Goal: Task Accomplishment & Management: Manage account settings

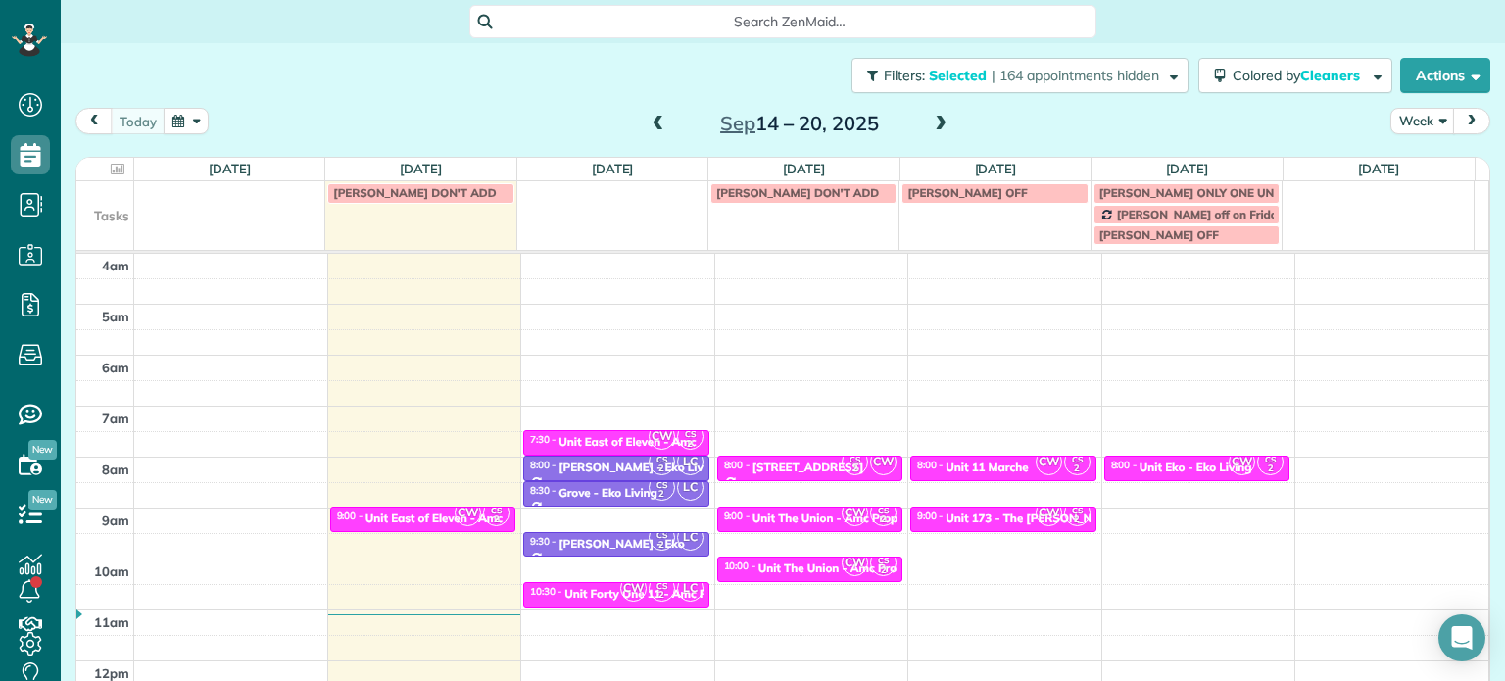
scroll to position [153, 0]
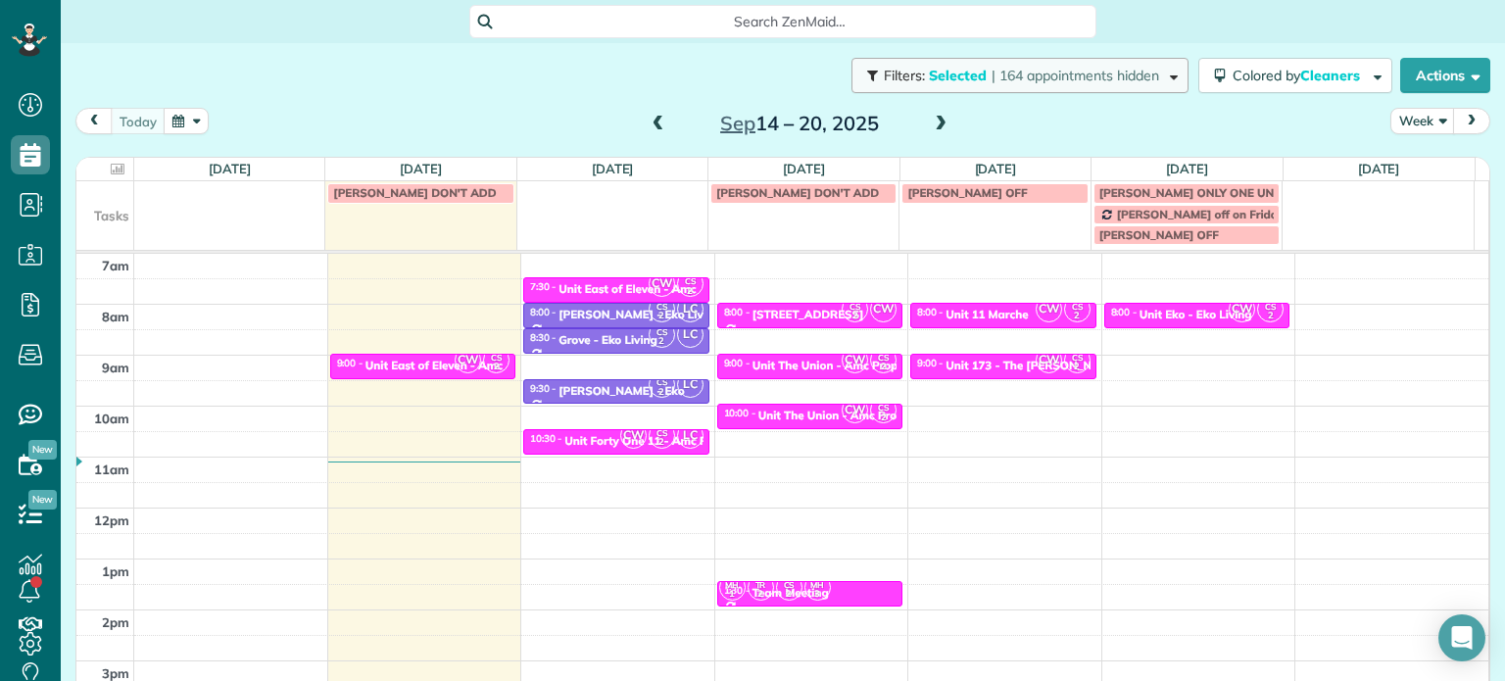
click at [1105, 85] on button "Filters: Selected | 164 appointments hidden" at bounding box center [1020, 75] width 337 height 35
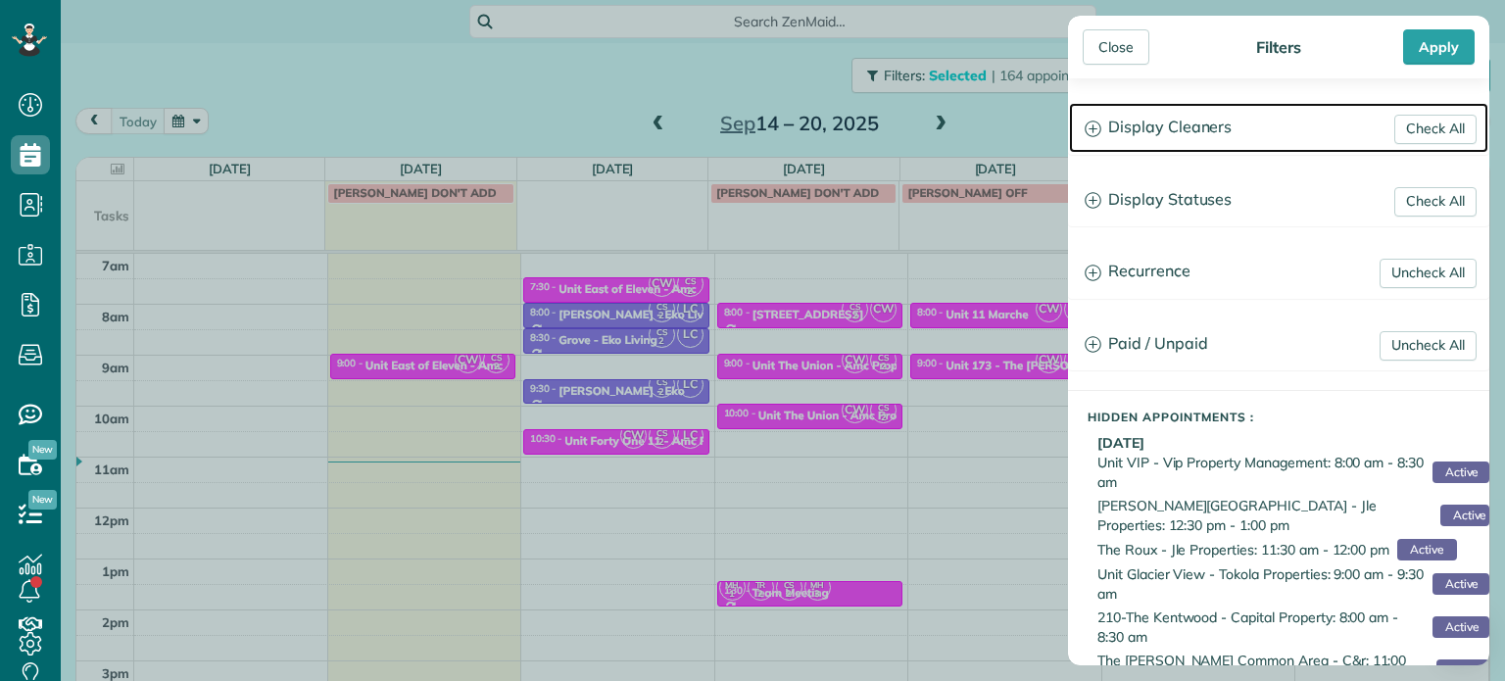
click at [1173, 109] on h3 "Display Cleaners" at bounding box center [1278, 128] width 419 height 50
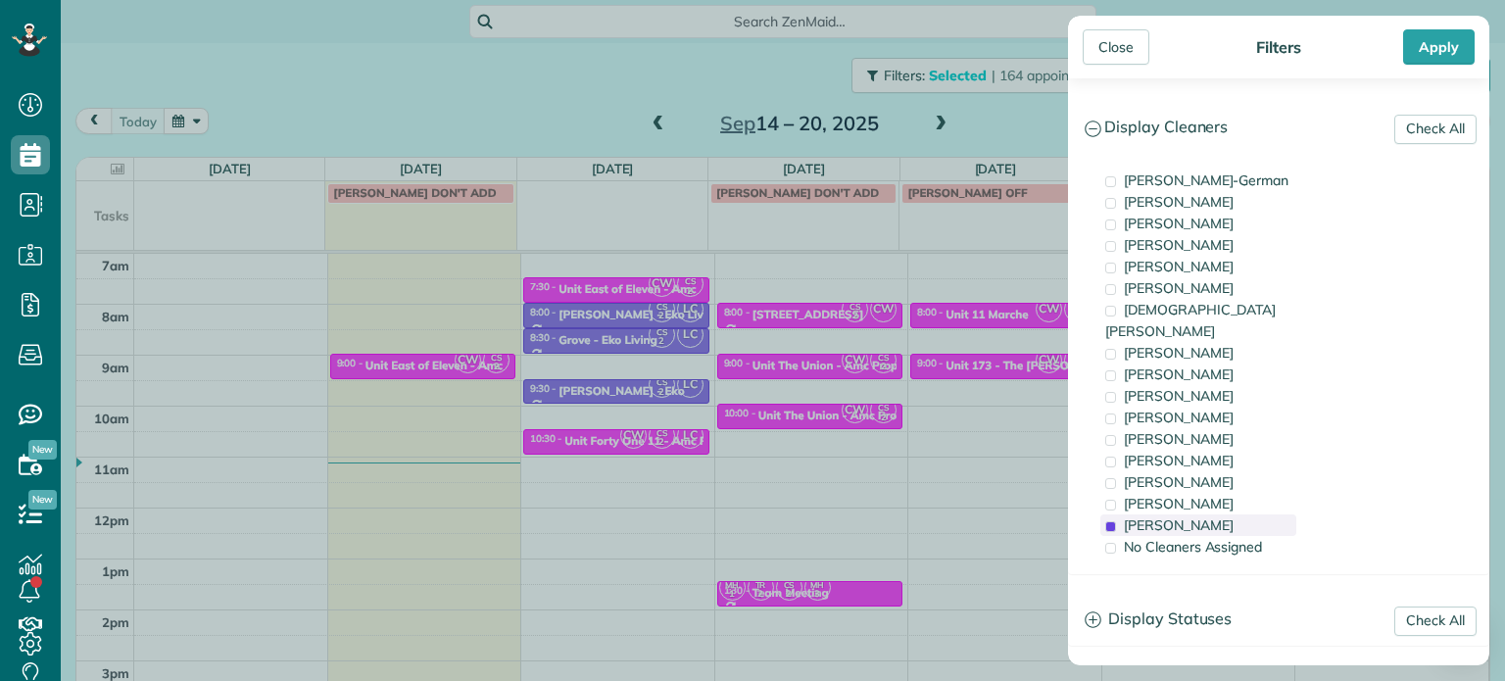
click at [1241, 515] on div "[PERSON_NAME]" at bounding box center [1199, 526] width 196 height 22
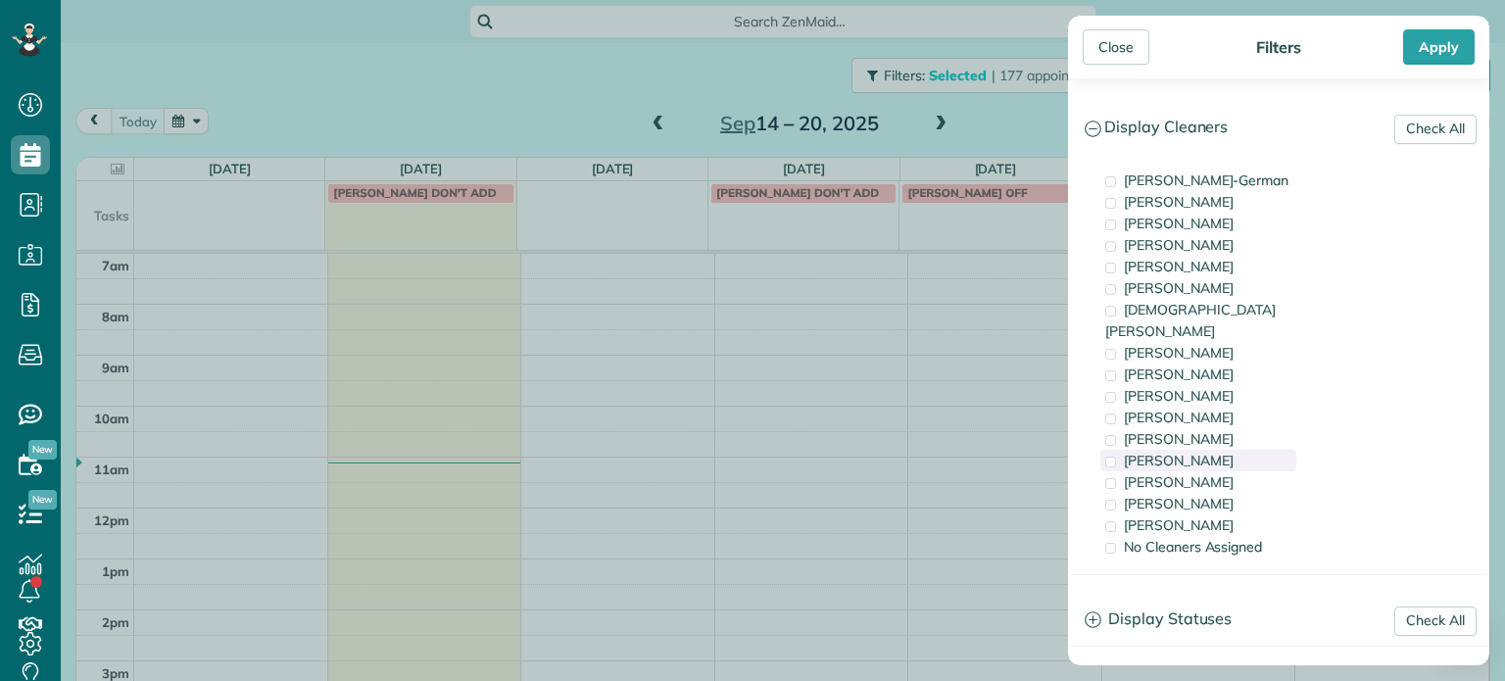
click at [1221, 450] on div "[PERSON_NAME]" at bounding box center [1199, 461] width 196 height 22
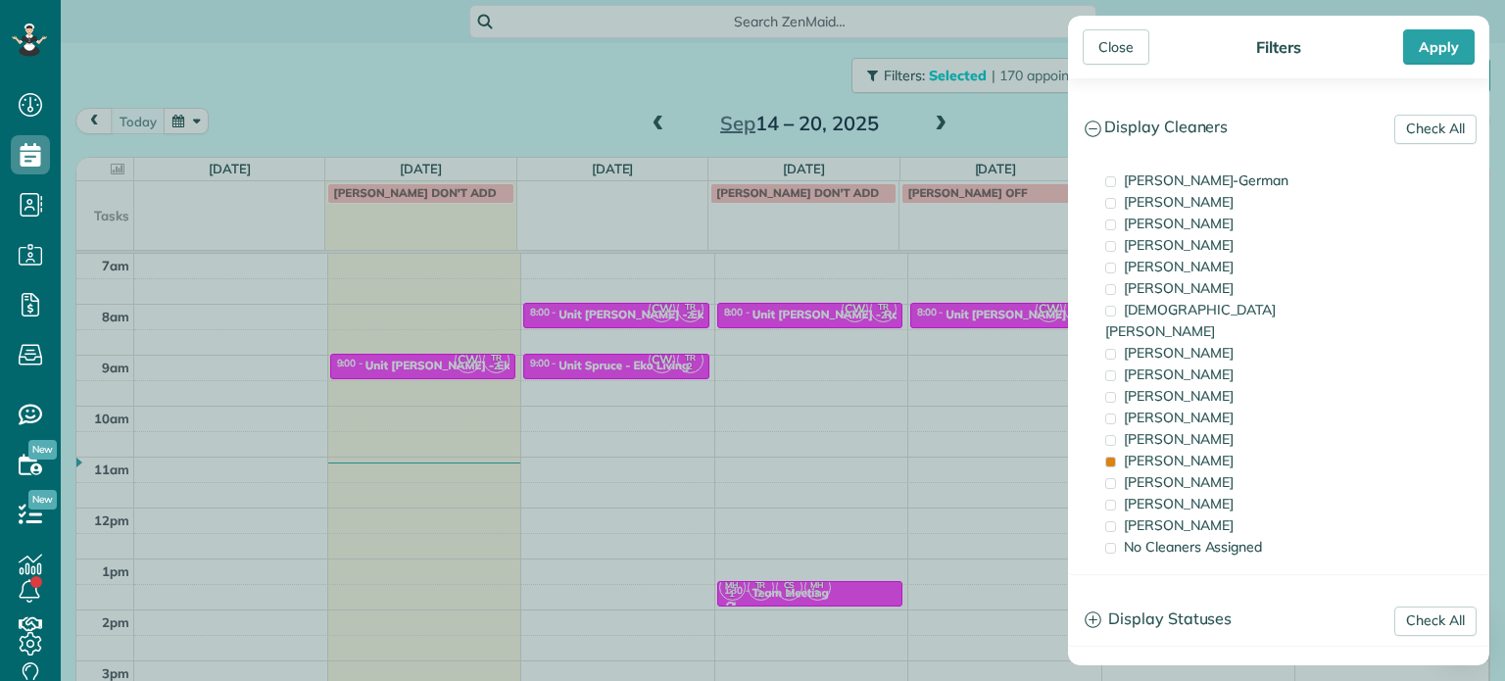
click at [986, 404] on div "Close Filters Apply Check All Display Cleaners [PERSON_NAME]-German [PERSON_NAM…" at bounding box center [752, 340] width 1505 height 681
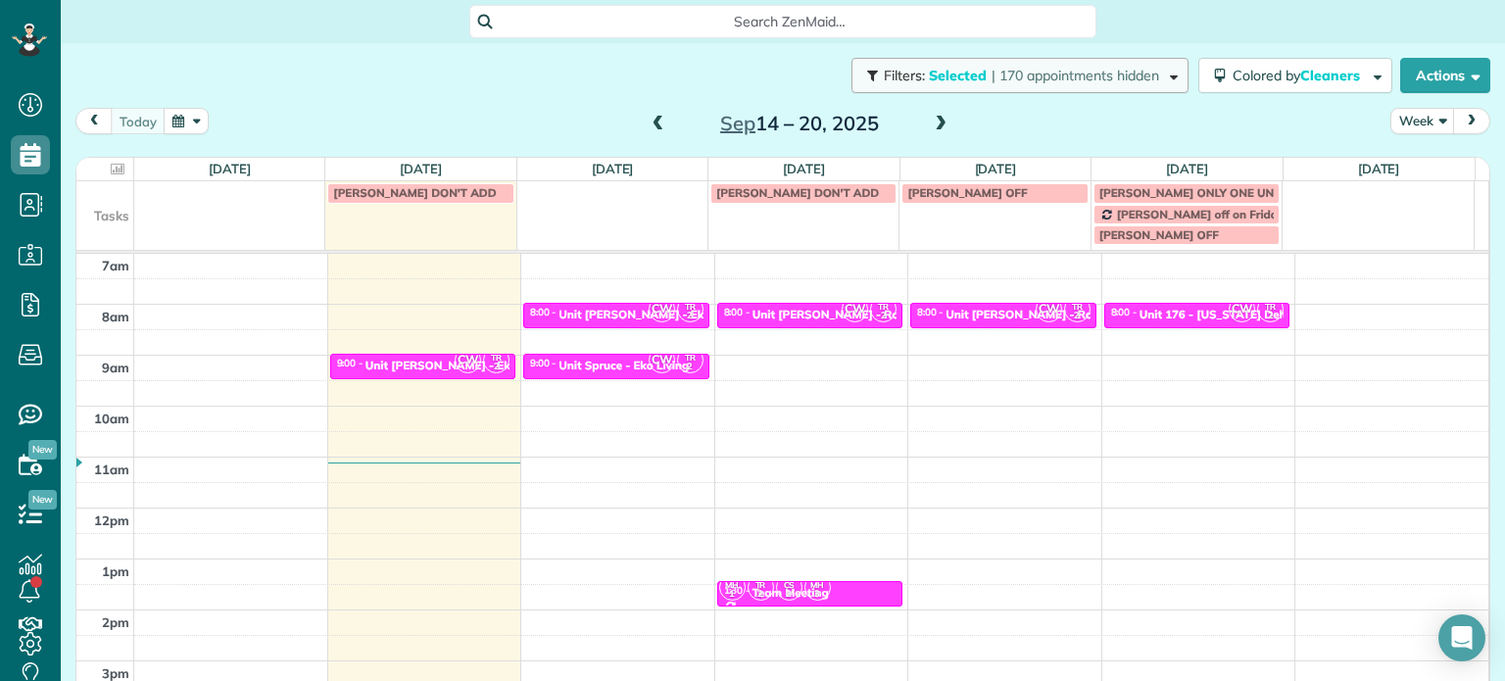
click at [1062, 73] on span "| 170 appointments hidden" at bounding box center [1076, 76] width 168 height 18
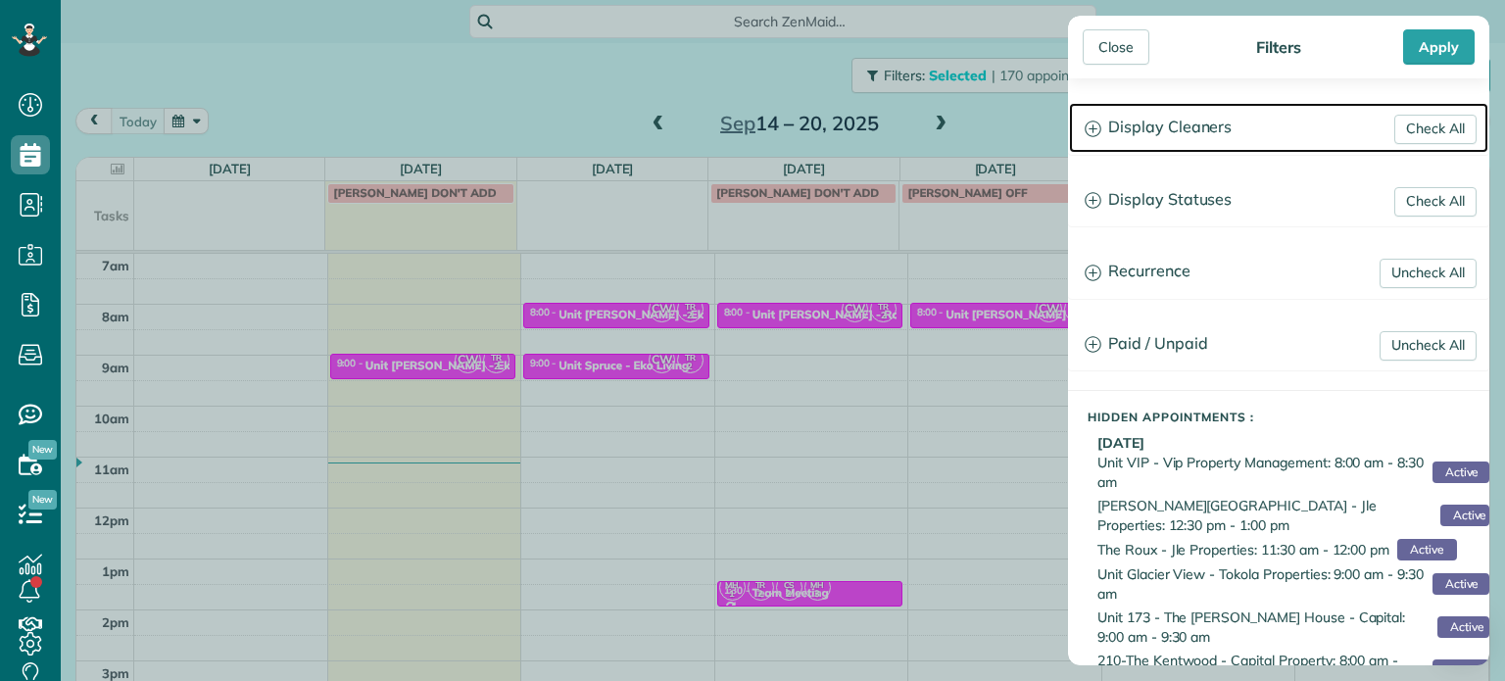
click at [1153, 136] on h3 "Display Cleaners" at bounding box center [1278, 128] width 419 height 50
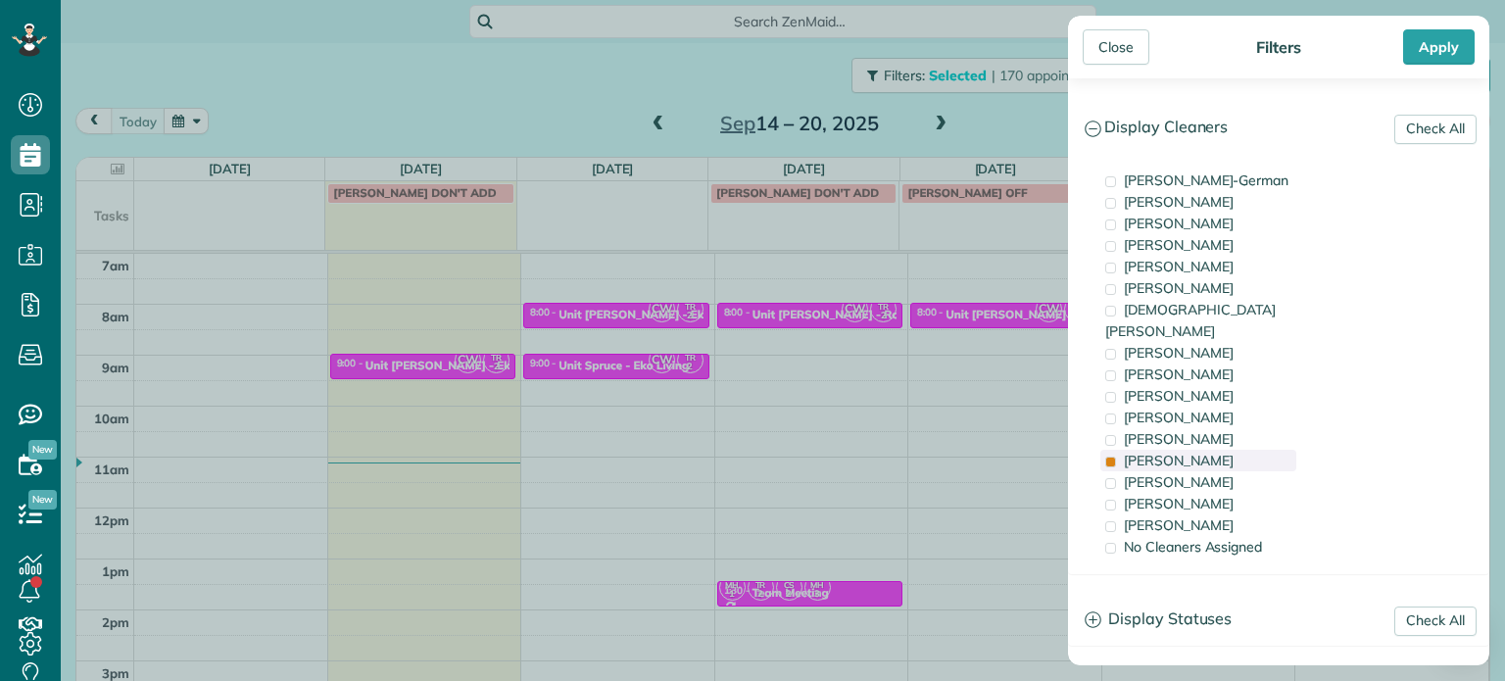
click at [1241, 450] on div "[PERSON_NAME]" at bounding box center [1199, 461] width 196 height 22
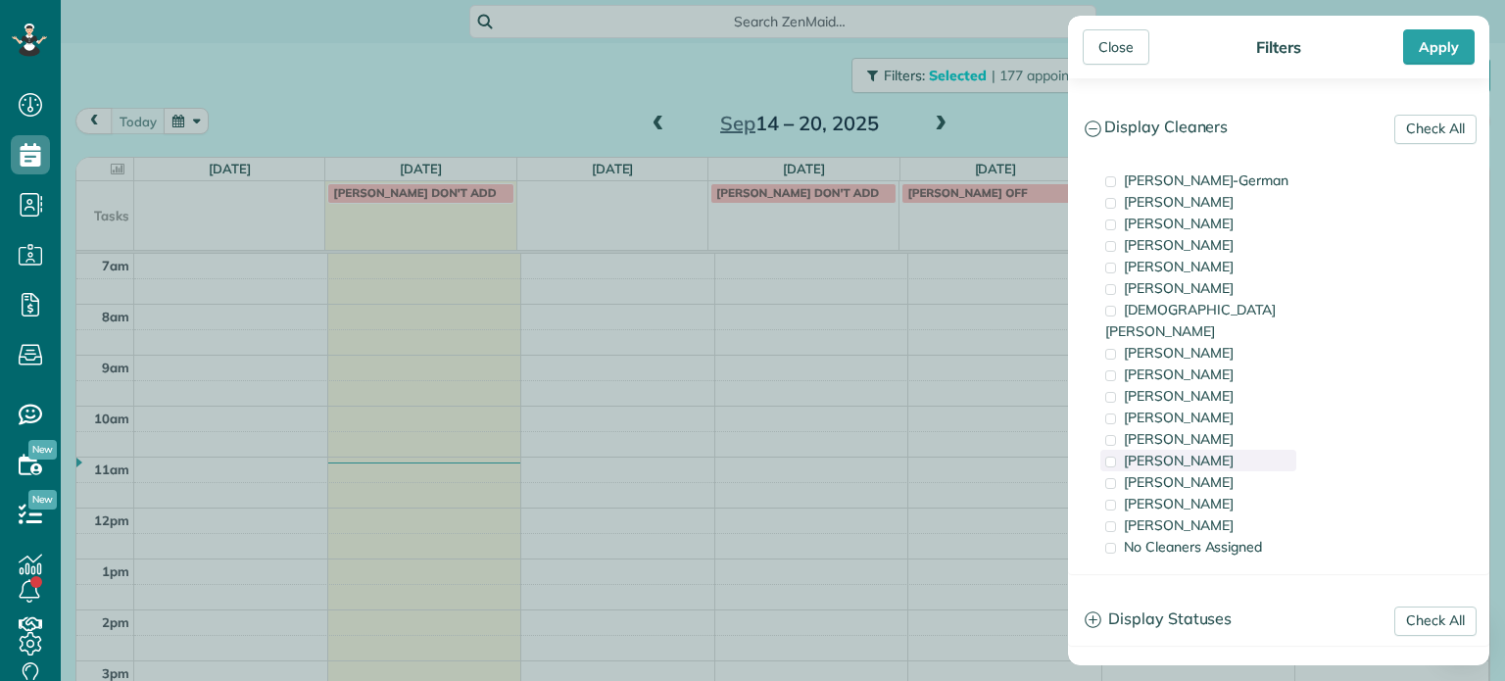
click at [1243, 450] on div "[PERSON_NAME]" at bounding box center [1199, 461] width 196 height 22
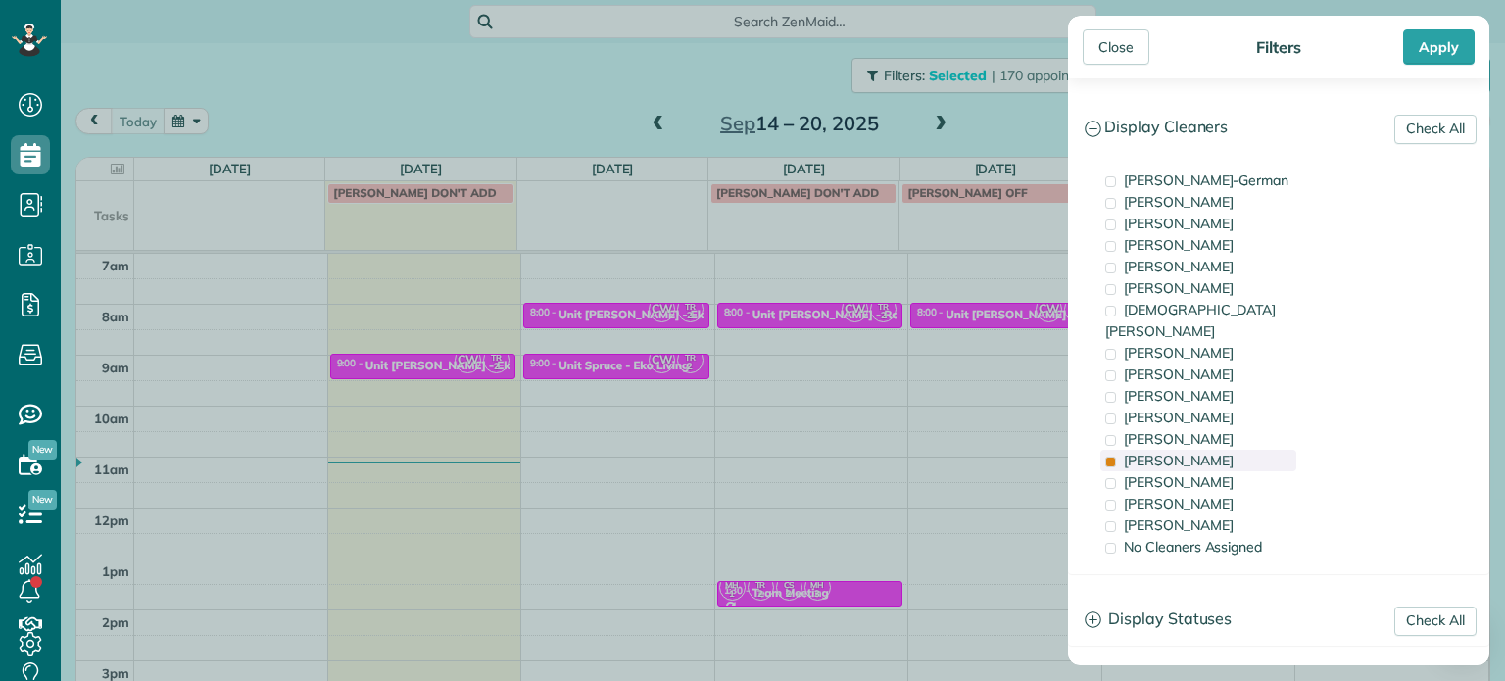
click at [1243, 450] on div "[PERSON_NAME]" at bounding box center [1199, 461] width 196 height 22
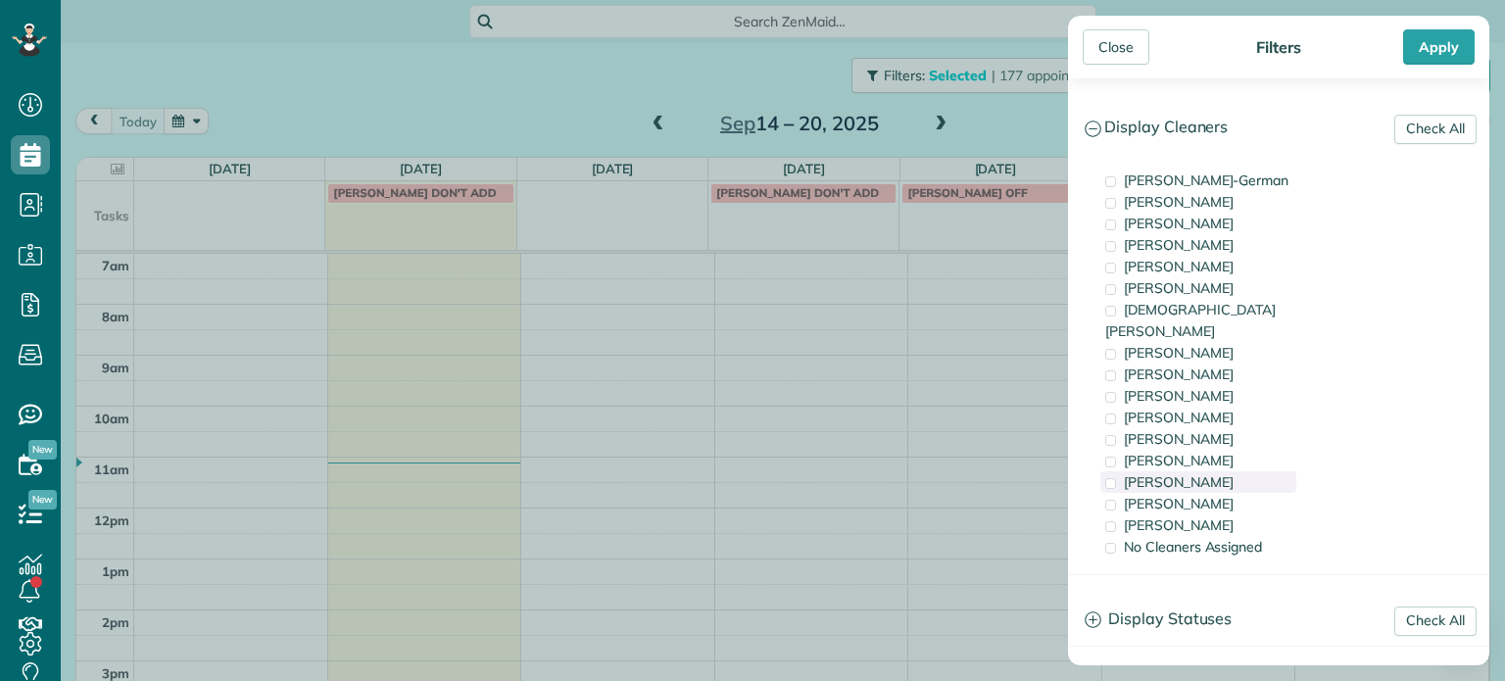
click at [1247, 471] on div "[PERSON_NAME]" at bounding box center [1199, 482] width 196 height 22
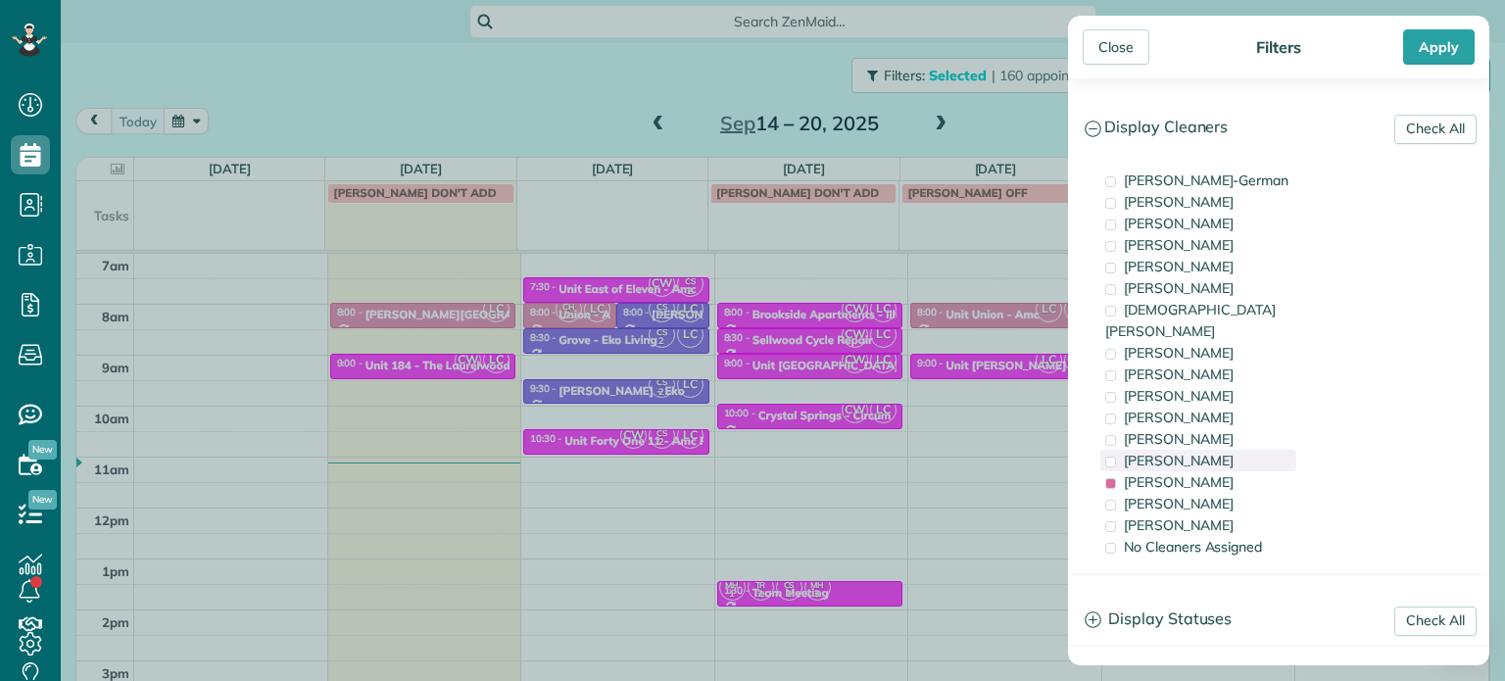
click at [1227, 450] on div "[PERSON_NAME]" at bounding box center [1199, 461] width 196 height 22
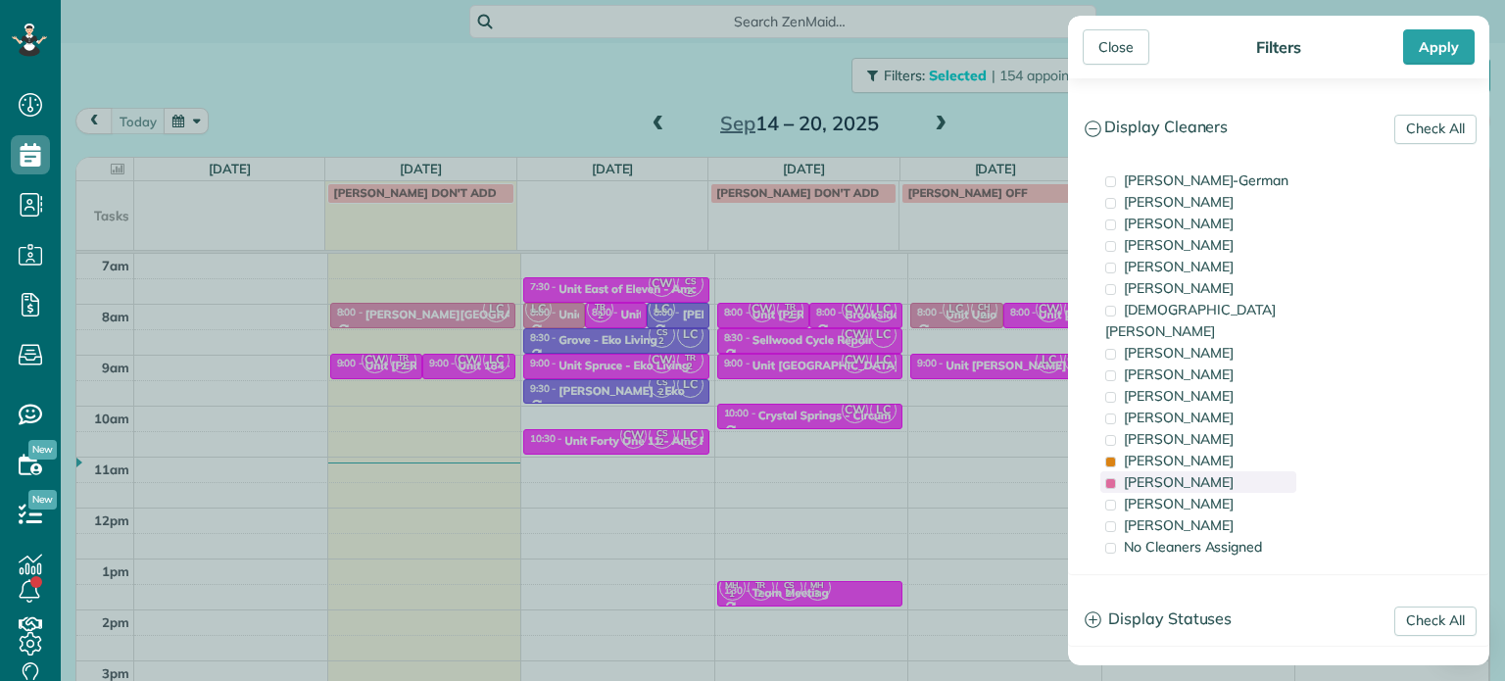
click at [1227, 471] on div "[PERSON_NAME]" at bounding box center [1199, 482] width 196 height 22
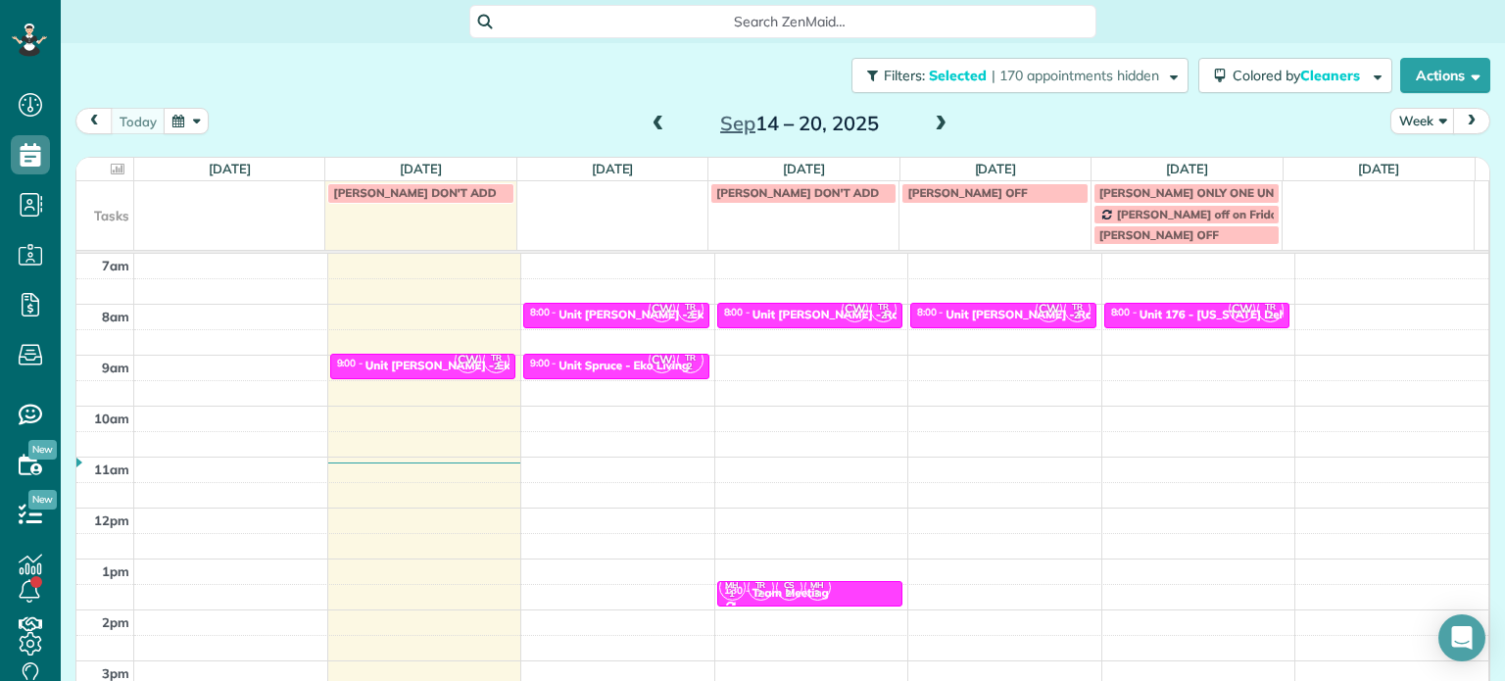
click at [737, 421] on div "Close Filters Apply Check All Display Cleaners [PERSON_NAME]-German [PERSON_NAM…" at bounding box center [752, 340] width 1505 height 681
click at [1049, 72] on span "| 170 appointments hidden" at bounding box center [1076, 76] width 168 height 18
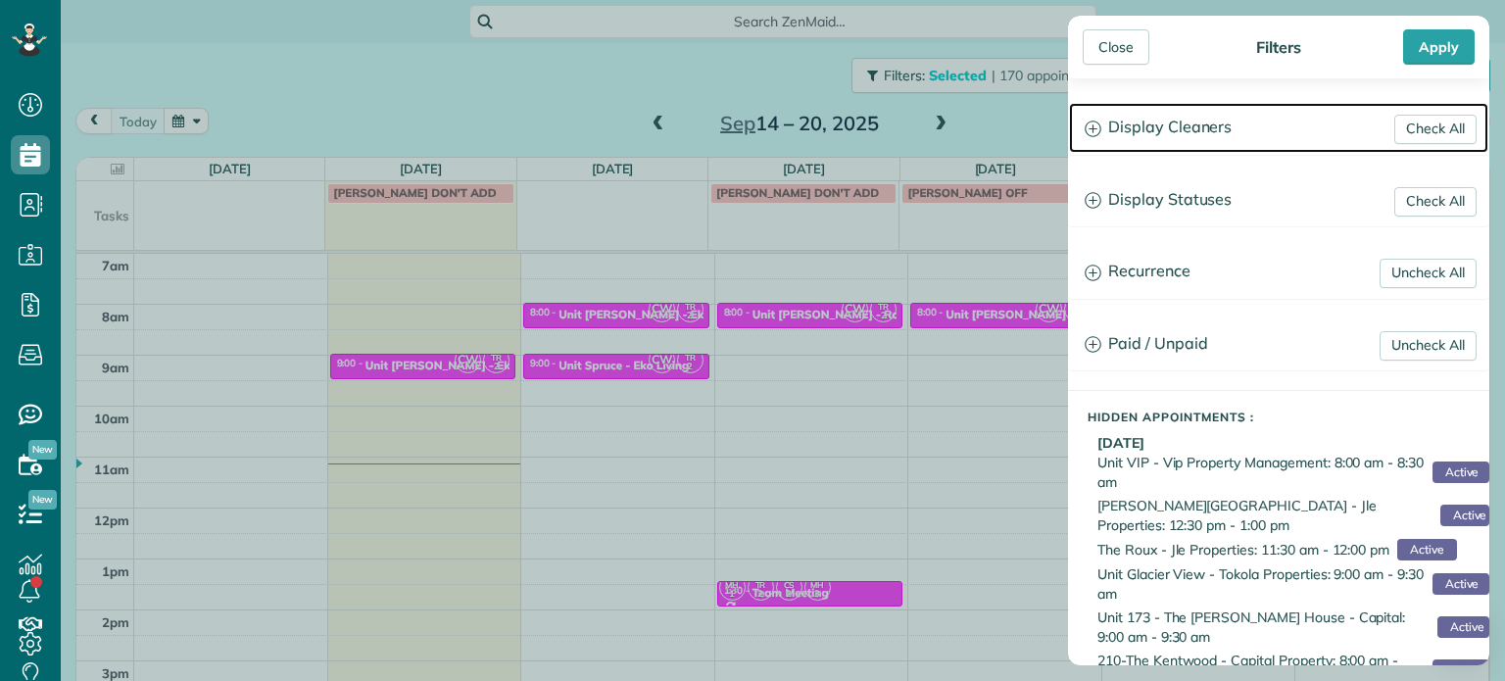
click at [1179, 128] on h3 "Display Cleaners" at bounding box center [1278, 128] width 419 height 50
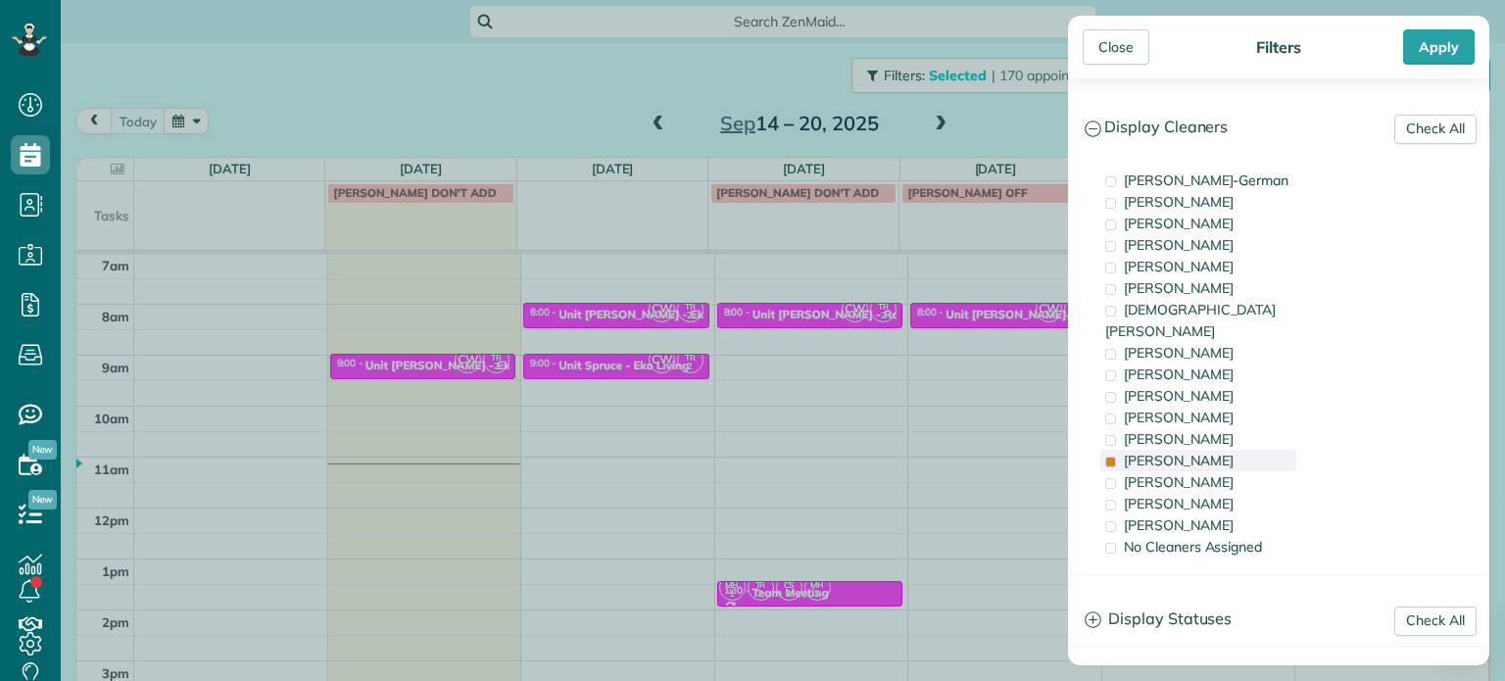
click at [1240, 450] on div "[PERSON_NAME]" at bounding box center [1199, 461] width 196 height 22
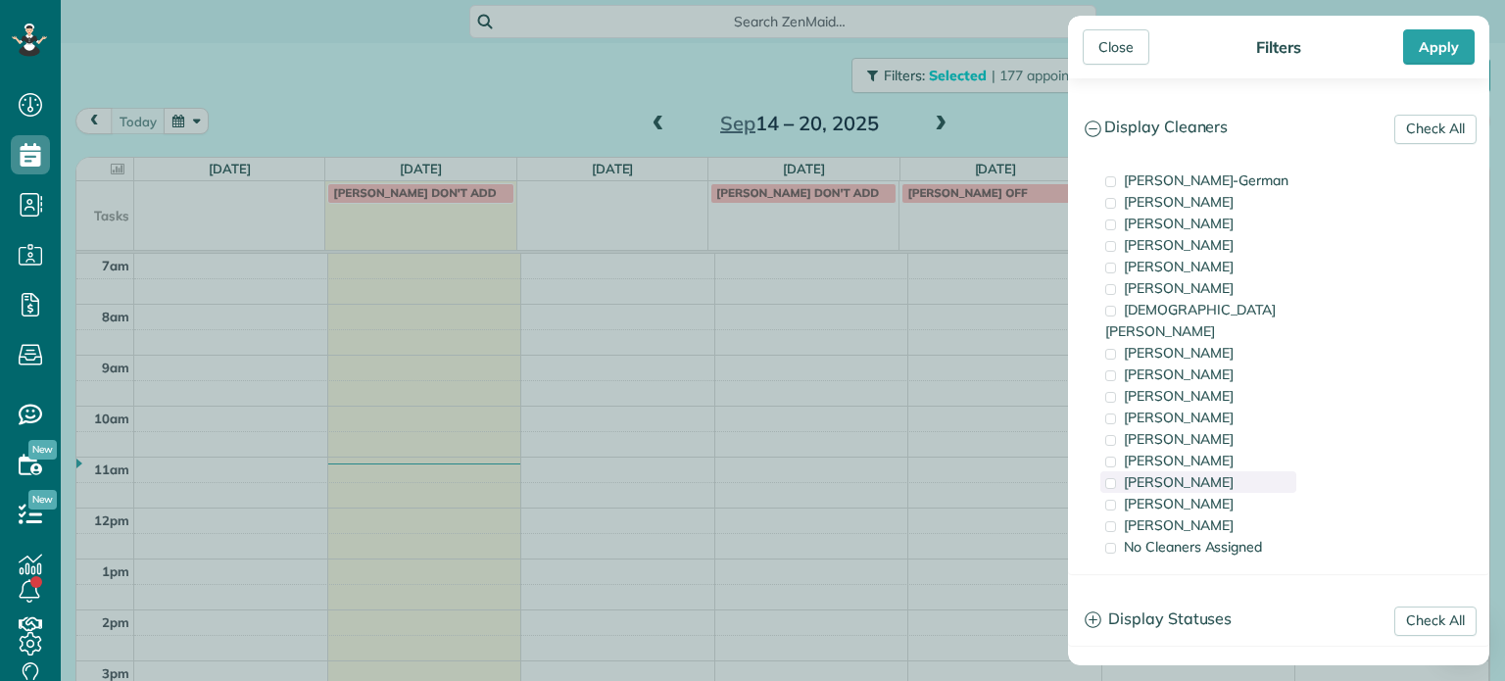
click at [1238, 471] on div "[PERSON_NAME]" at bounding box center [1199, 482] width 196 height 22
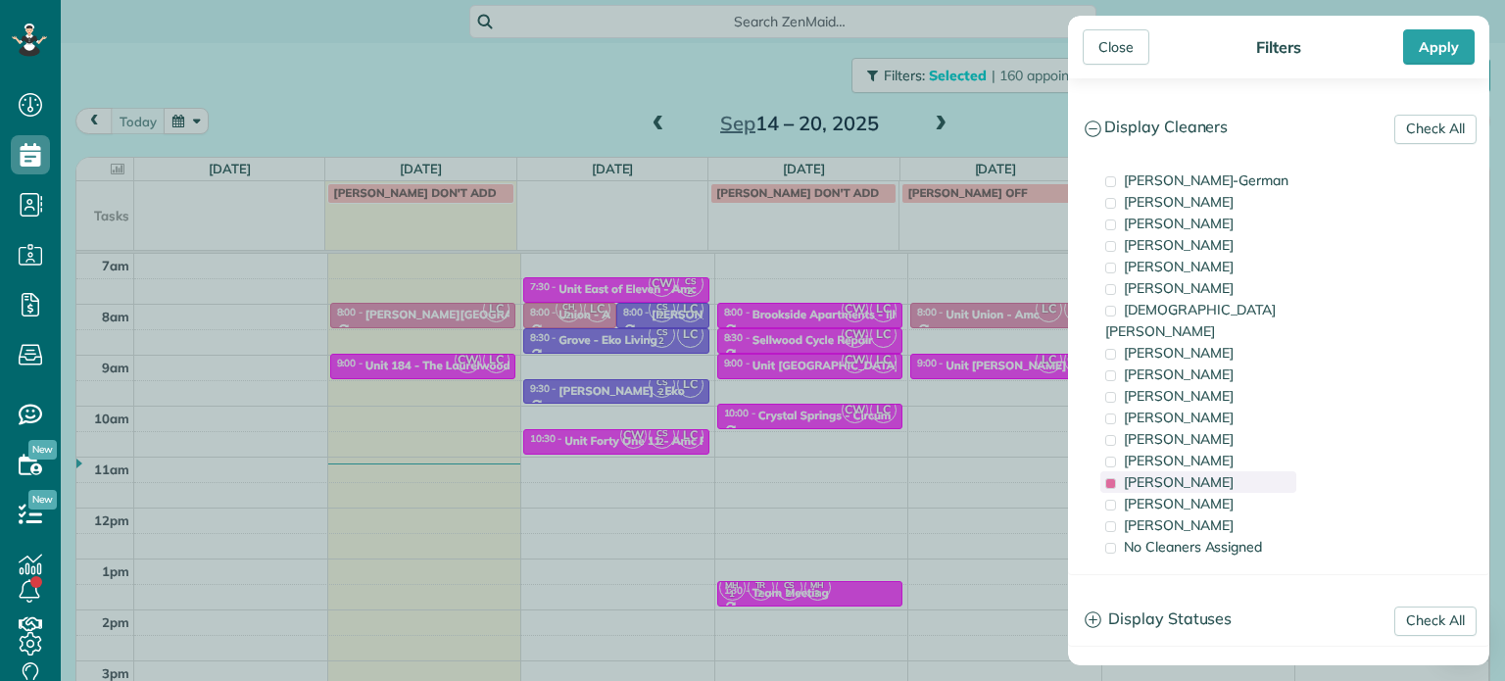
click at [1238, 471] on div "[PERSON_NAME]" at bounding box center [1199, 482] width 196 height 22
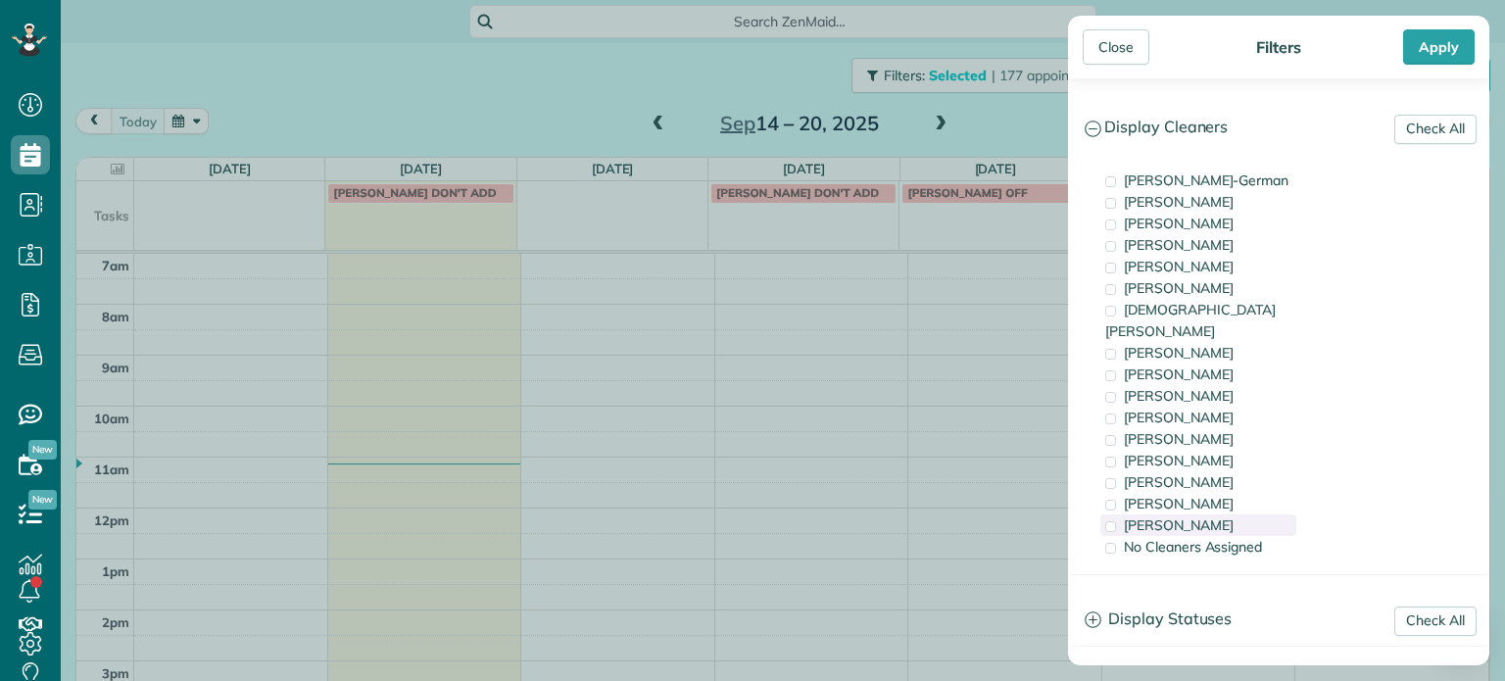
click at [1243, 515] on div "[PERSON_NAME]" at bounding box center [1199, 526] width 196 height 22
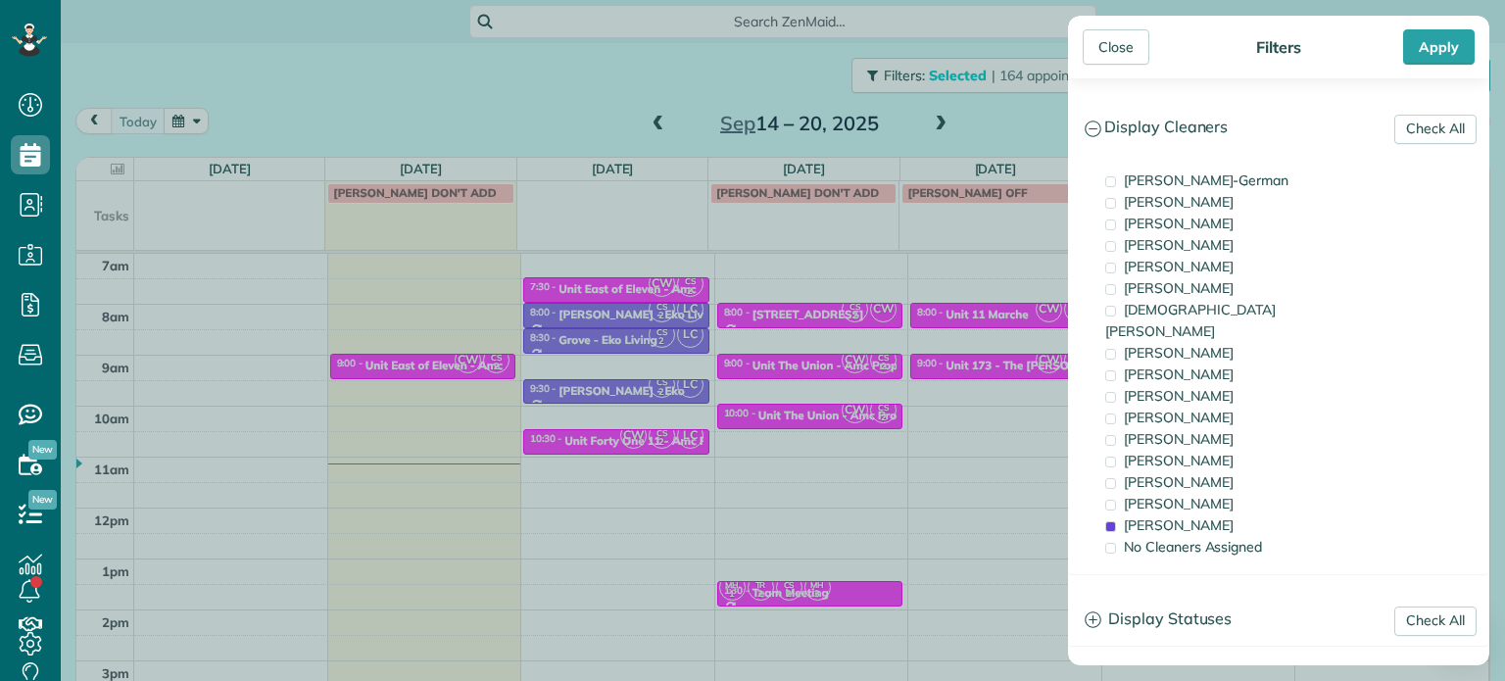
click at [990, 412] on div "Close Filters Apply Check All Display Cleaners [PERSON_NAME]-German [PERSON_NAM…" at bounding box center [752, 340] width 1505 height 681
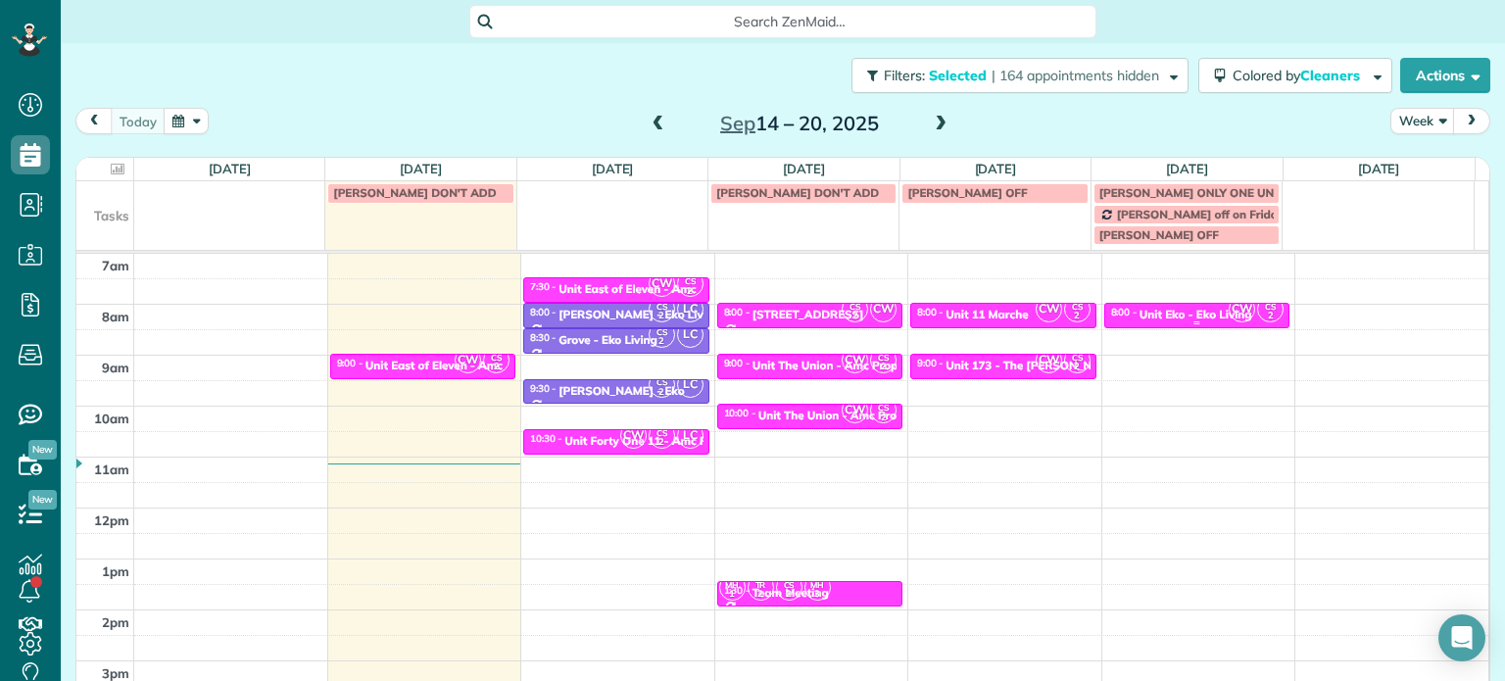
click at [1189, 311] on div "Unit Eko - Eko Living" at bounding box center [1196, 315] width 113 height 14
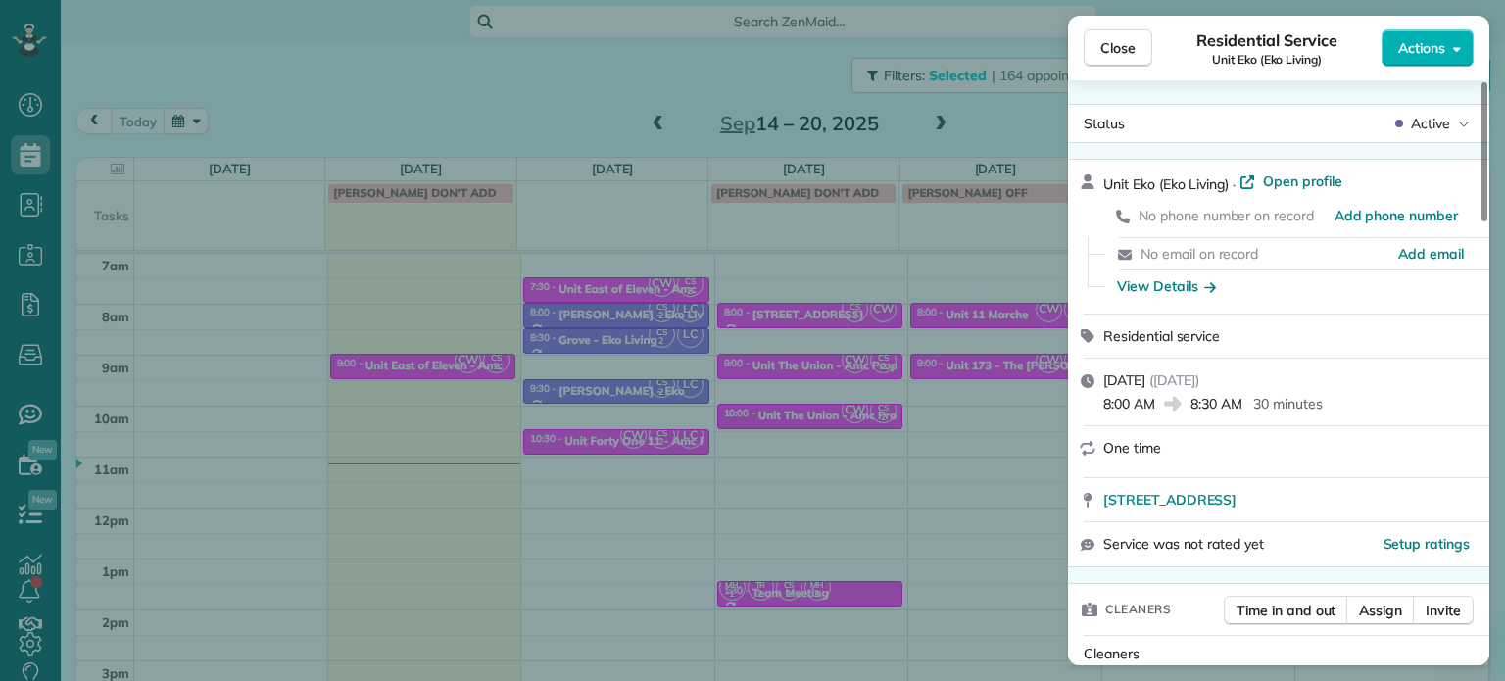
click at [973, 136] on div "Close Residential Service Unit Eko (Eko Living) Actions Status Active Unit Eko …" at bounding box center [752, 340] width 1505 height 681
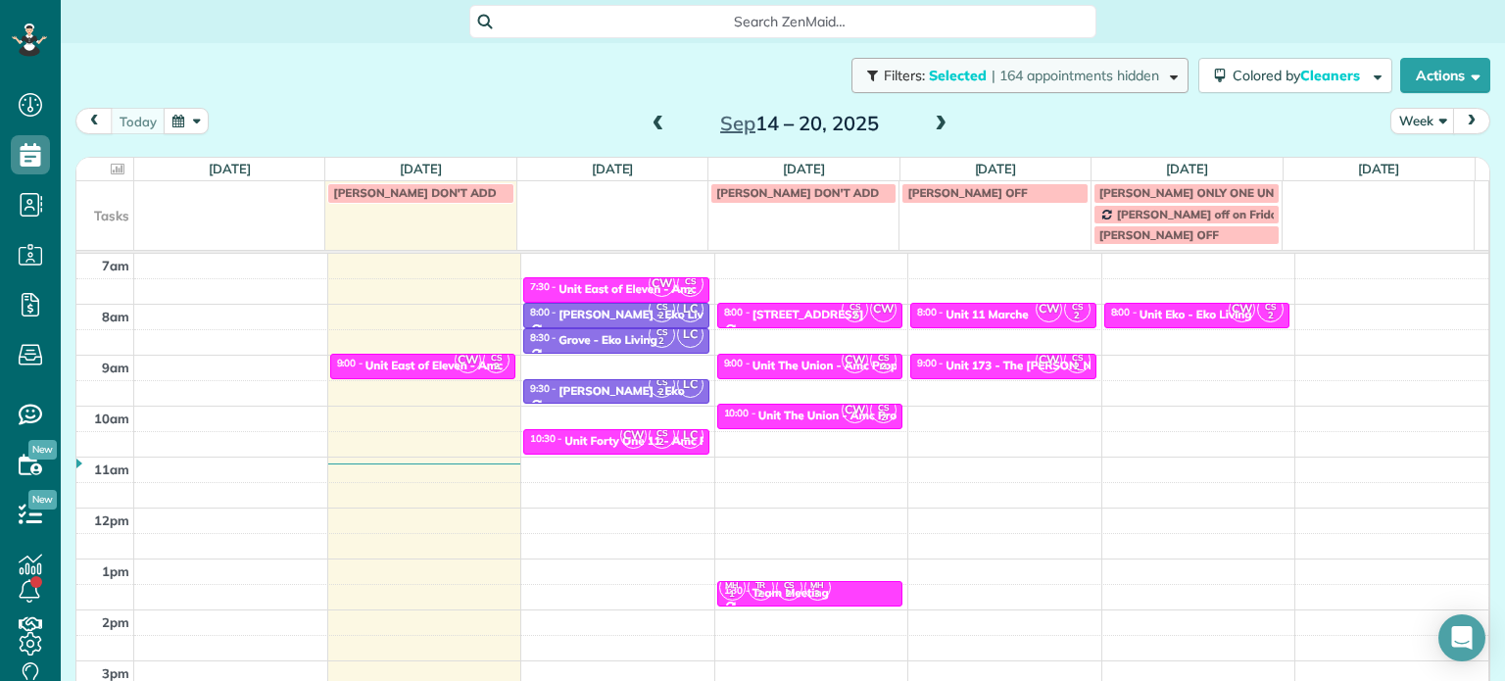
click at [1008, 78] on span "| 164 appointments hidden" at bounding box center [1076, 76] width 168 height 18
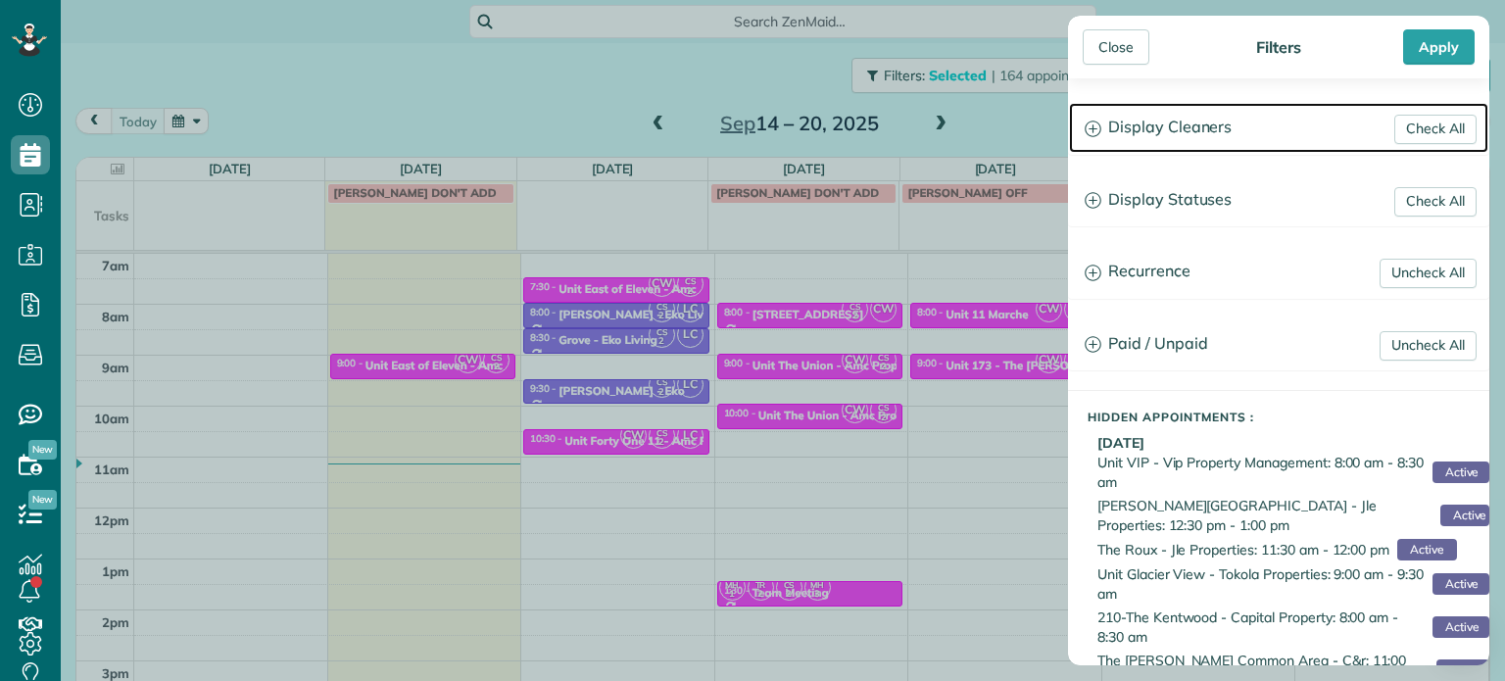
click at [1171, 124] on h3 "Display Cleaners" at bounding box center [1278, 128] width 419 height 50
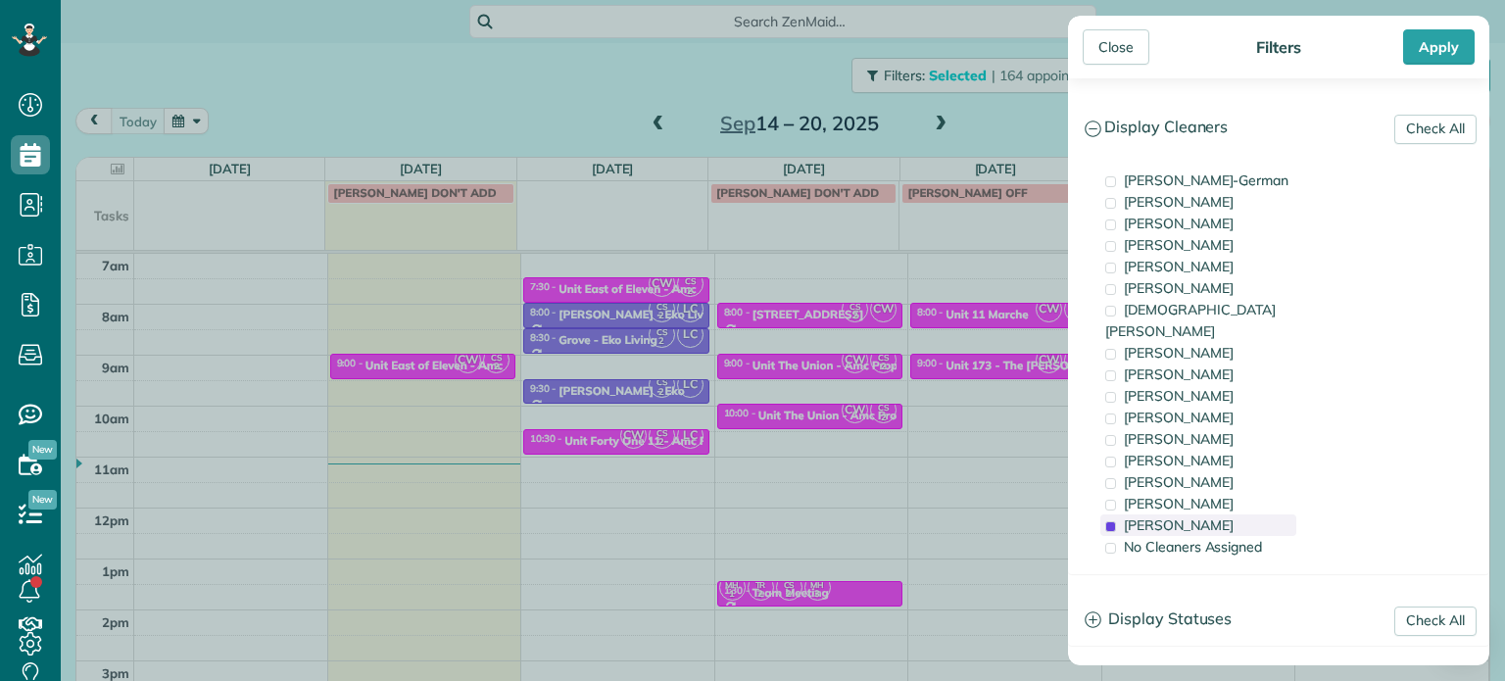
click at [1238, 515] on div "[PERSON_NAME]" at bounding box center [1199, 526] width 196 height 22
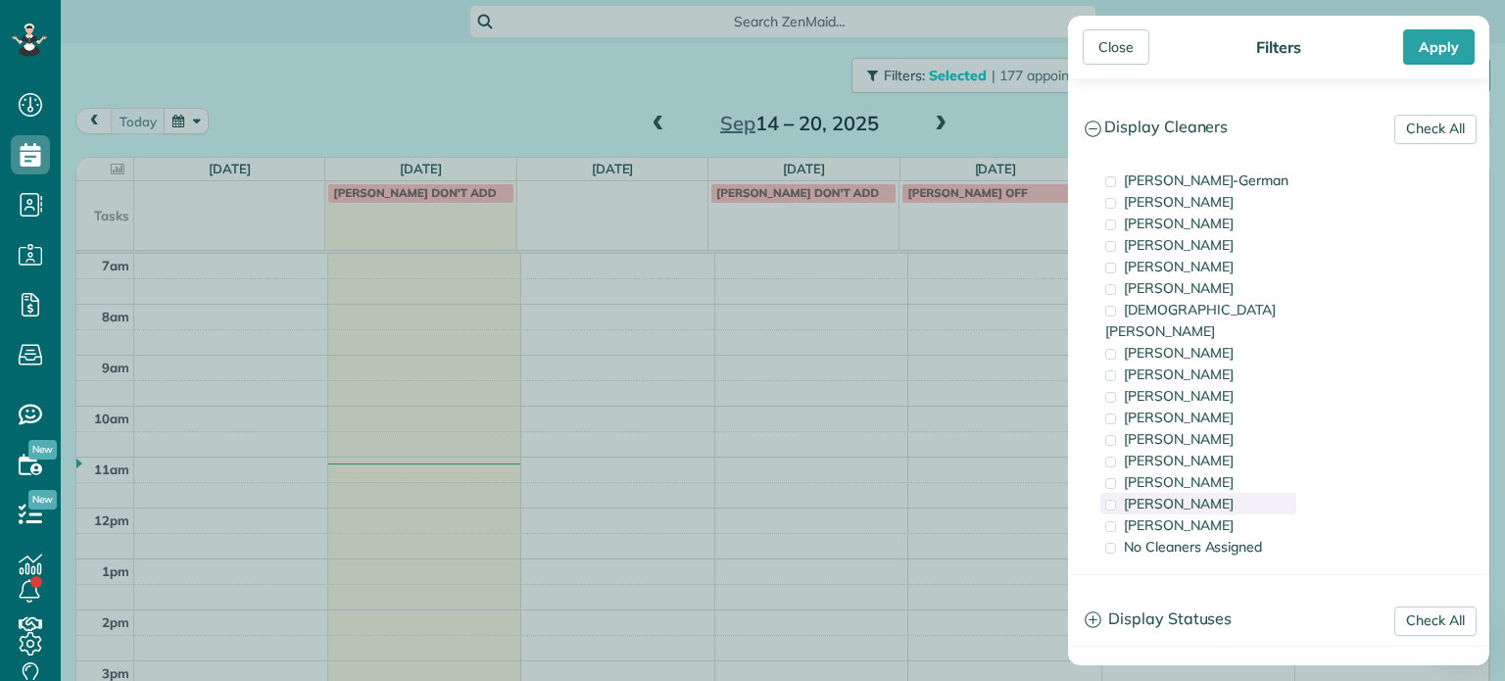
click at [1233, 493] on div "[PERSON_NAME]" at bounding box center [1199, 504] width 196 height 22
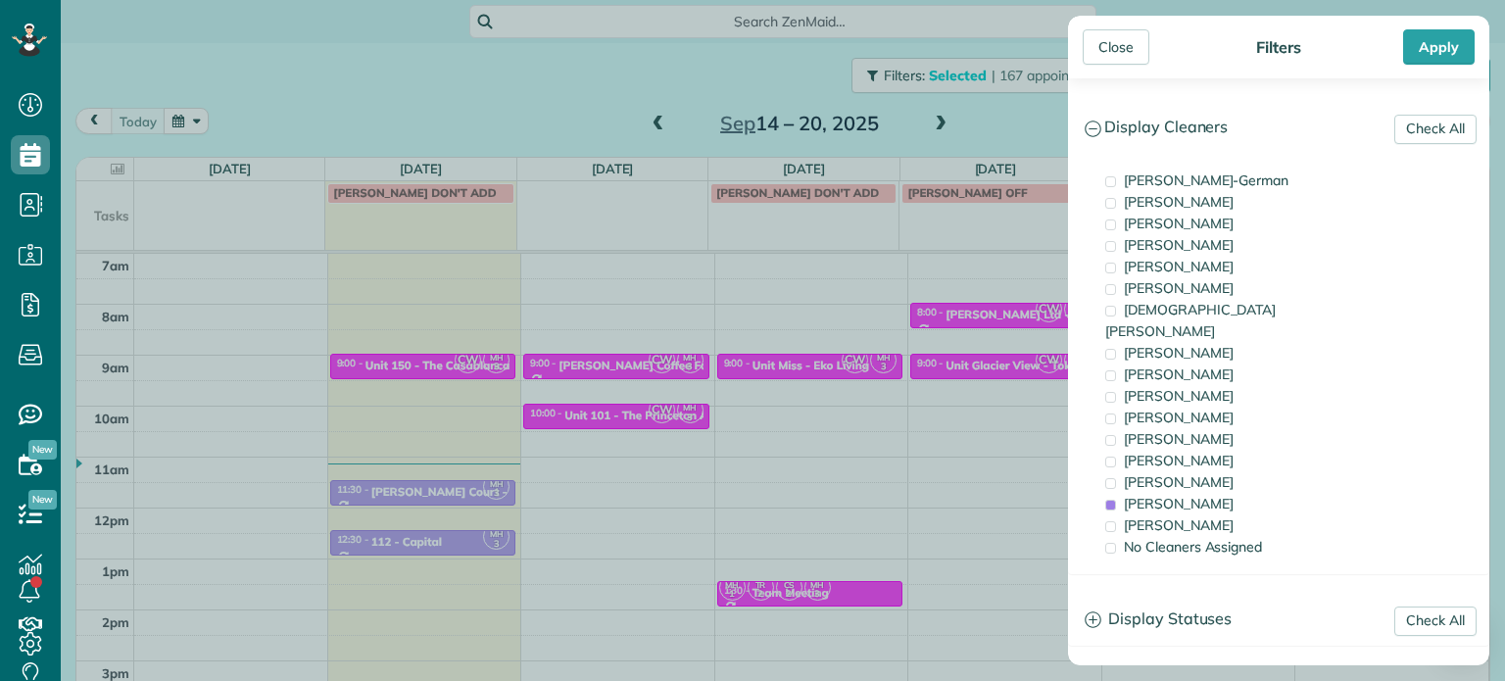
click at [698, 580] on div "Close Filters Apply Check All Display Cleaners [PERSON_NAME]-German [PERSON_NAM…" at bounding box center [752, 340] width 1505 height 681
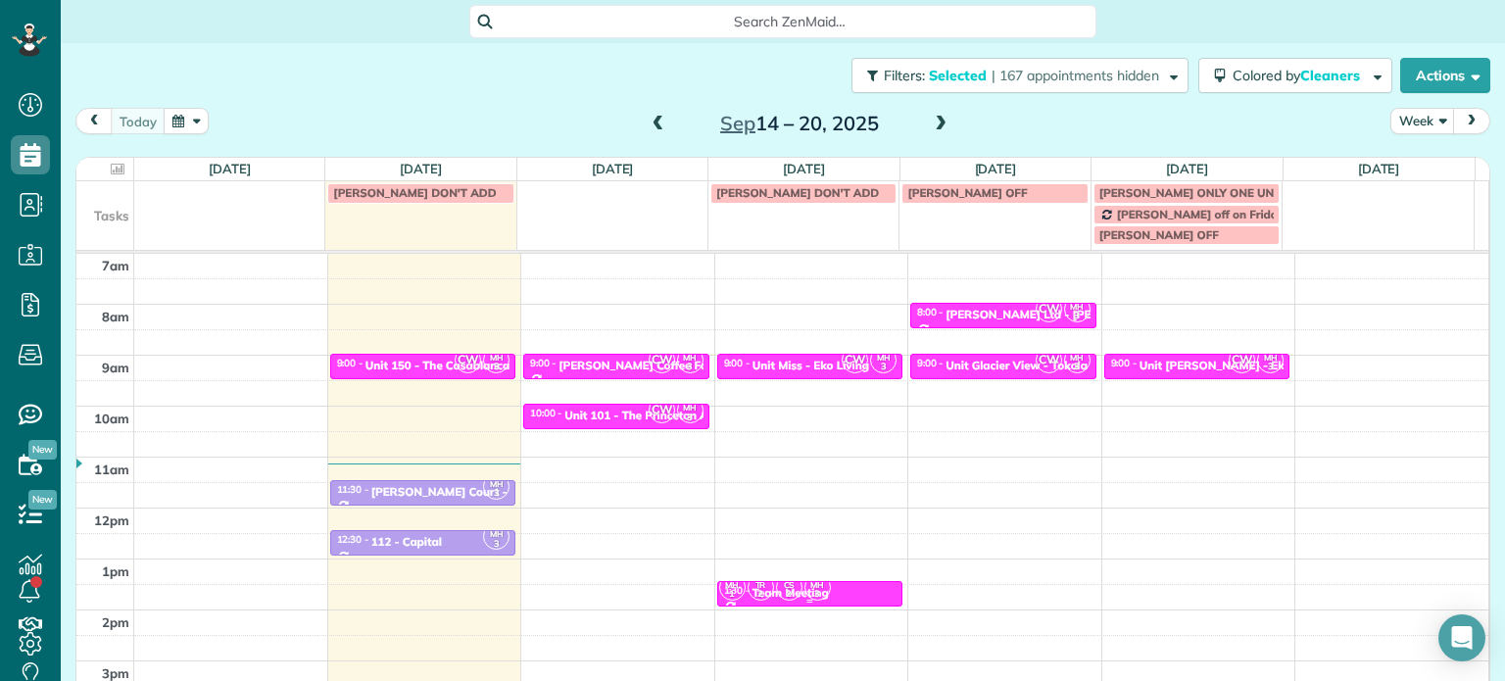
click at [784, 583] on span "CS" at bounding box center [789, 584] width 11 height 11
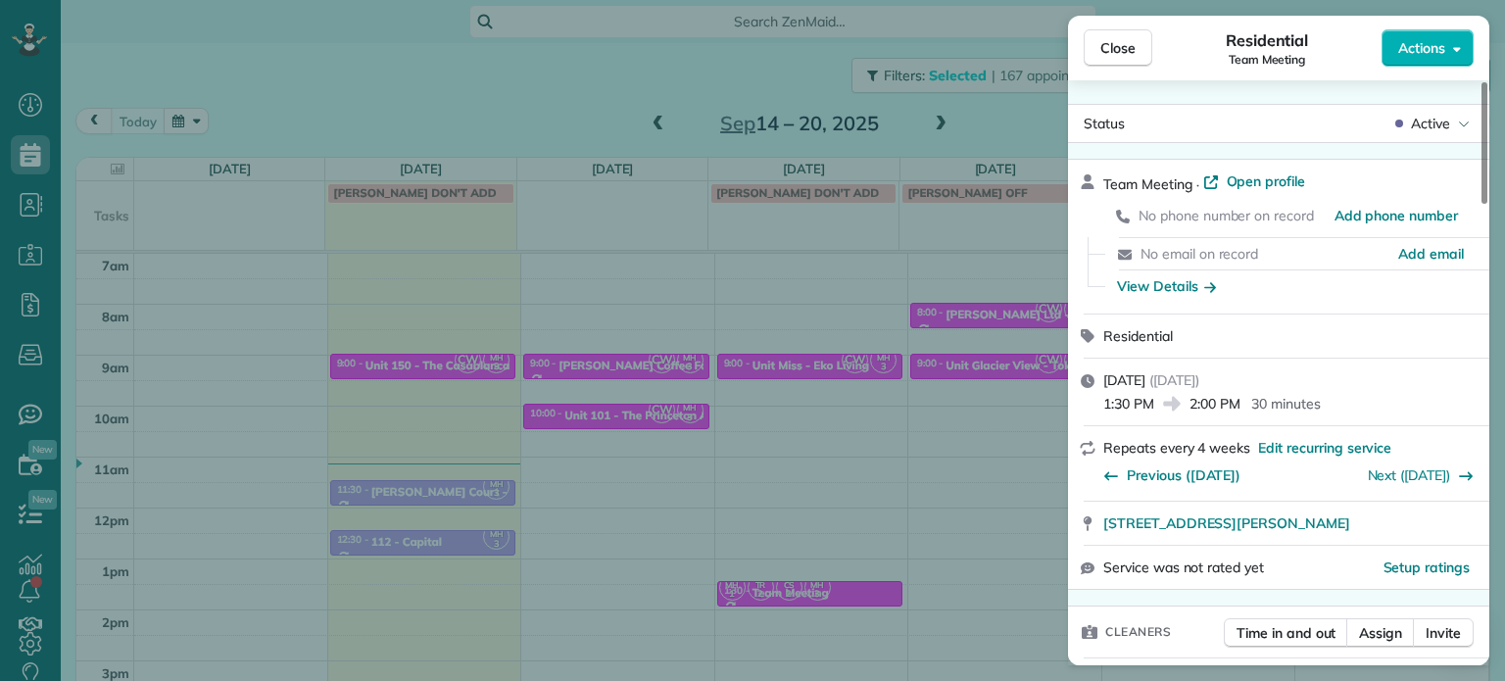
click at [1035, 445] on div "Close Residential Team Meeting Actions Status Active Team Meeting · Open profil…" at bounding box center [752, 340] width 1505 height 681
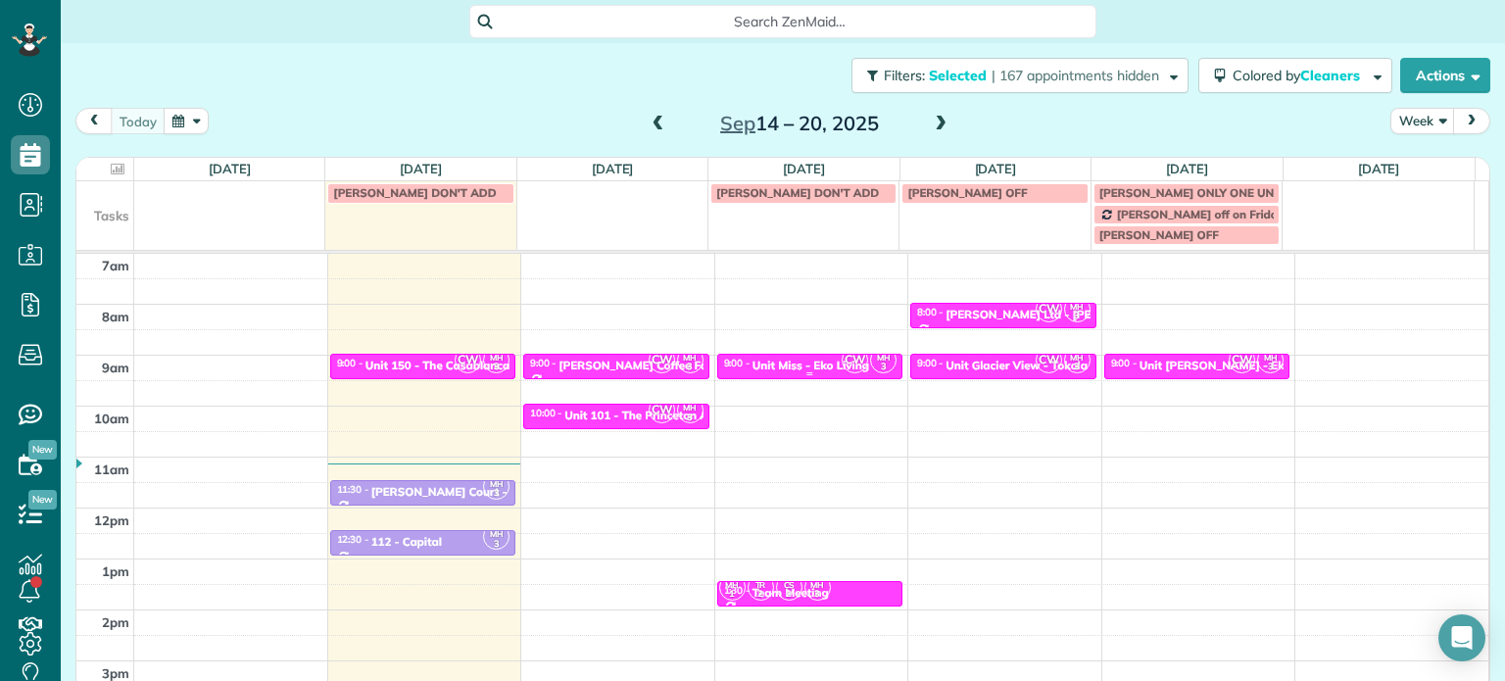
click at [806, 368] on div "Unit Miss - Eko Living" at bounding box center [811, 366] width 117 height 14
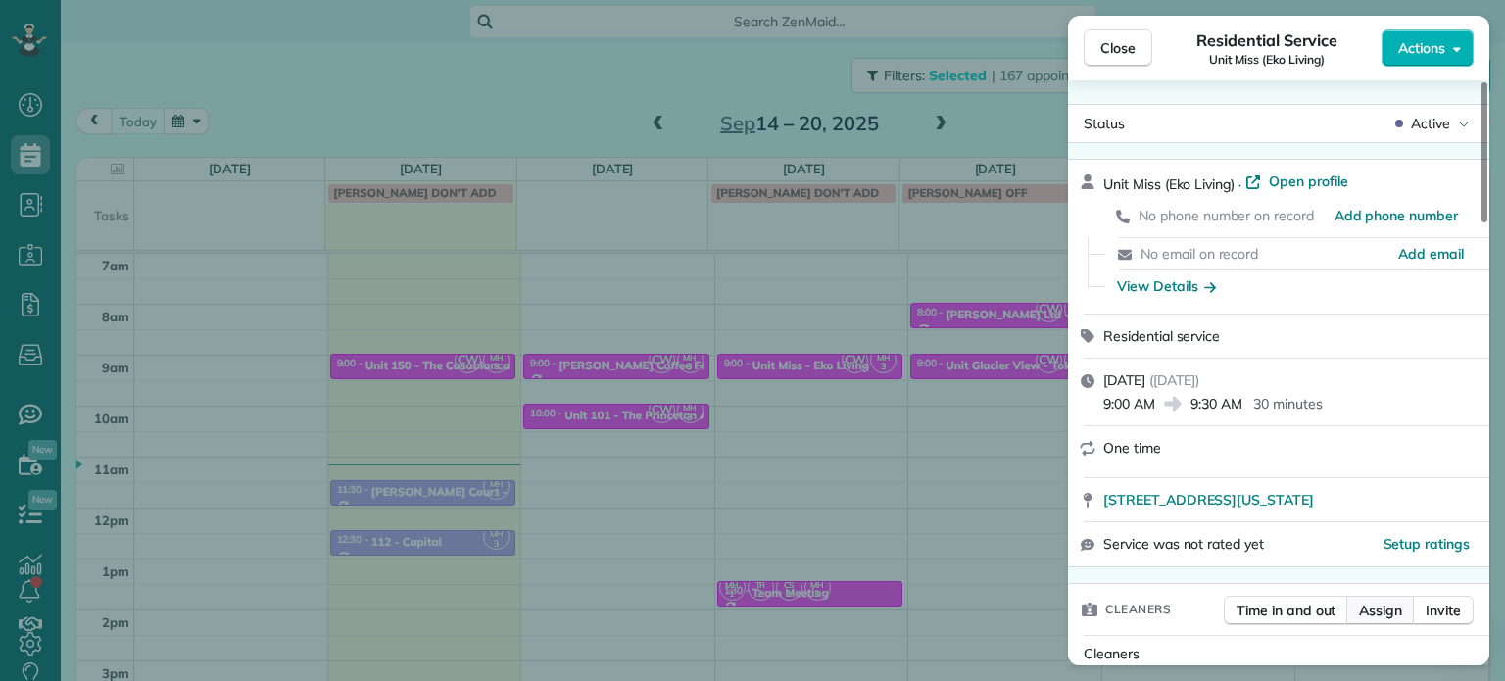
click at [1368, 613] on span "Assign" at bounding box center [1380, 611] width 43 height 20
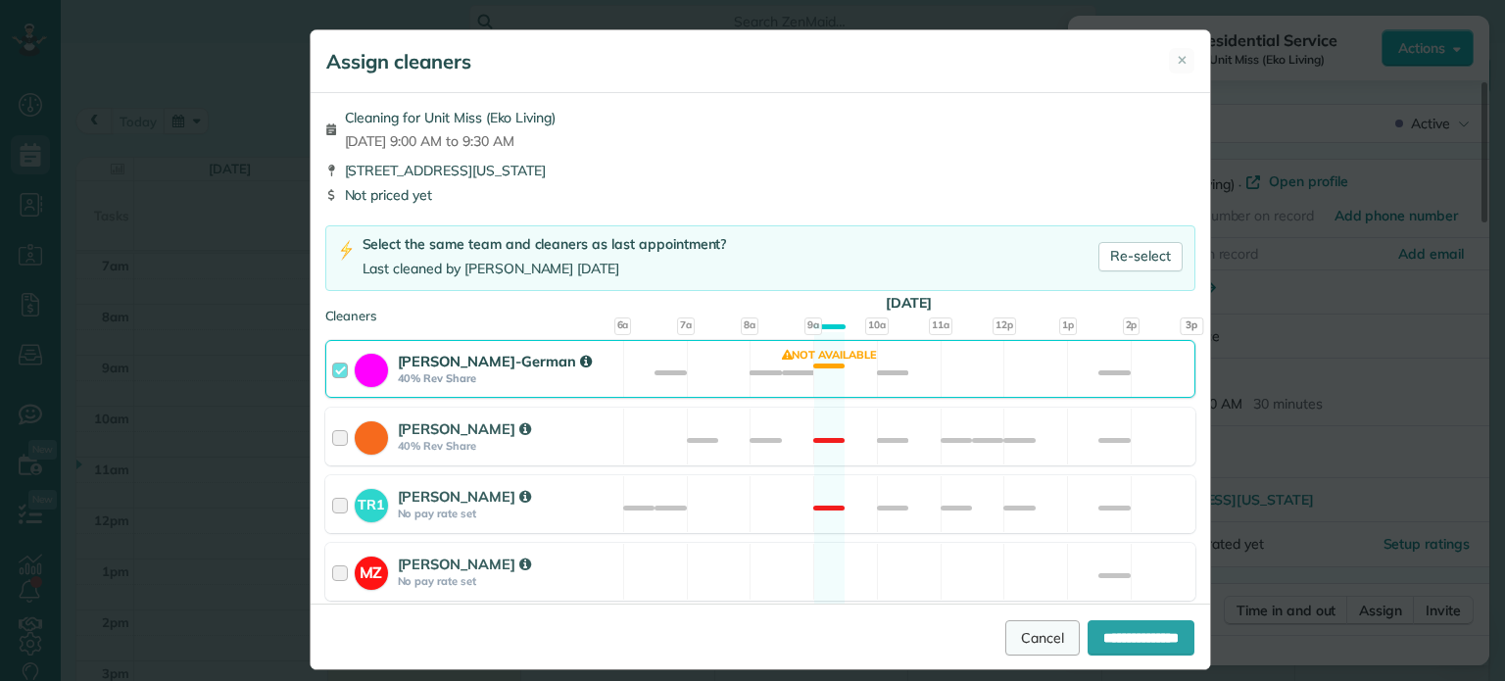
click at [1011, 647] on link "Cancel" at bounding box center [1042, 637] width 74 height 35
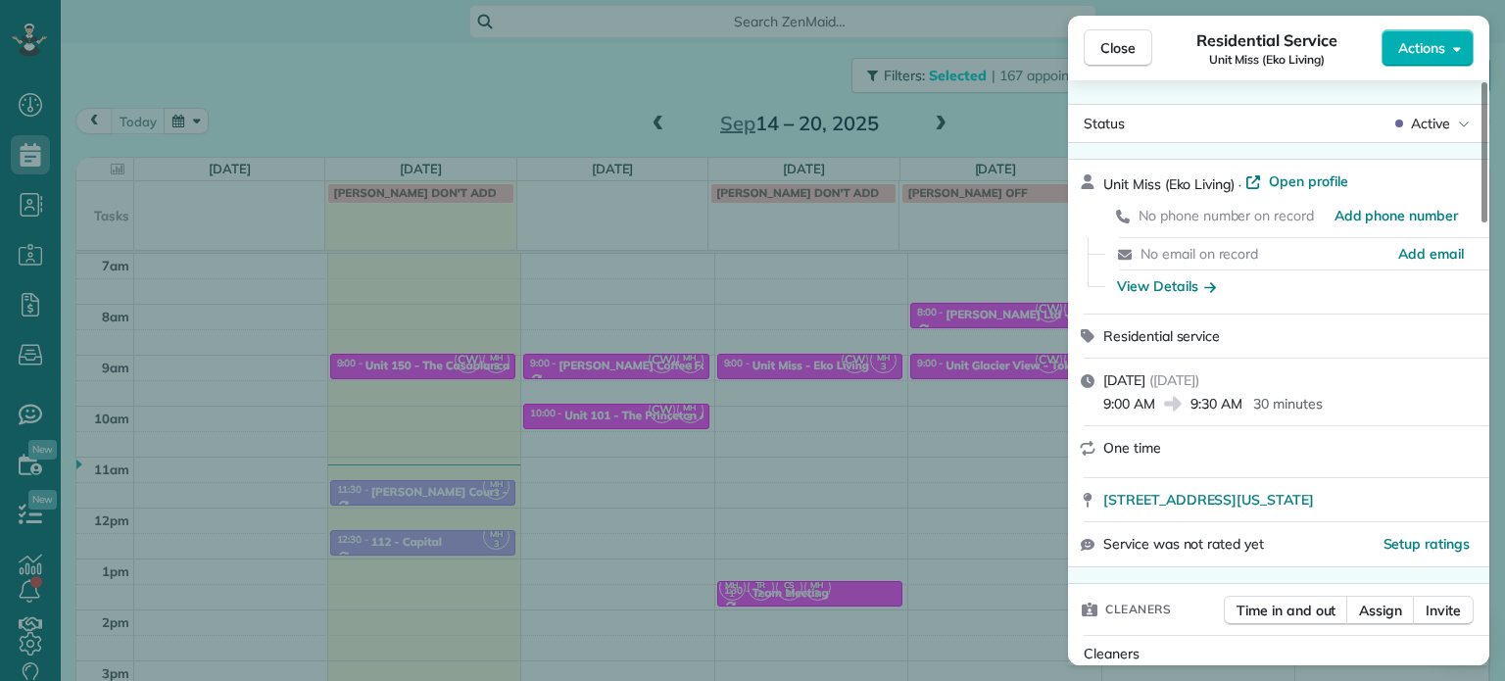
click at [838, 429] on div "Close Residential Service Unit Miss (Eko Living) Actions Status Active Unit Mis…" at bounding box center [752, 340] width 1505 height 681
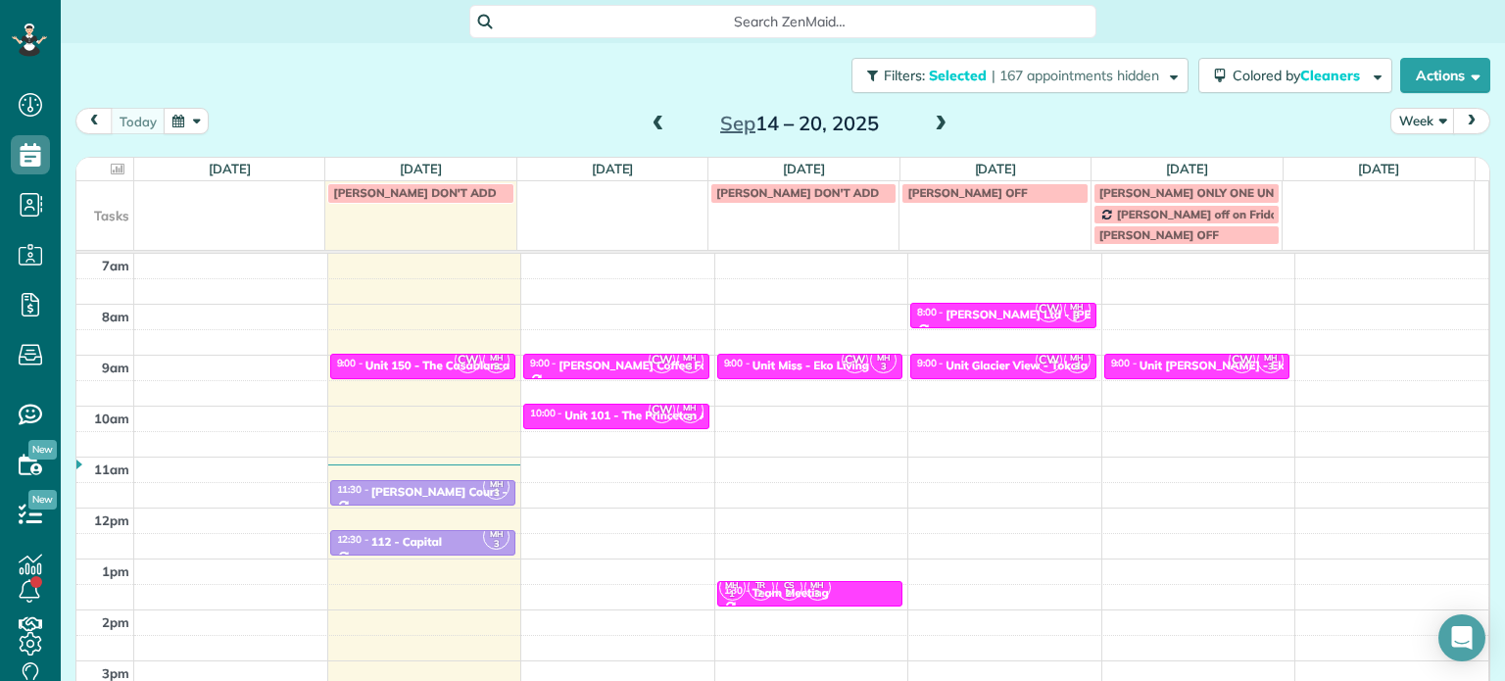
click at [930, 124] on span at bounding box center [941, 125] width 22 height 18
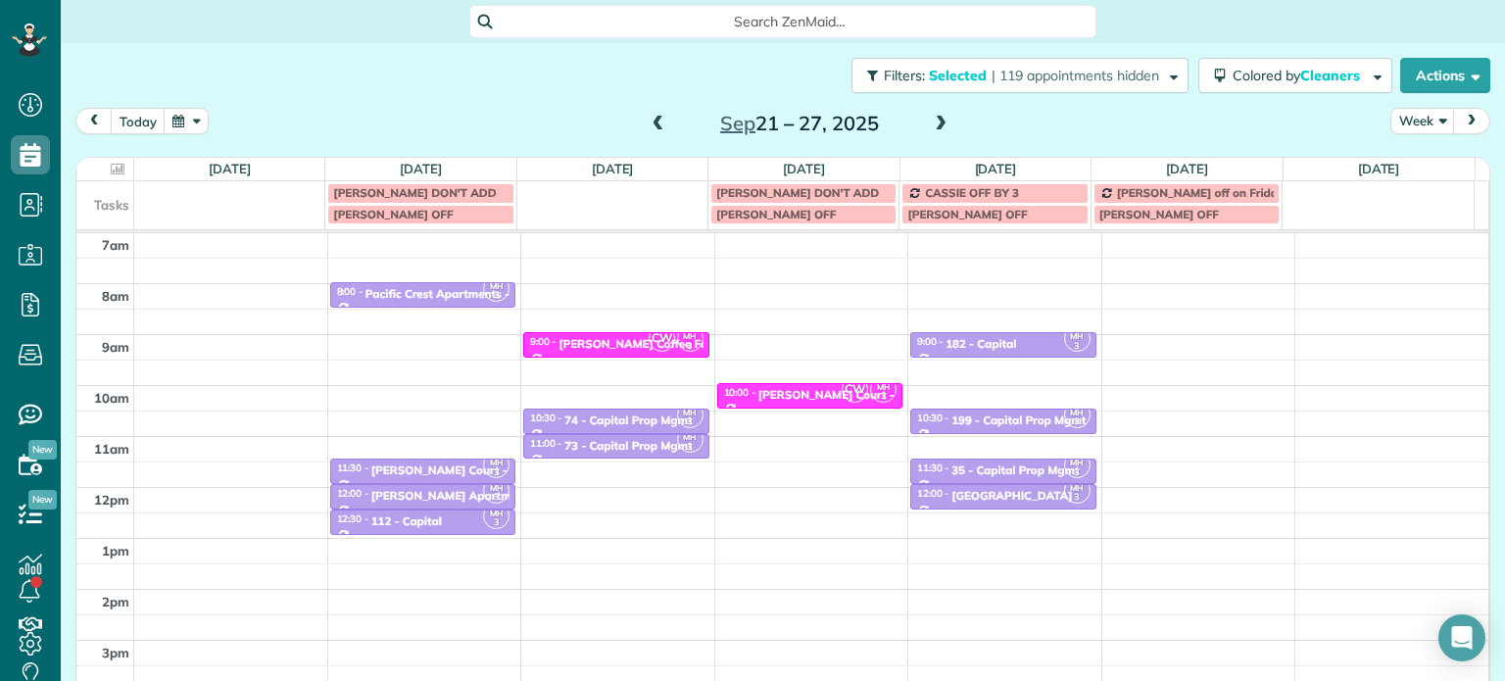
click at [930, 124] on span at bounding box center [941, 125] width 22 height 18
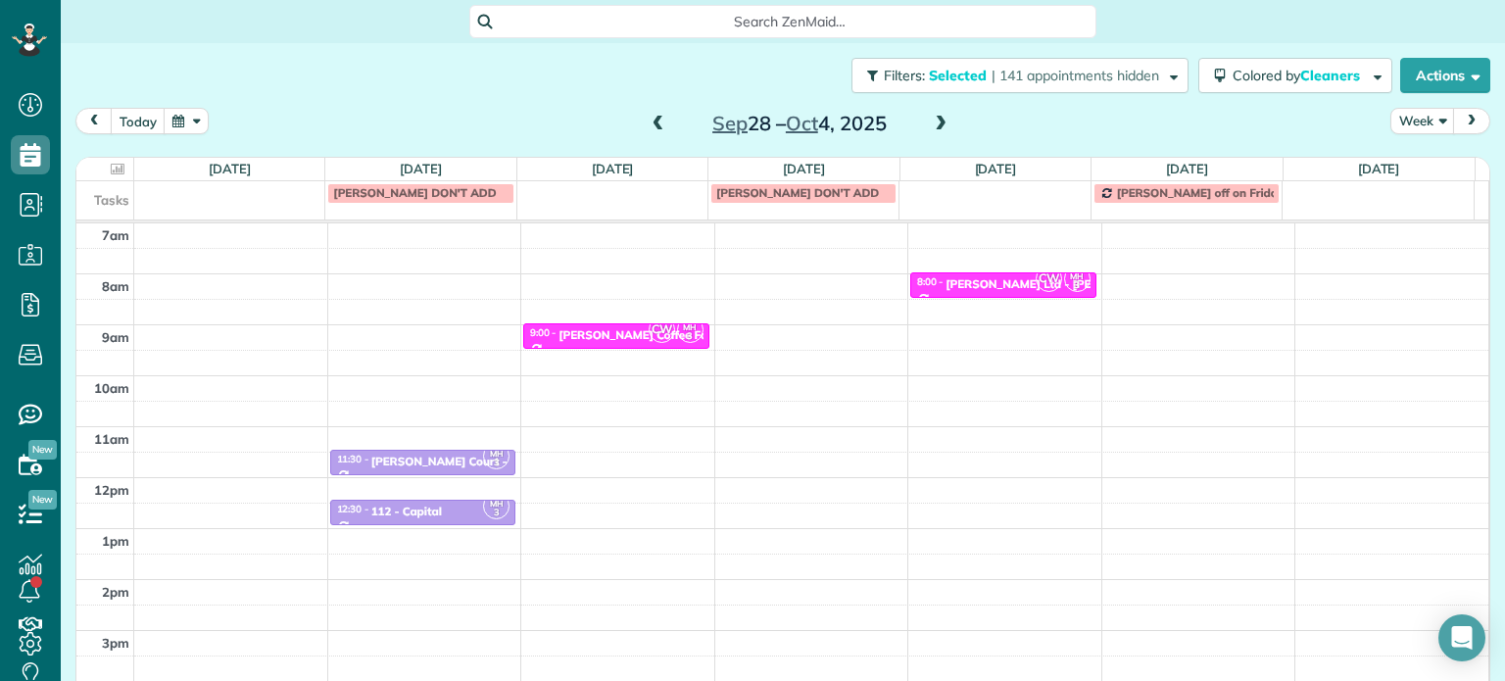
click at [930, 124] on span at bounding box center [941, 125] width 22 height 18
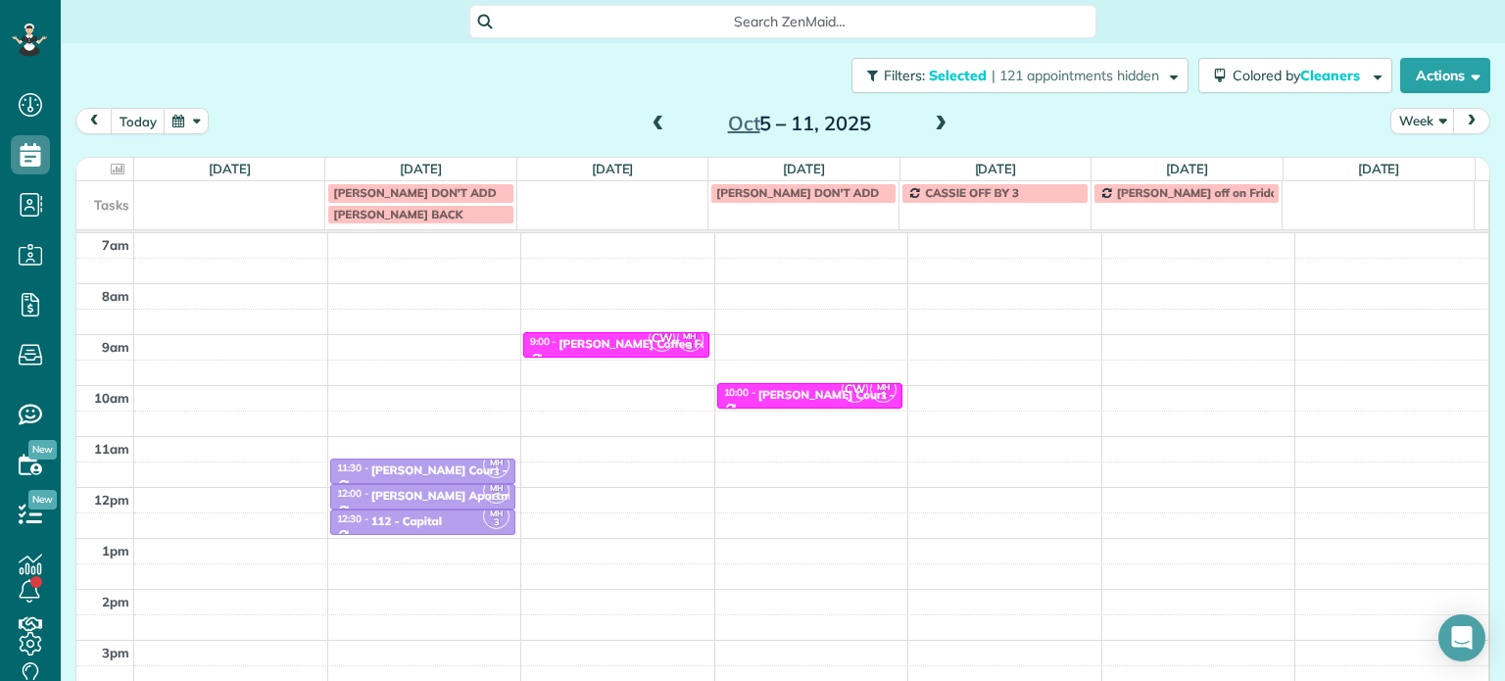
click at [930, 124] on span at bounding box center [941, 125] width 22 height 18
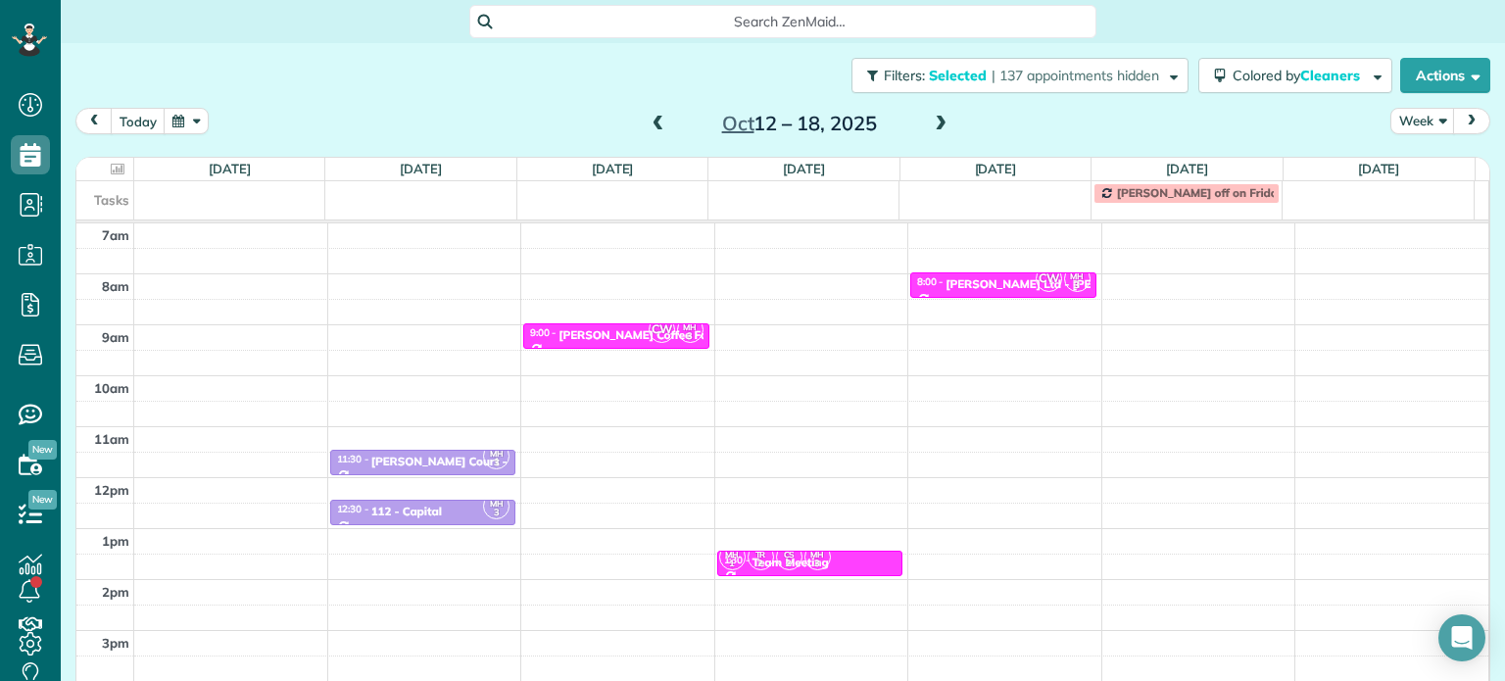
click at [654, 125] on span at bounding box center [659, 125] width 22 height 18
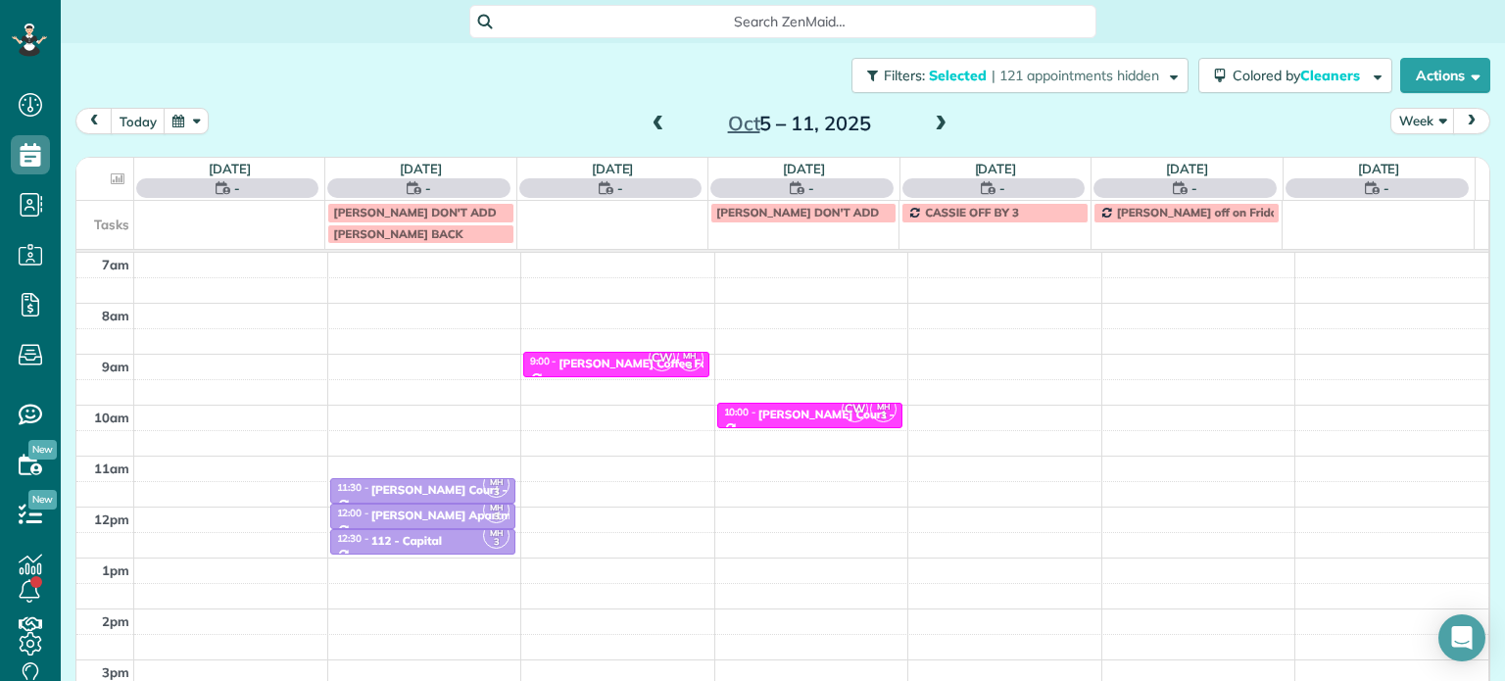
click at [654, 125] on span at bounding box center [659, 125] width 22 height 18
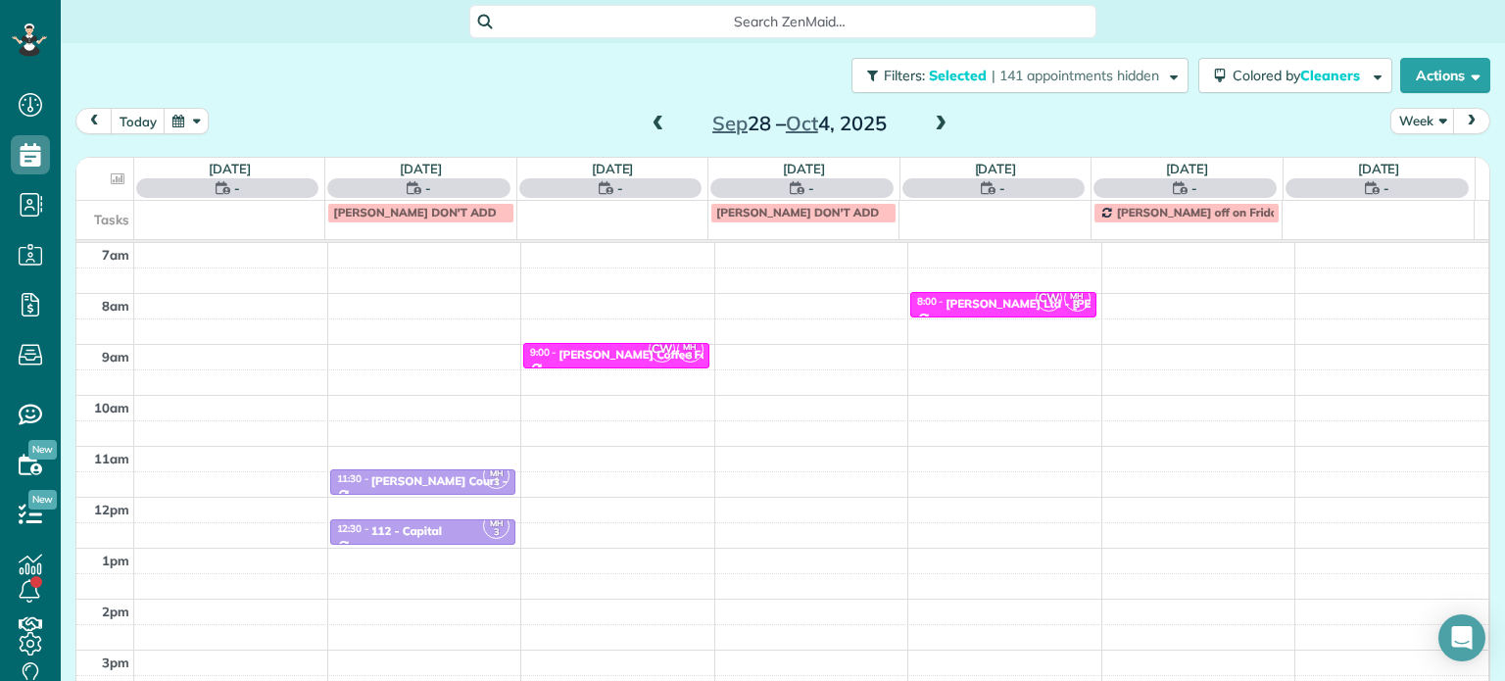
click at [654, 125] on span at bounding box center [659, 125] width 22 height 18
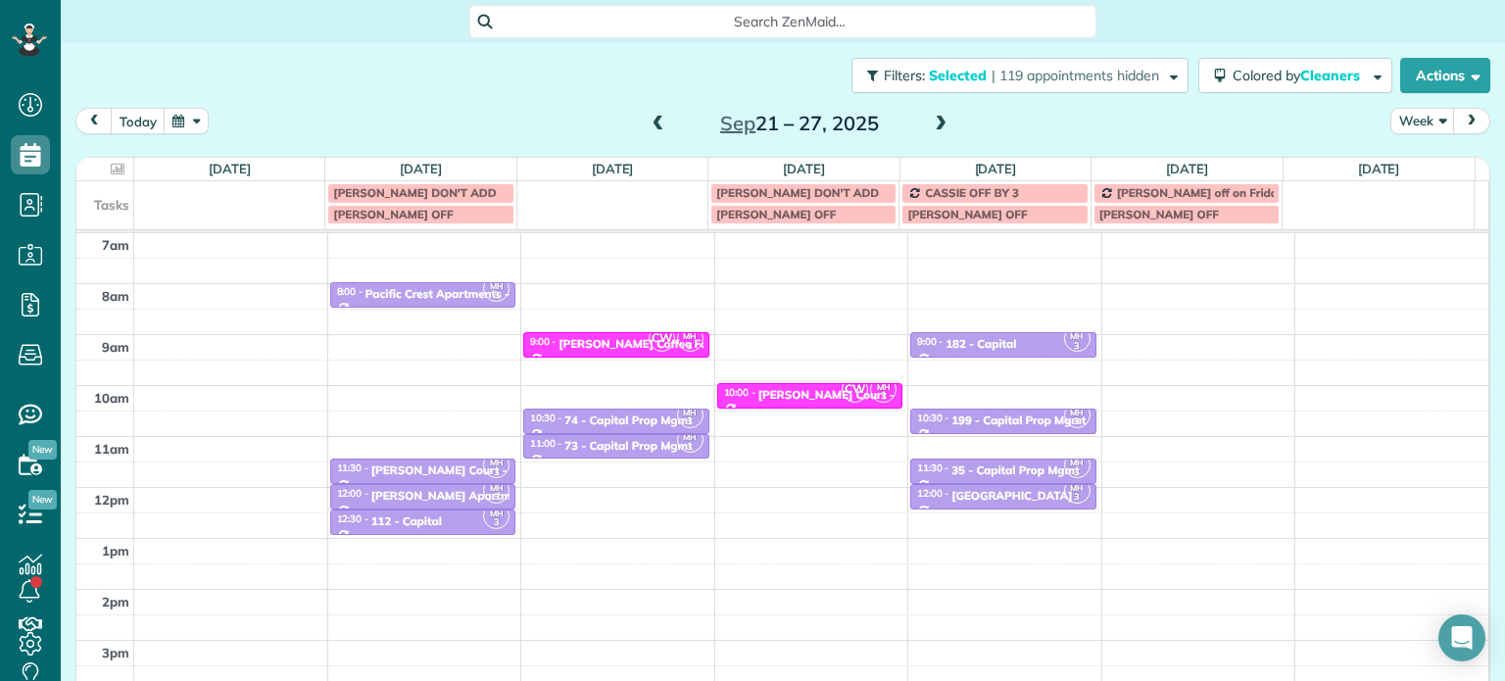
click at [654, 125] on span at bounding box center [659, 125] width 22 height 18
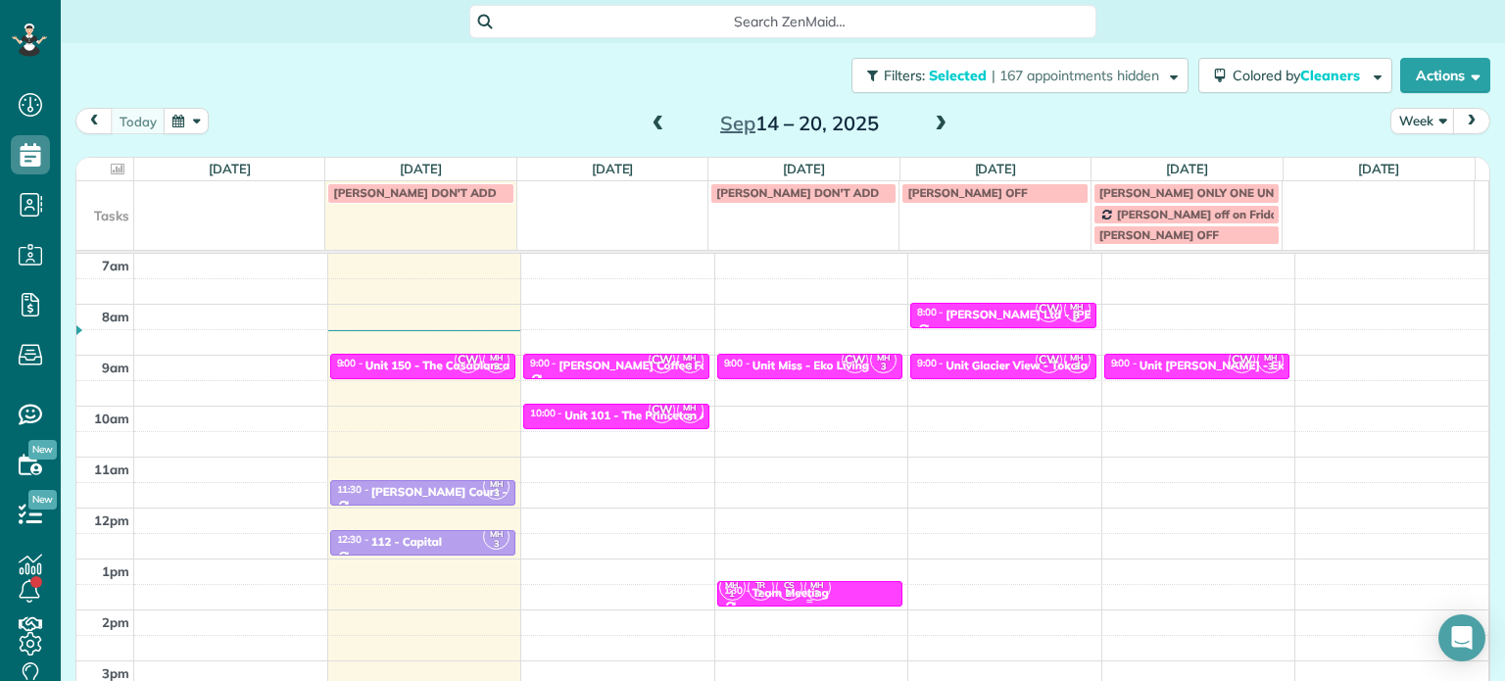
click at [806, 587] on small "3" at bounding box center [818, 594] width 25 height 19
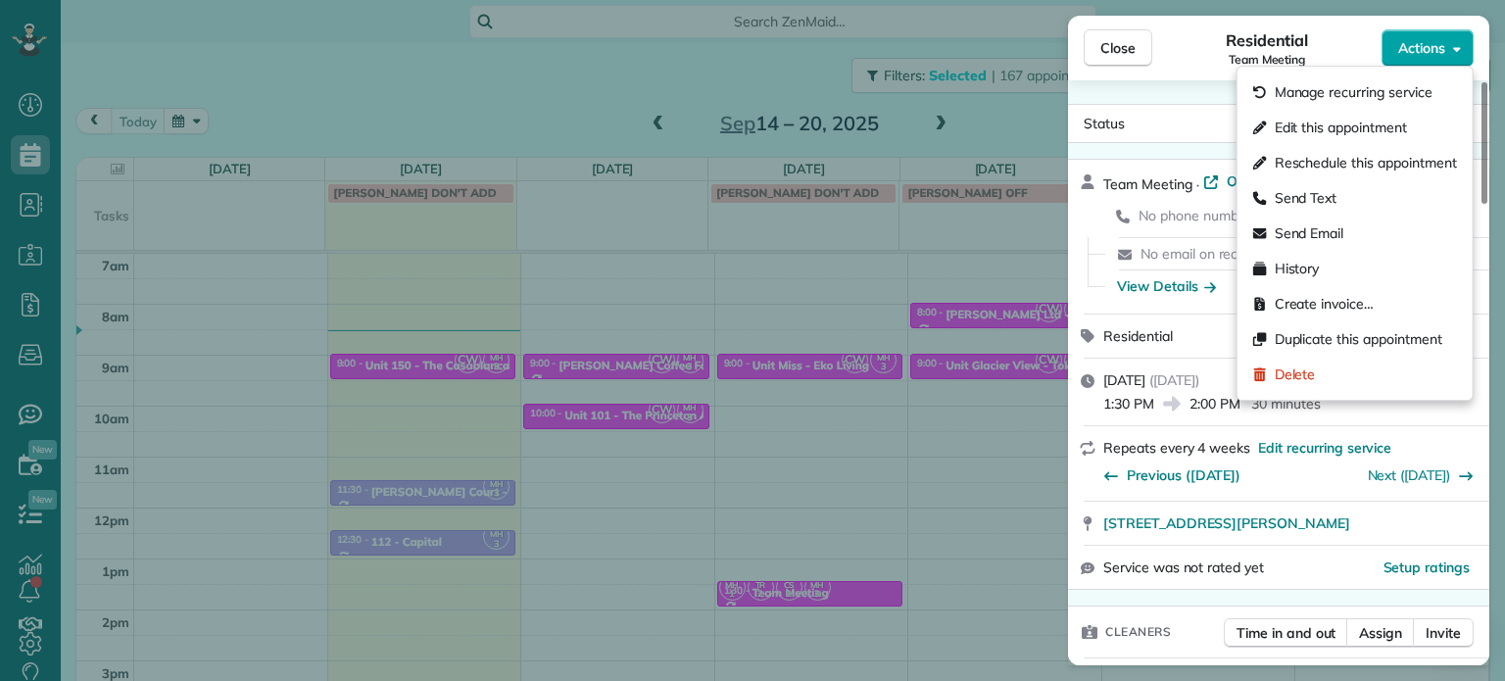
click at [1435, 42] on span "Actions" at bounding box center [1421, 48] width 47 height 20
click at [1377, 136] on span "Edit this appointment" at bounding box center [1341, 128] width 132 height 20
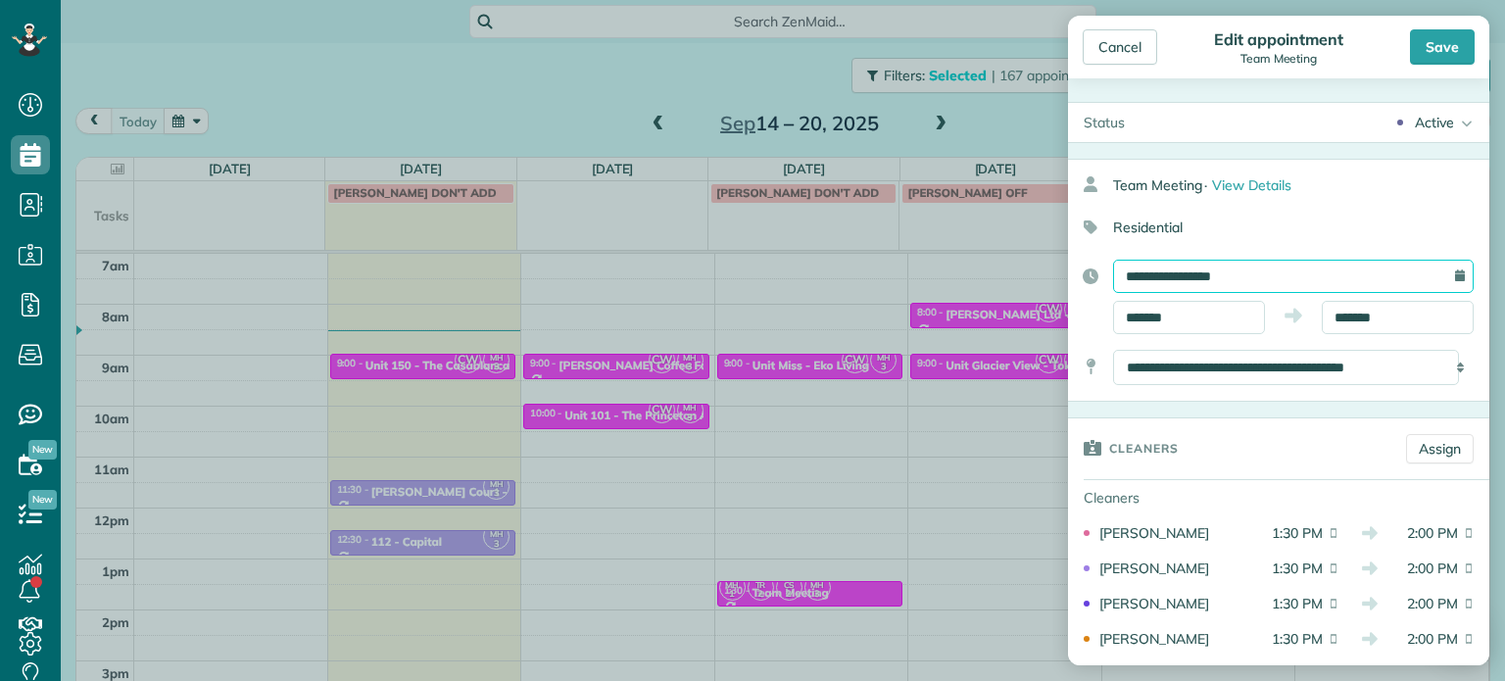
click at [1274, 269] on input "**********" at bounding box center [1293, 276] width 361 height 33
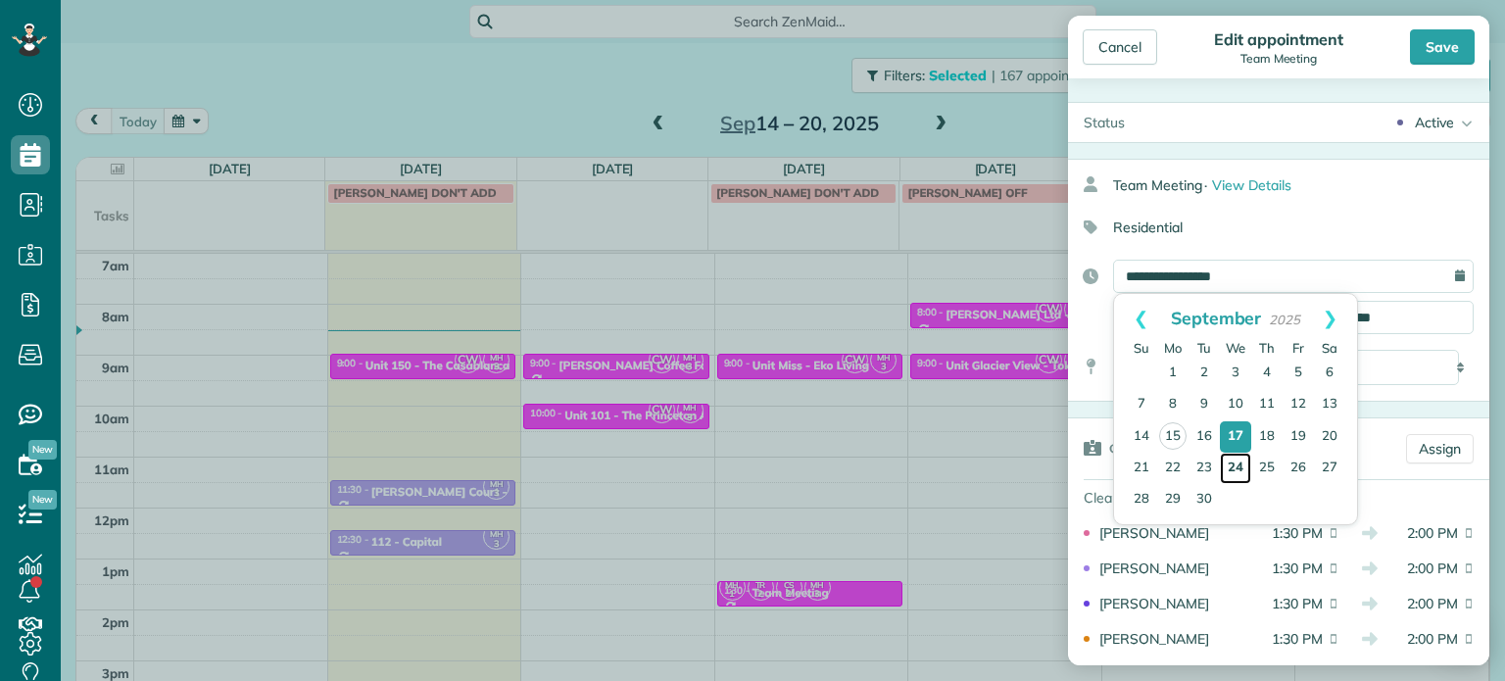
click at [1237, 466] on link "24" at bounding box center [1235, 468] width 31 height 31
type input "**********"
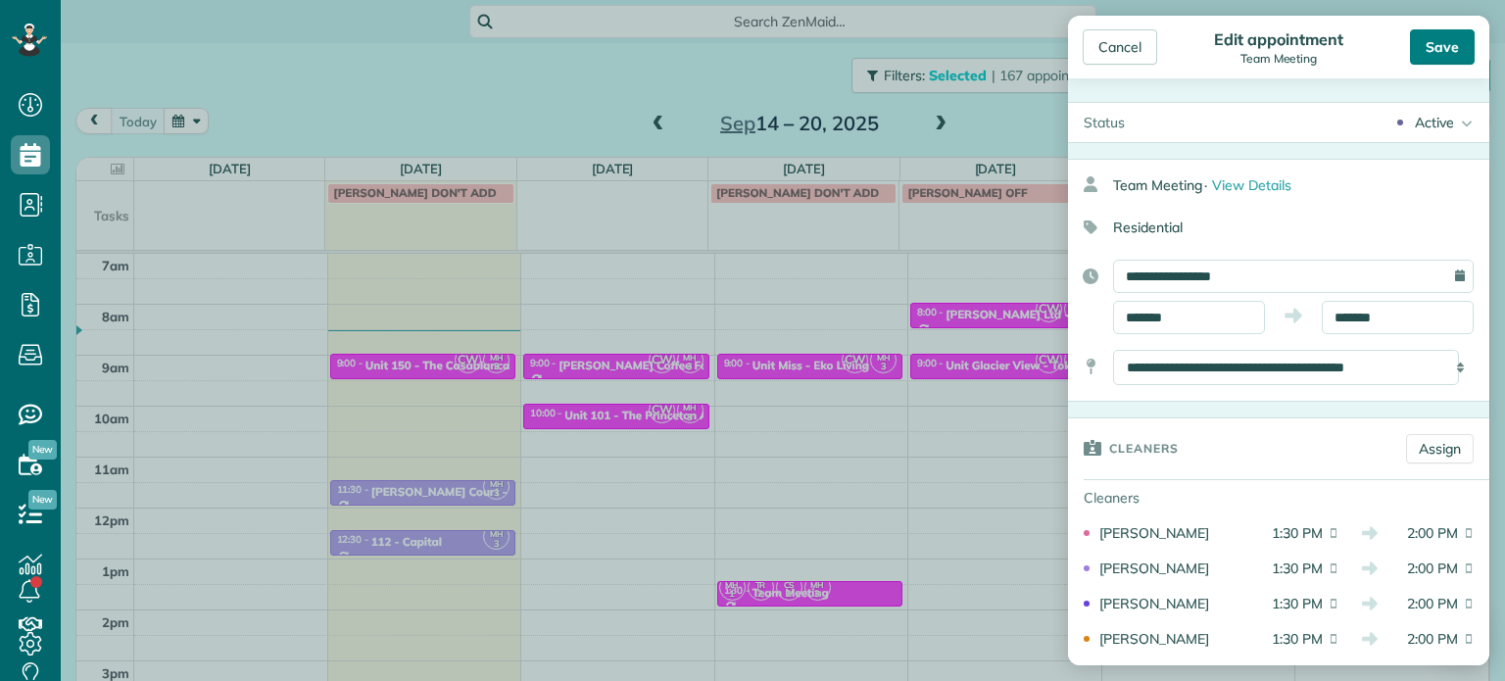
click at [1435, 47] on div "Save" at bounding box center [1442, 46] width 65 height 35
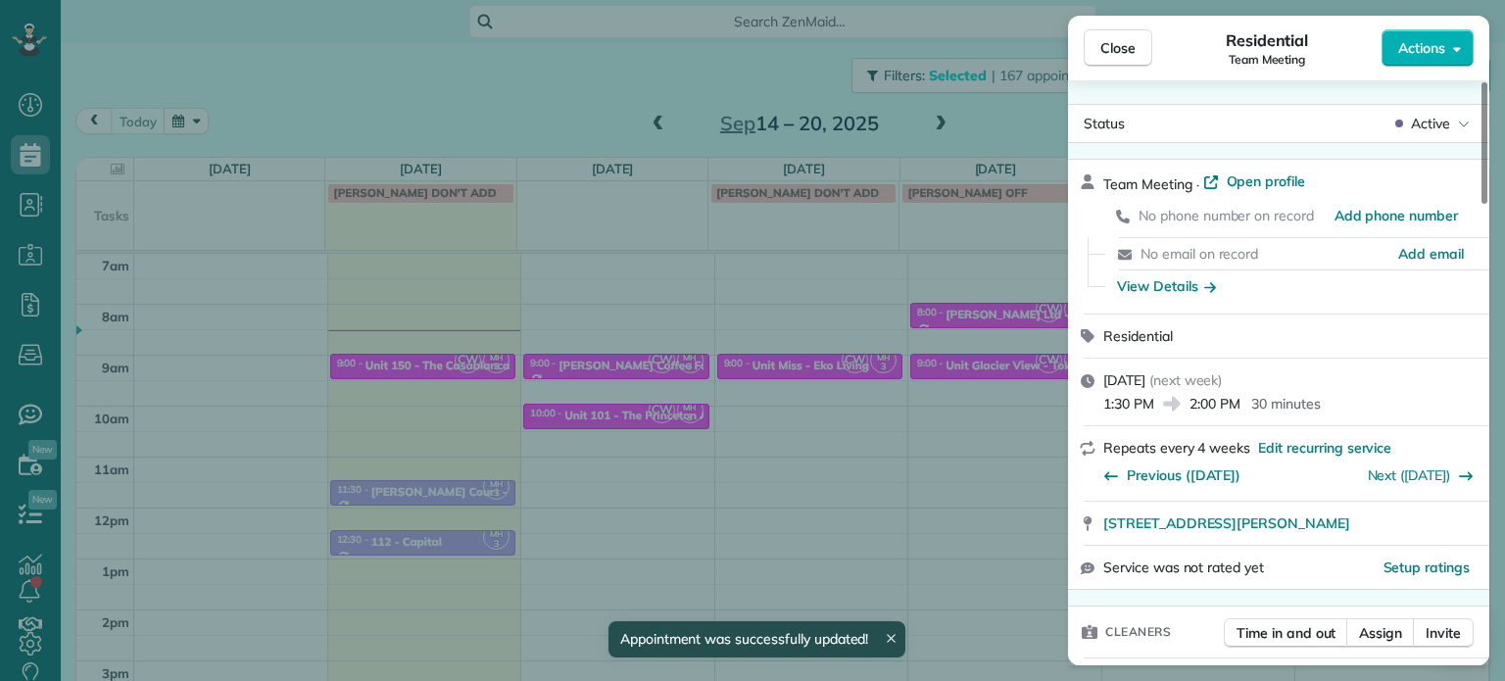
click at [996, 113] on div "Close Residential Team Meeting Actions Status Active Team Meeting · Open profil…" at bounding box center [752, 340] width 1505 height 681
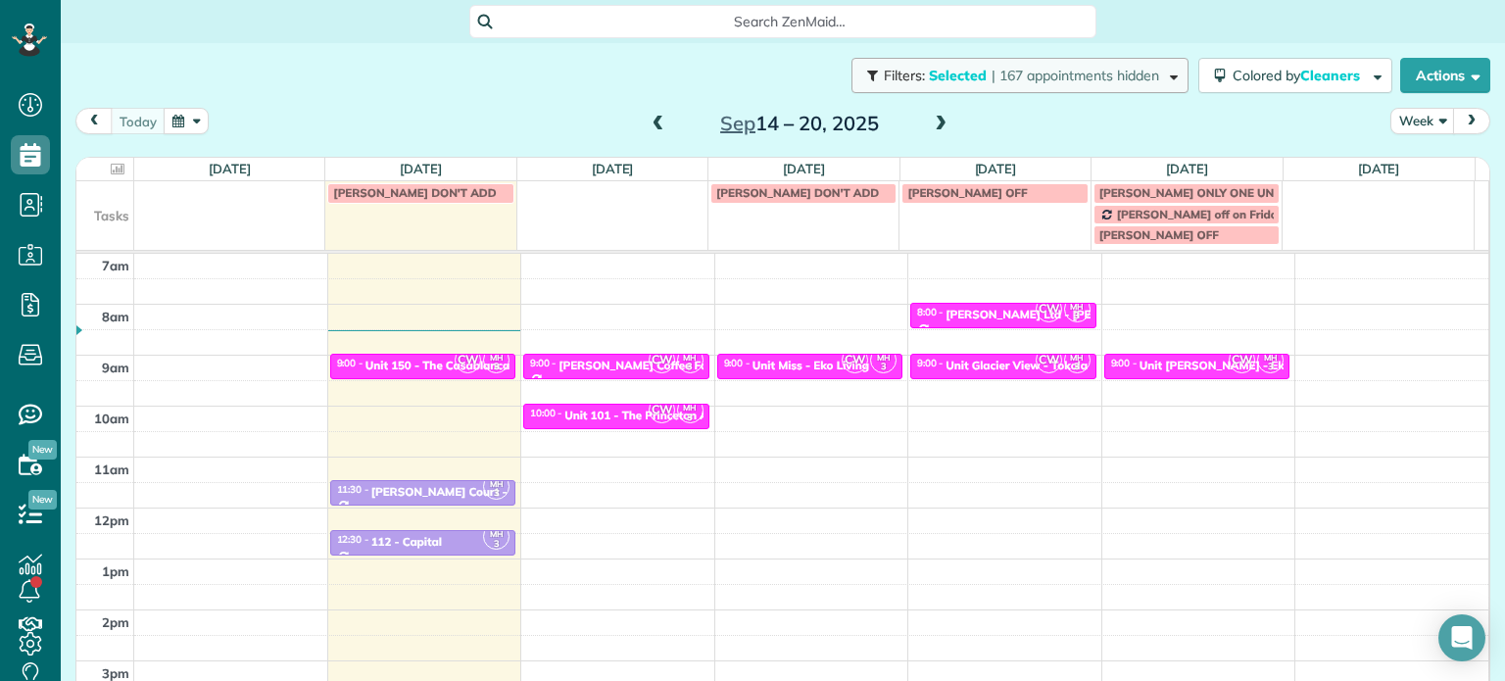
click at [1094, 71] on span "| 167 appointments hidden" at bounding box center [1076, 76] width 168 height 18
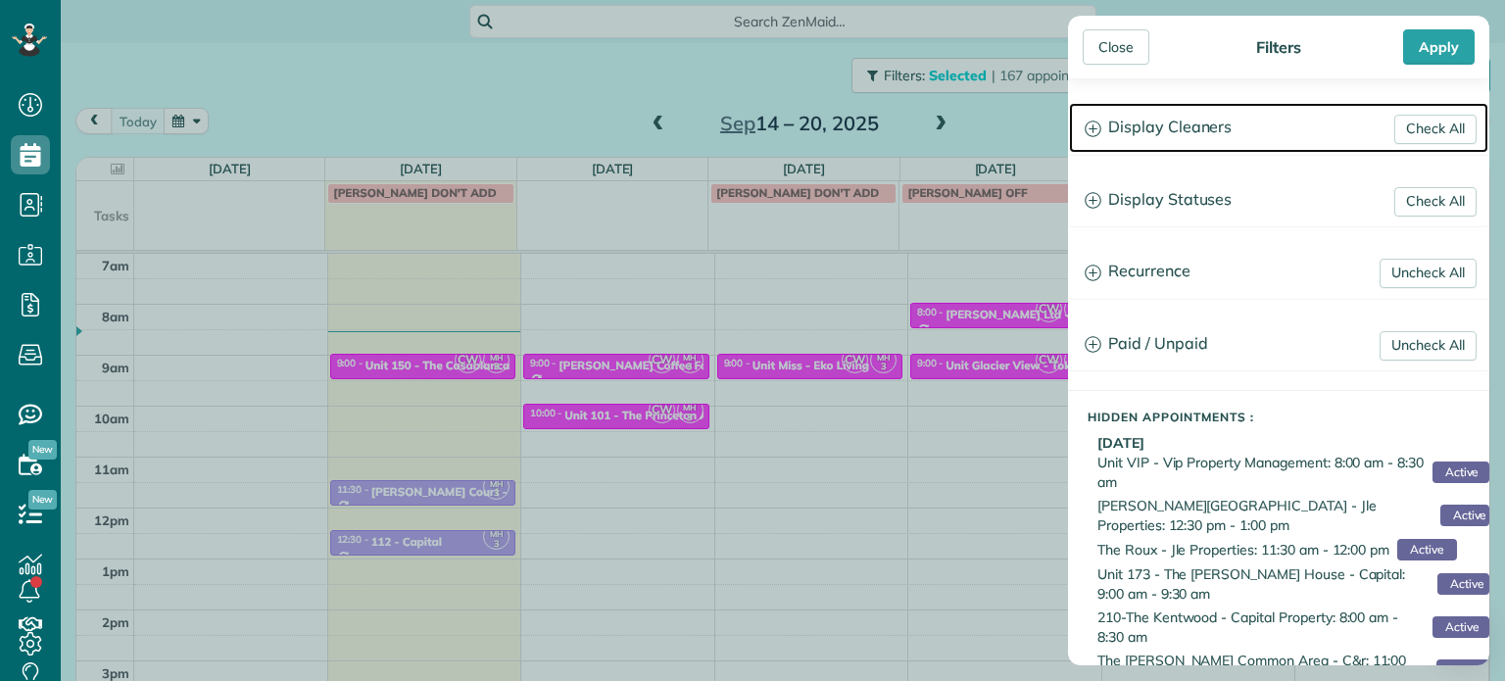
click at [1213, 130] on h3 "Display Cleaners" at bounding box center [1278, 128] width 419 height 50
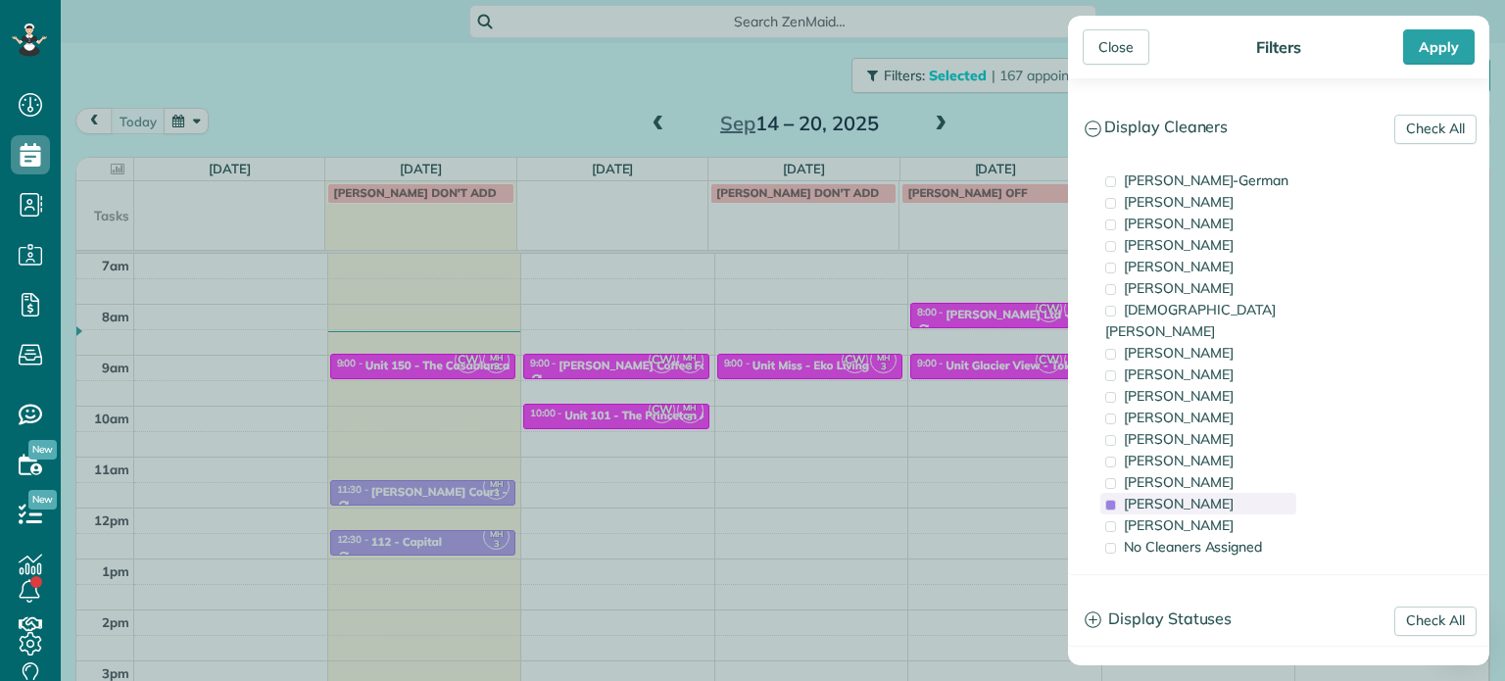
click at [1202, 495] on span "[PERSON_NAME]" at bounding box center [1179, 504] width 110 height 18
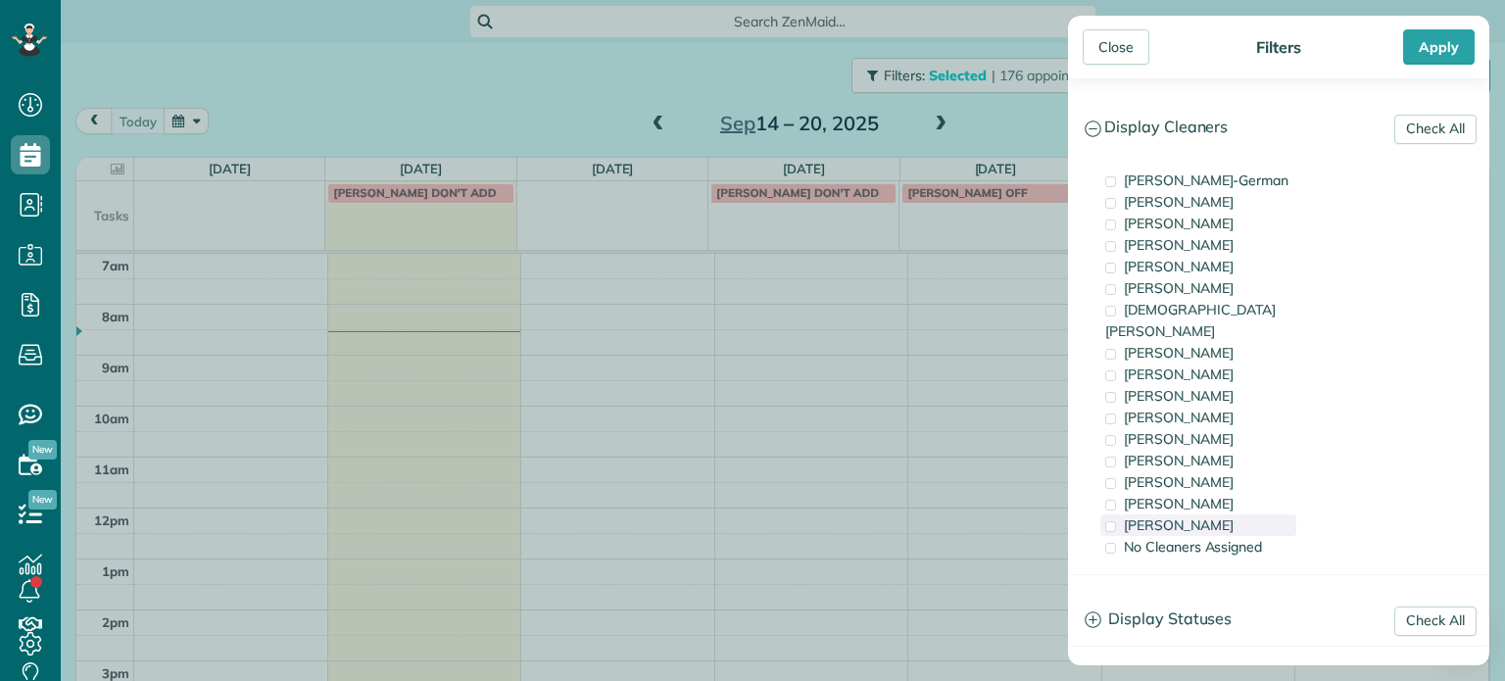
click at [1209, 516] on span "[PERSON_NAME]" at bounding box center [1179, 525] width 110 height 18
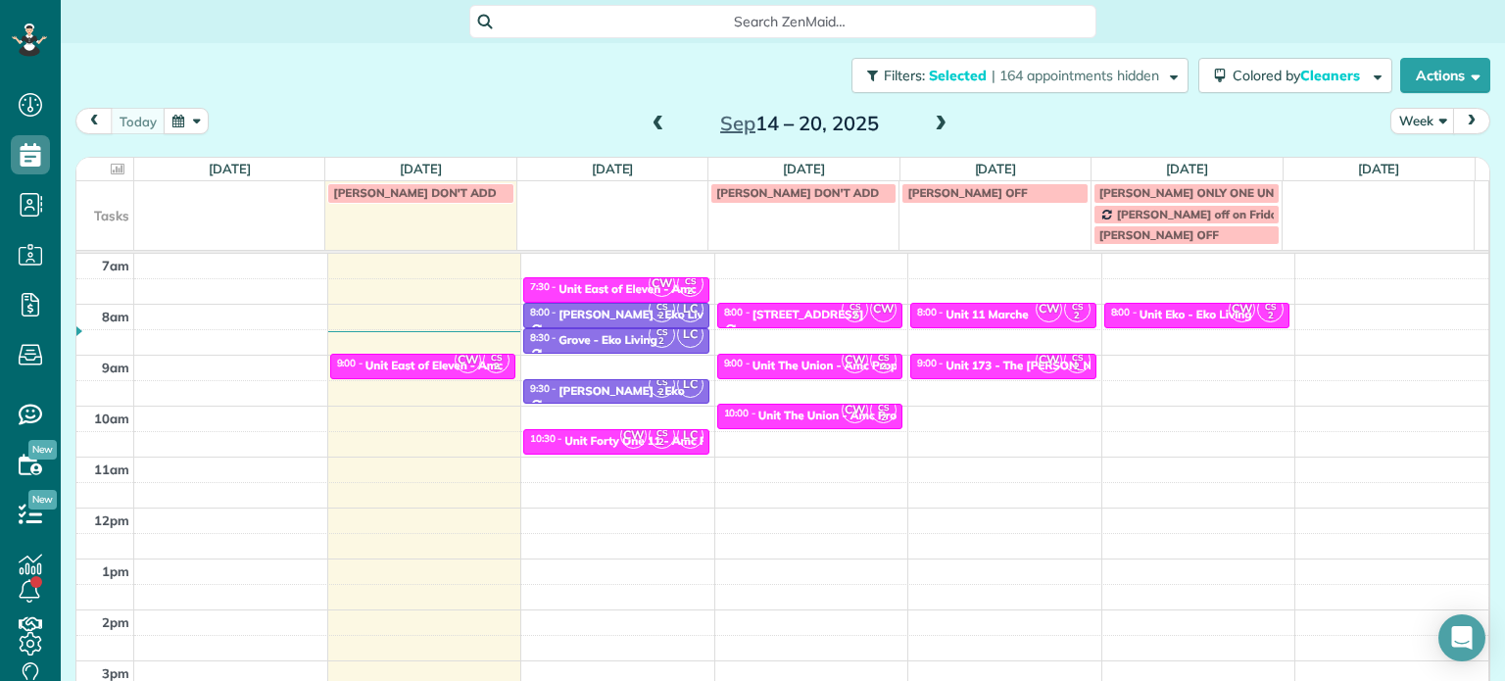
click at [892, 319] on div "Close Filters Apply Check All Display Cleaners [PERSON_NAME]-German [PERSON_NAM…" at bounding box center [752, 340] width 1505 height 681
click at [1168, 310] on div "Unit Eko - Eko Living" at bounding box center [1196, 315] width 113 height 14
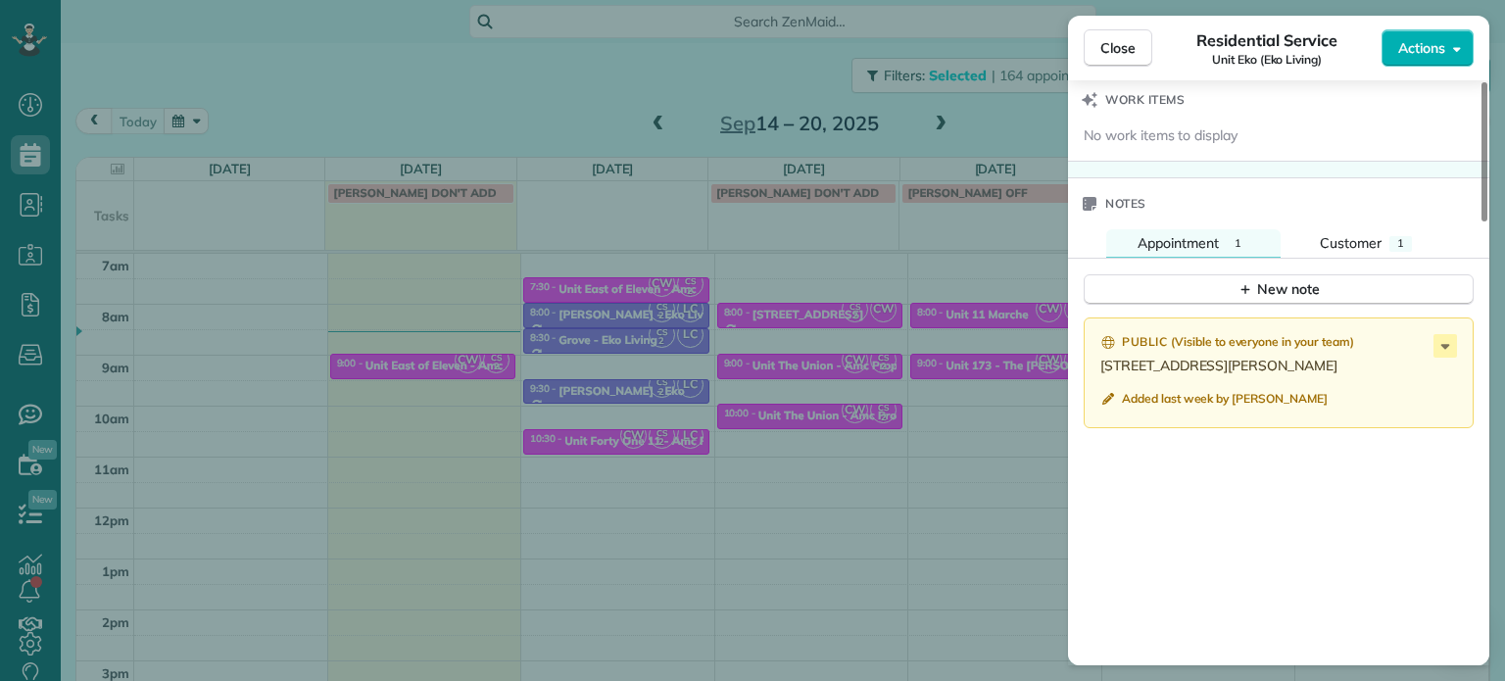
scroll to position [1577, 0]
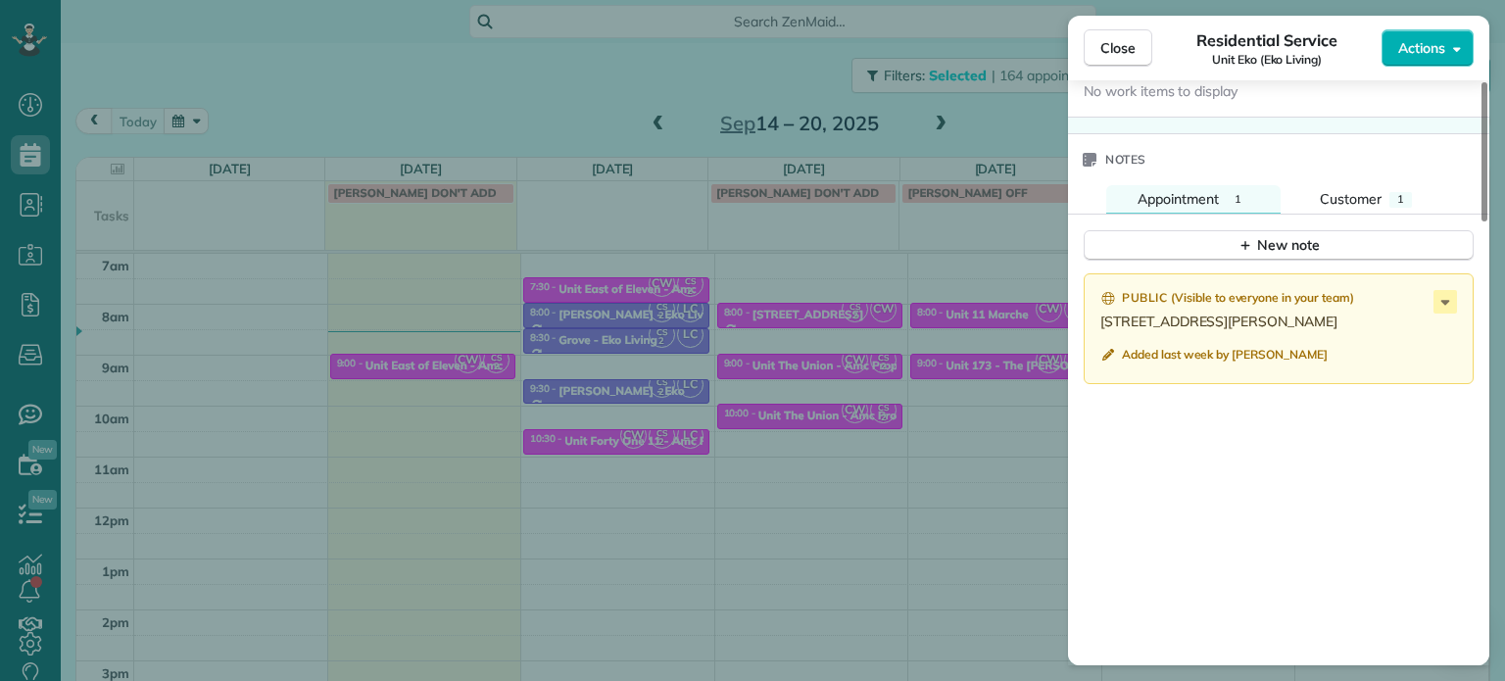
click at [968, 270] on div "Close Residential Service Unit Eko (Eko Living) Actions Status Active Unit Eko …" at bounding box center [752, 340] width 1505 height 681
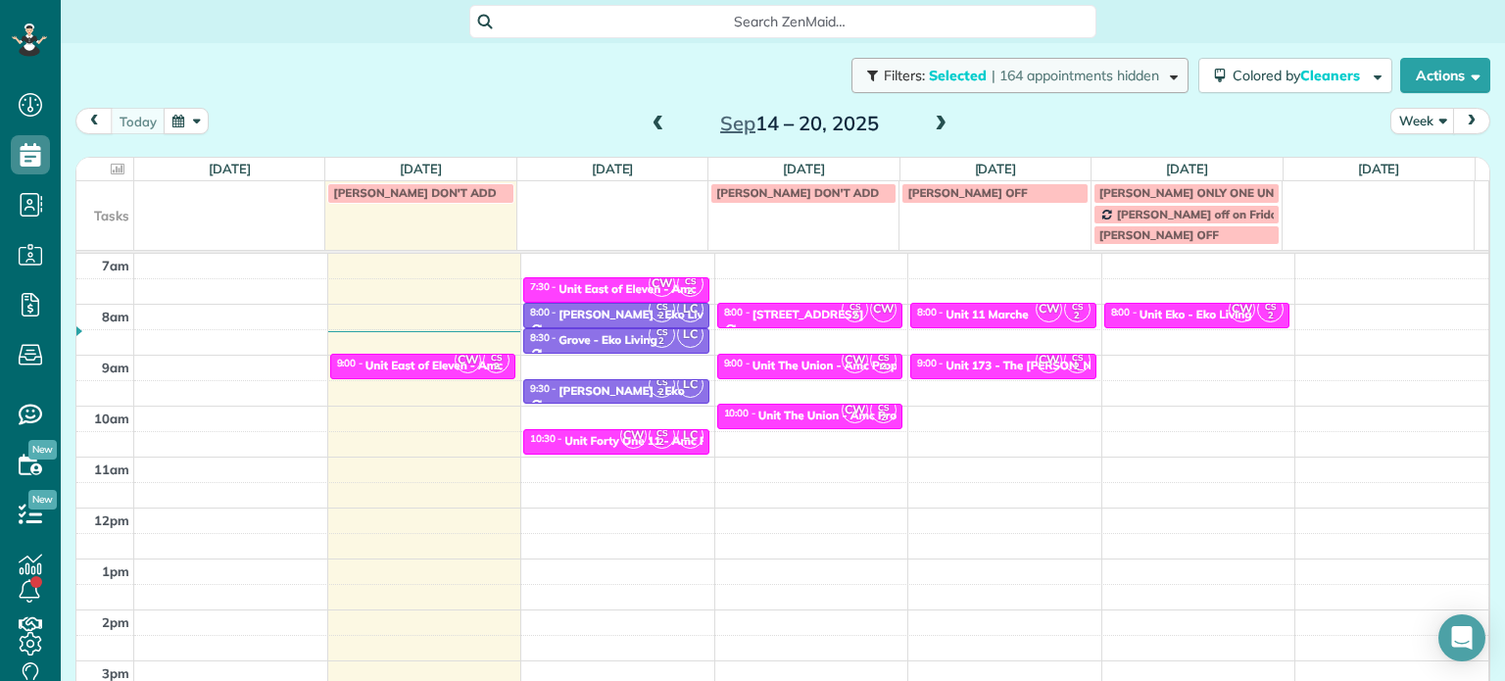
click at [1111, 78] on span "| 164 appointments hidden" at bounding box center [1076, 76] width 168 height 18
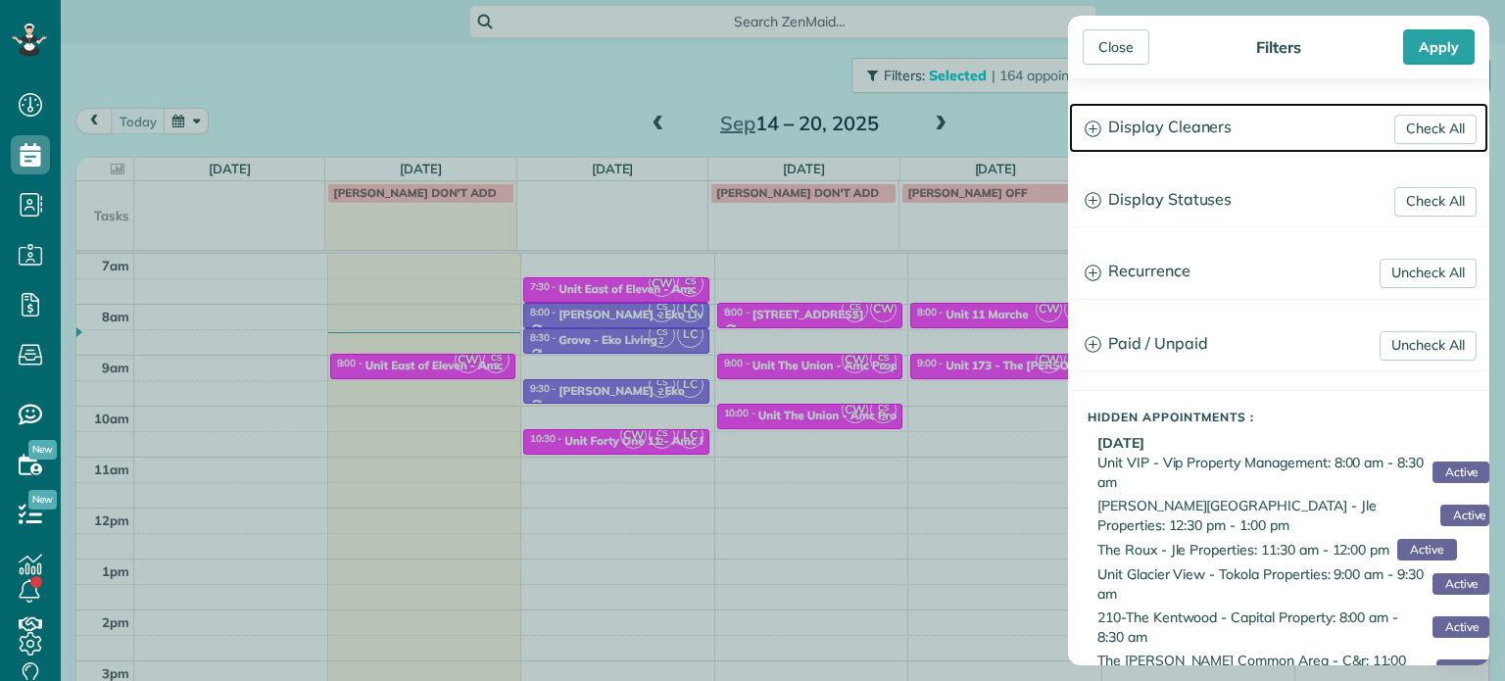
click at [1254, 128] on h3 "Display Cleaners" at bounding box center [1278, 128] width 419 height 50
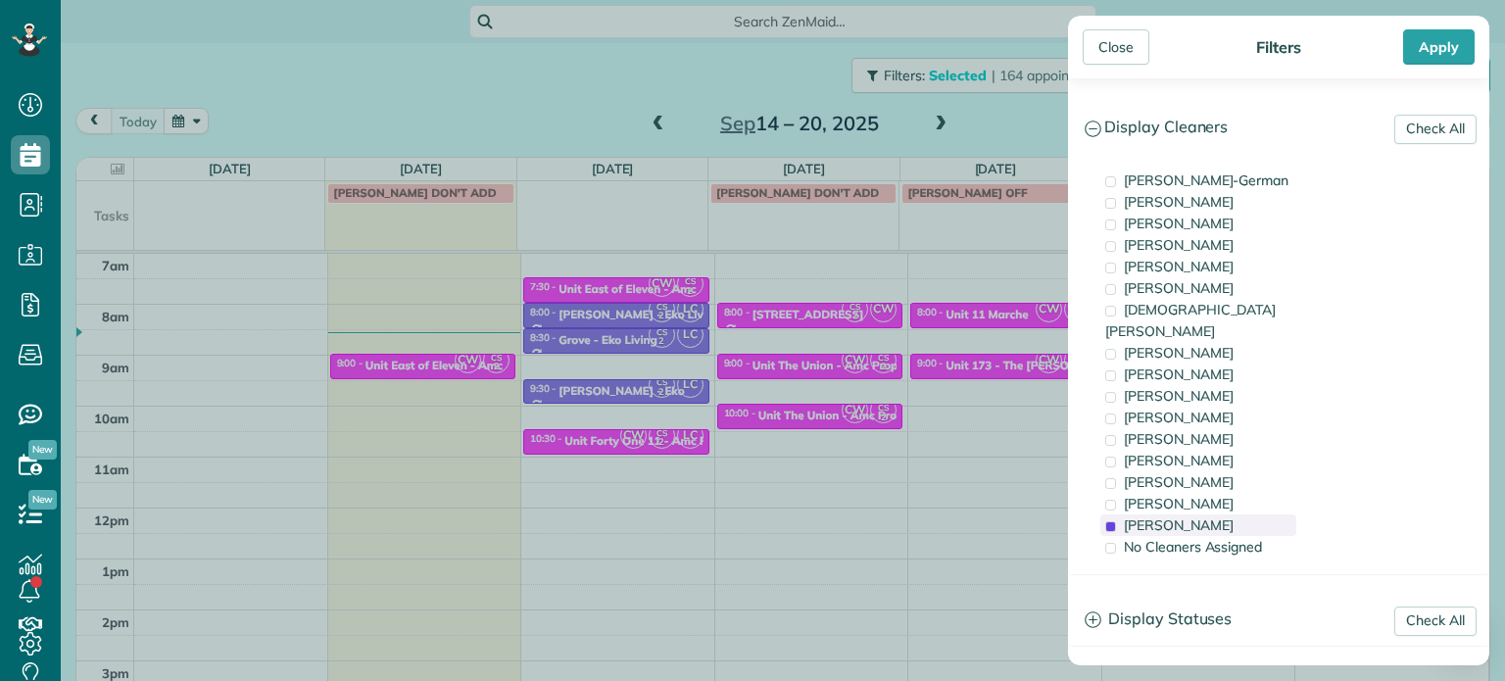
click at [1198, 516] on span "[PERSON_NAME]" at bounding box center [1179, 525] width 110 height 18
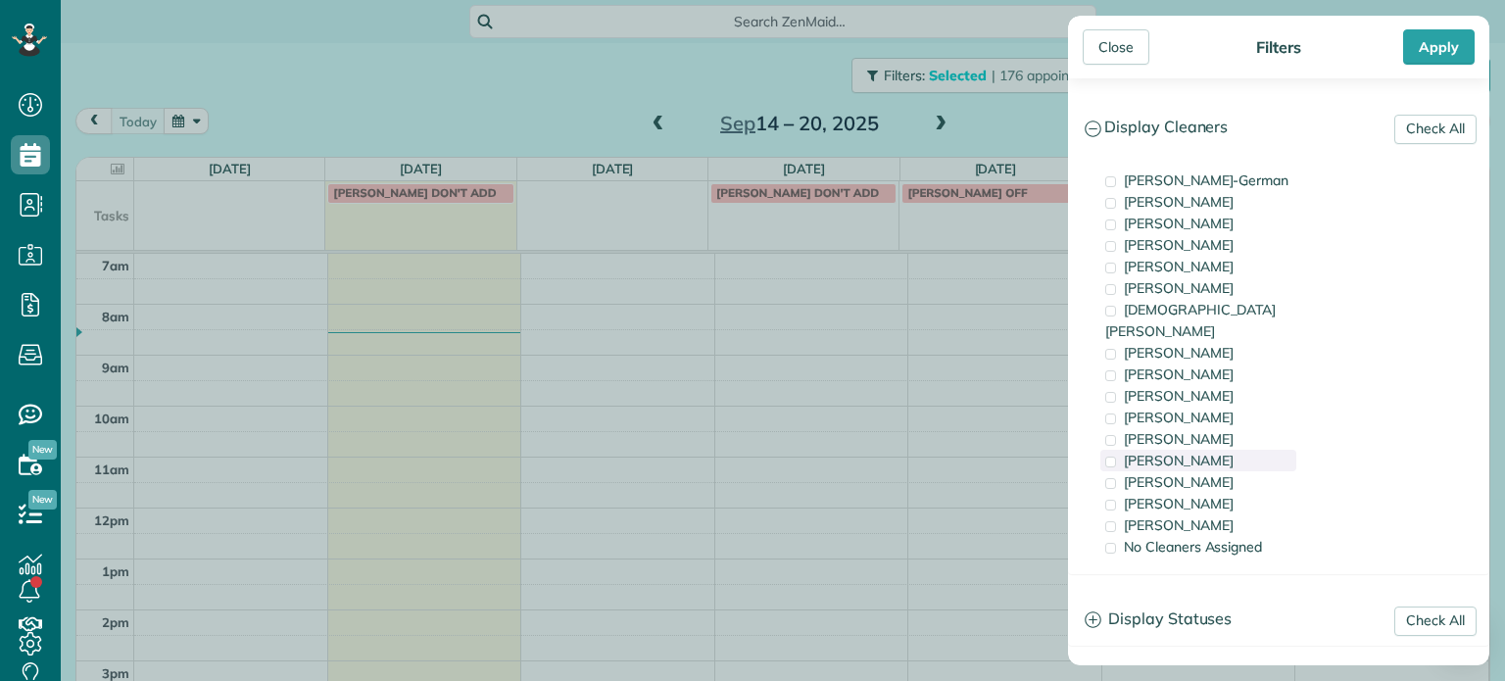
click at [1210, 450] on div "[PERSON_NAME]" at bounding box center [1199, 461] width 196 height 22
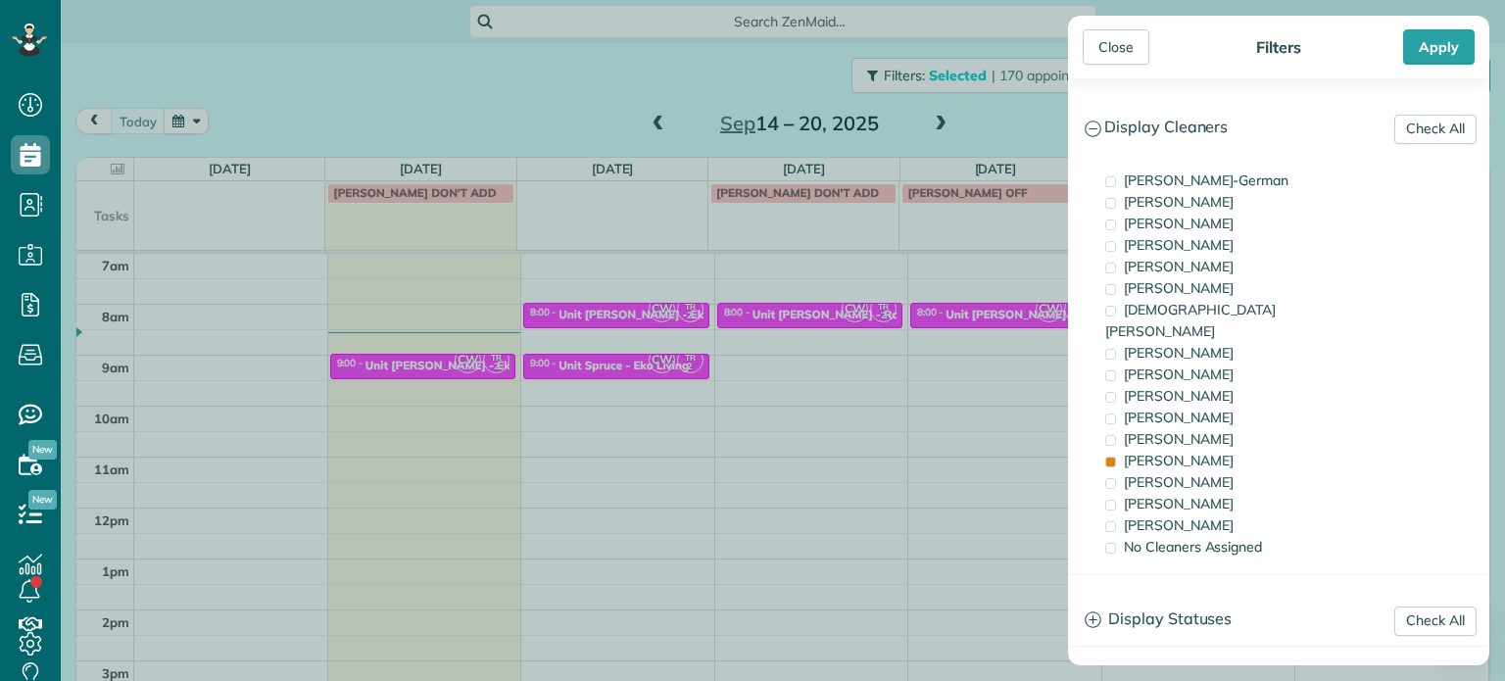
click at [989, 317] on div "Close Filters Apply Check All Display Cleaners [PERSON_NAME]-German [PERSON_NAM…" at bounding box center [752, 340] width 1505 height 681
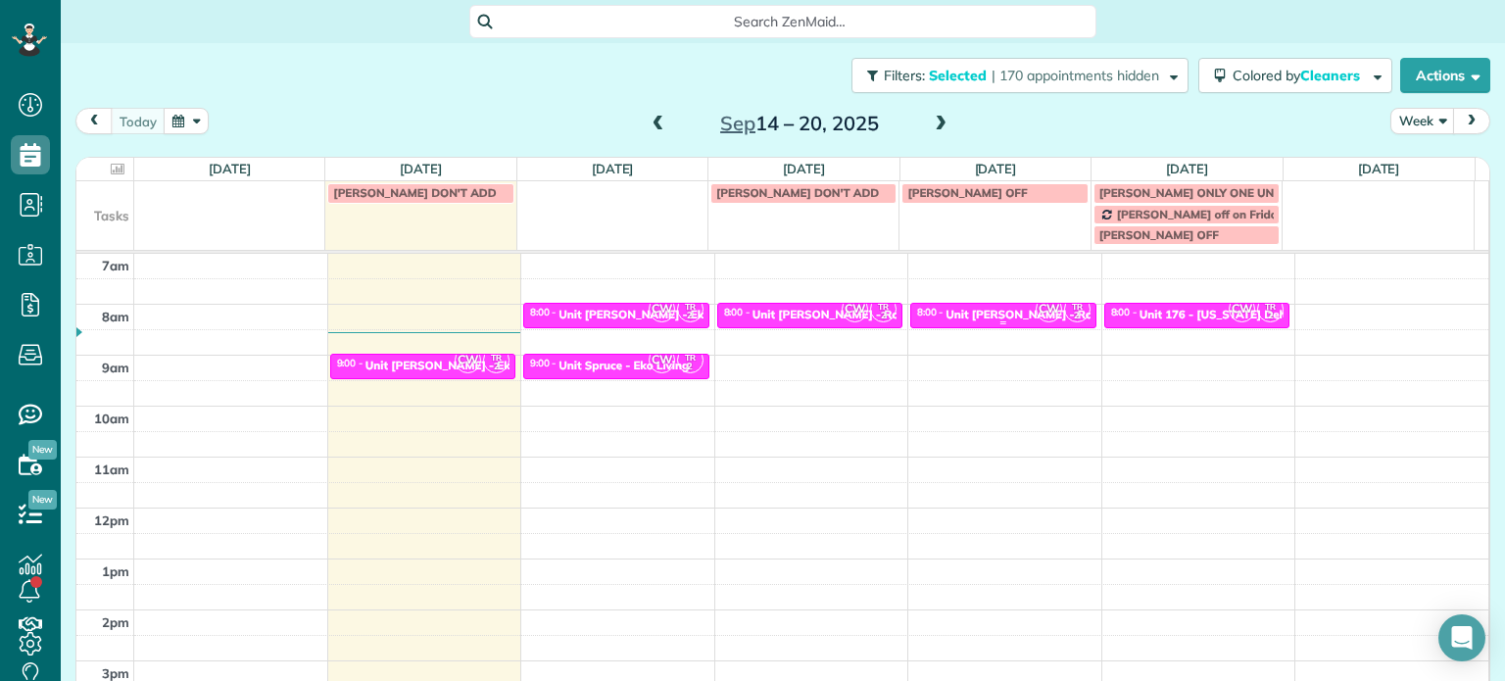
click at [989, 317] on div "Unit [PERSON_NAME] - Rcm Properties" at bounding box center [1053, 315] width 215 height 14
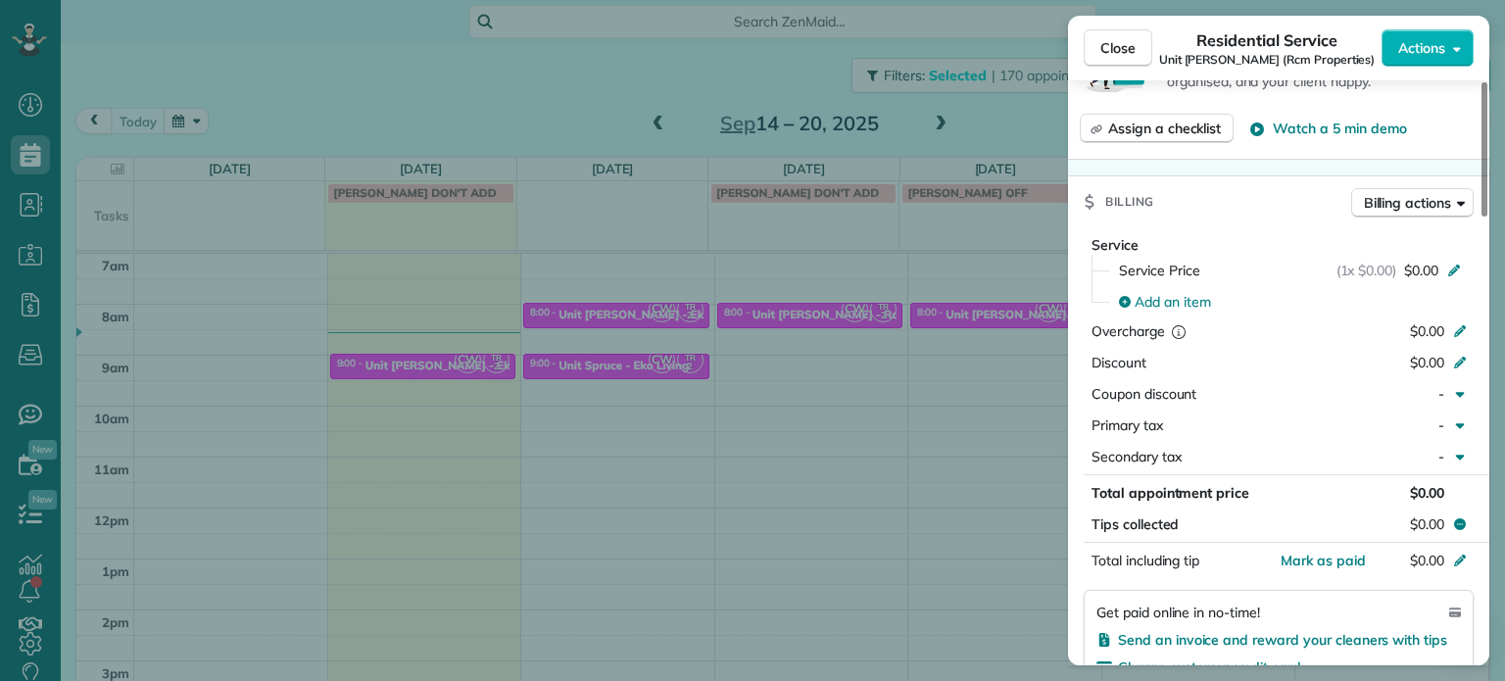
scroll to position [1474, 0]
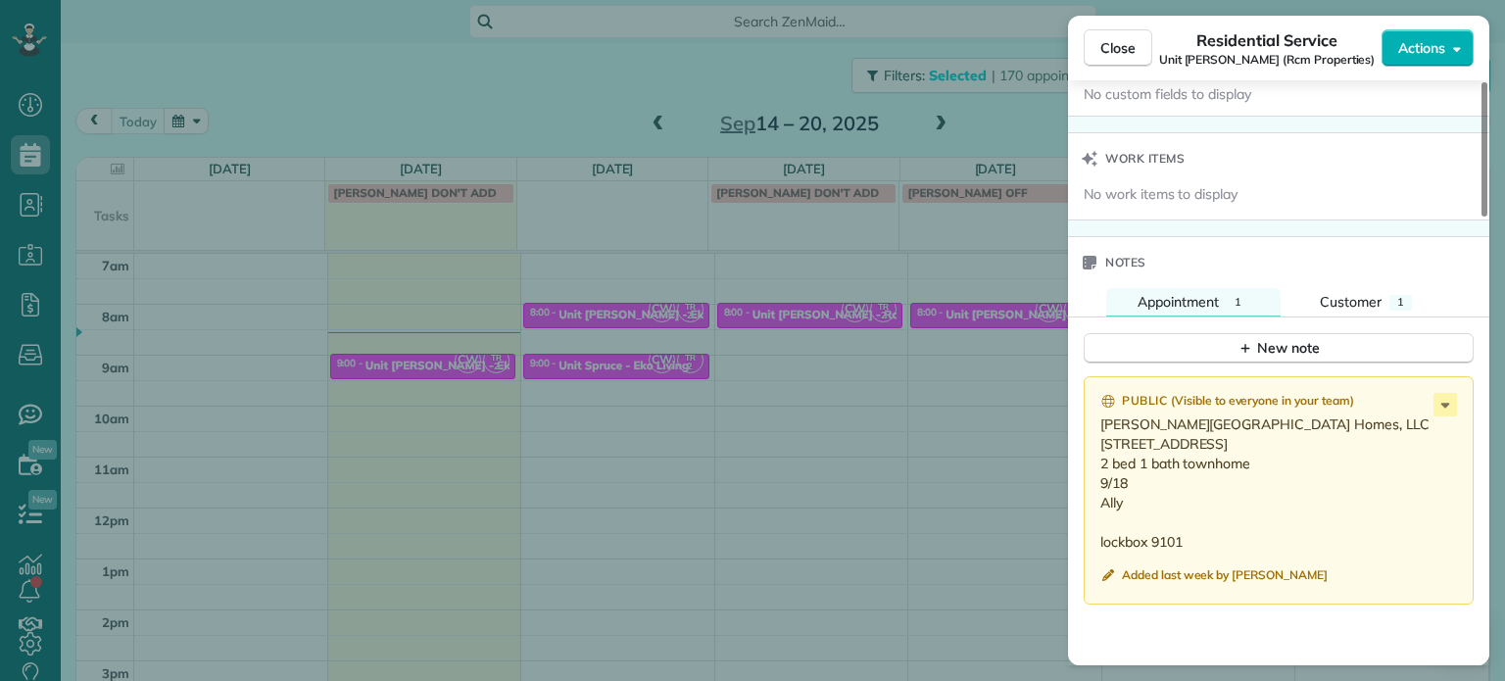
click at [890, 416] on div "Close Residential Service Unit [GEOGRAPHIC_DATA] (Rcm Properties) Actions Statu…" at bounding box center [752, 340] width 1505 height 681
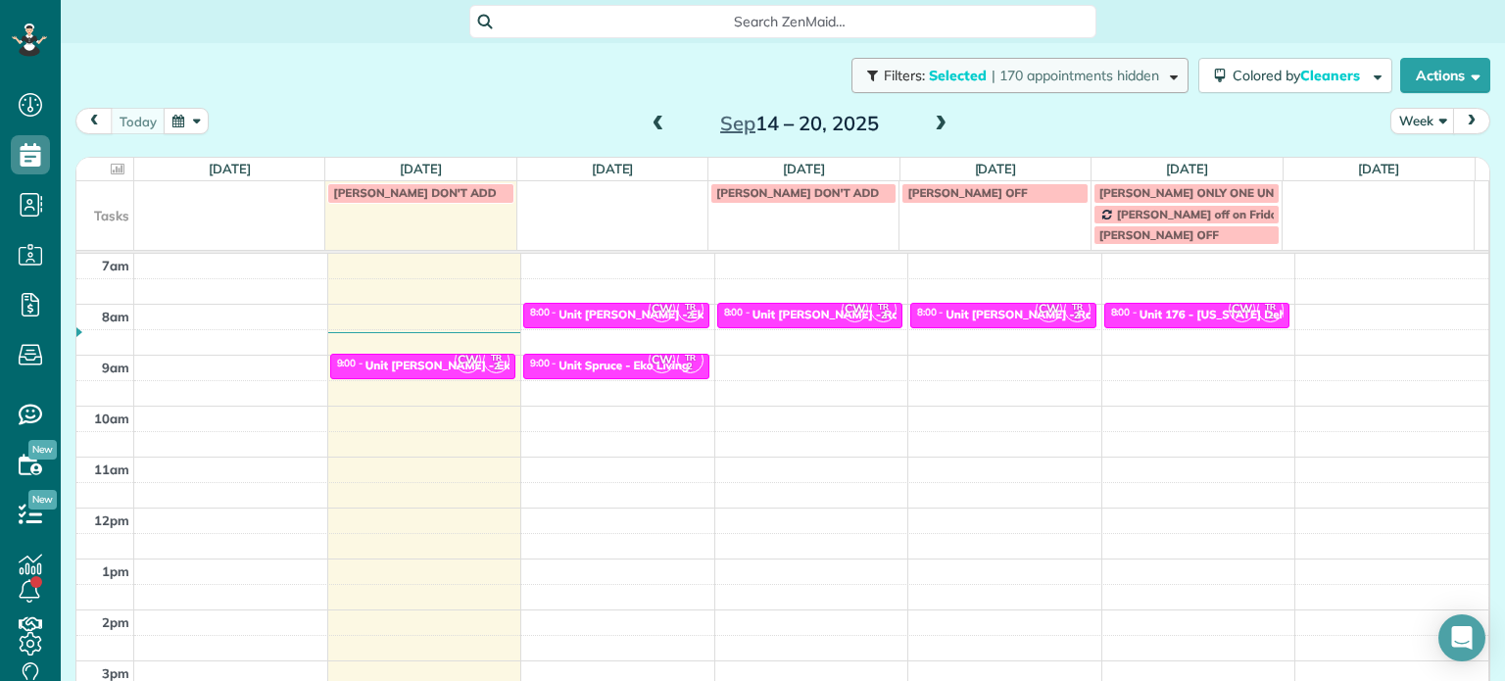
click at [1065, 81] on span "| 170 appointments hidden" at bounding box center [1076, 76] width 168 height 18
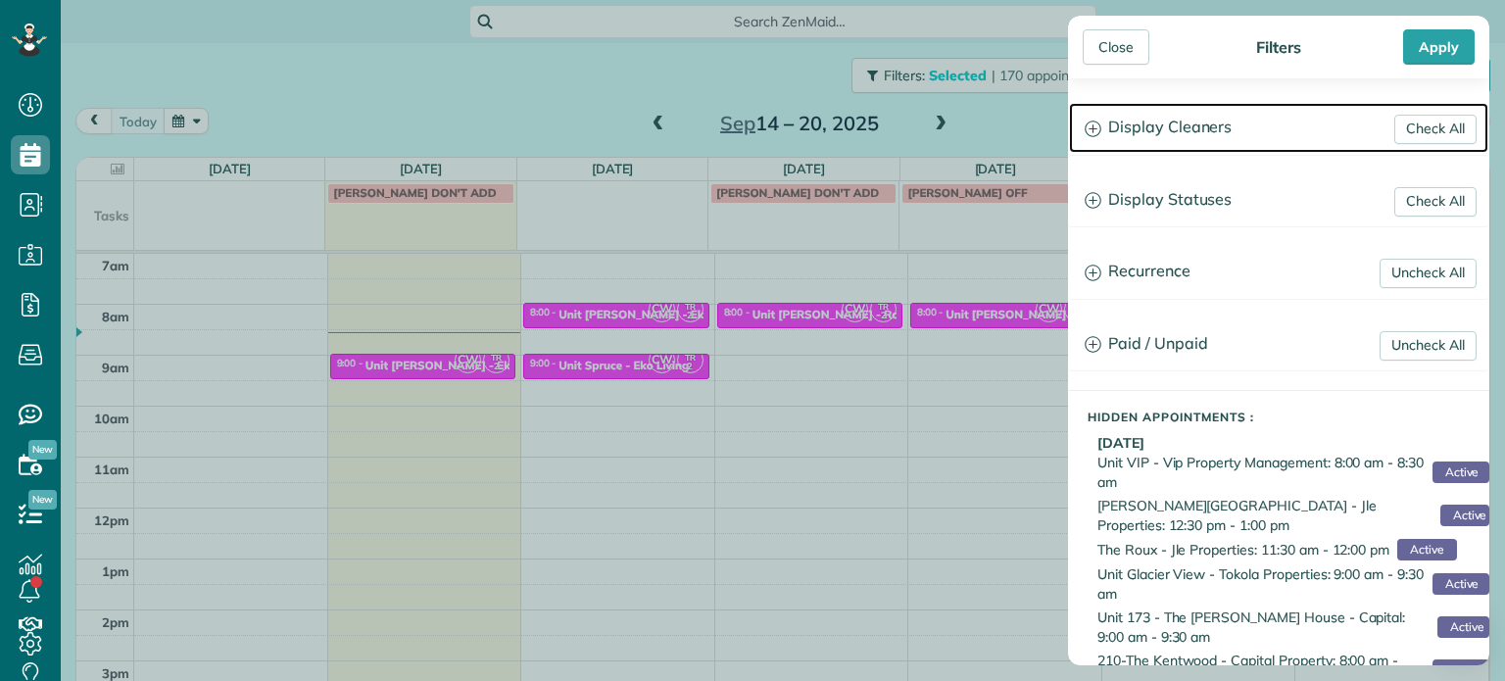
click at [1171, 132] on h3 "Display Cleaners" at bounding box center [1278, 128] width 419 height 50
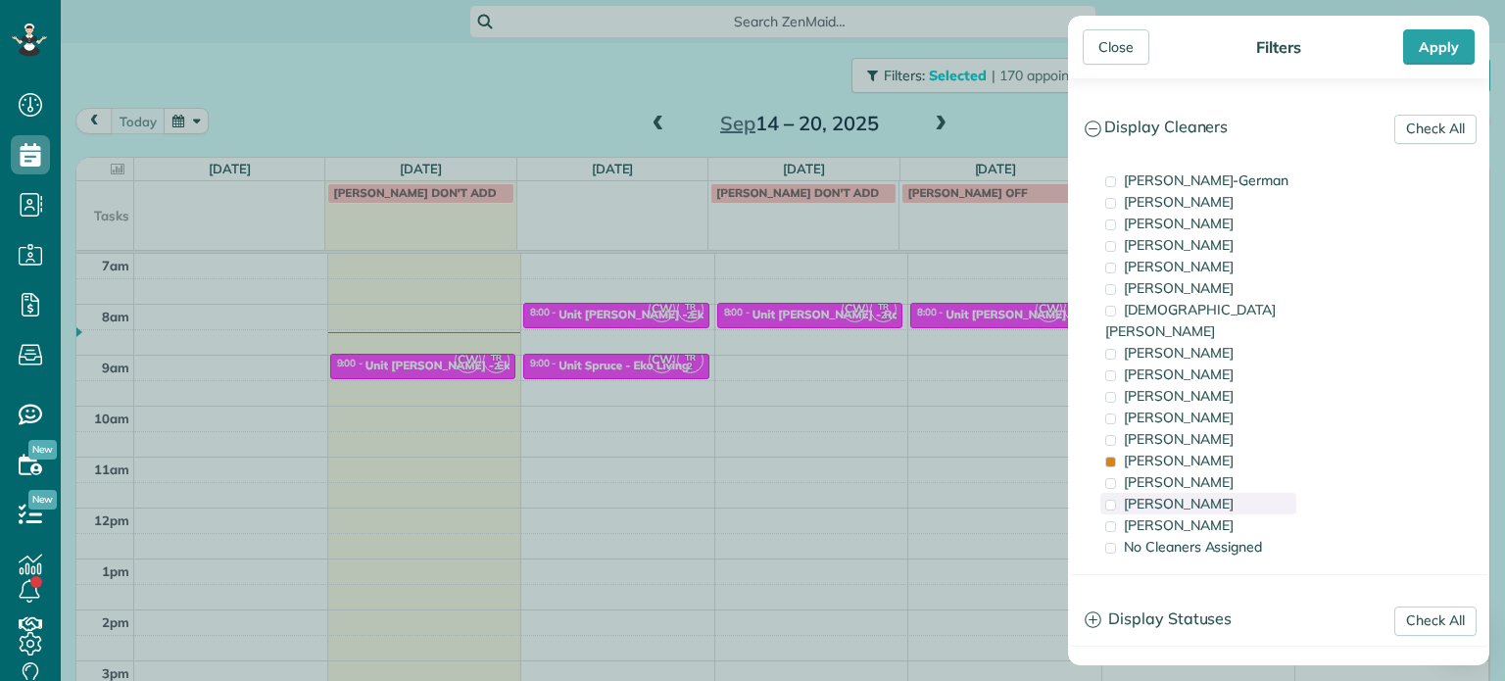
click at [1196, 495] on span "[PERSON_NAME]" at bounding box center [1179, 504] width 110 height 18
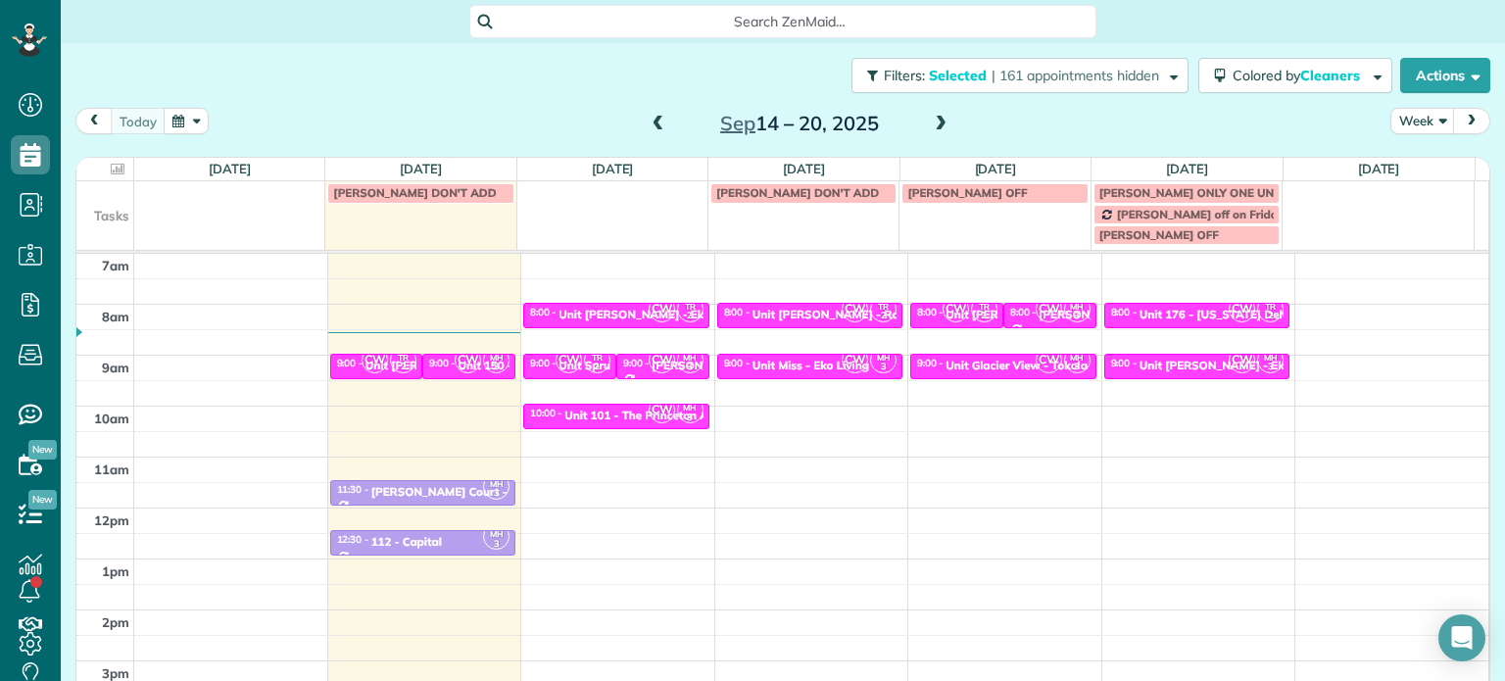
click at [873, 405] on div "Close Filters Apply Check All Display Cleaners [PERSON_NAME]-German [PERSON_NAM…" at bounding box center [752, 340] width 1505 height 681
drag, startPoint x: 820, startPoint y: 363, endPoint x: 956, endPoint y: 368, distance: 136.3
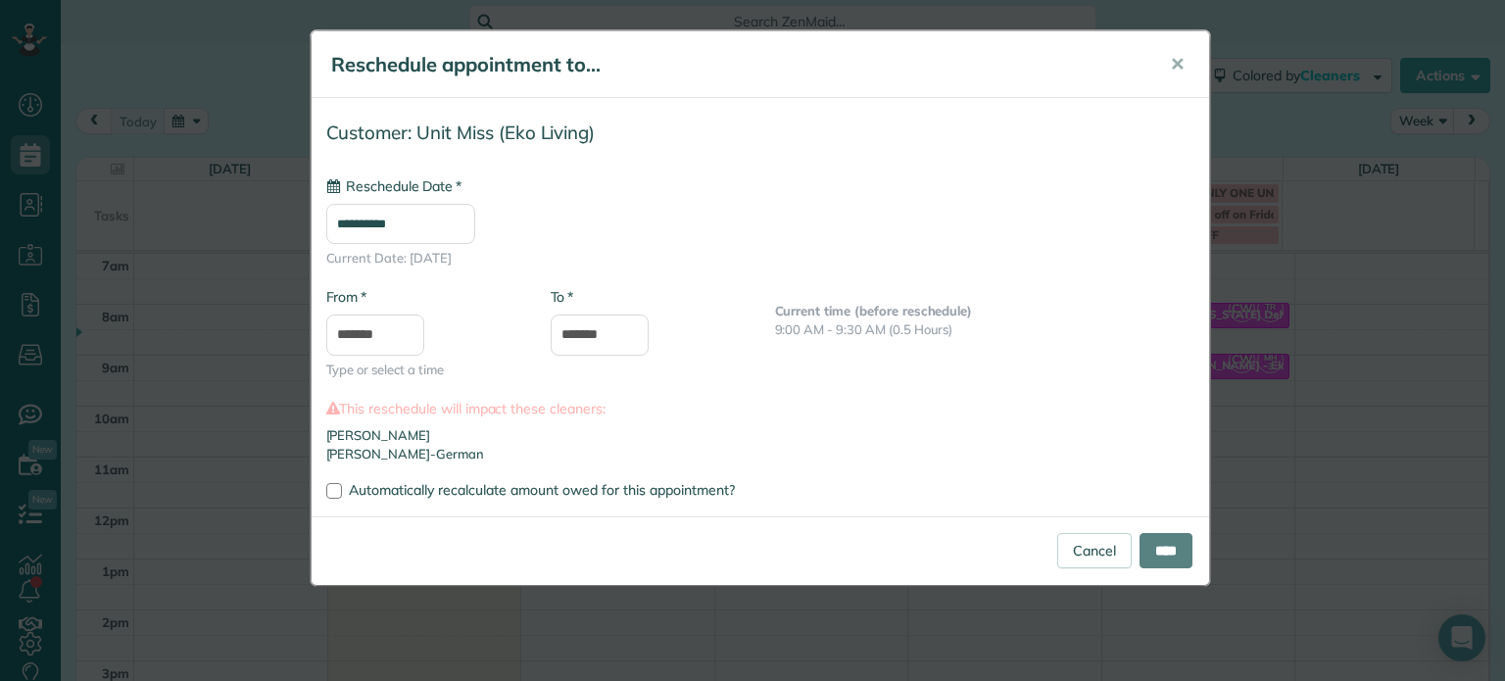
type input "**********"
click at [1168, 544] on input "****" at bounding box center [1166, 550] width 53 height 35
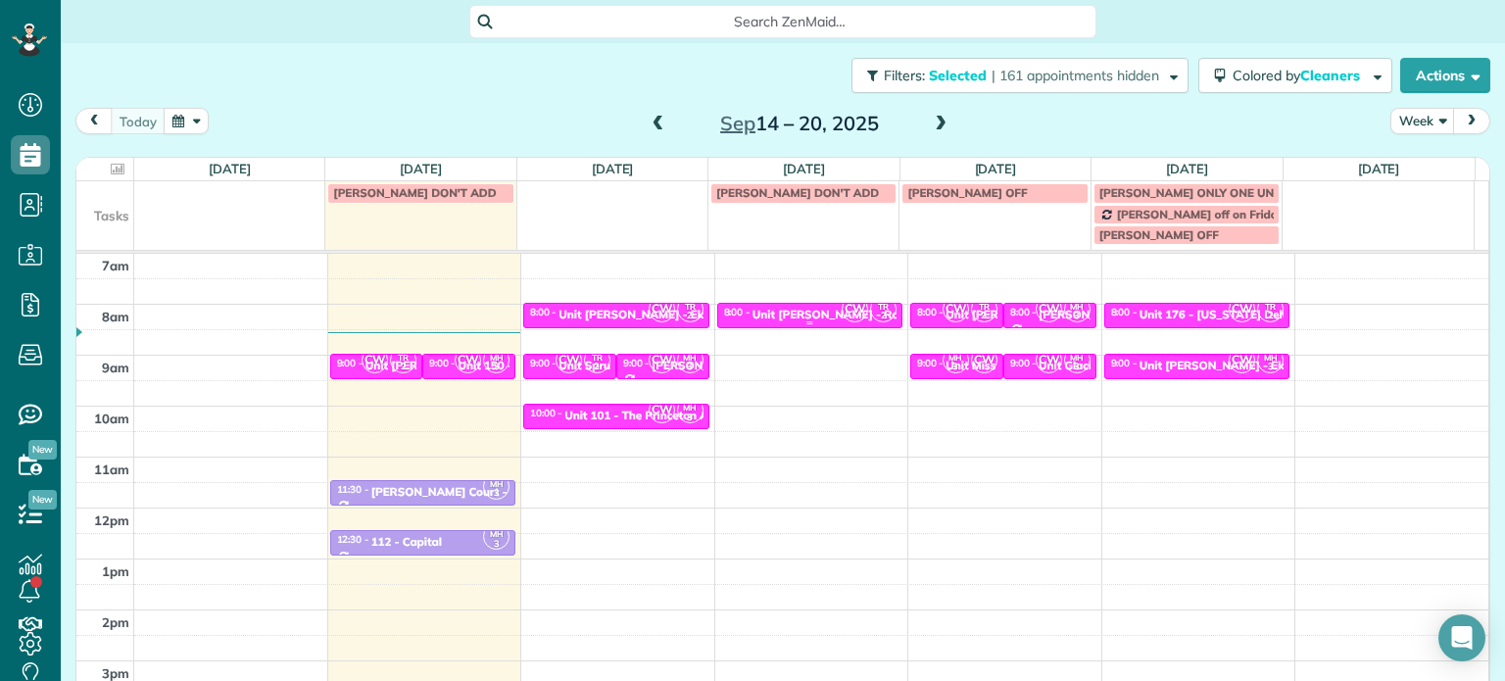
click at [800, 311] on div "Unit [PERSON_NAME] - Rcm Properties" at bounding box center [860, 315] width 215 height 14
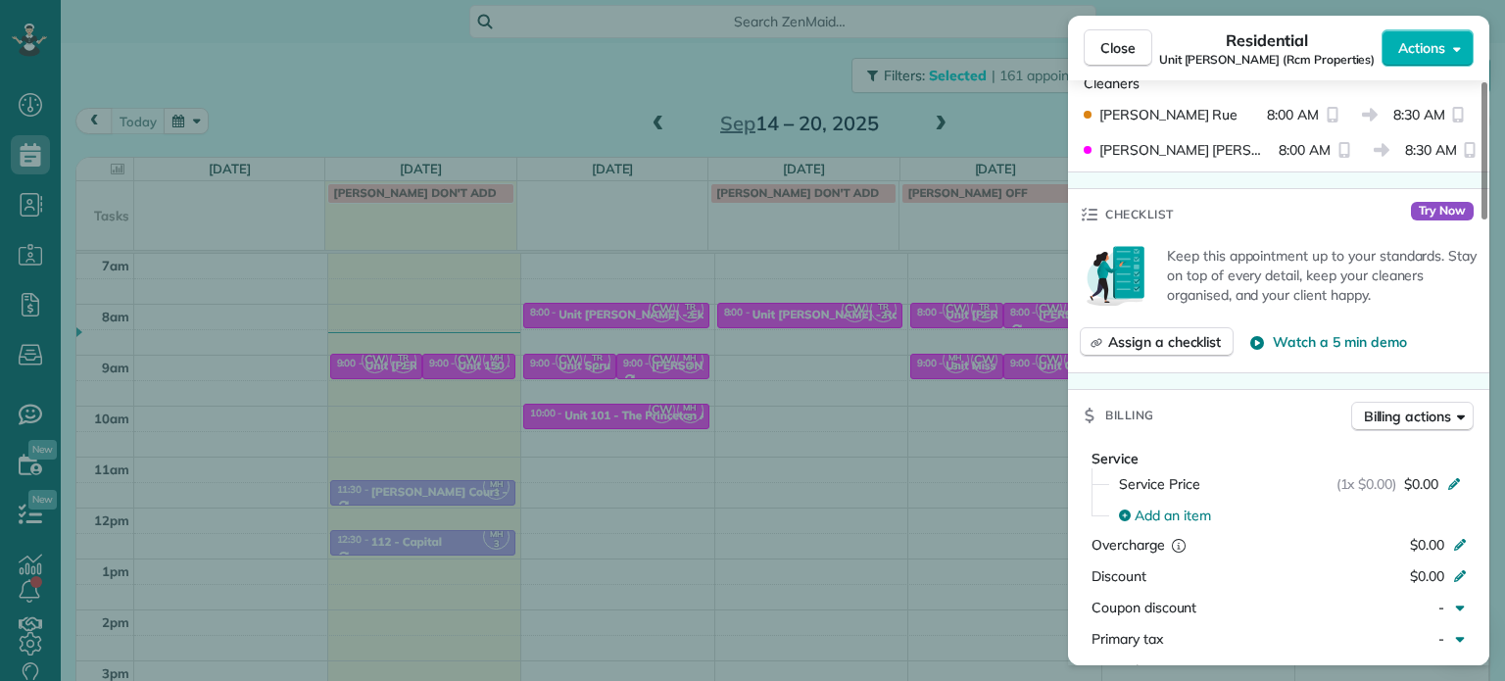
scroll to position [405, 0]
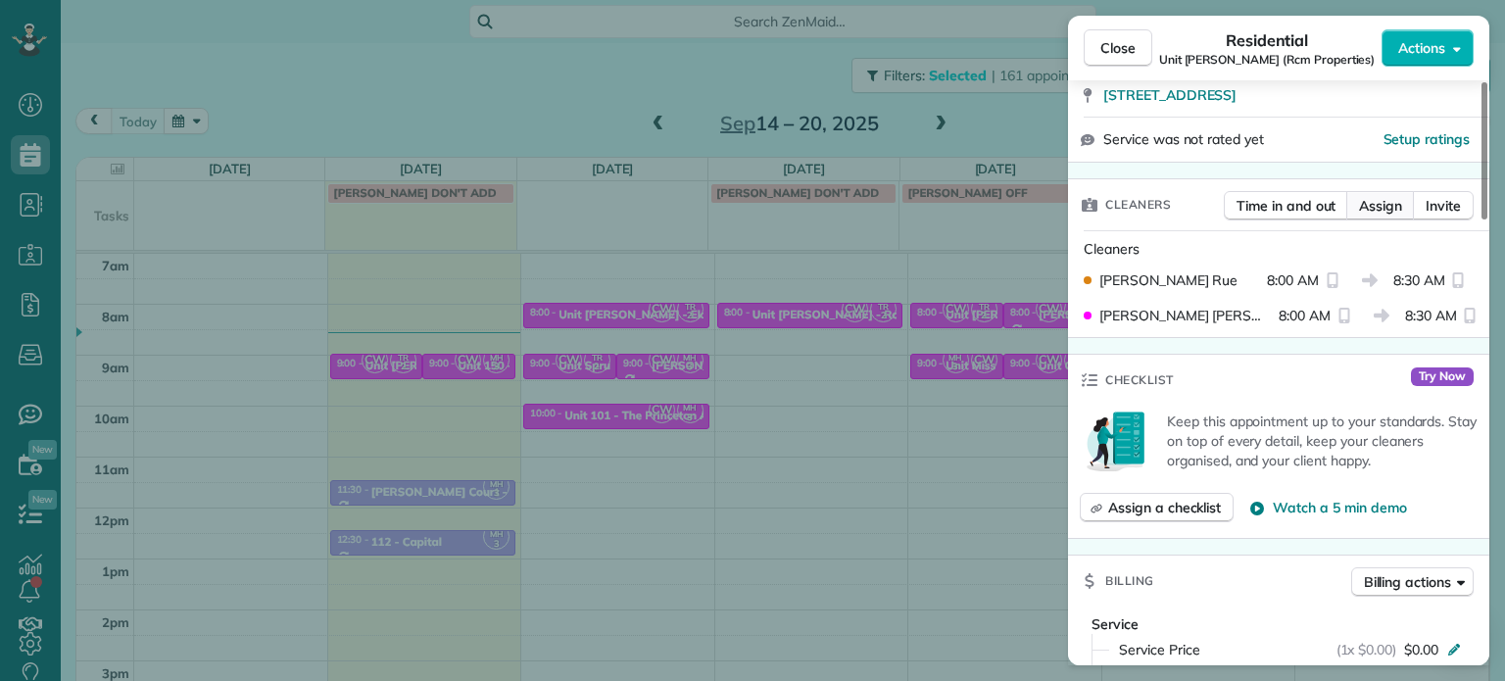
click at [1373, 214] on span "Assign" at bounding box center [1380, 206] width 43 height 20
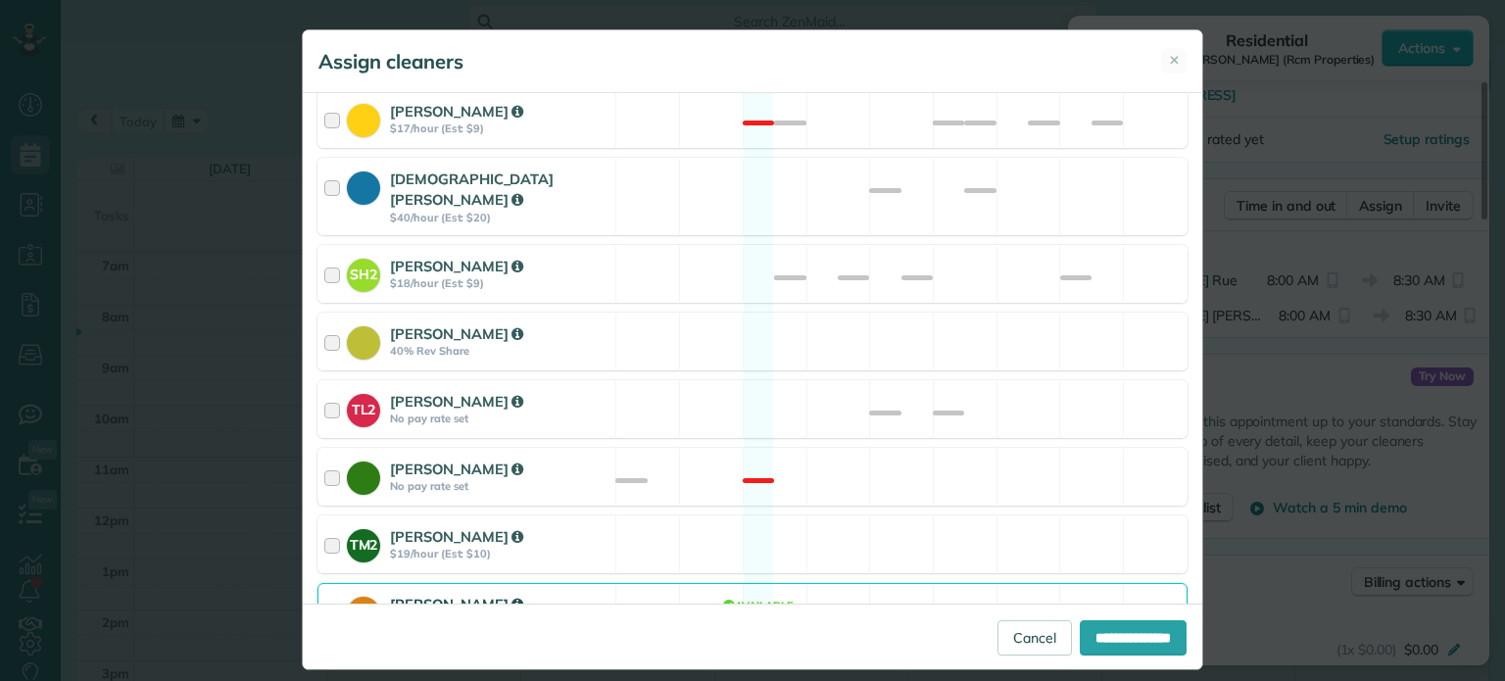
scroll to position [849, 0]
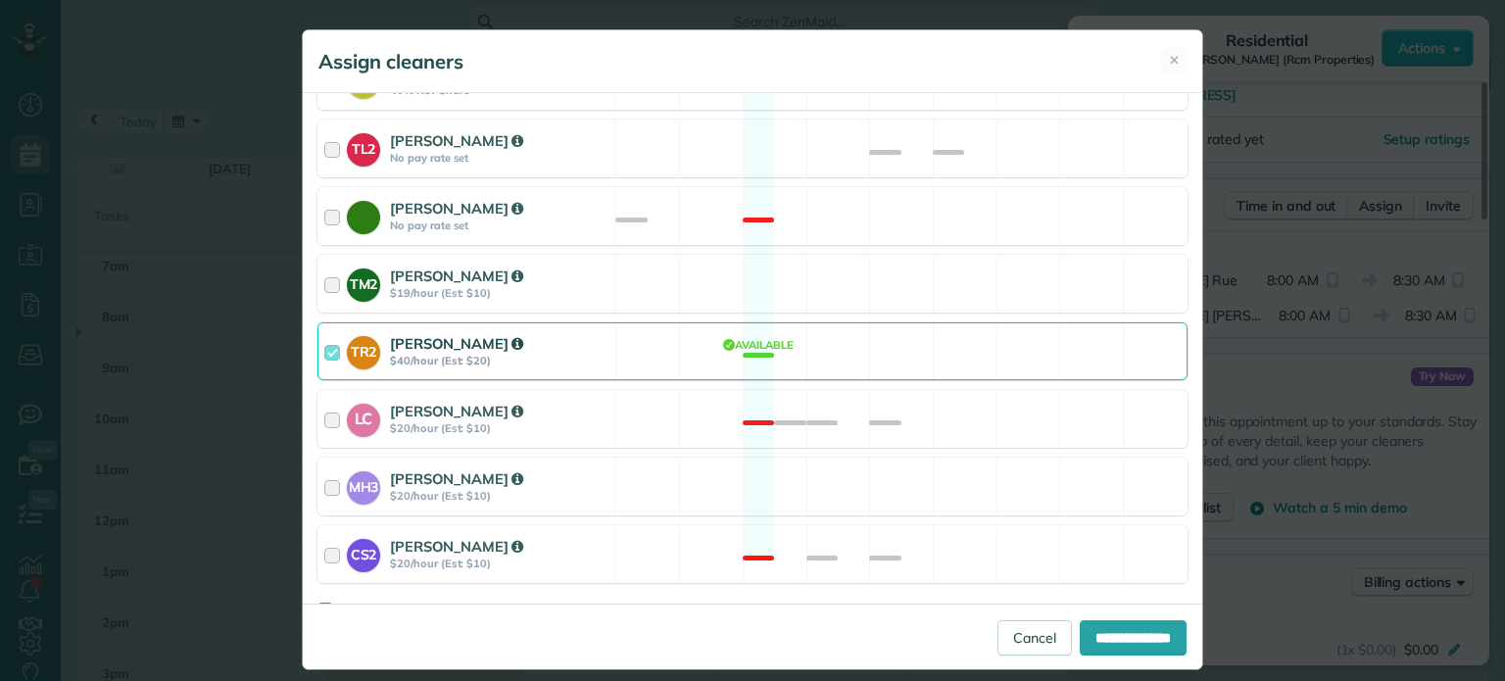
click at [847, 322] on div "TR2 [PERSON_NAME] $40/hour (Est: $20) Available" at bounding box center [753, 351] width 870 height 58
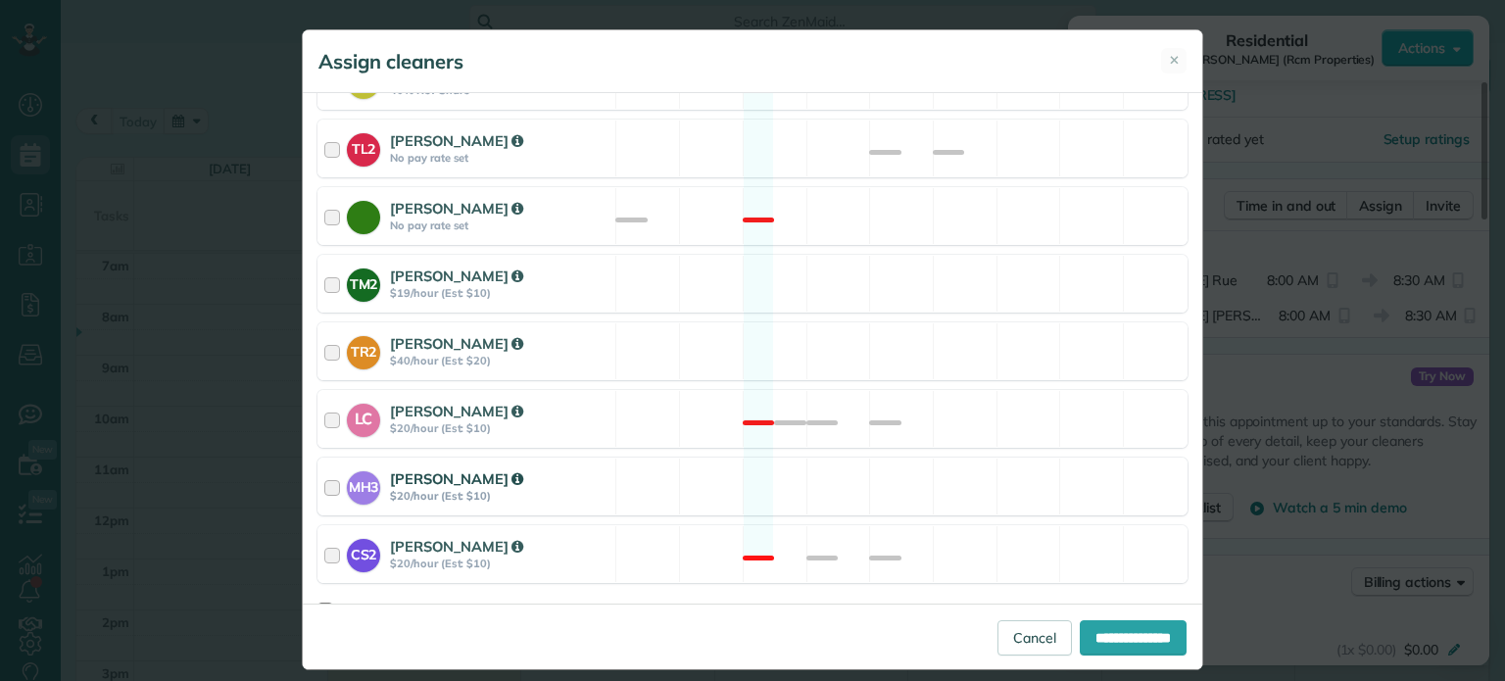
click at [954, 467] on div "MH3 [PERSON_NAME] $20/hour (Est: $10) Available" at bounding box center [753, 487] width 870 height 58
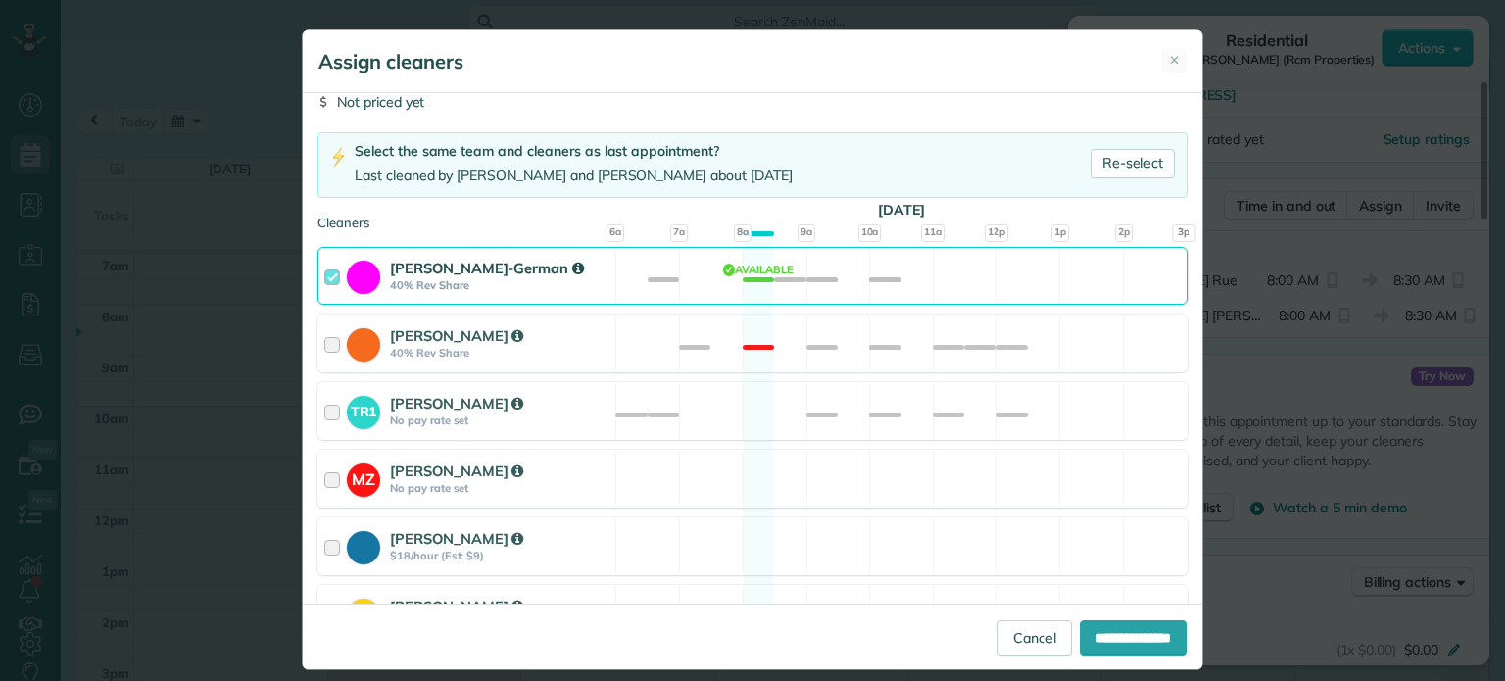
scroll to position [0, 0]
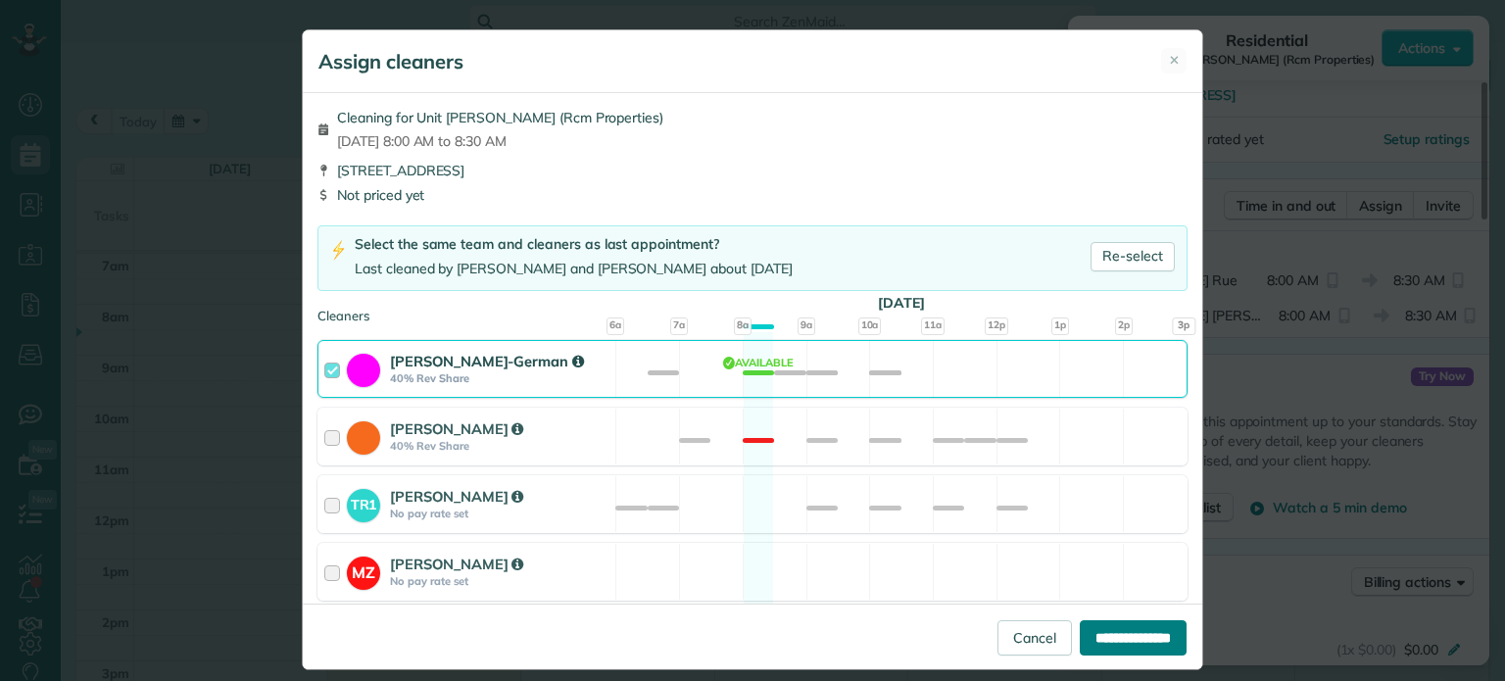
click at [1090, 642] on input "**********" at bounding box center [1133, 637] width 107 height 35
type input "**********"
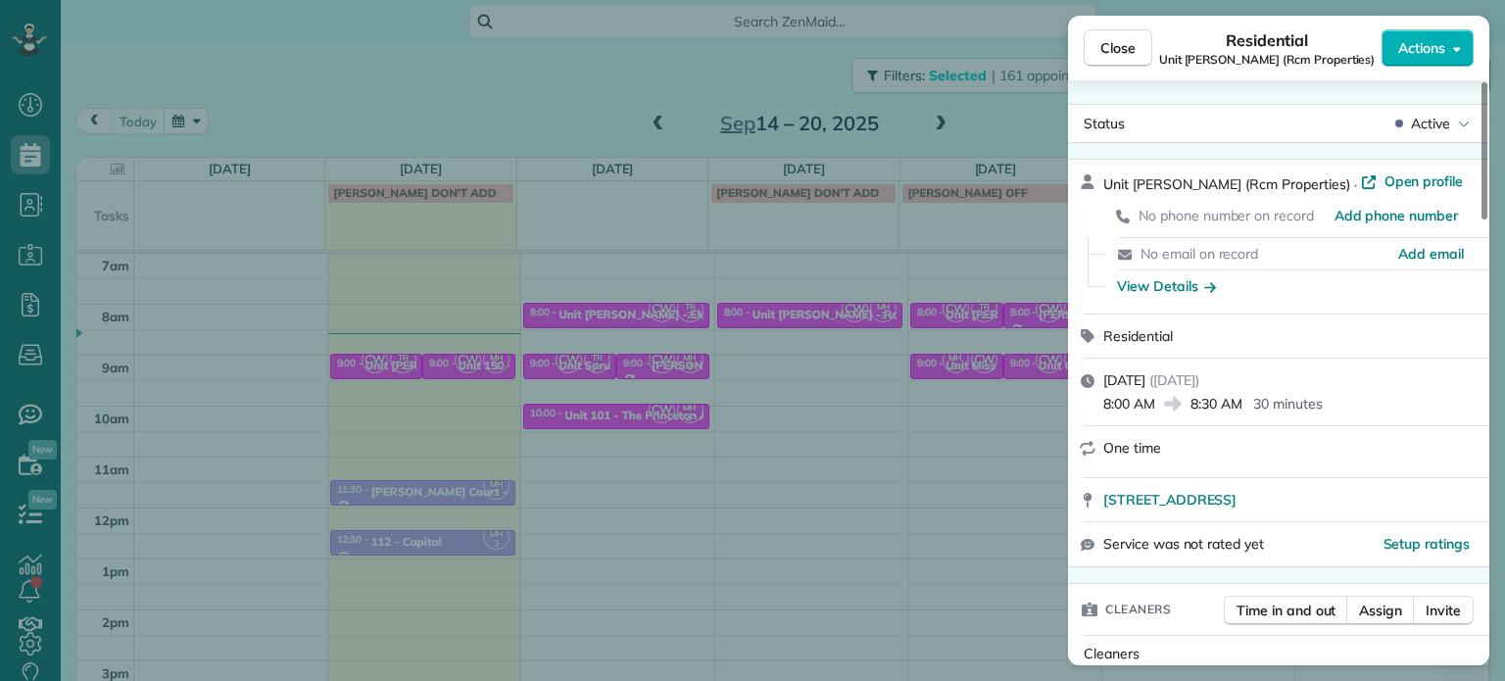
click at [1018, 109] on div "Close Residential Unit [PERSON_NAME] (Rcm Properties) Actions Status Active Uni…" at bounding box center [752, 340] width 1505 height 681
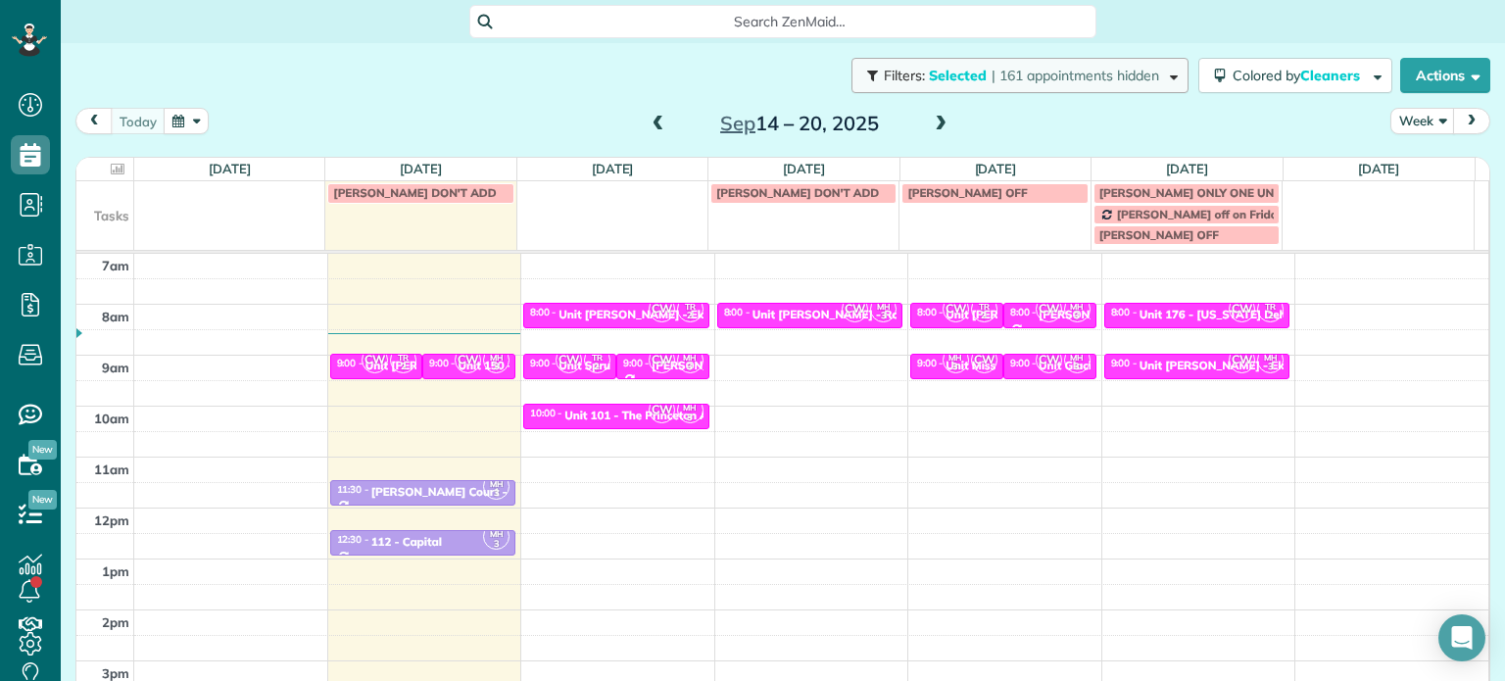
click at [1031, 84] on button "Filters: Selected | 161 appointments hidden" at bounding box center [1020, 75] width 337 height 35
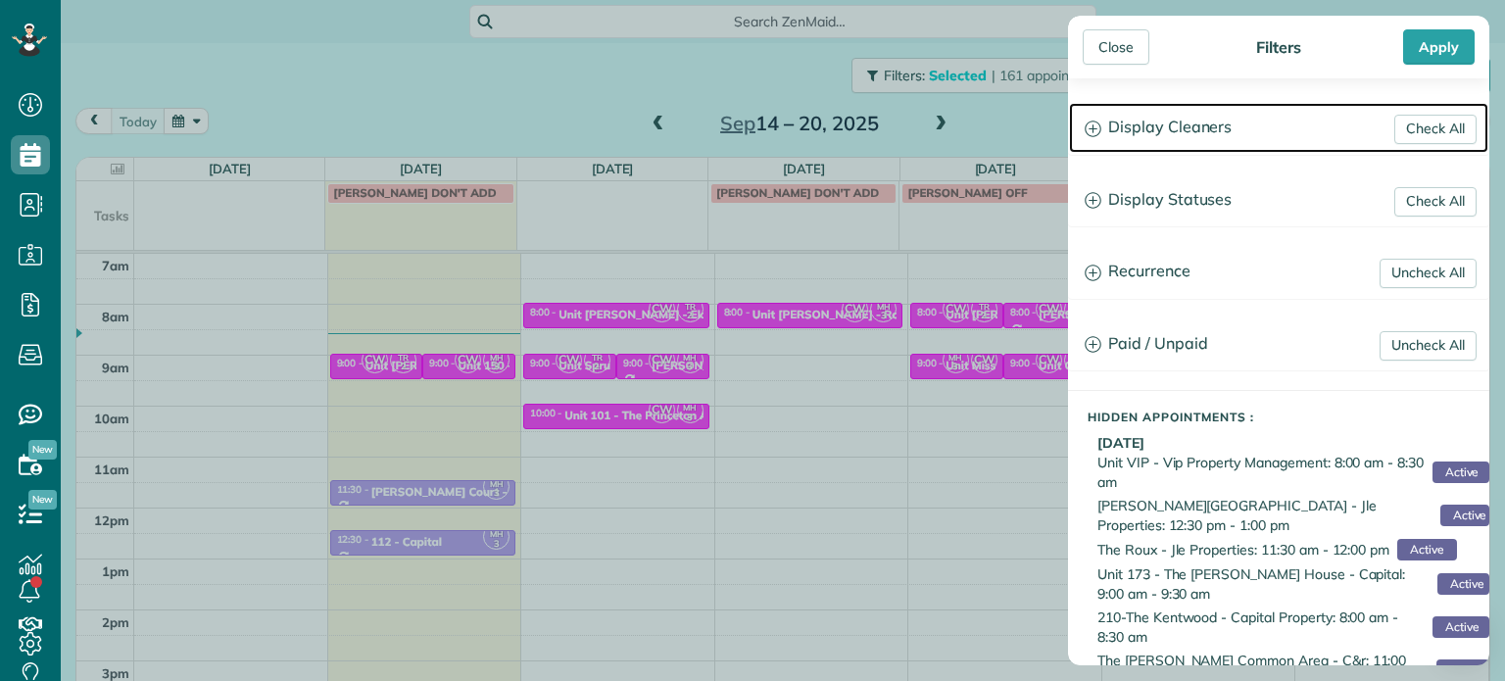
click at [1253, 127] on h3 "Display Cleaners" at bounding box center [1278, 128] width 419 height 50
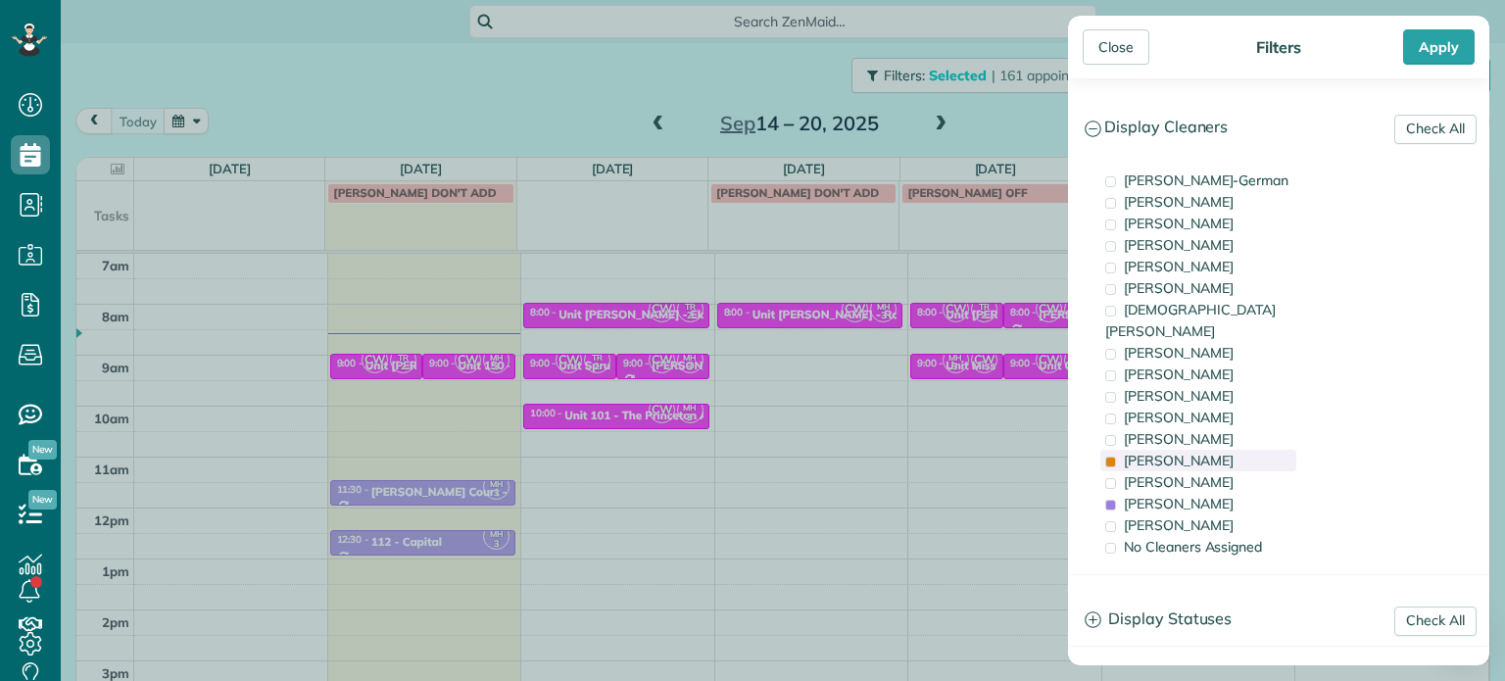
click at [1203, 450] on div "[PERSON_NAME]" at bounding box center [1199, 461] width 196 height 22
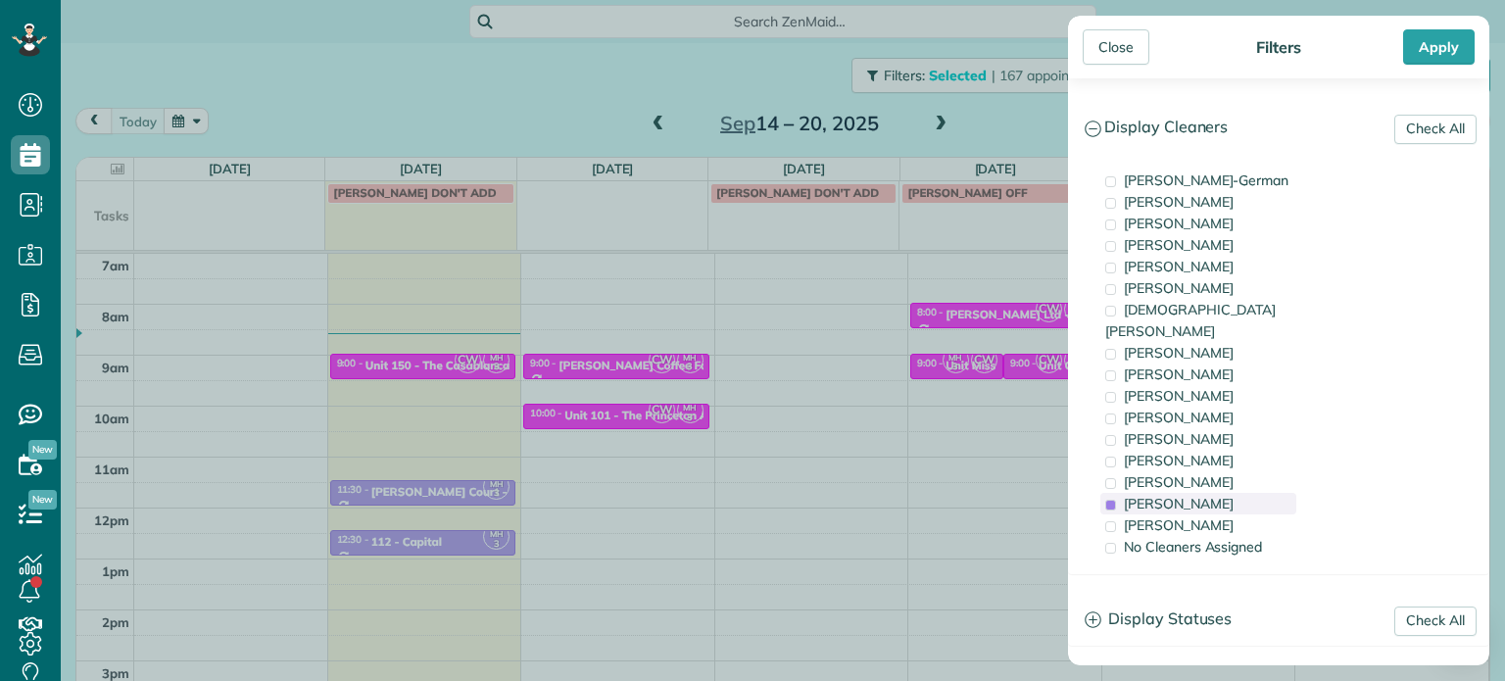
click at [1210, 495] on span "[PERSON_NAME]" at bounding box center [1179, 504] width 110 height 18
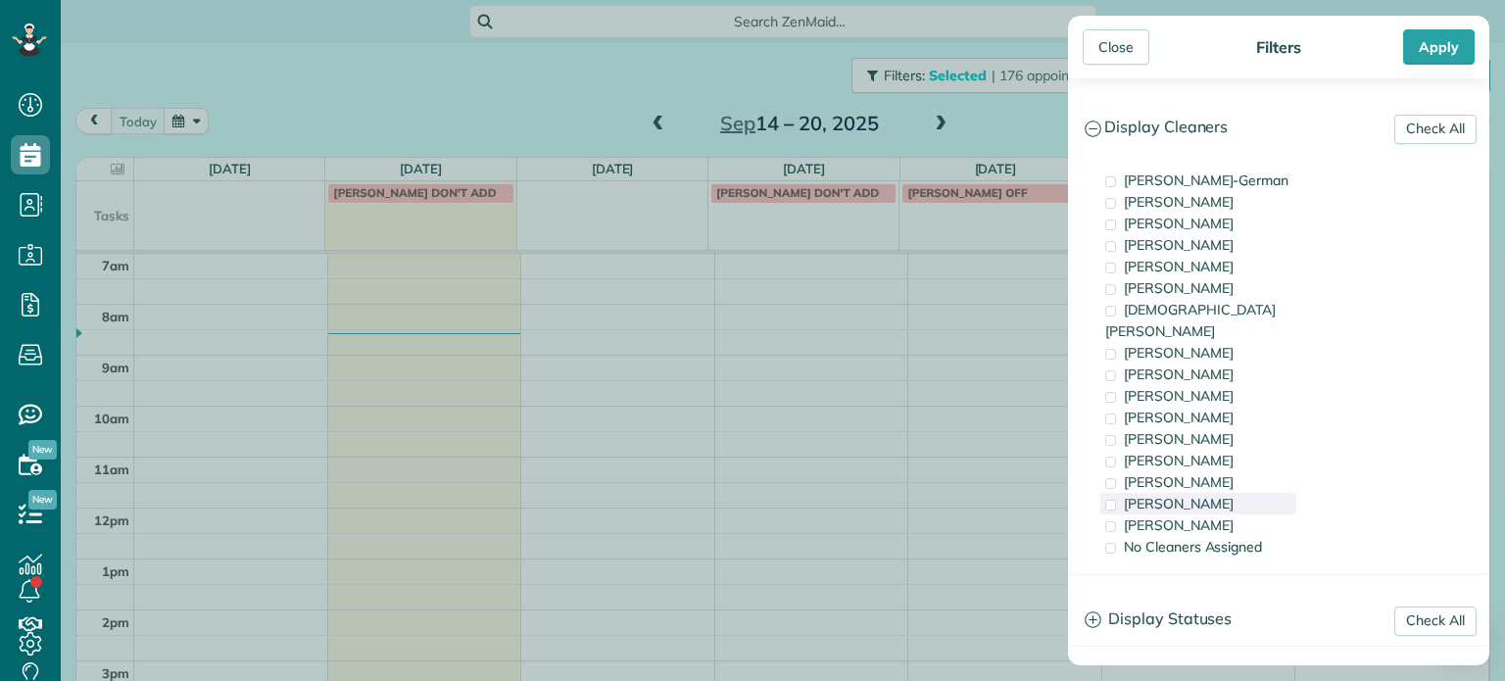
click at [1210, 495] on span "[PERSON_NAME]" at bounding box center [1179, 504] width 110 height 18
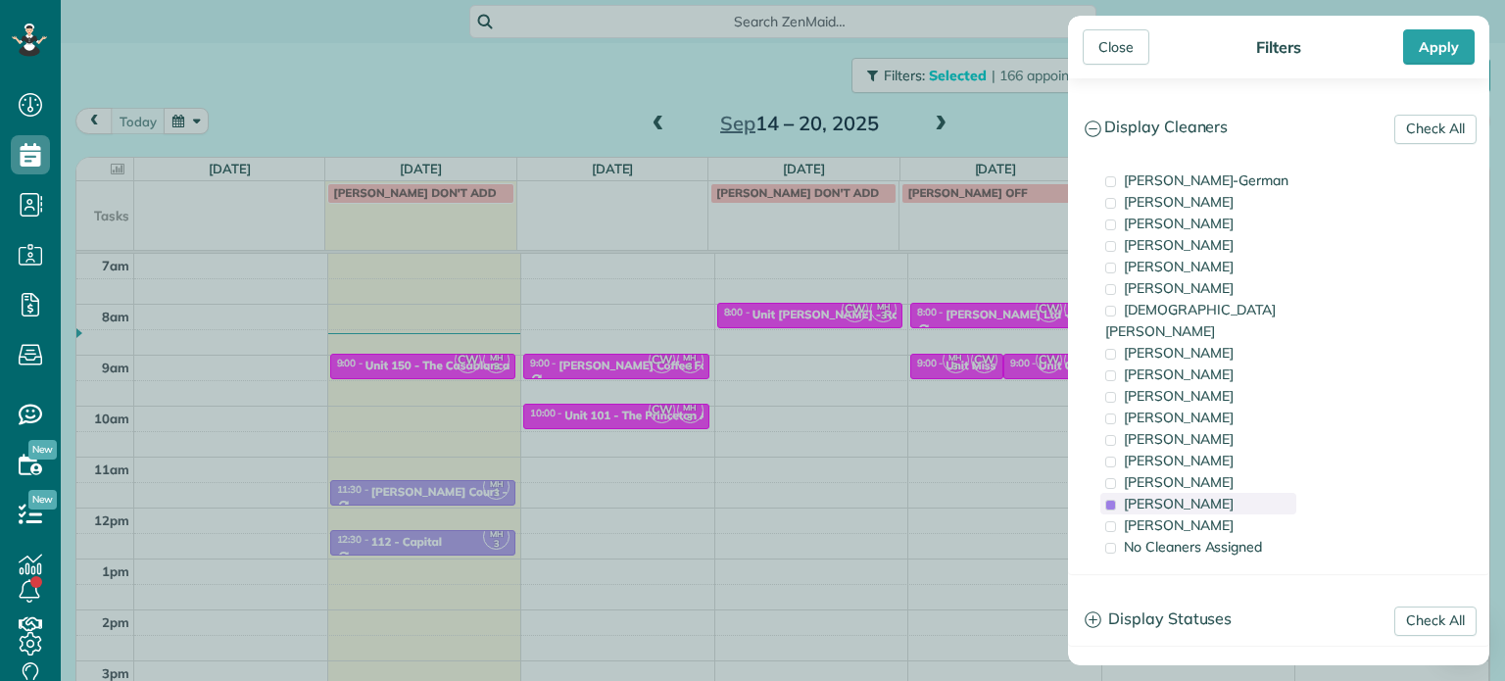
click at [1214, 495] on span "[PERSON_NAME]" at bounding box center [1179, 504] width 110 height 18
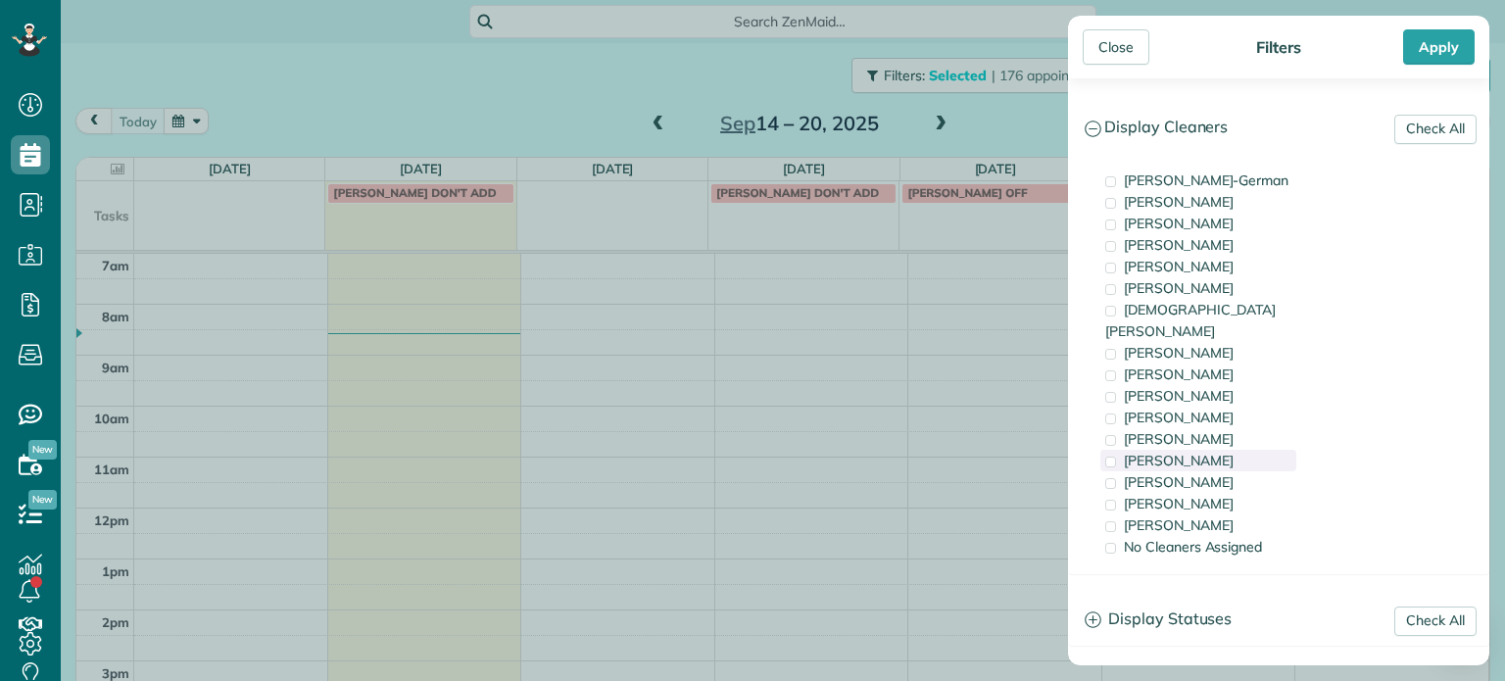
click at [1195, 450] on div "[PERSON_NAME]" at bounding box center [1199, 461] width 196 height 22
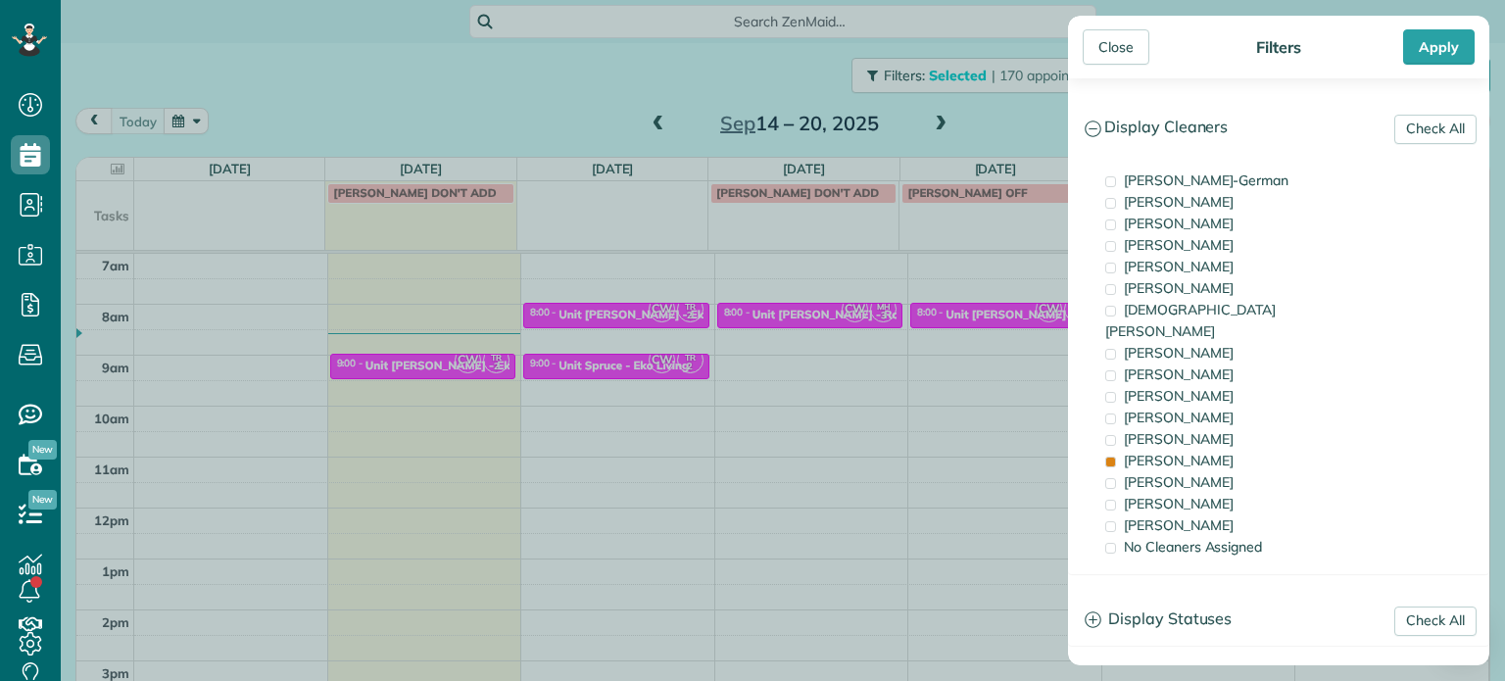
click at [783, 322] on div "Close Filters Apply Check All Display Cleaners [PERSON_NAME]-German [PERSON_NAM…" at bounding box center [752, 340] width 1505 height 681
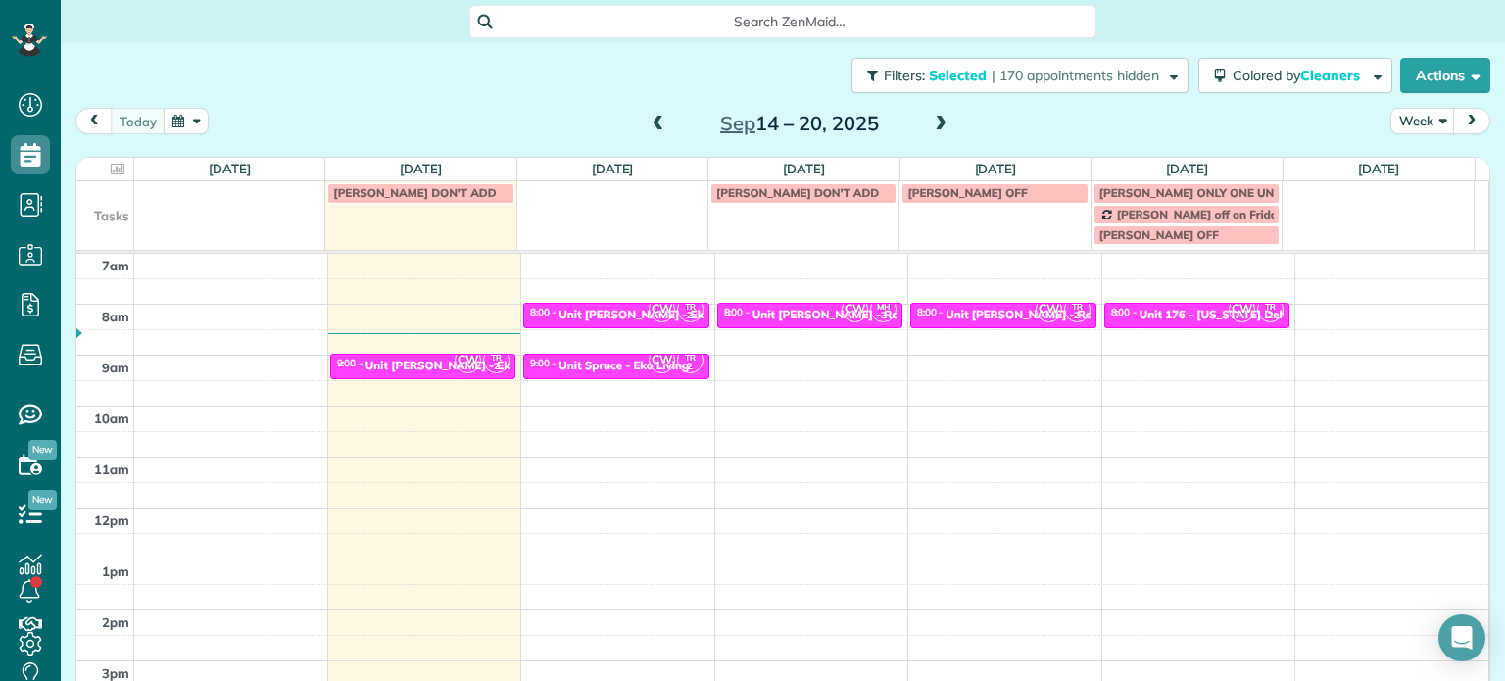
click at [930, 121] on span at bounding box center [941, 125] width 22 height 18
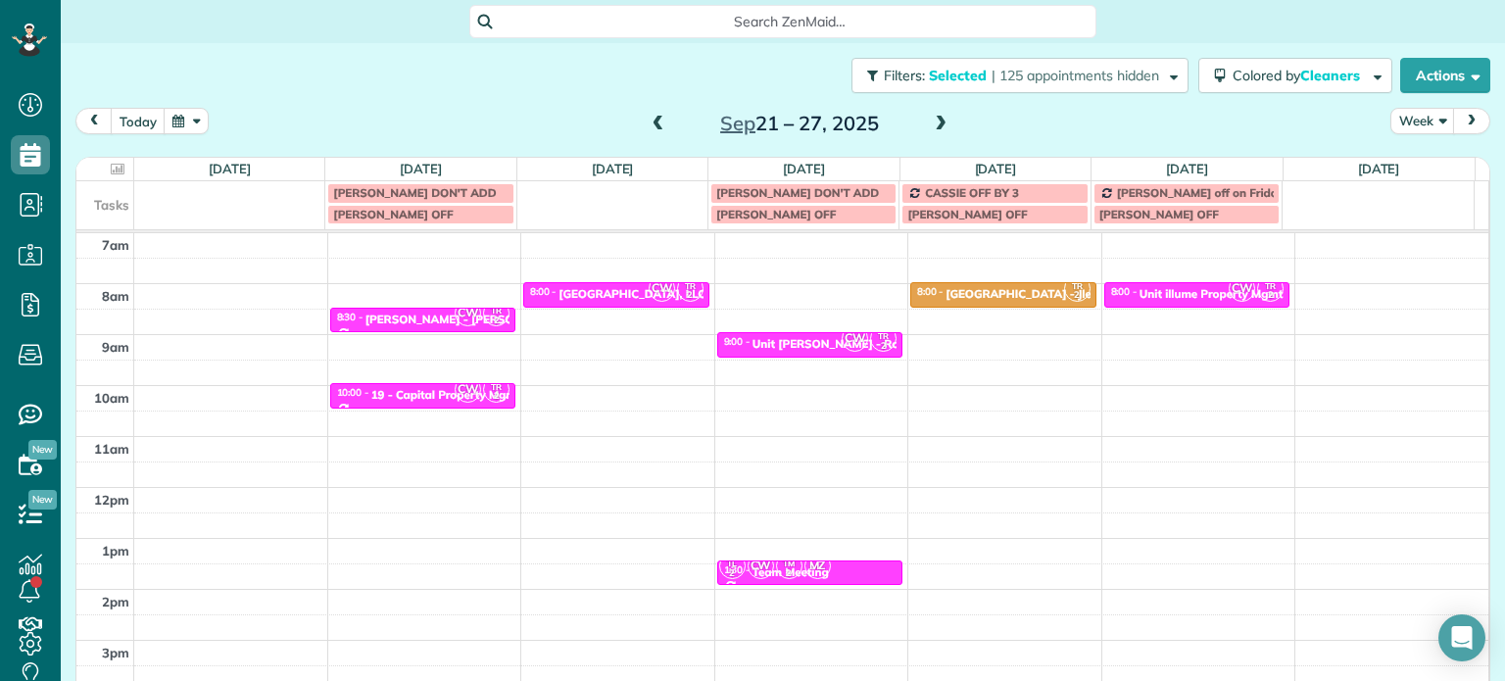
click at [651, 123] on span at bounding box center [659, 125] width 22 height 18
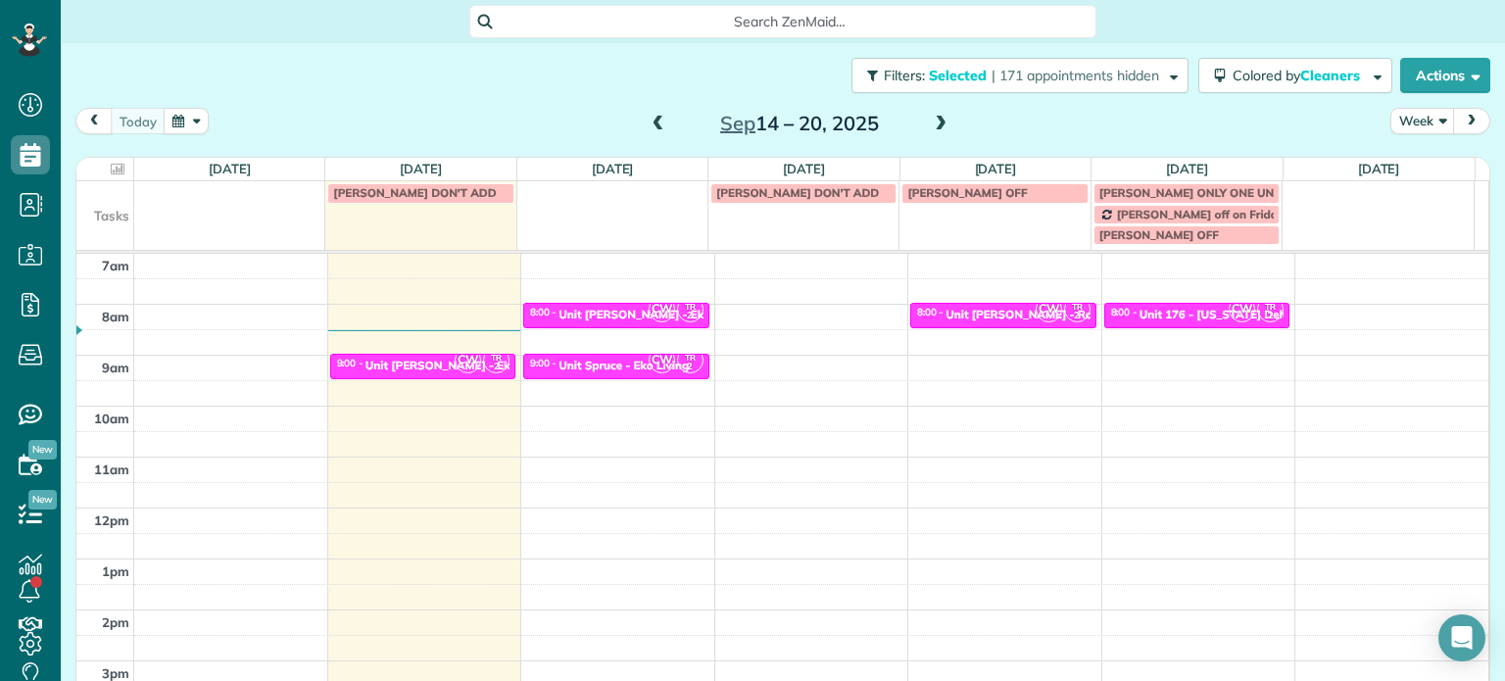
click at [799, 313] on div "4am 5am 6am 7am 8am 9am 10am 11am 12pm 1pm 2pm 3pm 4pm 5pm CW TR 2 9:00 - 9:30 …" at bounding box center [782, 457] width 1412 height 712
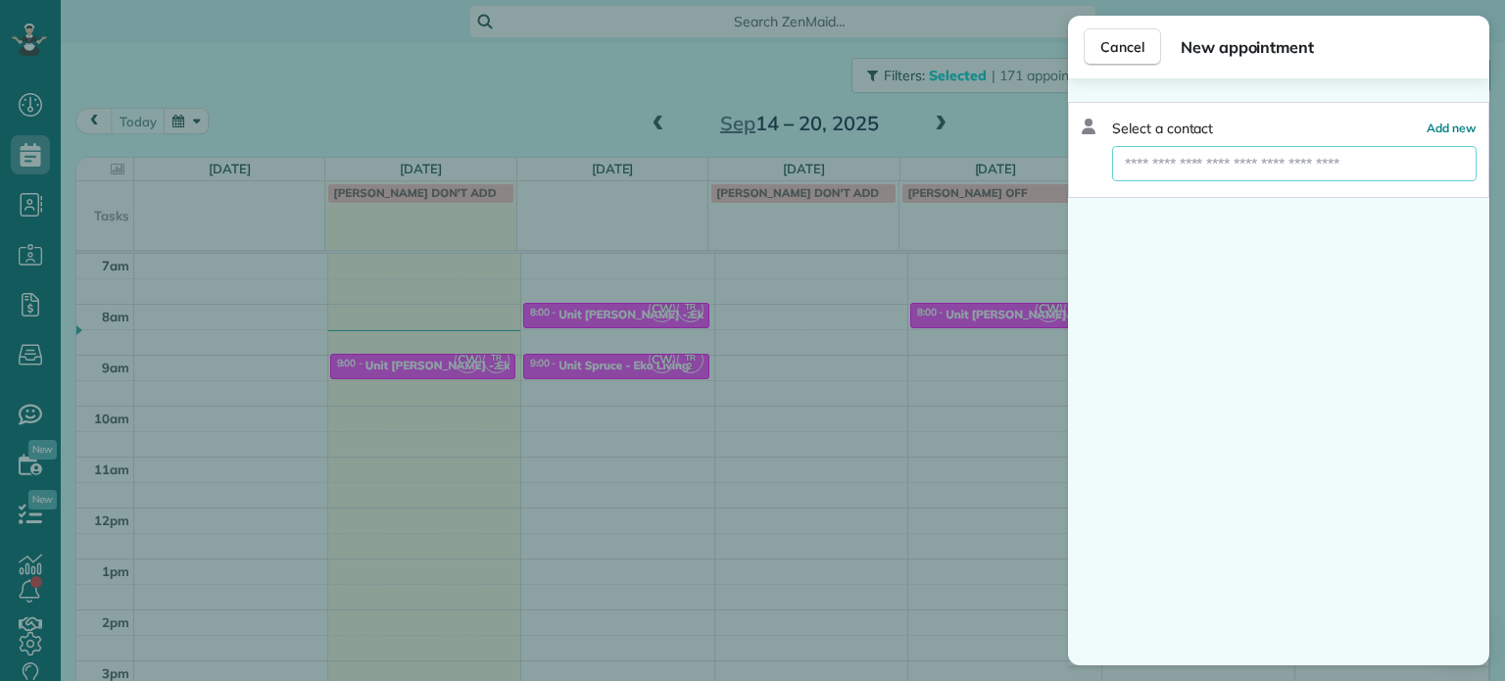
click at [1249, 164] on input "text" at bounding box center [1294, 163] width 365 height 35
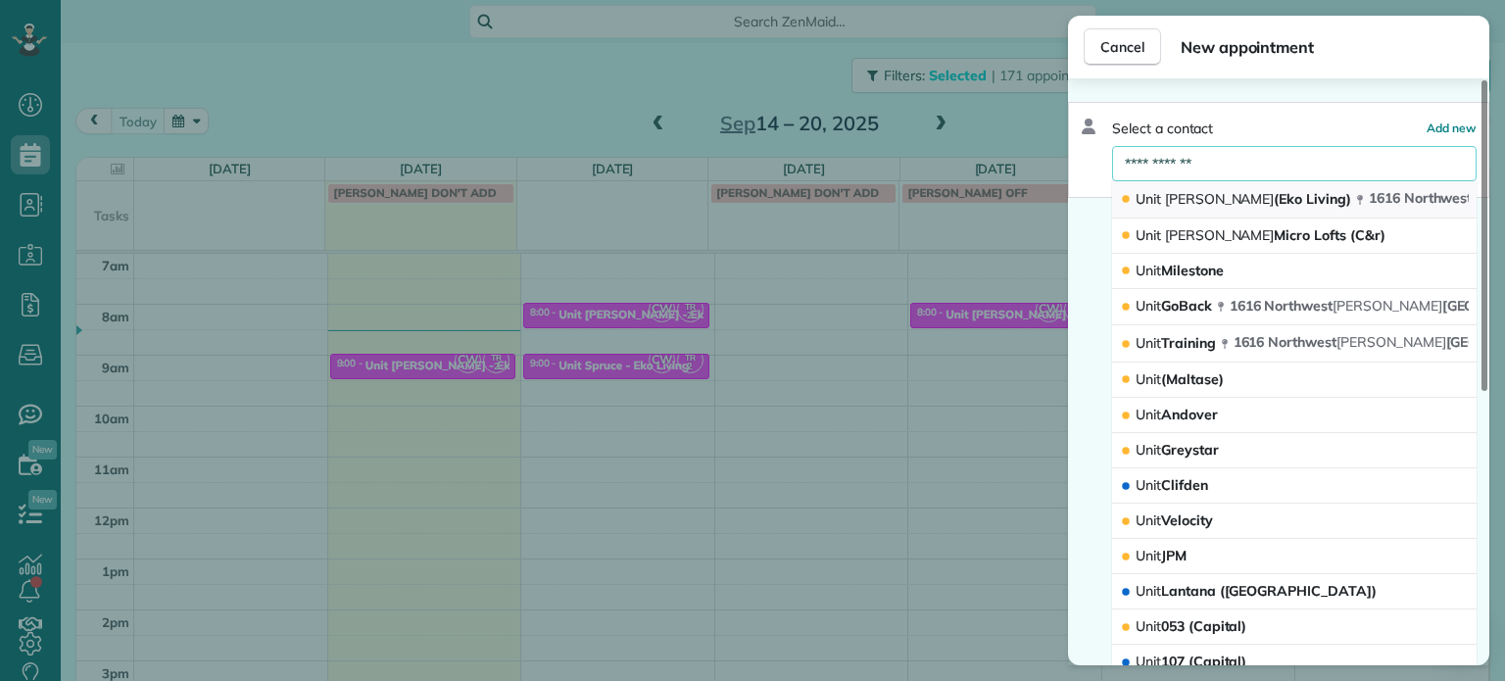
type input "**********"
click at [1192, 207] on span "Unit [PERSON_NAME] (Eko Living)" at bounding box center [1244, 199] width 216 height 19
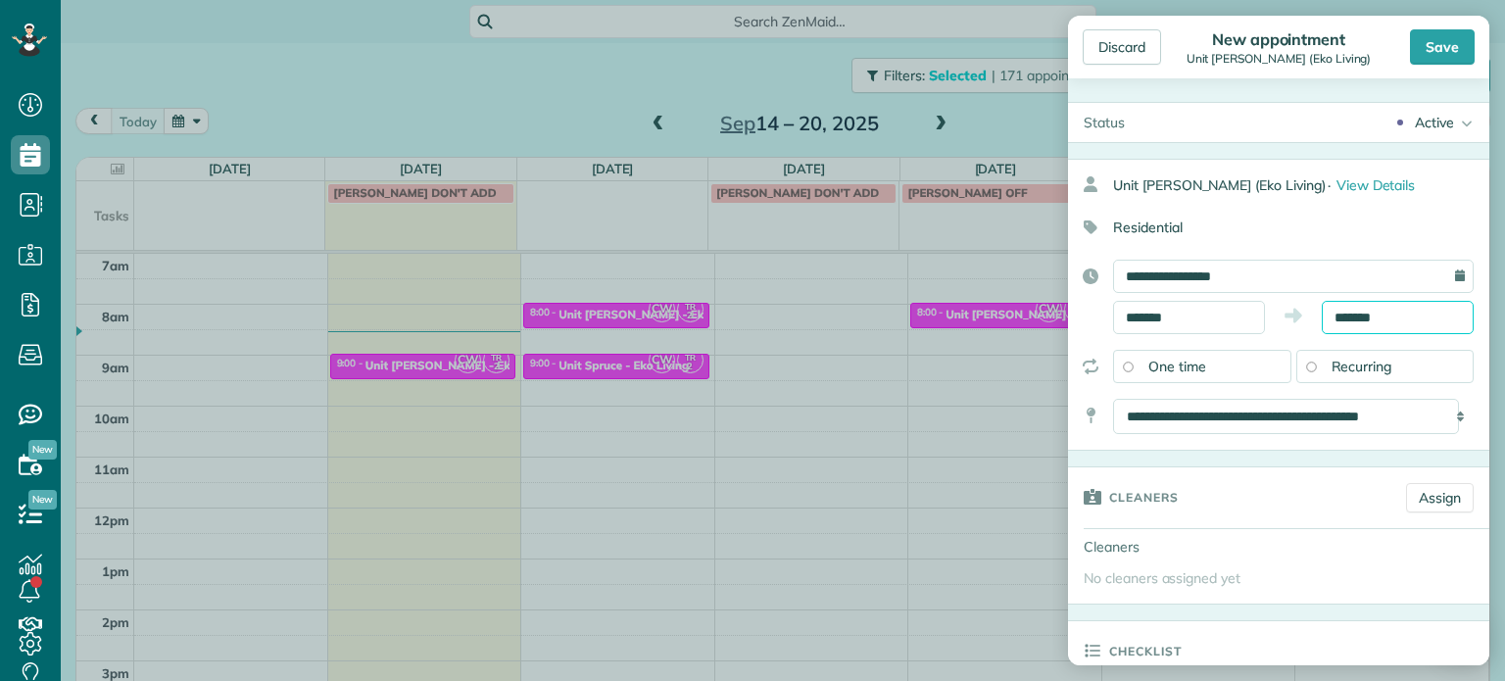
click at [1352, 317] on input "*******" at bounding box center [1398, 317] width 152 height 33
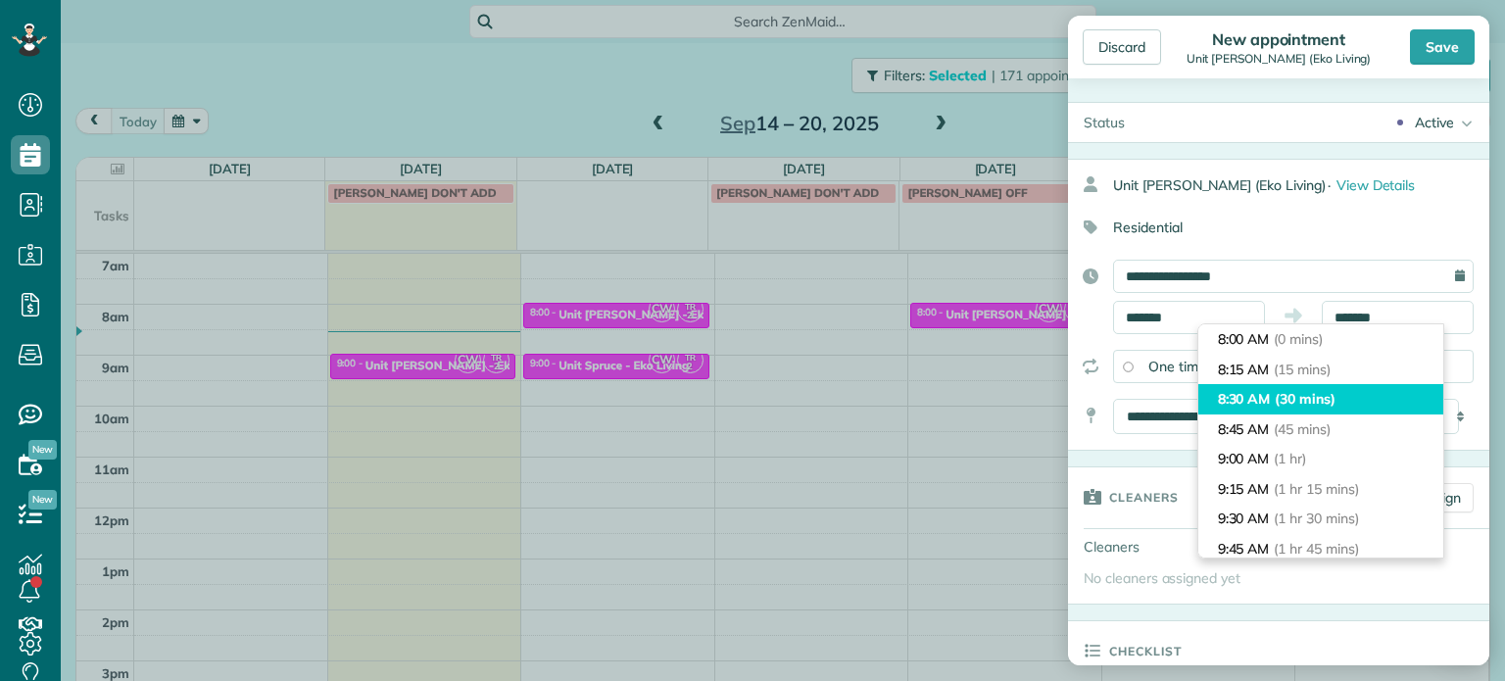
type input "*******"
click at [1341, 384] on li "8:30 AM (30 mins)" at bounding box center [1321, 399] width 245 height 30
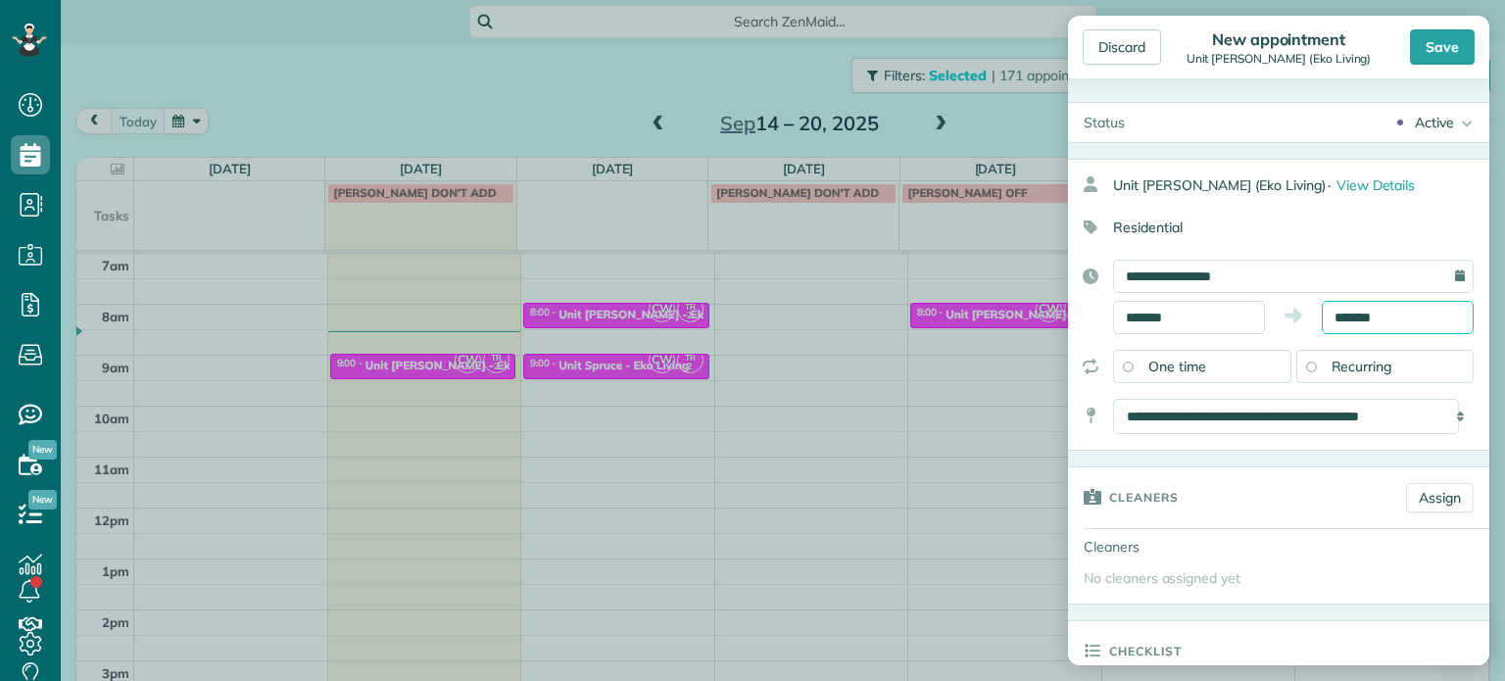
scroll to position [196, 0]
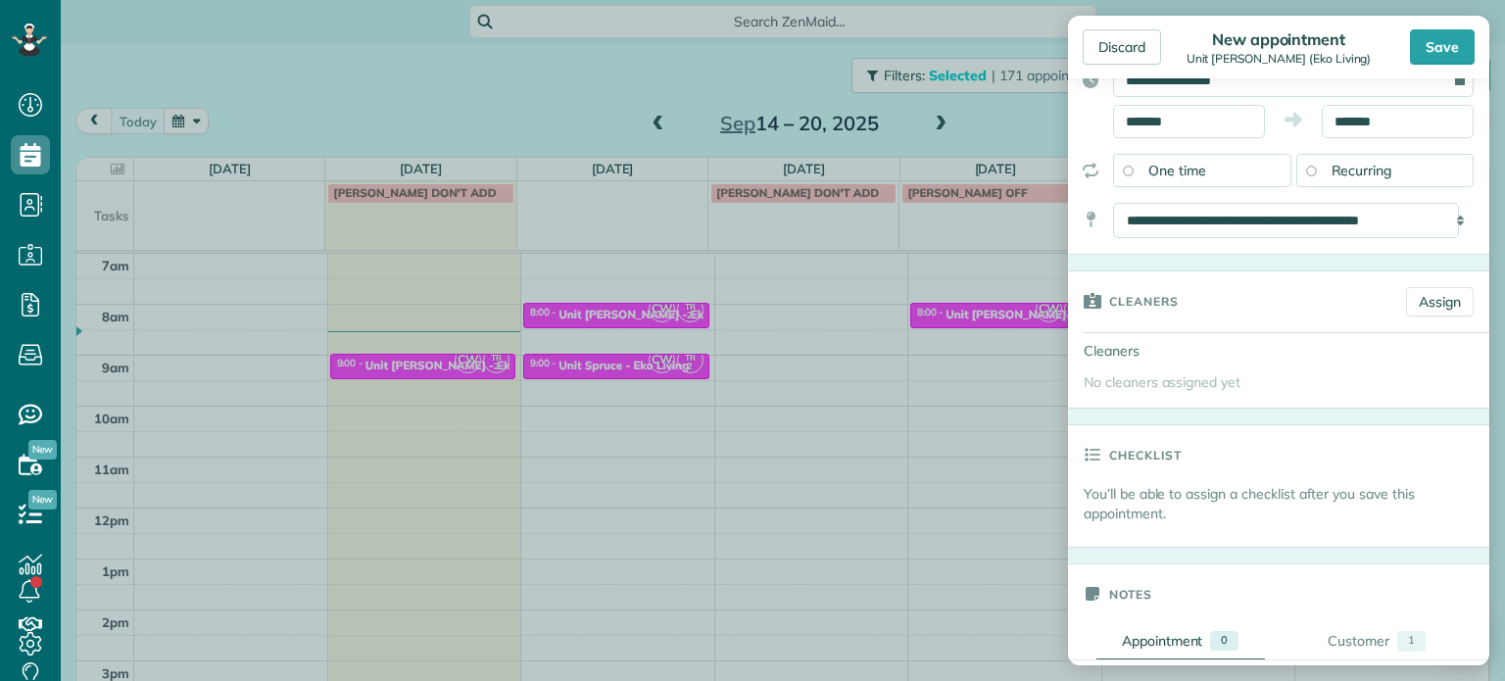
click at [1419, 316] on div "Cleaners Assign" at bounding box center [1278, 301] width 421 height 61
click at [1419, 303] on link "Assign" at bounding box center [1440, 301] width 68 height 29
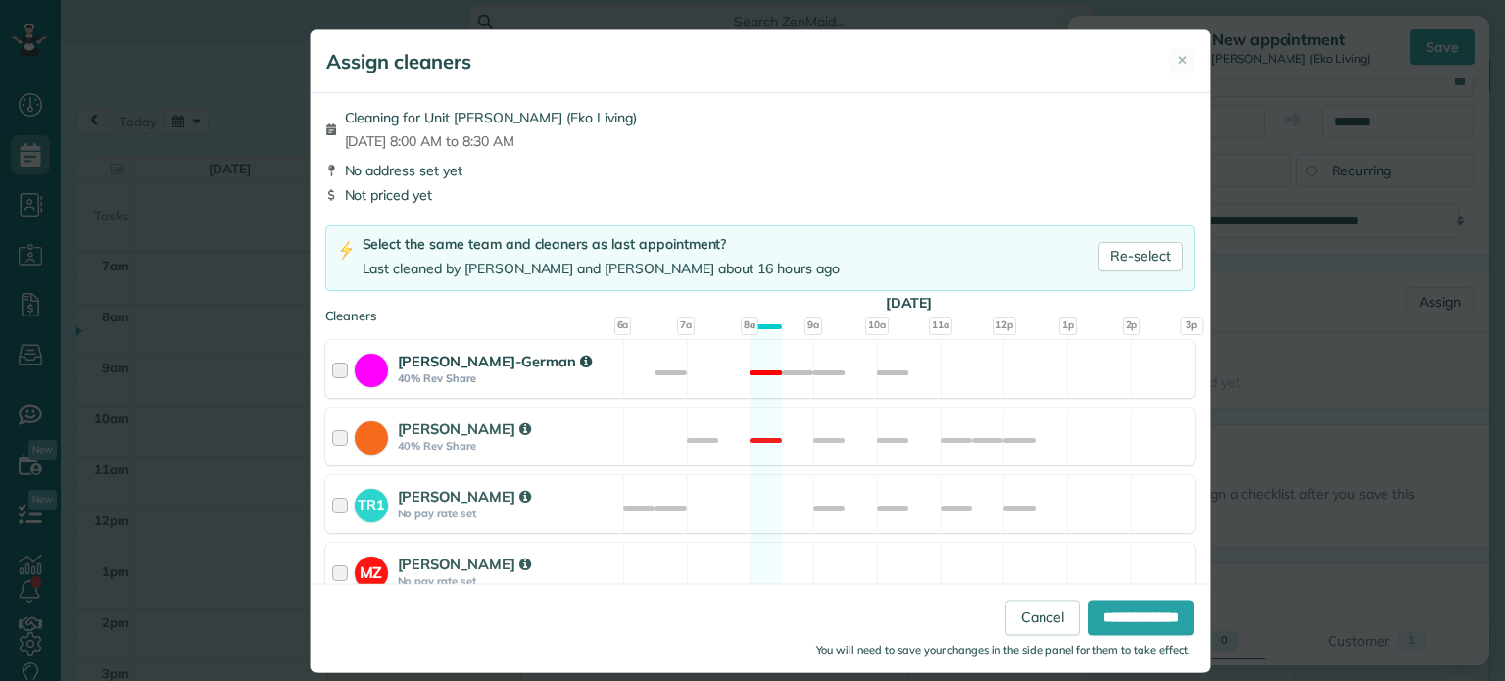
click at [772, 377] on div "[PERSON_NAME]-German 40% Rev Share Not available" at bounding box center [760, 369] width 870 height 58
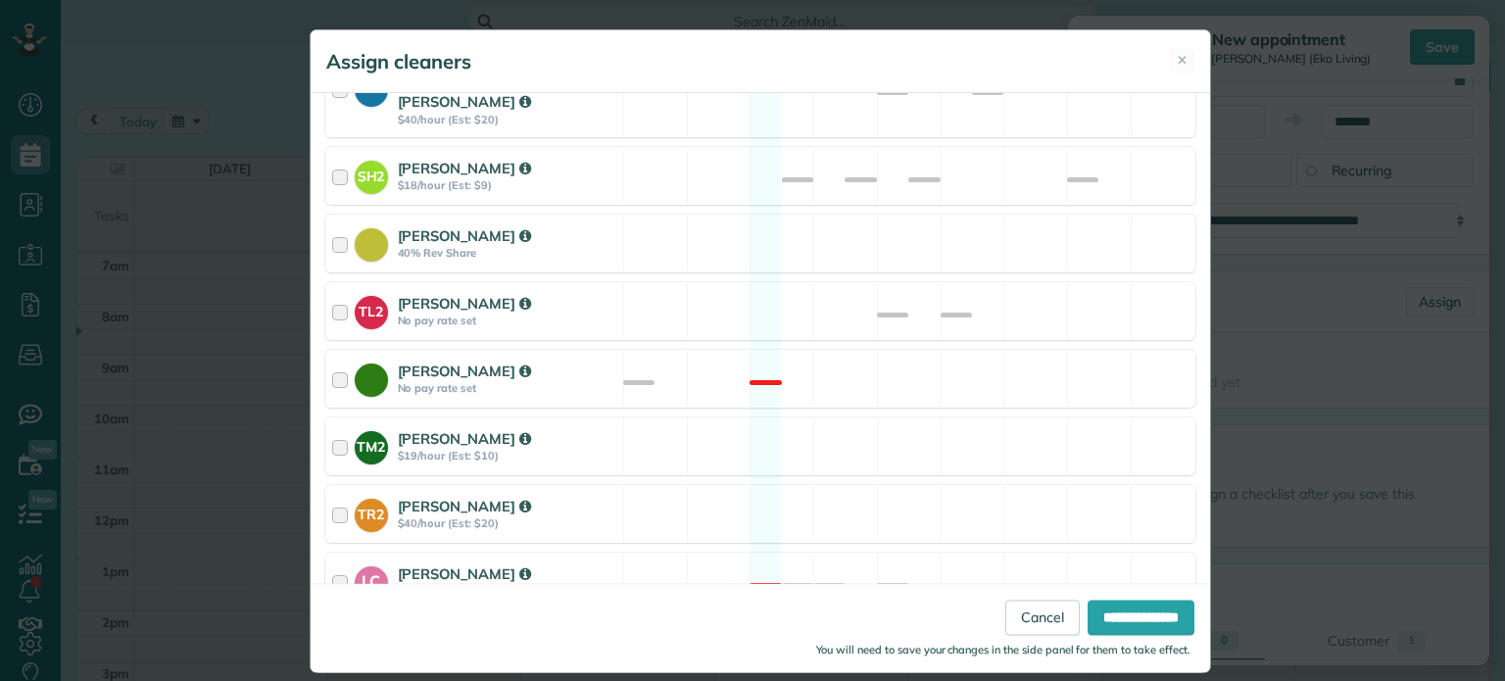
scroll to position [825, 0]
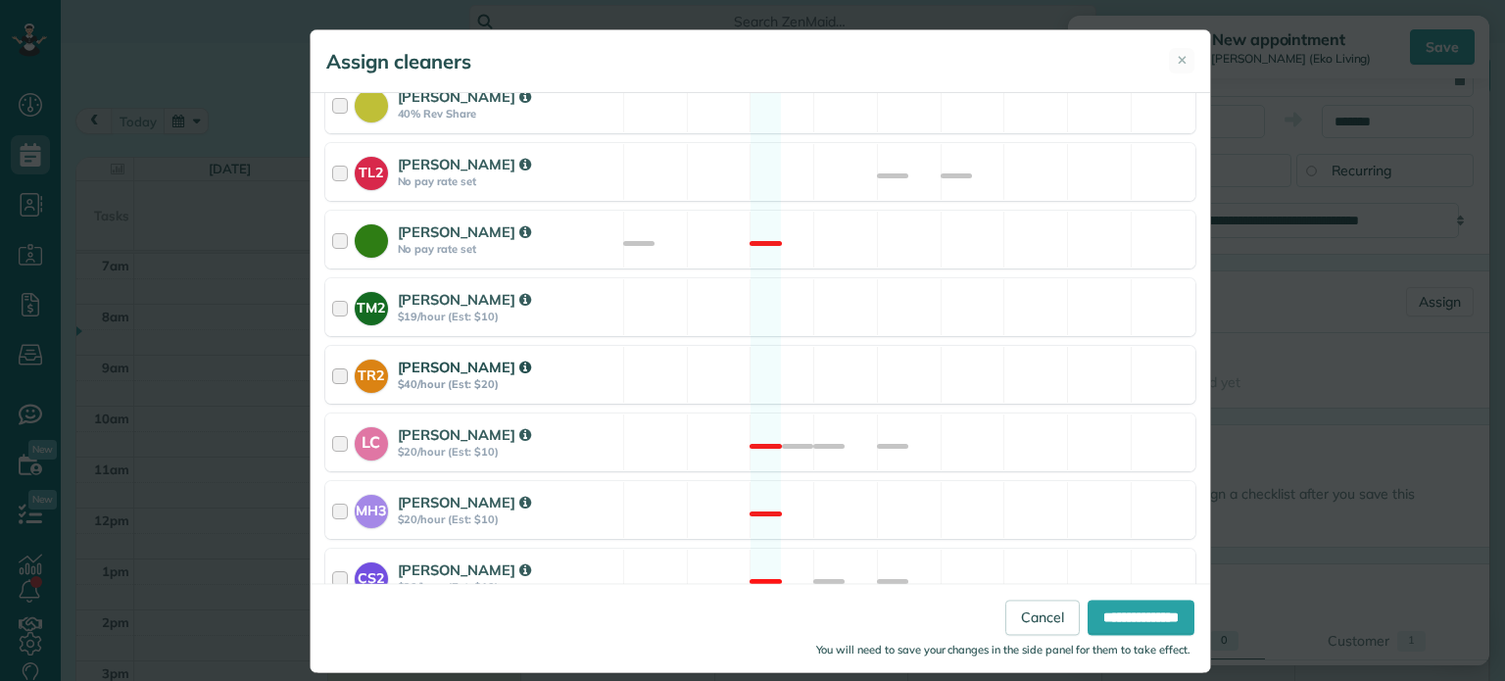
click at [803, 346] on div "TR2 [PERSON_NAME] $40/hour (Est: $20) Available" at bounding box center [760, 375] width 870 height 58
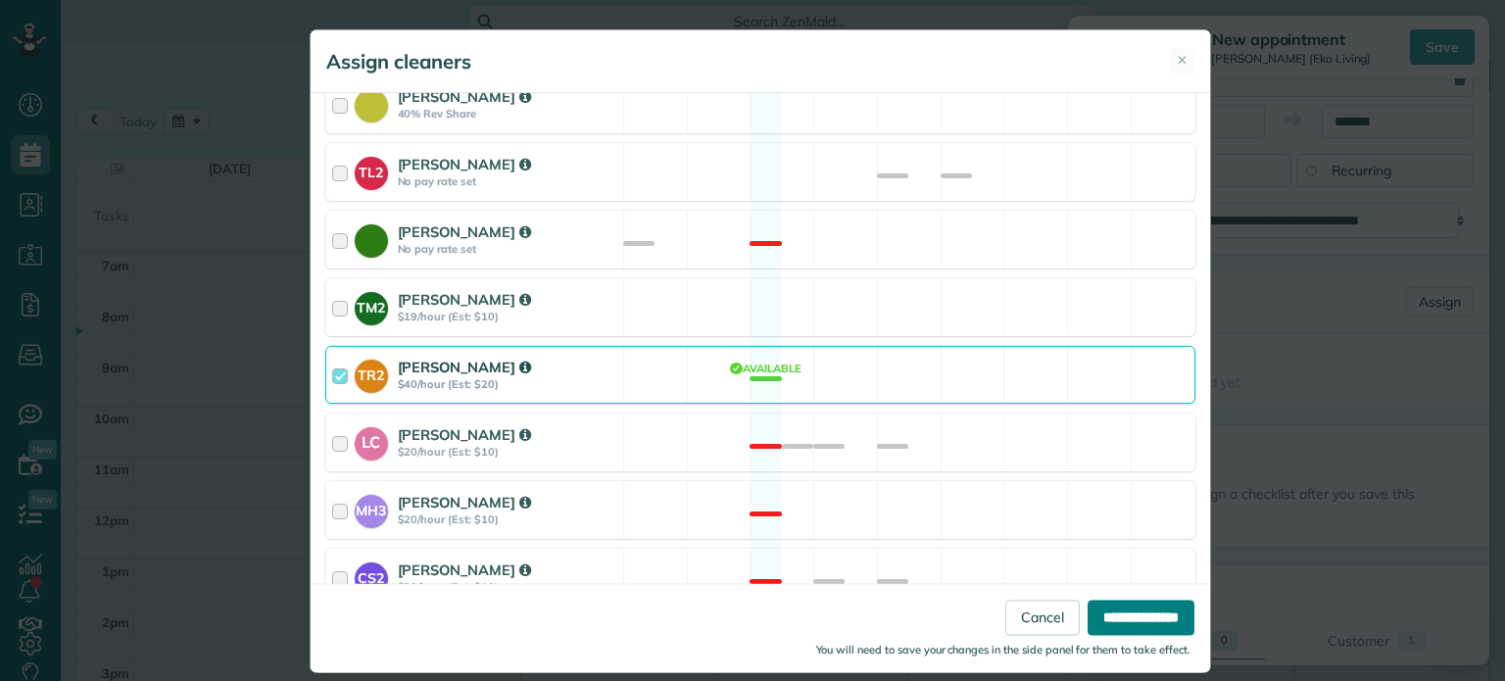
click at [1121, 607] on input "**********" at bounding box center [1141, 618] width 107 height 35
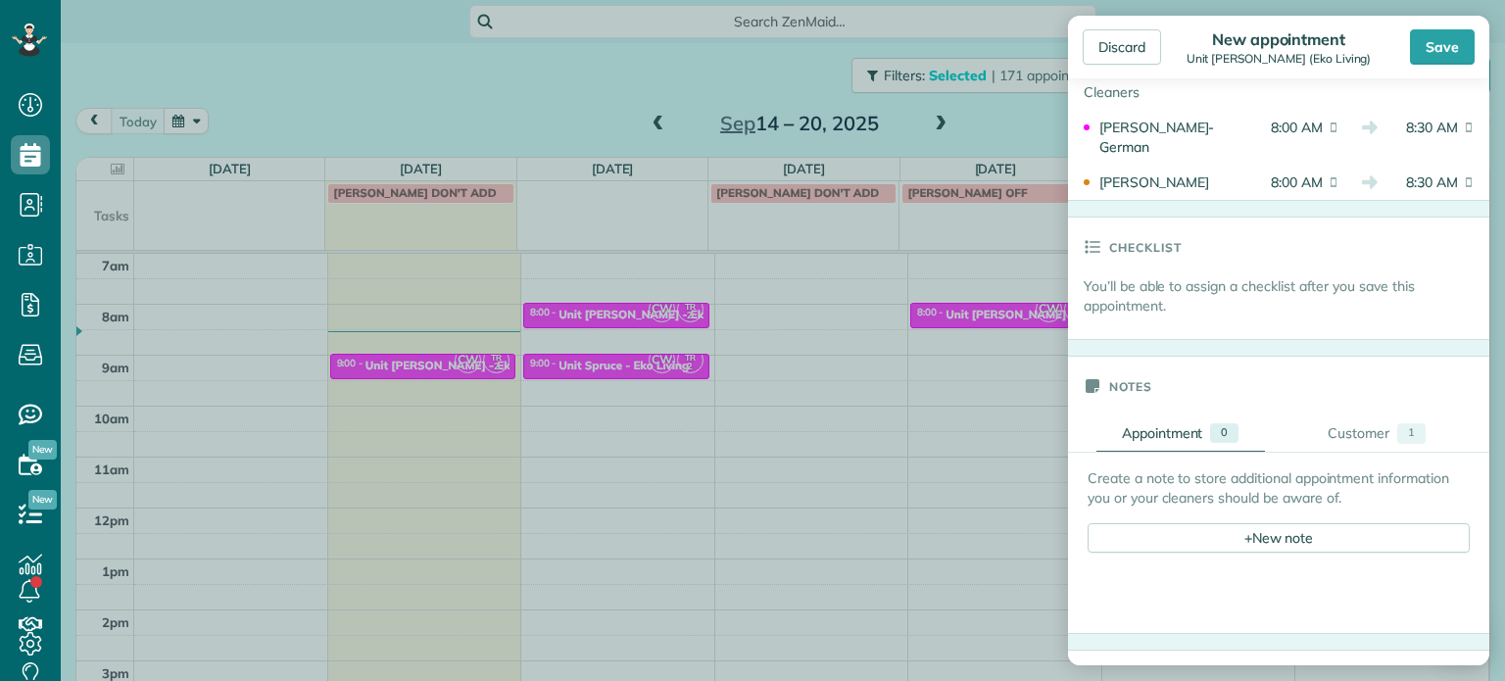
scroll to position [784, 0]
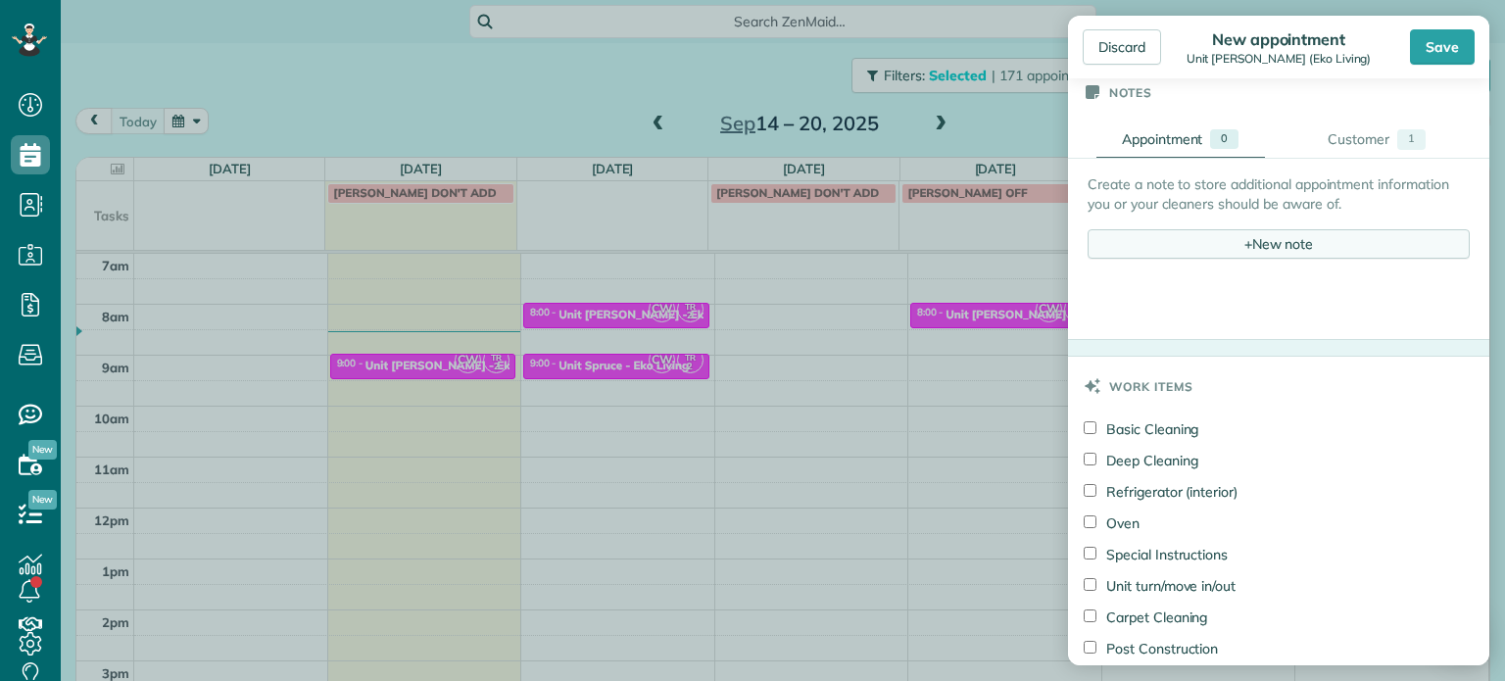
click at [1249, 246] on div "+ New note" at bounding box center [1279, 243] width 382 height 29
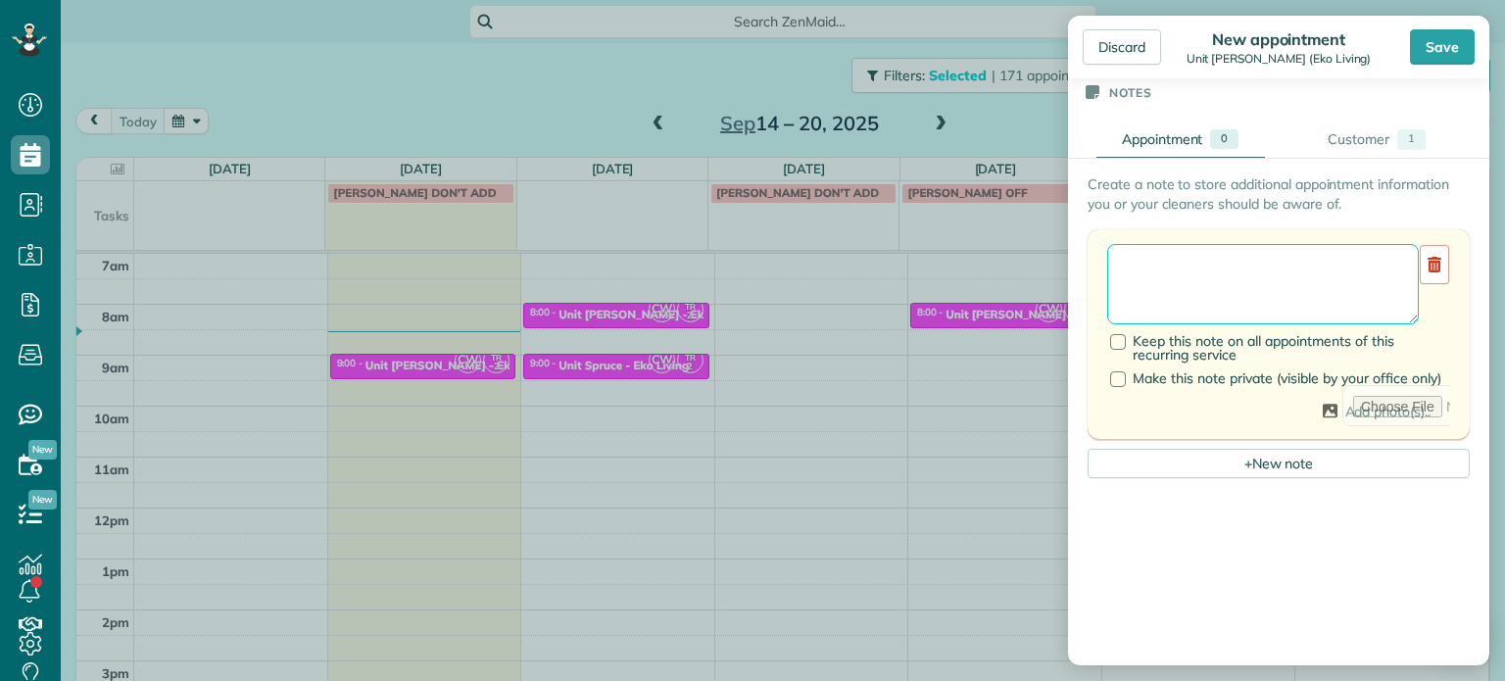
click at [1254, 261] on textarea at bounding box center [1263, 284] width 312 height 80
type textarea "**********"
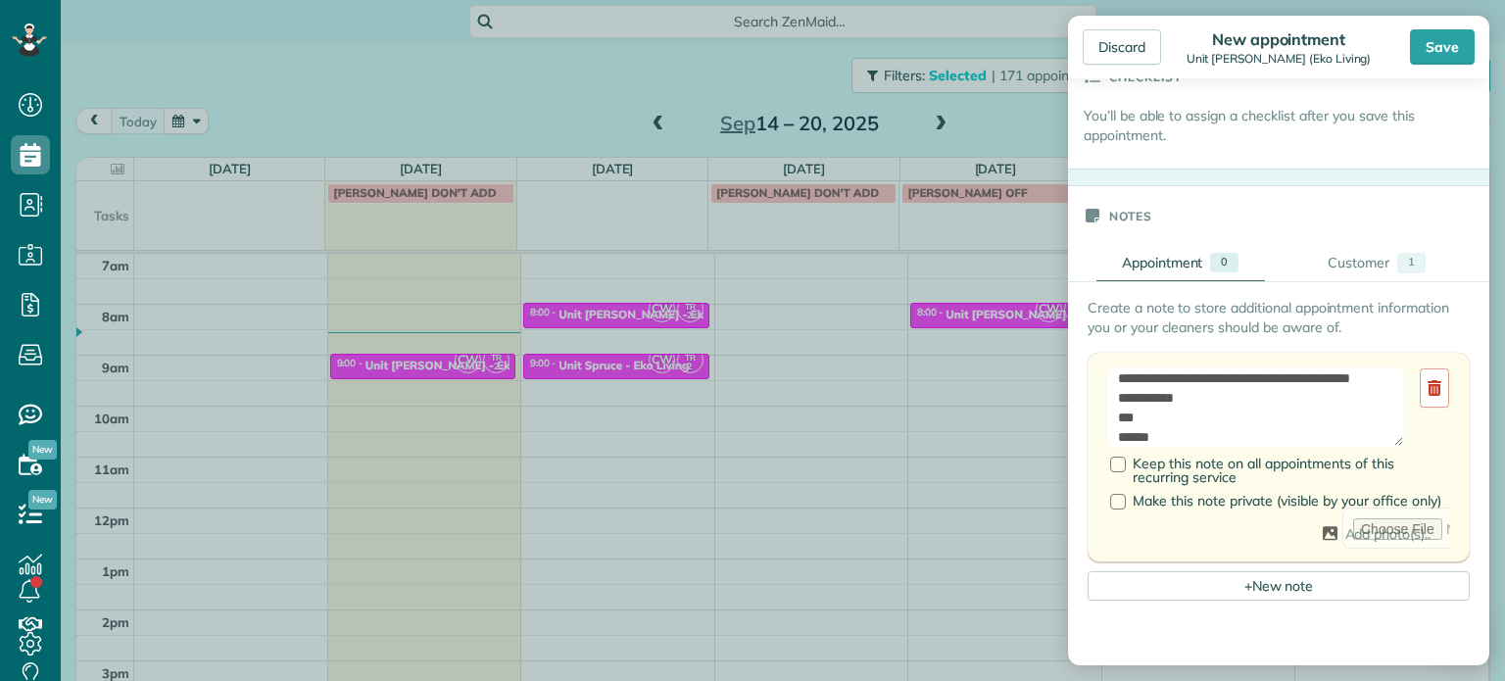
scroll to position [588, 0]
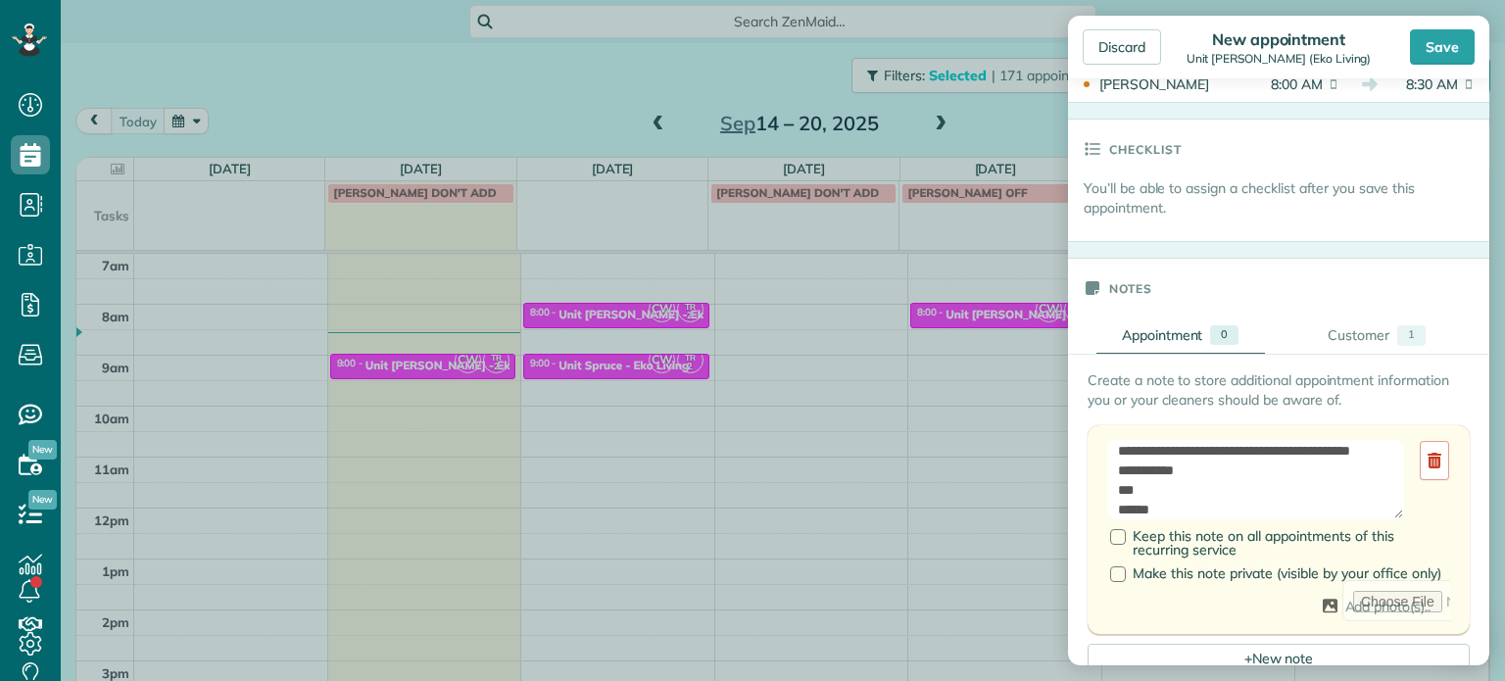
drag, startPoint x: 1337, startPoint y: 172, endPoint x: 1348, endPoint y: 148, distance: 26.3
click at [1348, 148] on div "Checklist" at bounding box center [1278, 149] width 421 height 59
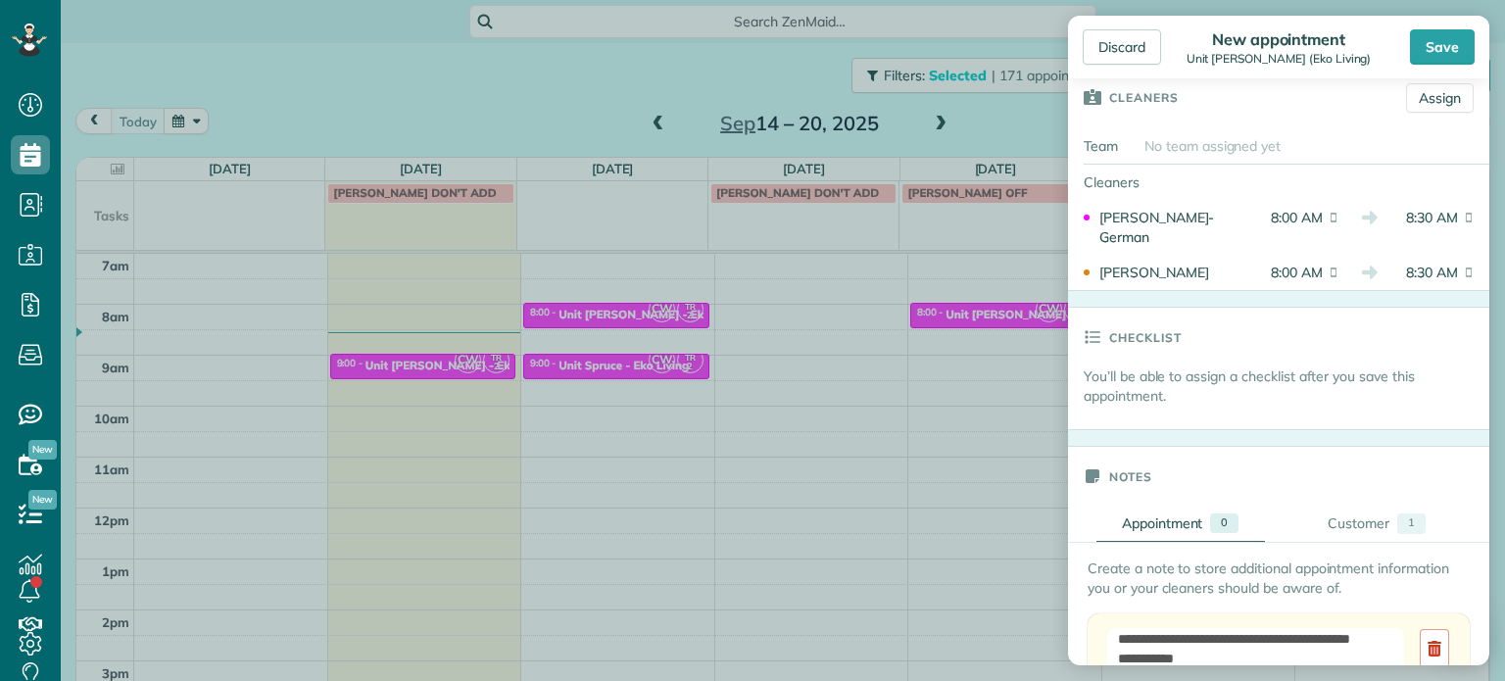
scroll to position [392, 0]
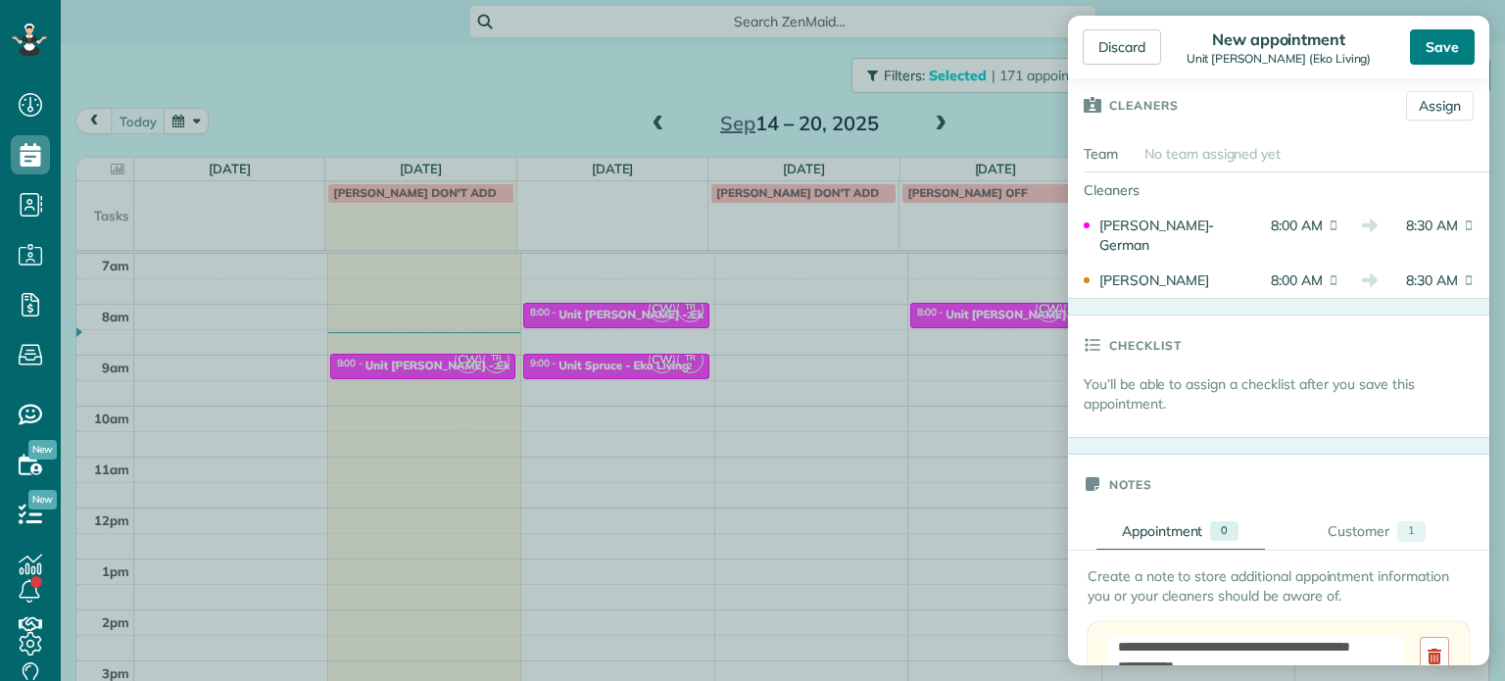
click at [1437, 53] on div "Save" at bounding box center [1442, 46] width 65 height 35
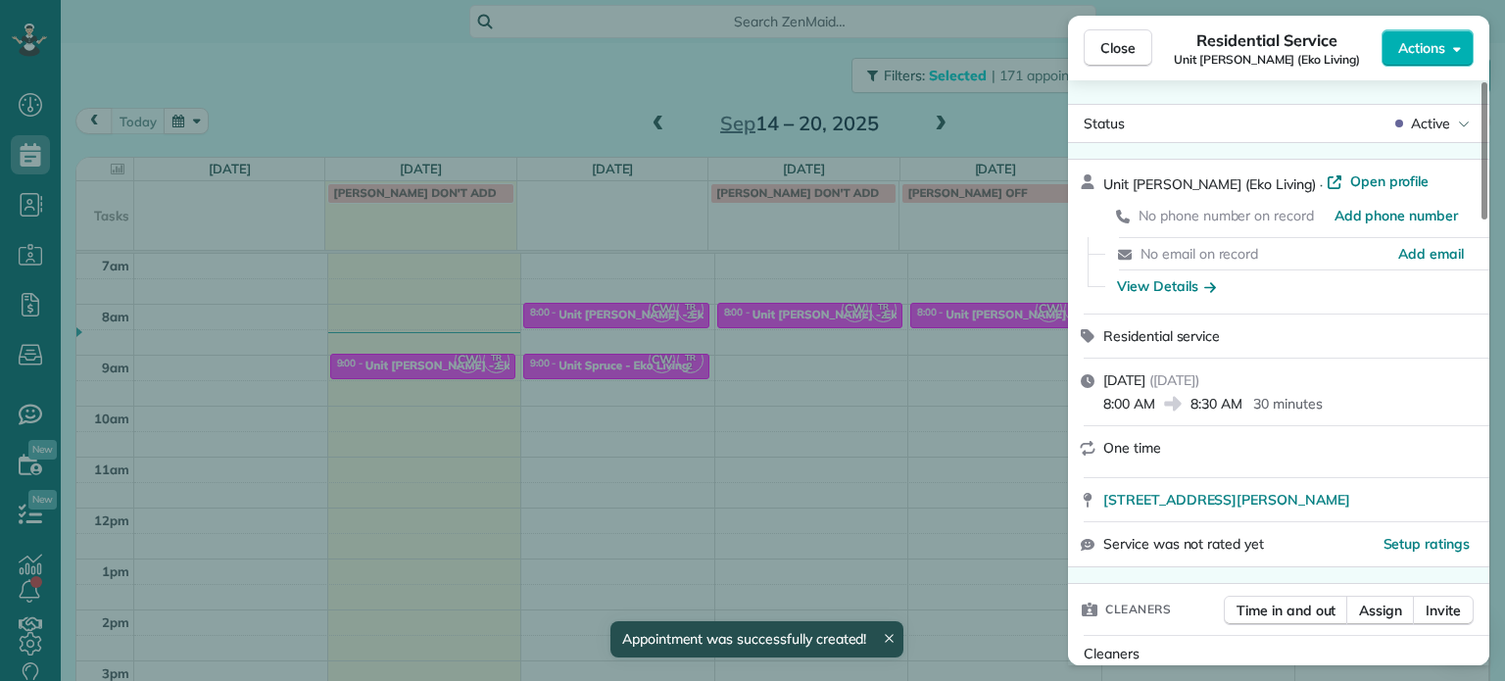
click at [1021, 74] on div "Close Residential Service Unit [PERSON_NAME] (Eko Living) Actions Status Active…" at bounding box center [752, 340] width 1505 height 681
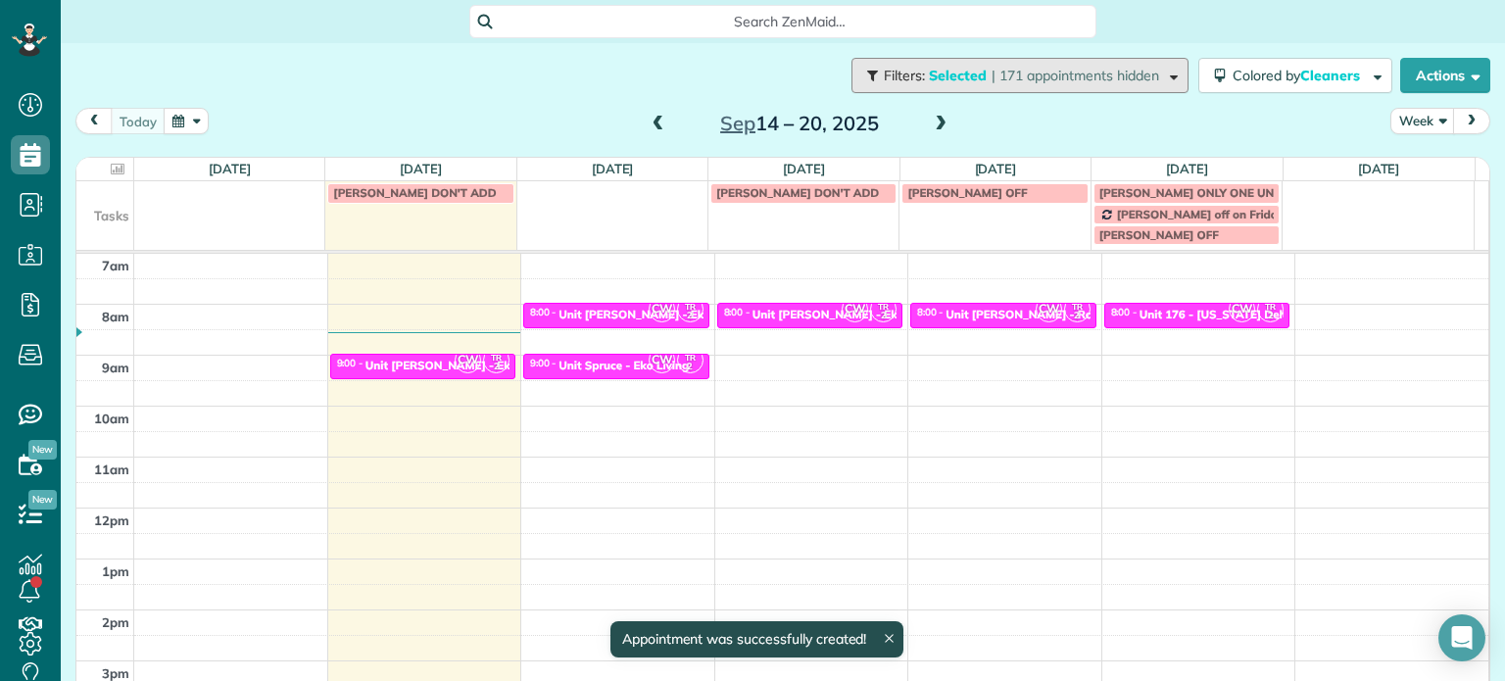
click at [1021, 74] on span "| 171 appointments hidden" at bounding box center [1076, 76] width 168 height 18
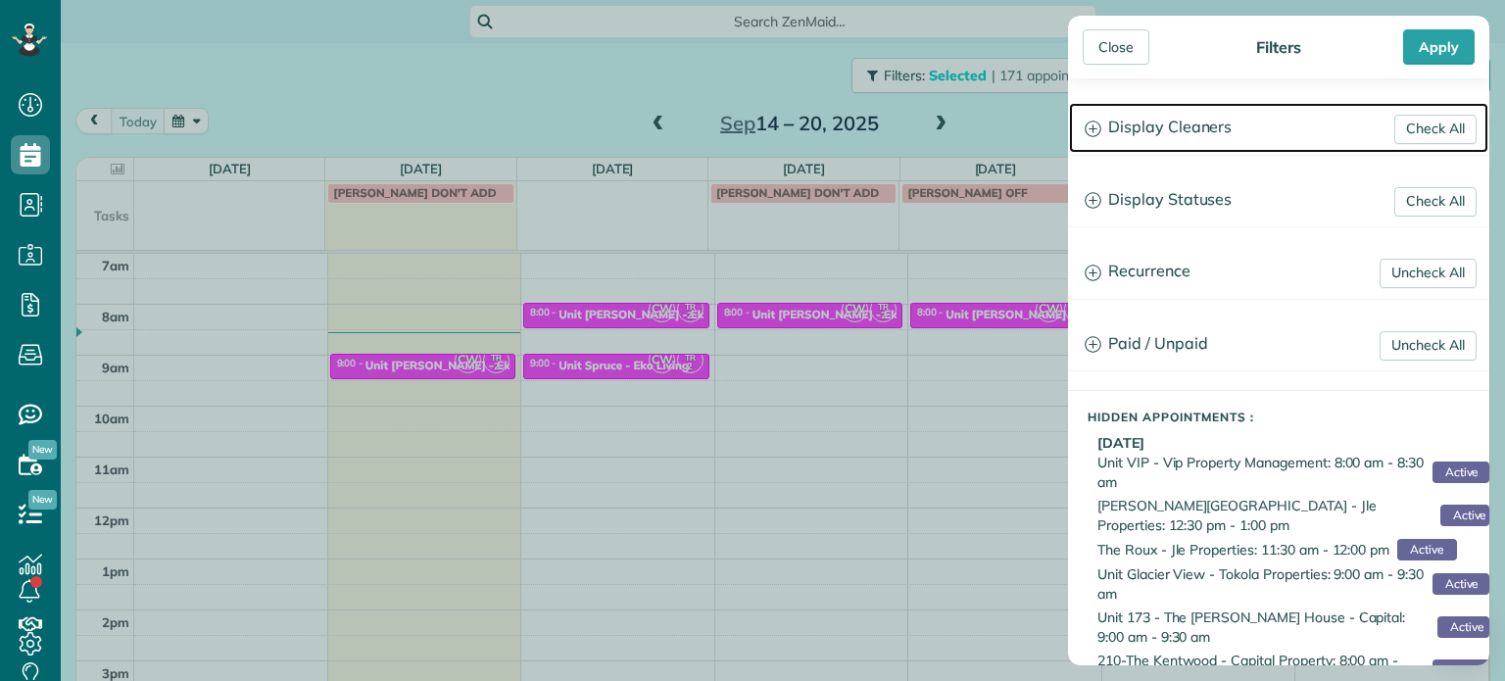
click at [1221, 126] on h3 "Display Cleaners" at bounding box center [1278, 128] width 419 height 50
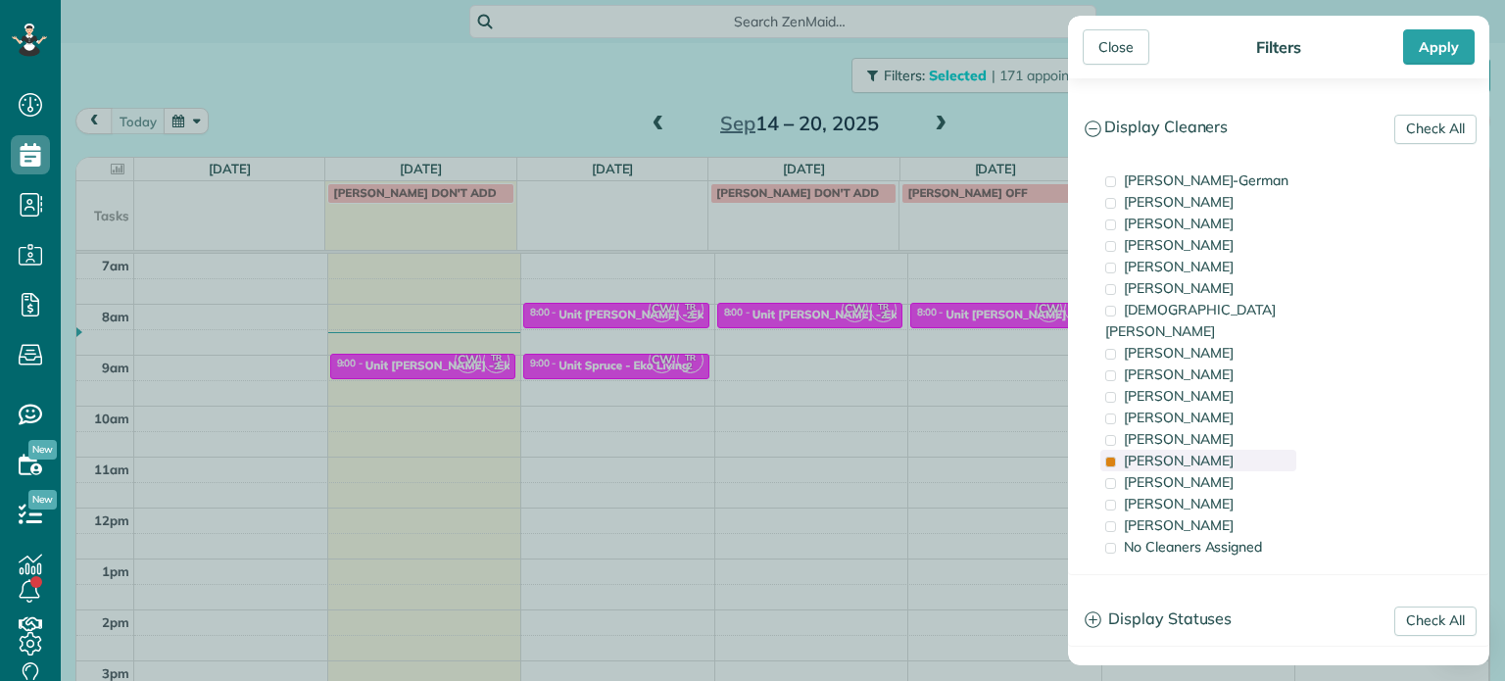
click at [1246, 450] on div "[PERSON_NAME]" at bounding box center [1199, 461] width 196 height 22
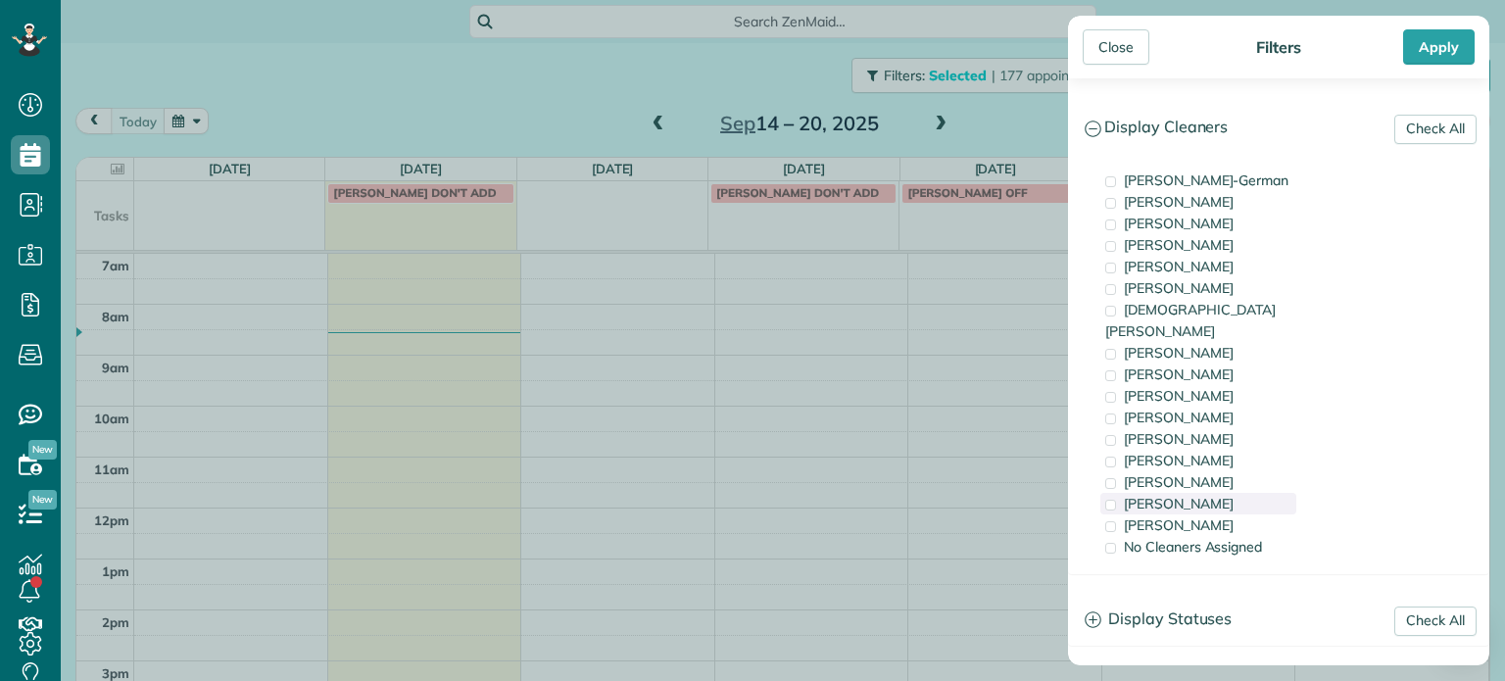
click at [1253, 493] on div "[PERSON_NAME]" at bounding box center [1199, 504] width 196 height 22
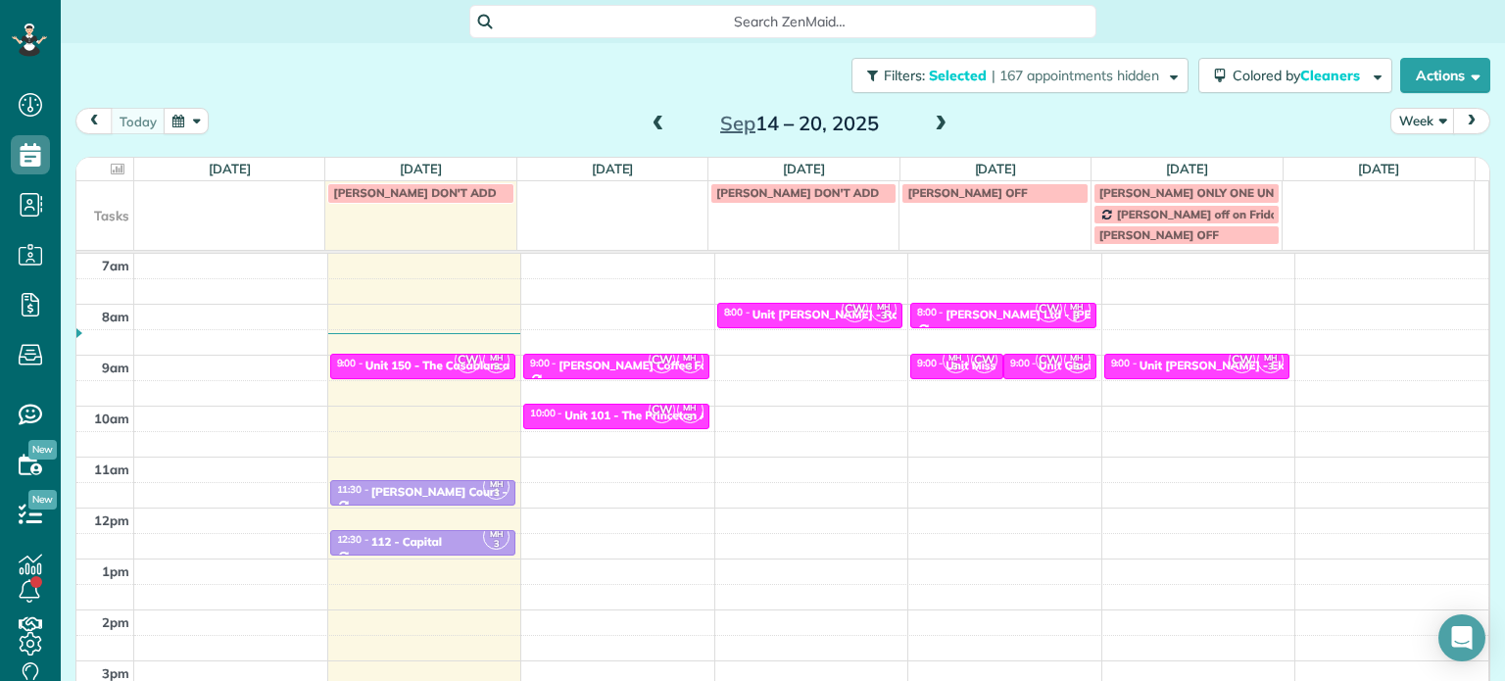
click at [953, 340] on div "Close Filters Apply Check All Display Cleaners [PERSON_NAME]-German [PERSON_NAM…" at bounding box center [752, 340] width 1505 height 681
click at [950, 368] on div "MH 3 CW" at bounding box center [970, 360] width 57 height 28
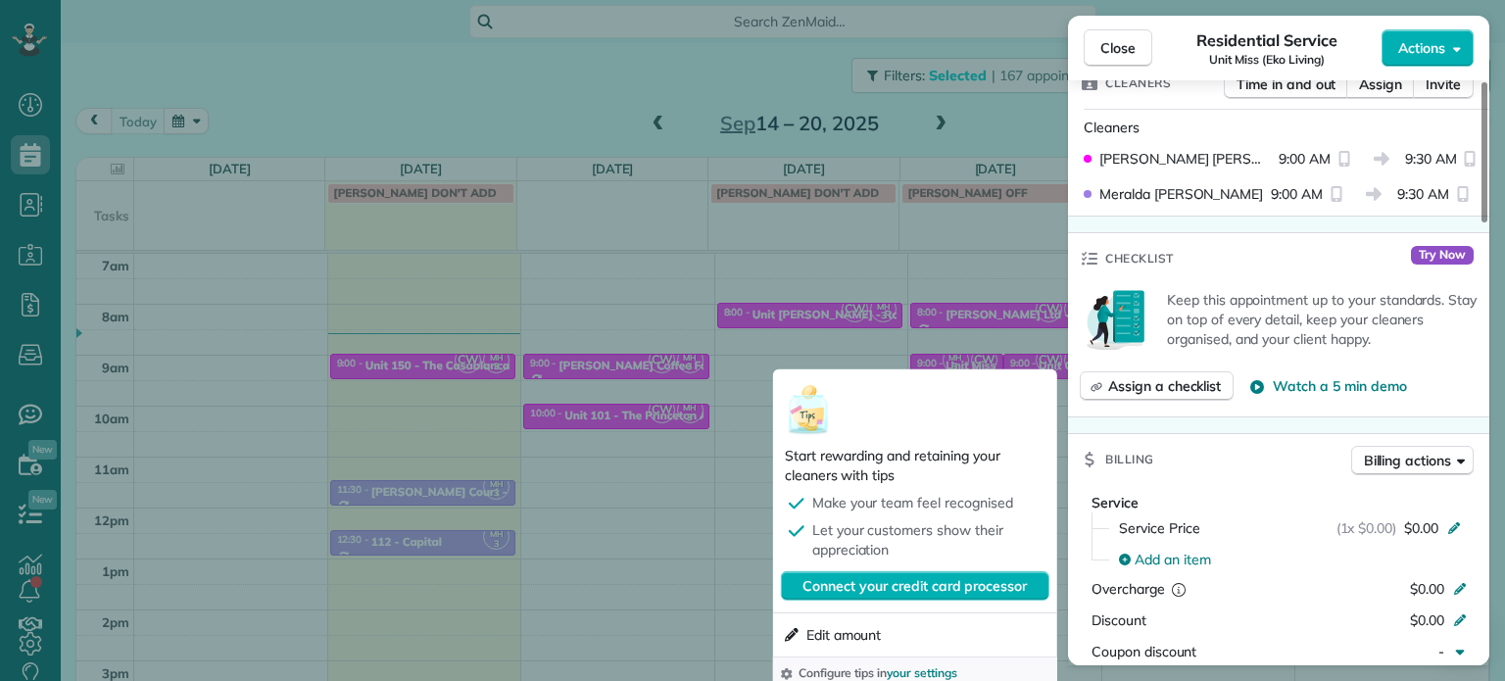
scroll to position [497, 0]
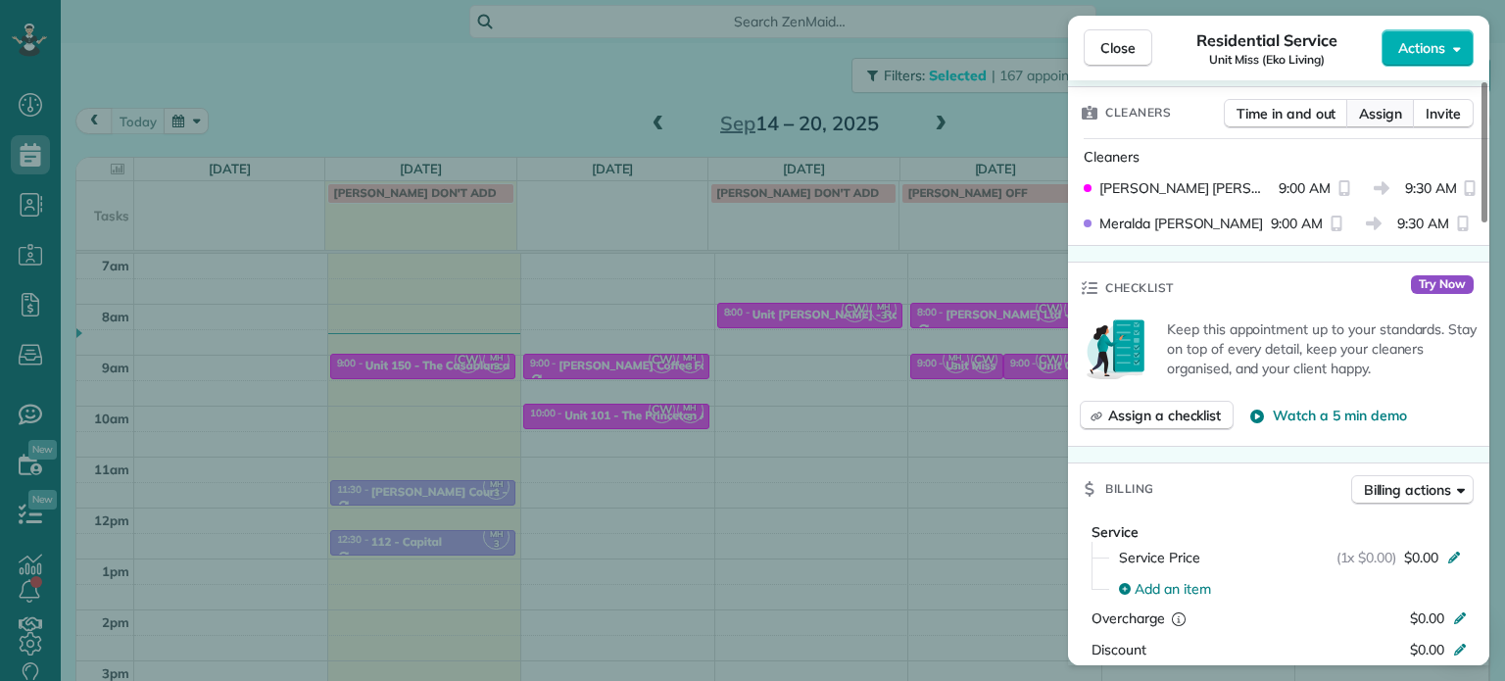
click at [1384, 110] on span "Assign" at bounding box center [1380, 114] width 43 height 20
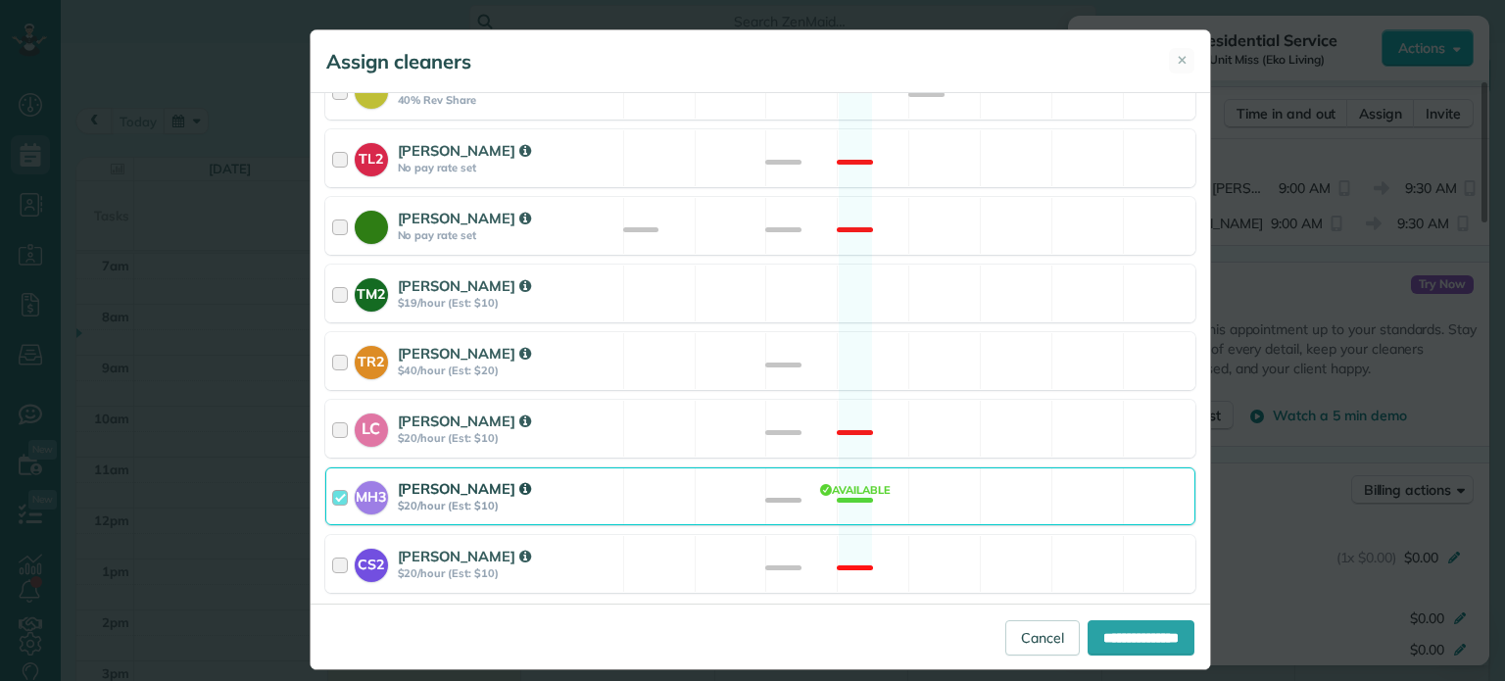
scroll to position [849, 0]
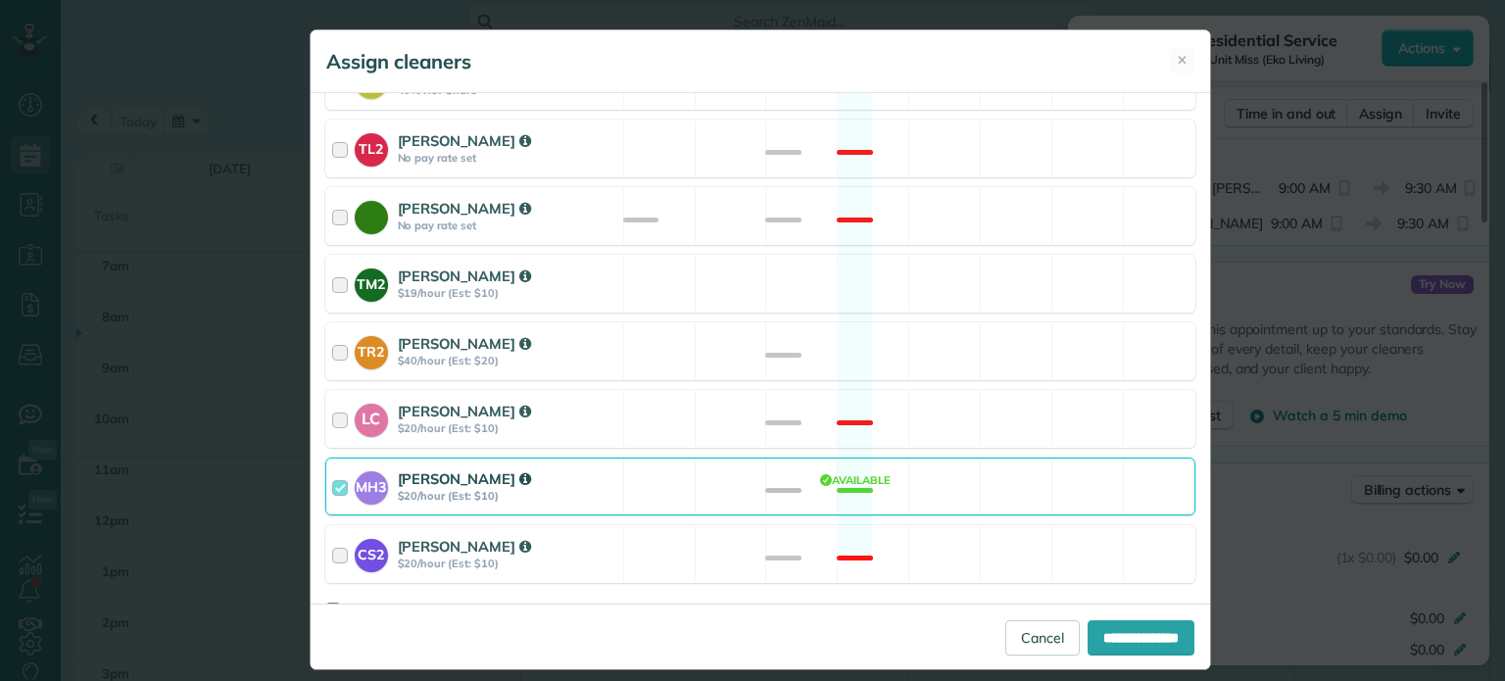
click at [951, 458] on div "MH3 [PERSON_NAME] $20/hour (Est: $10) Available" at bounding box center [760, 487] width 870 height 58
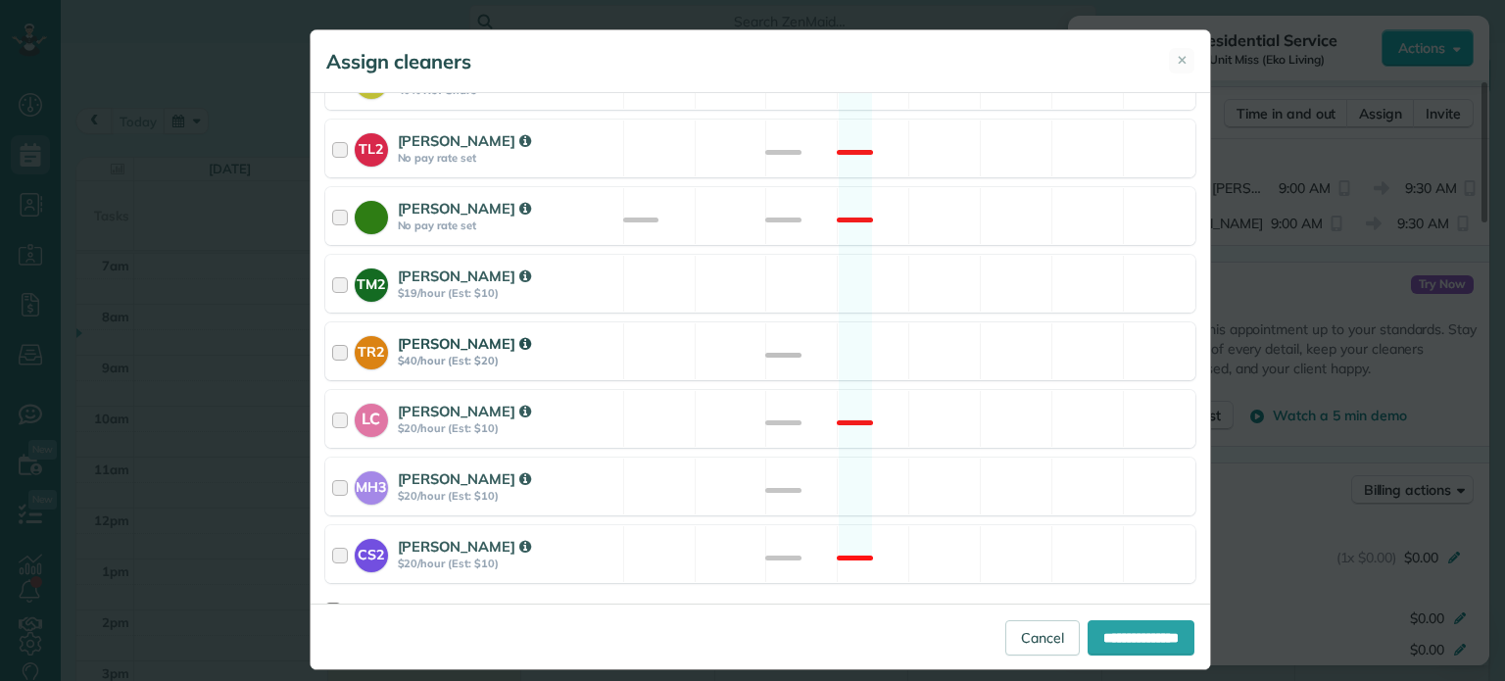
click at [943, 329] on div "TR2 [PERSON_NAME] $40/hour (Est: $20) Available" at bounding box center [760, 351] width 870 height 58
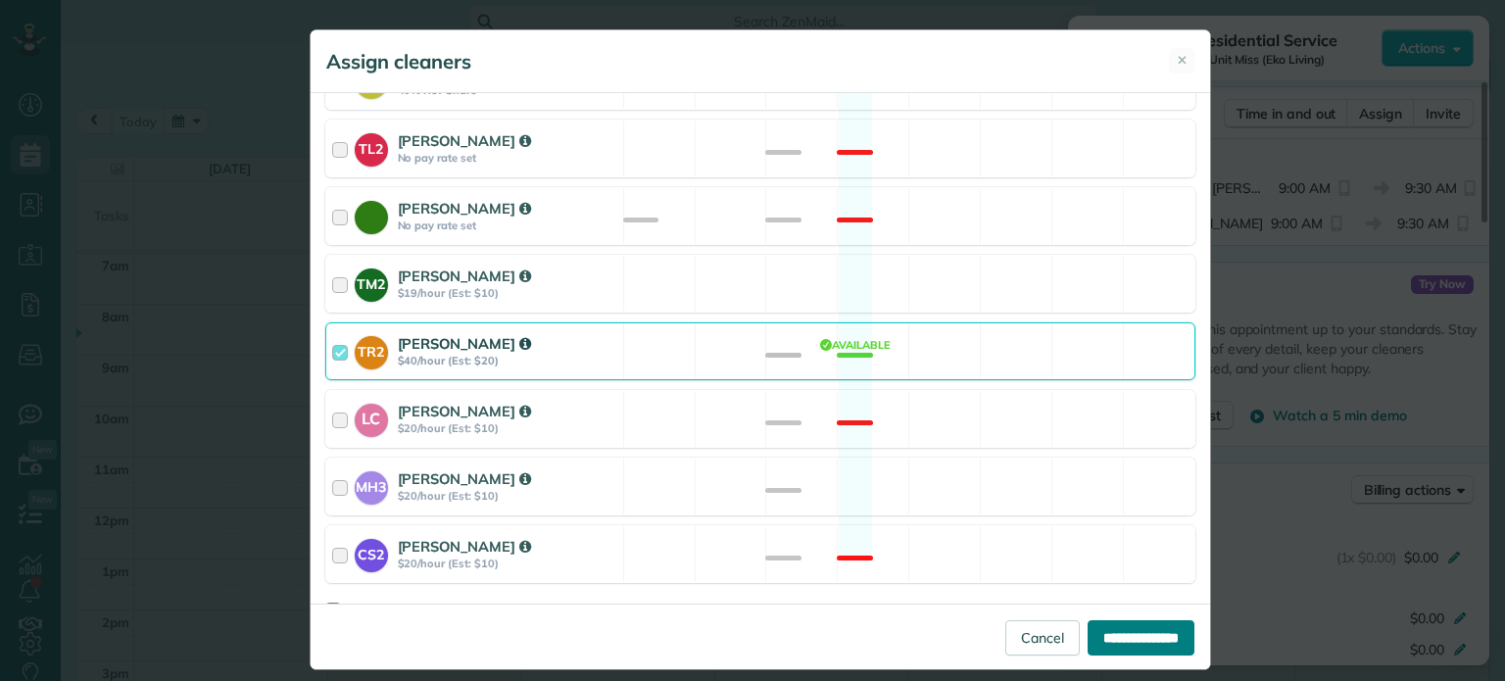
click at [1148, 648] on input "**********" at bounding box center [1141, 637] width 107 height 35
type input "**********"
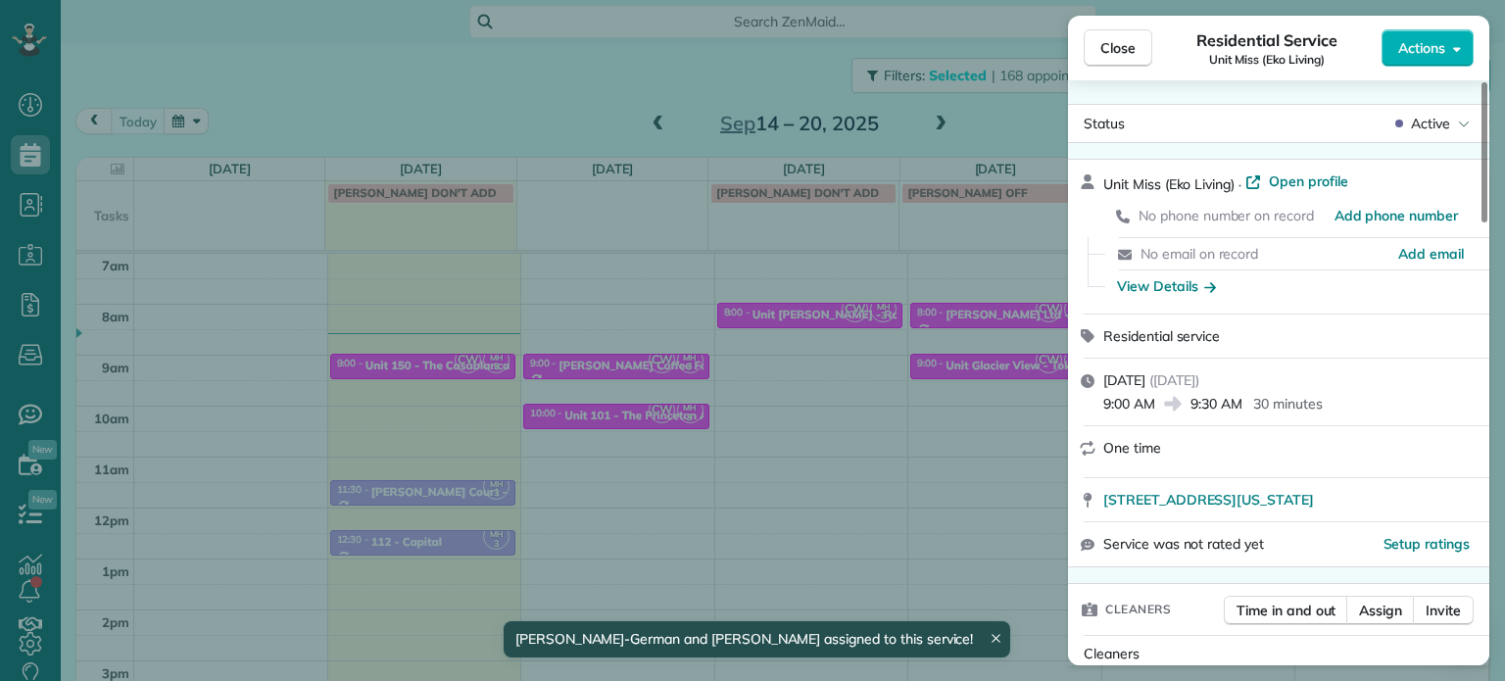
click at [984, 448] on div "Close Residential Service Unit Miss (Eko Living) Actions Status Active Unit Mis…" at bounding box center [752, 340] width 1505 height 681
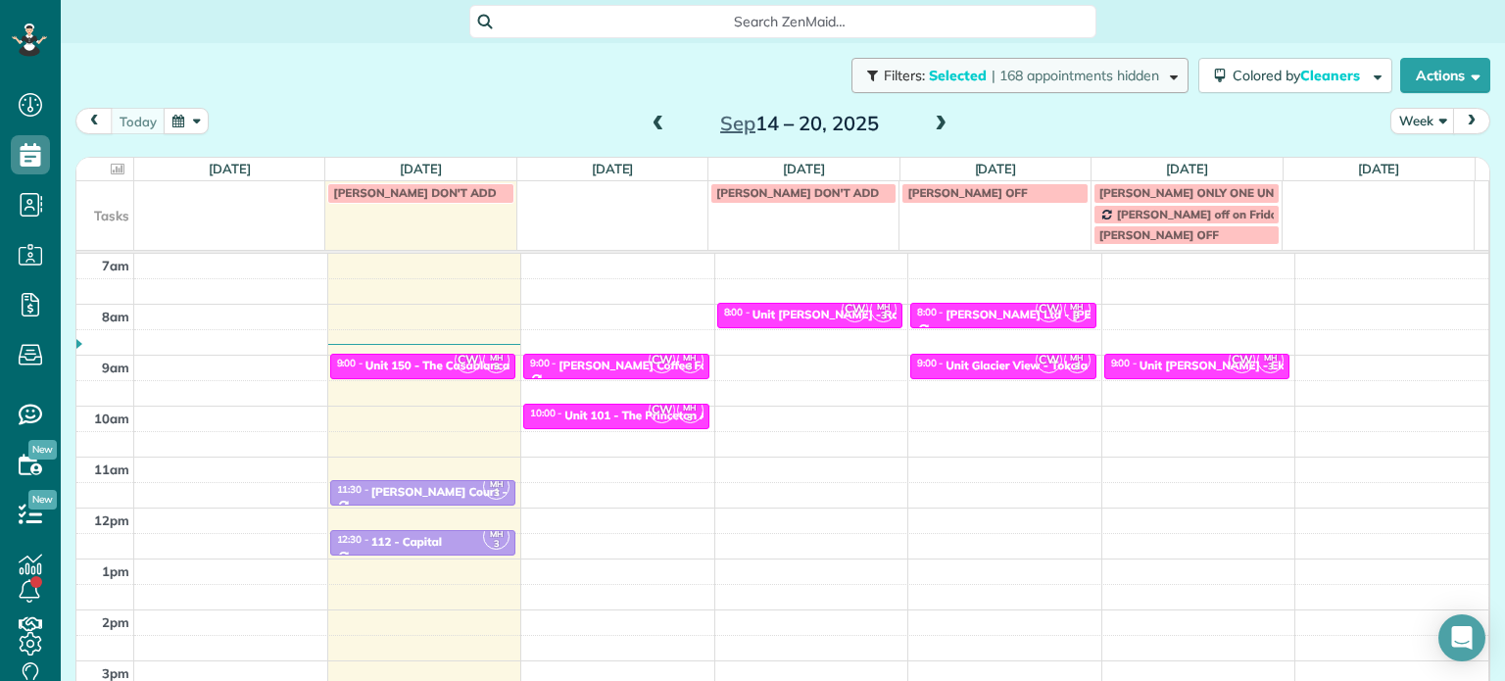
click at [1099, 90] on button "Filters: Selected | 168 appointments hidden" at bounding box center [1020, 75] width 337 height 35
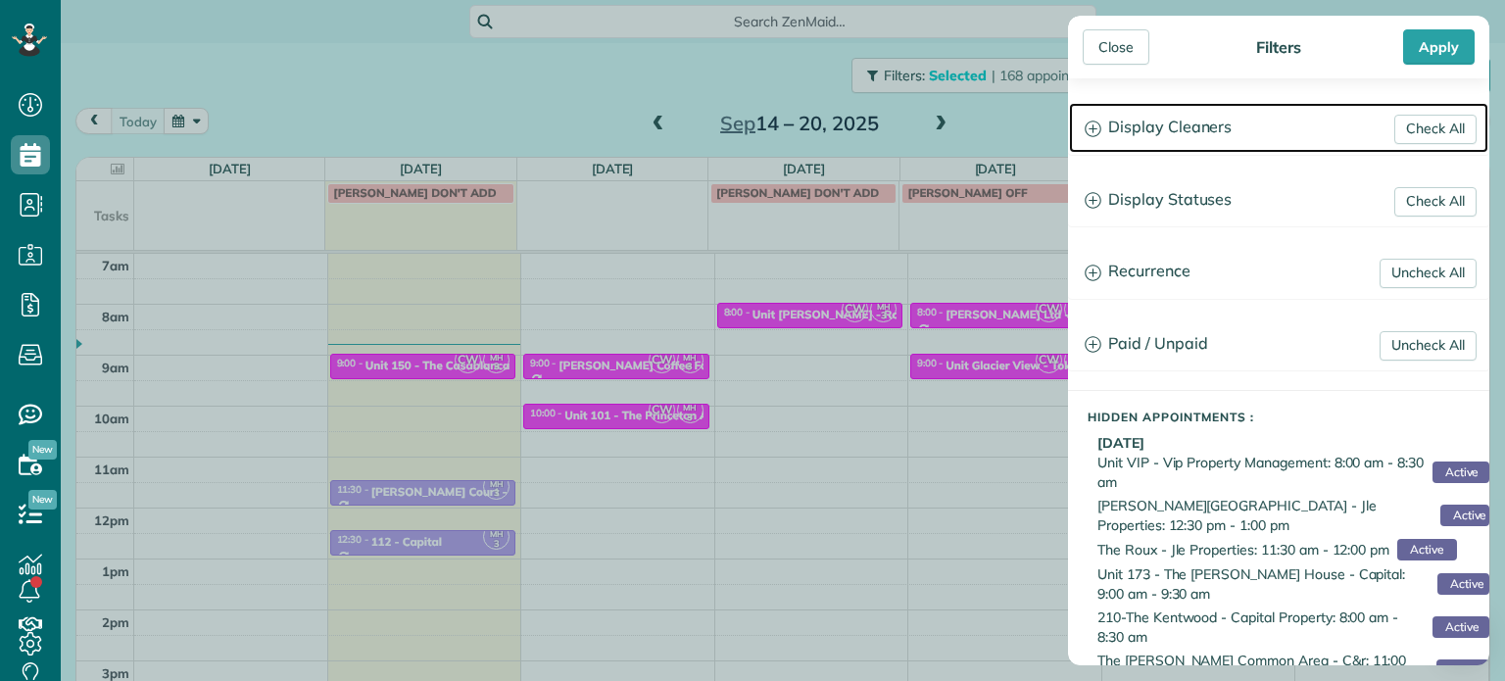
click at [1219, 150] on h3 "Display Cleaners" at bounding box center [1278, 128] width 419 height 50
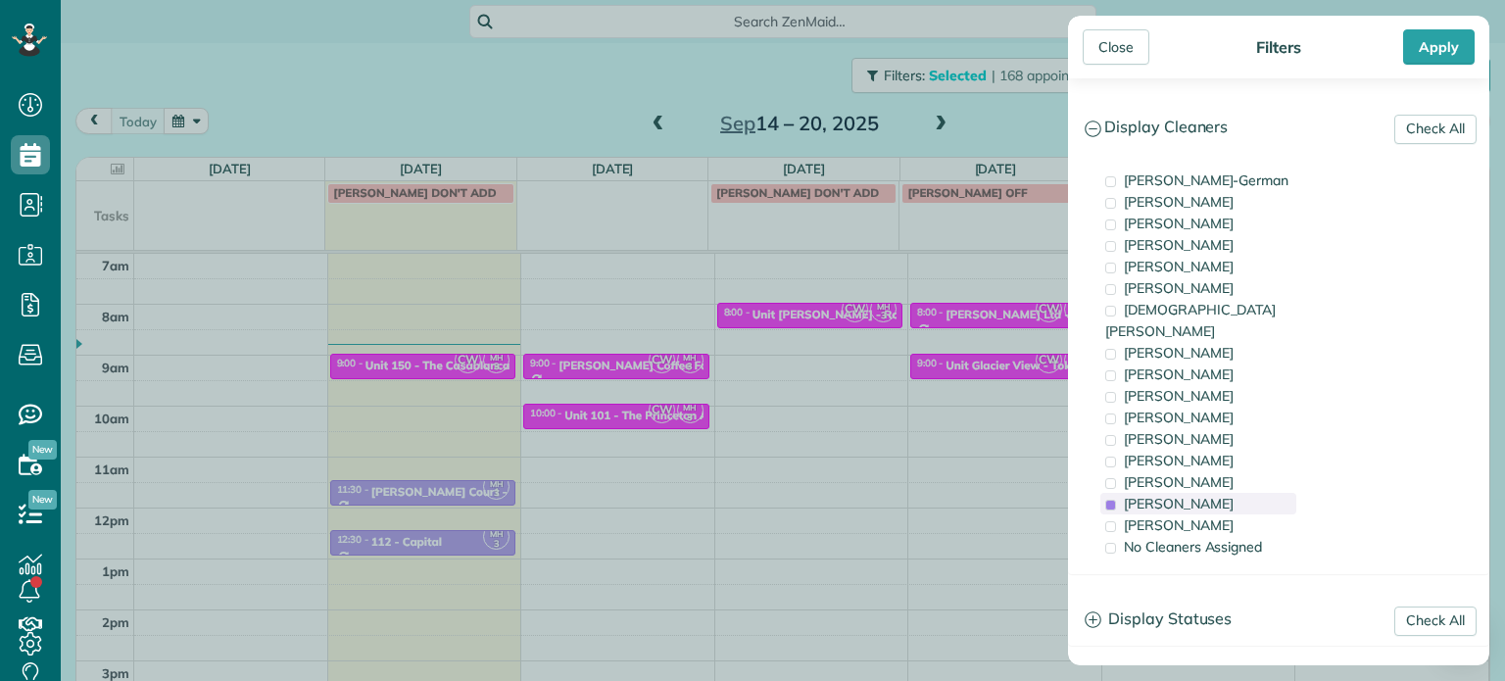
click at [1208, 495] on span "[PERSON_NAME]" at bounding box center [1179, 504] width 110 height 18
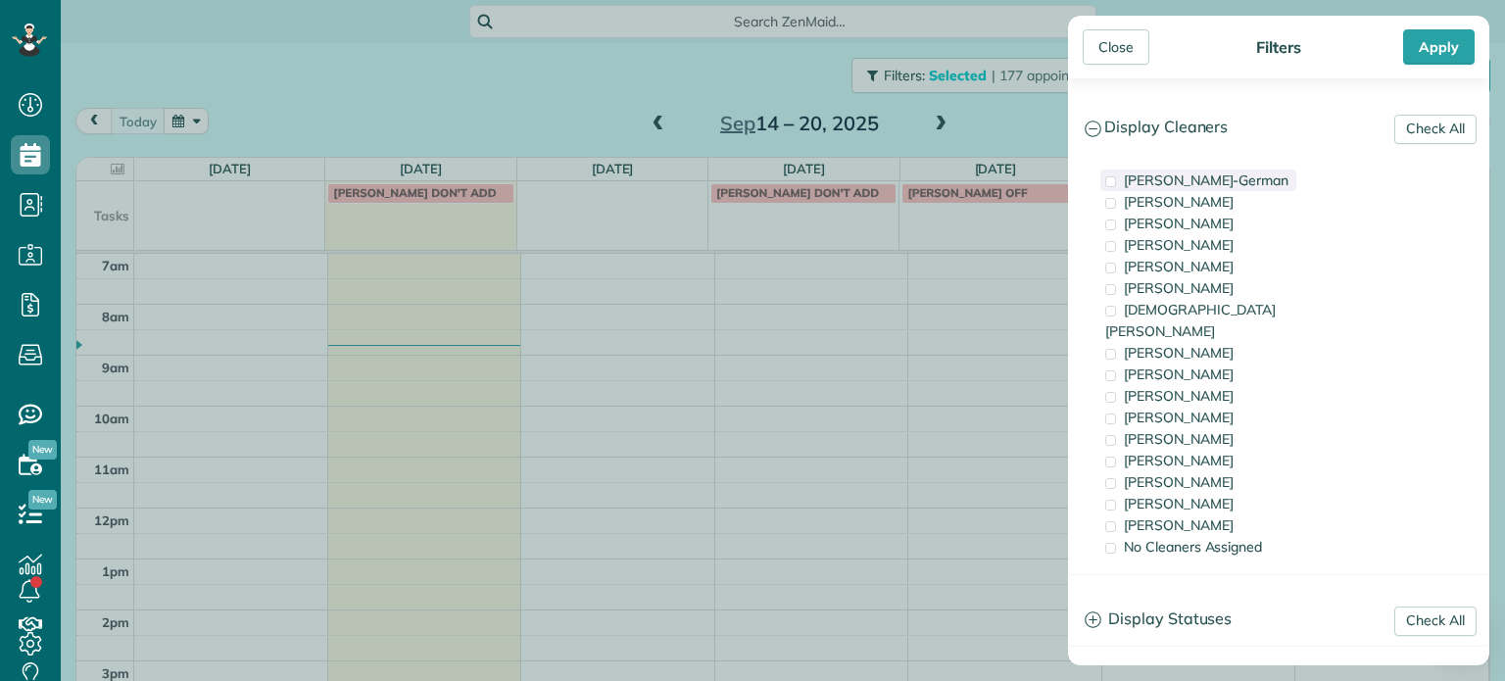
click at [1204, 170] on div "[PERSON_NAME]-German" at bounding box center [1199, 181] width 196 height 22
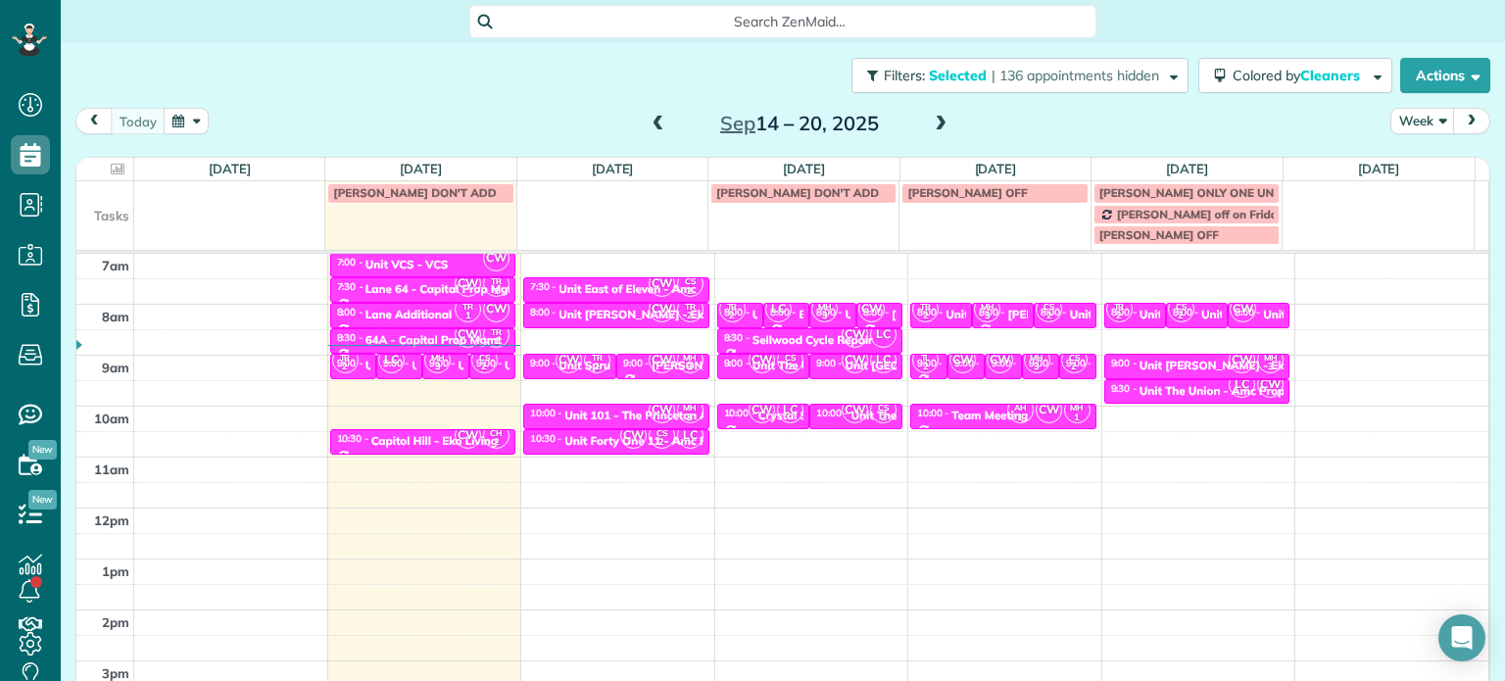
click at [594, 383] on div "Close Filters Apply Check All Display Cleaners [PERSON_NAME]-German [PERSON_NAM…" at bounding box center [752, 340] width 1505 height 681
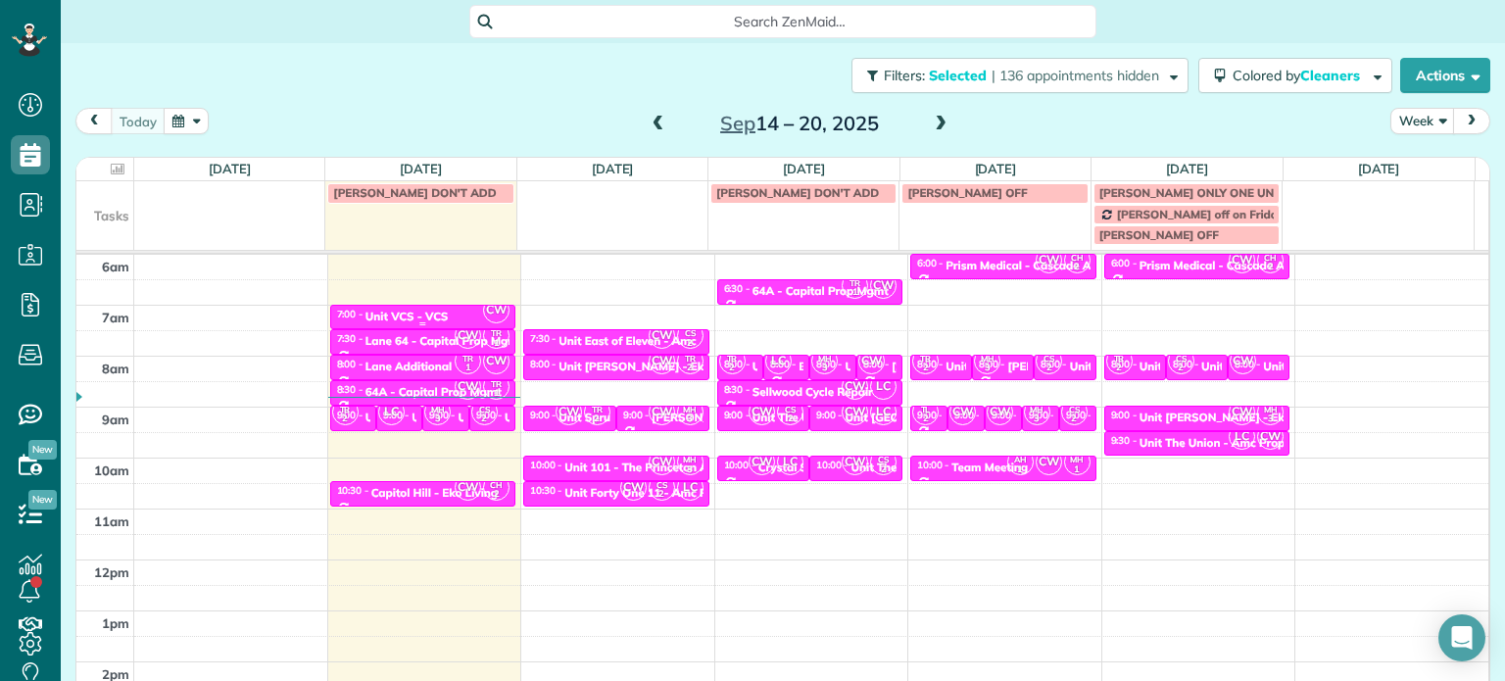
scroll to position [55, 0]
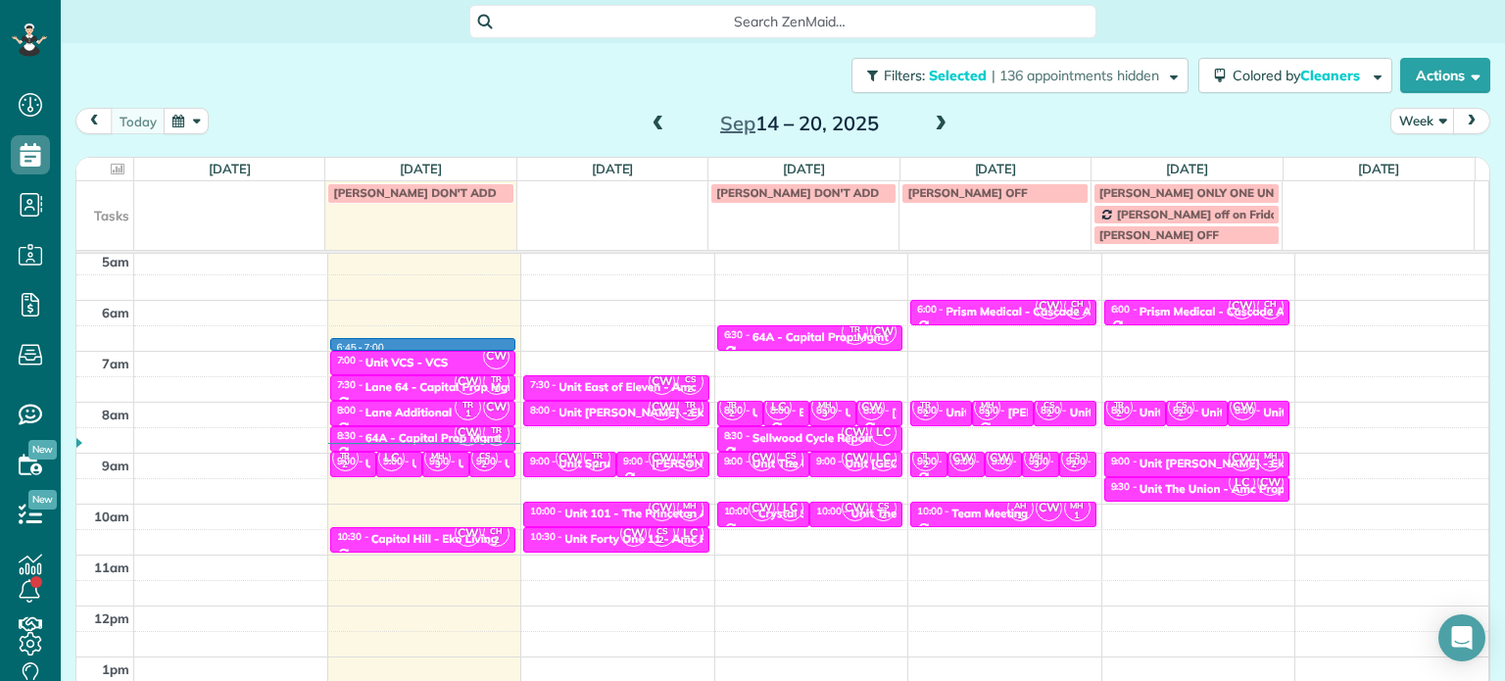
click at [431, 350] on div "4am 5am 6am 7am 8am 9am 10am 11am 12pm 1pm 2pm 3pm 4pm 5pm 6:45 - 7:00 CW 7:00 …" at bounding box center [782, 555] width 1412 height 712
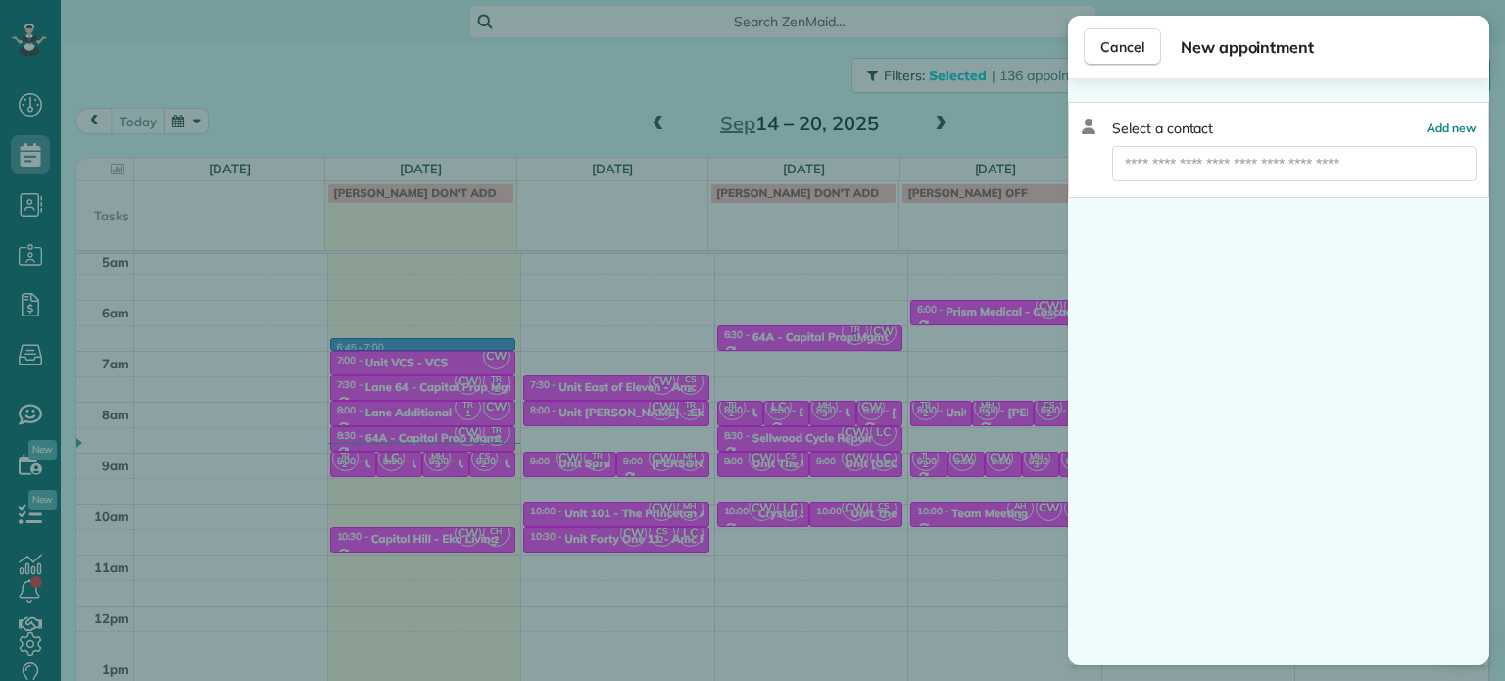
click at [437, 363] on div "Cancel New appointment Select a contact Add new" at bounding box center [752, 340] width 1505 height 681
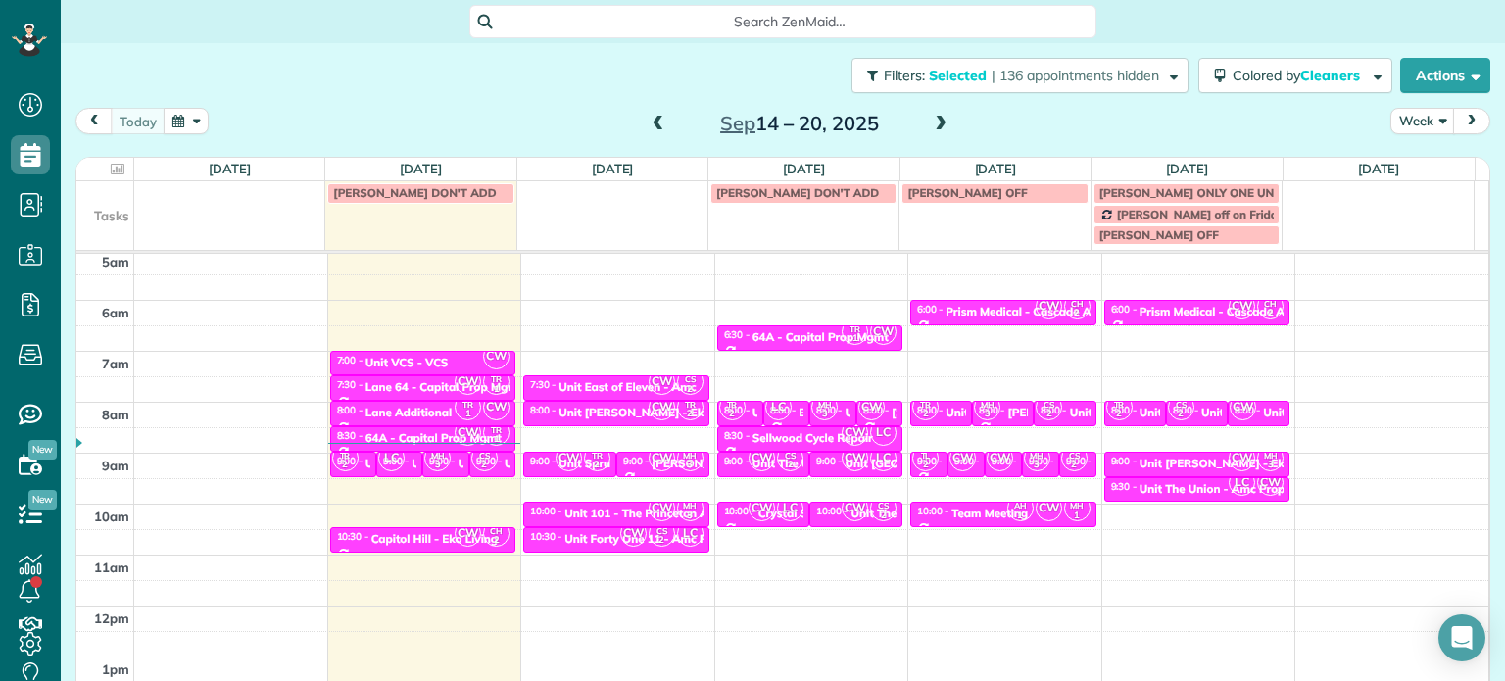
click at [437, 363] on div "Unit VCS - VCS" at bounding box center [407, 363] width 83 height 14
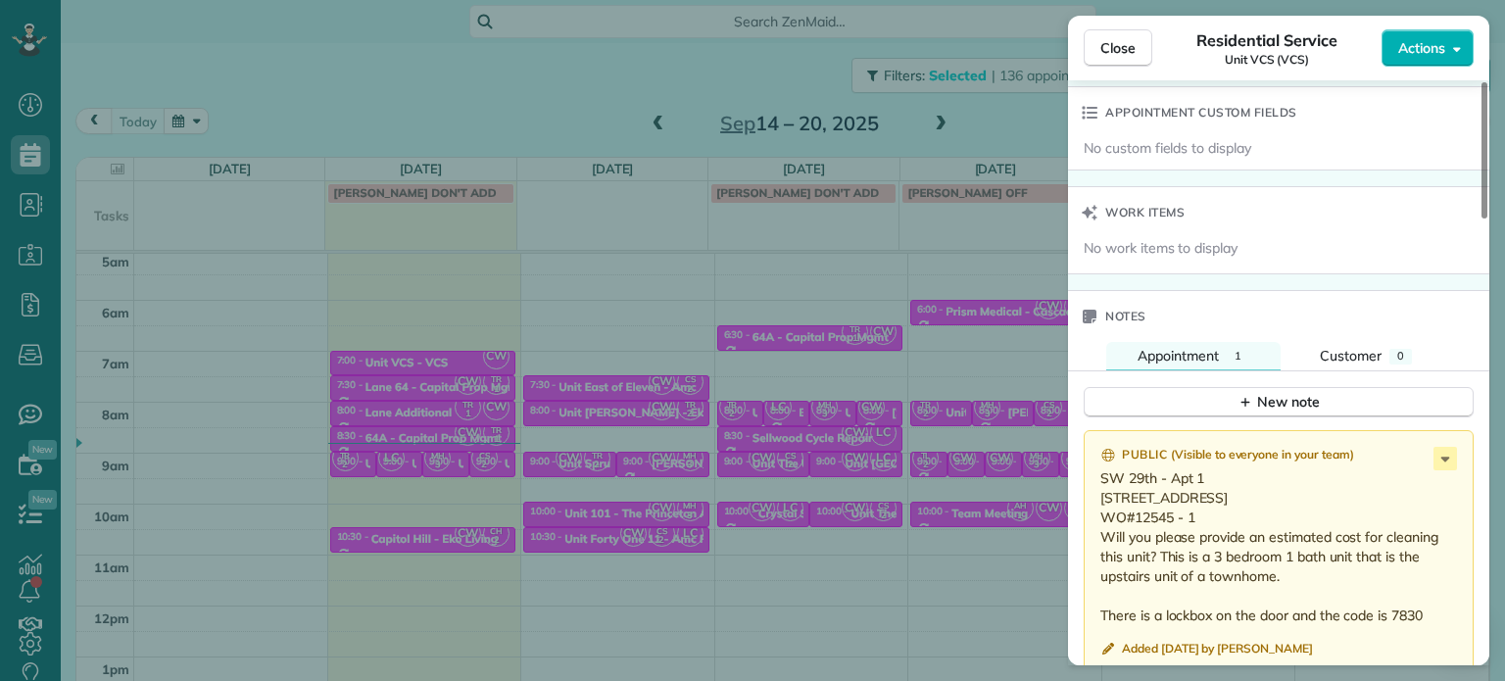
scroll to position [1484, 0]
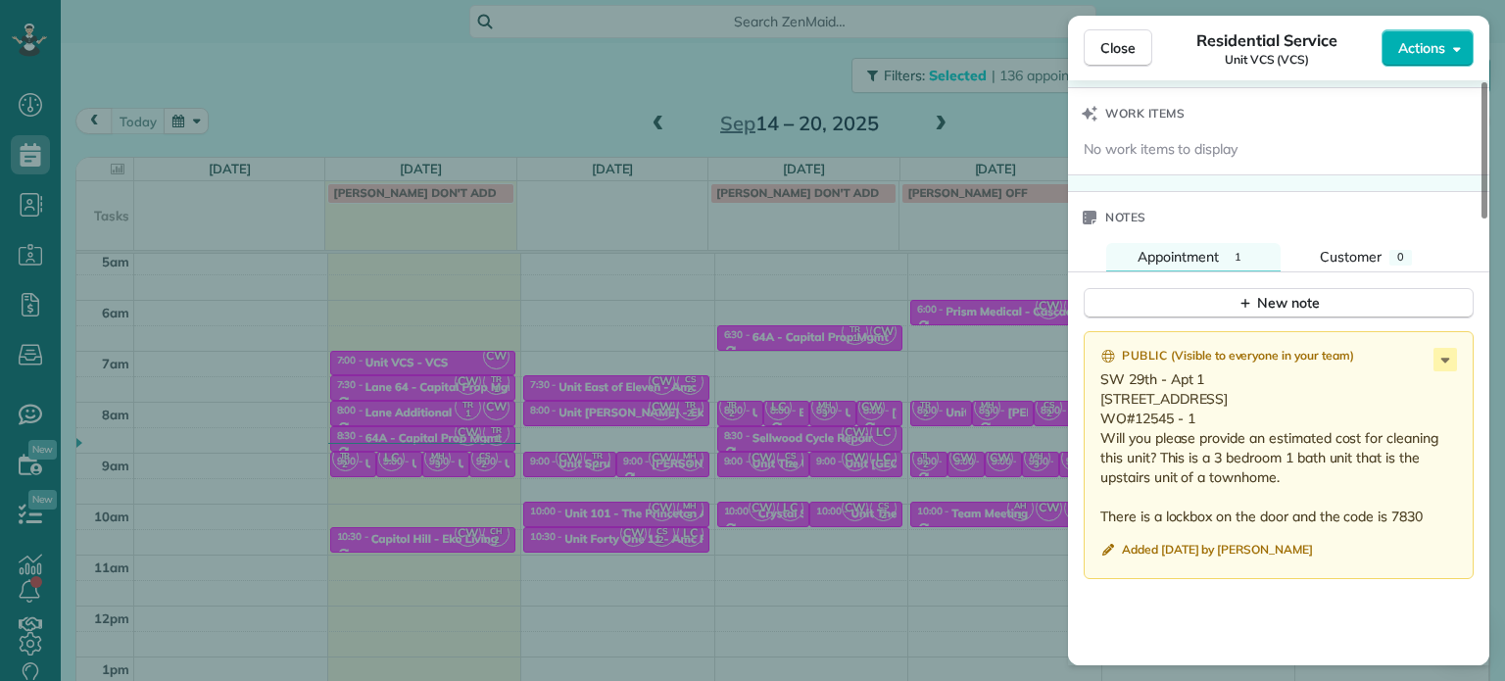
drag, startPoint x: 1195, startPoint y: 426, endPoint x: 1137, endPoint y: 430, distance: 58.0
click at [1137, 430] on p "SW 29th - Apt 1 [STREET_ADDRESS] WO#12545 - 1 Will you please provide an estima…" at bounding box center [1281, 447] width 361 height 157
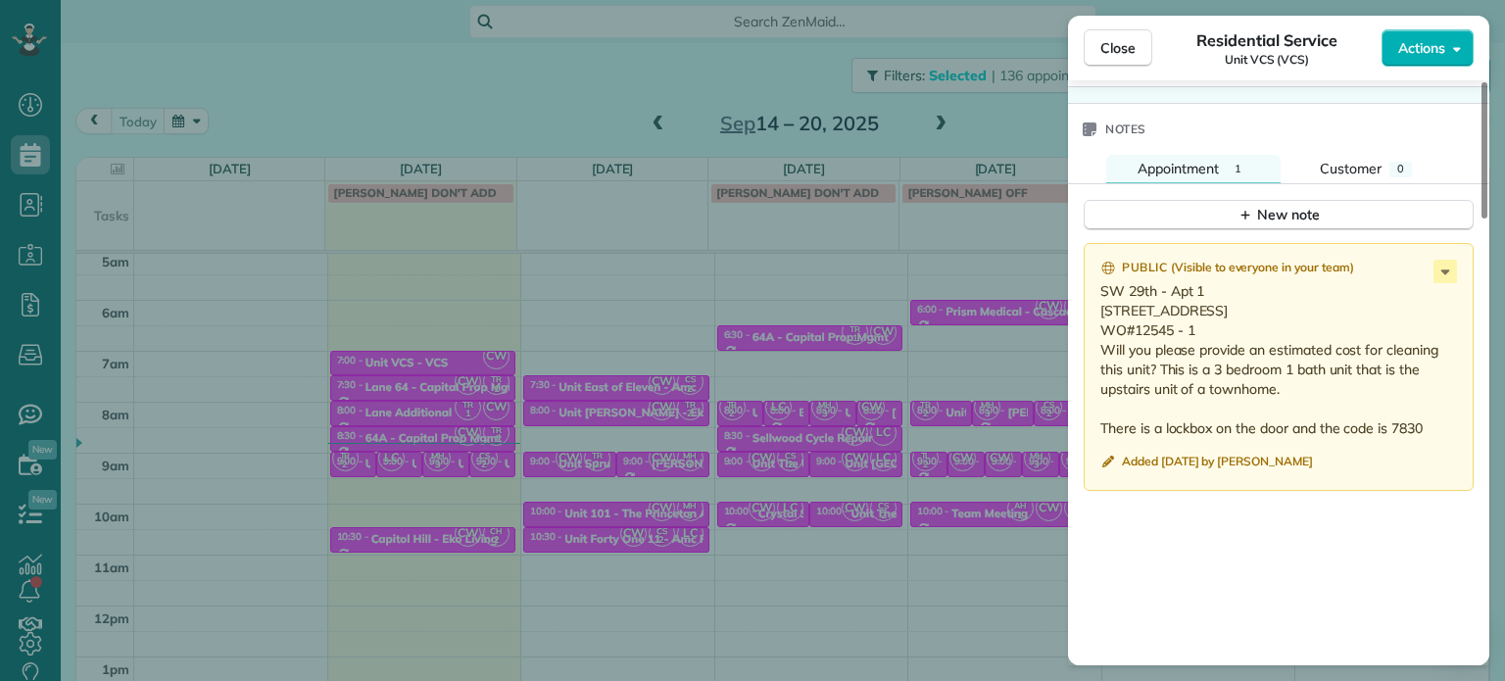
scroll to position [1474, 0]
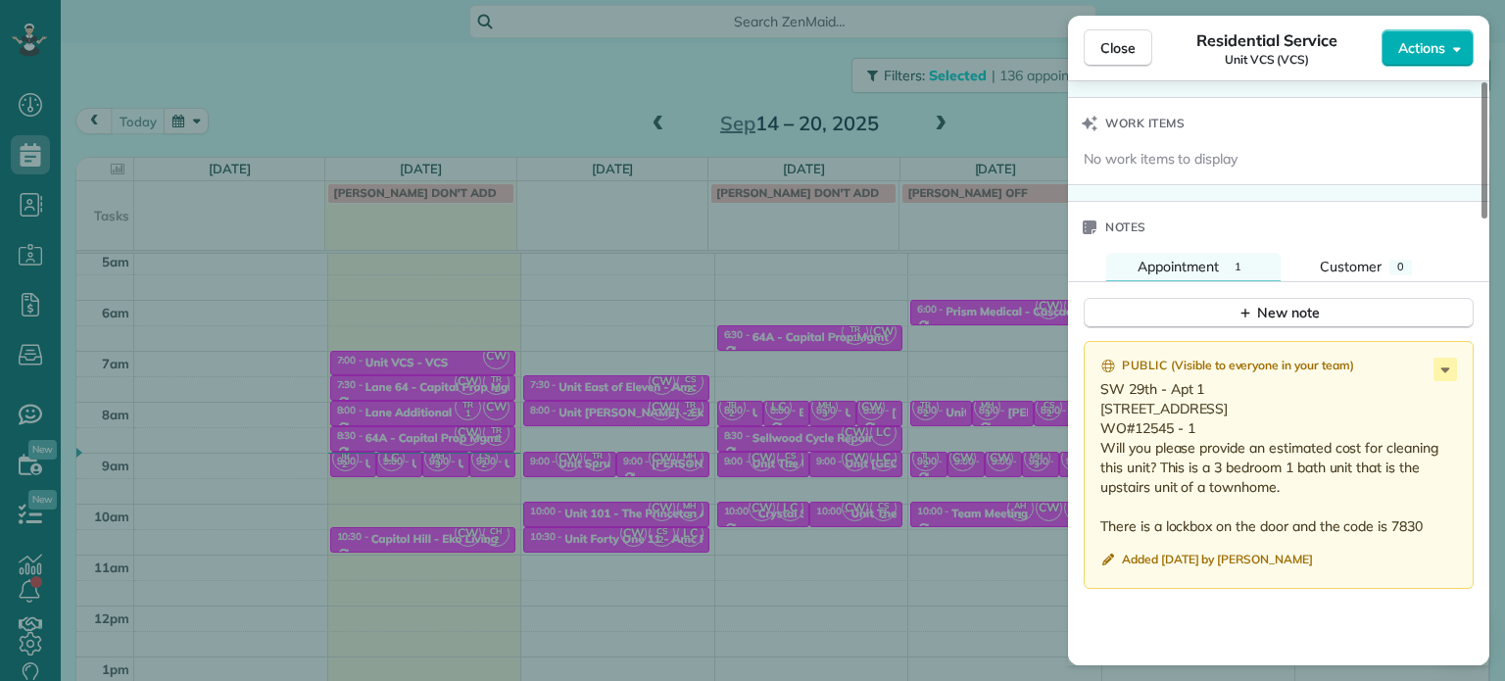
click at [809, 355] on div "Close Residential Service Unit VCS (VCS) Actions Status Active Unit VCS (VCS) ·…" at bounding box center [752, 340] width 1505 height 681
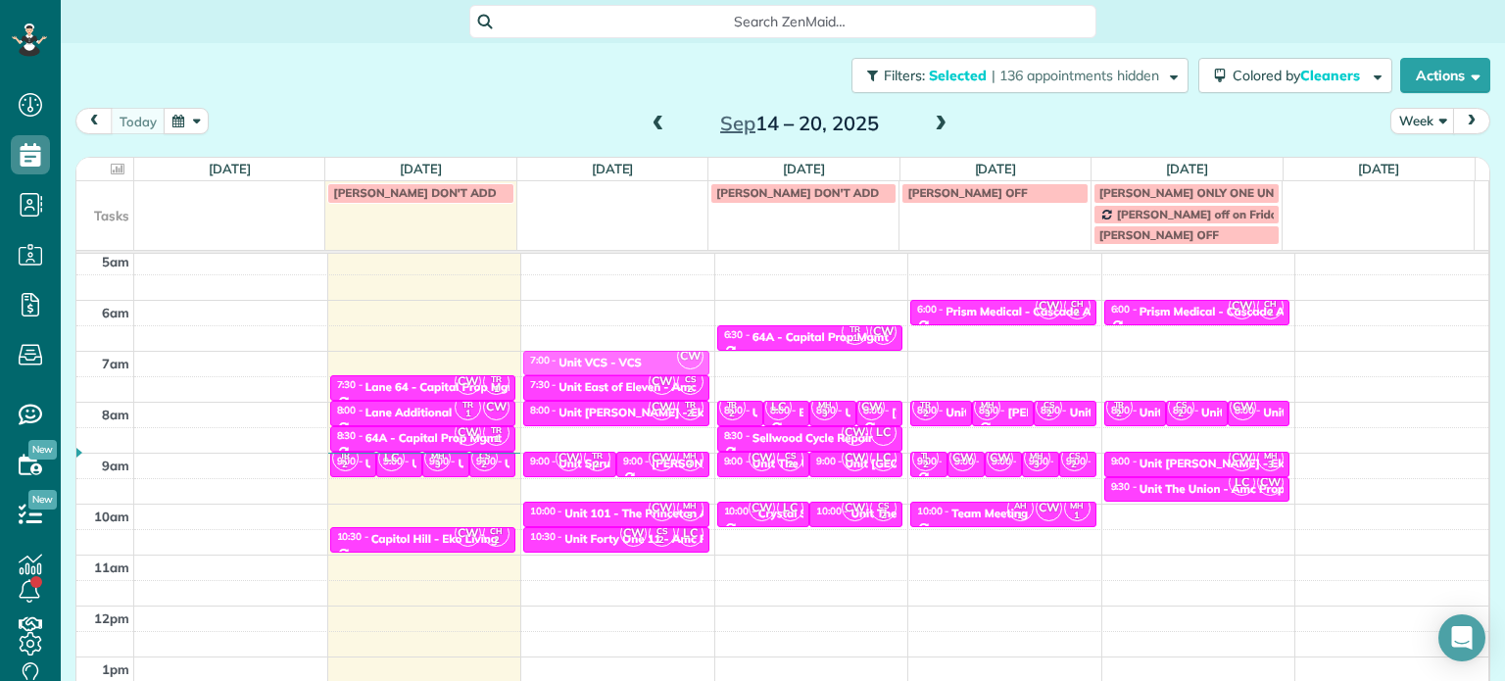
drag, startPoint x: 409, startPoint y: 361, endPoint x: 539, endPoint y: 359, distance: 130.4
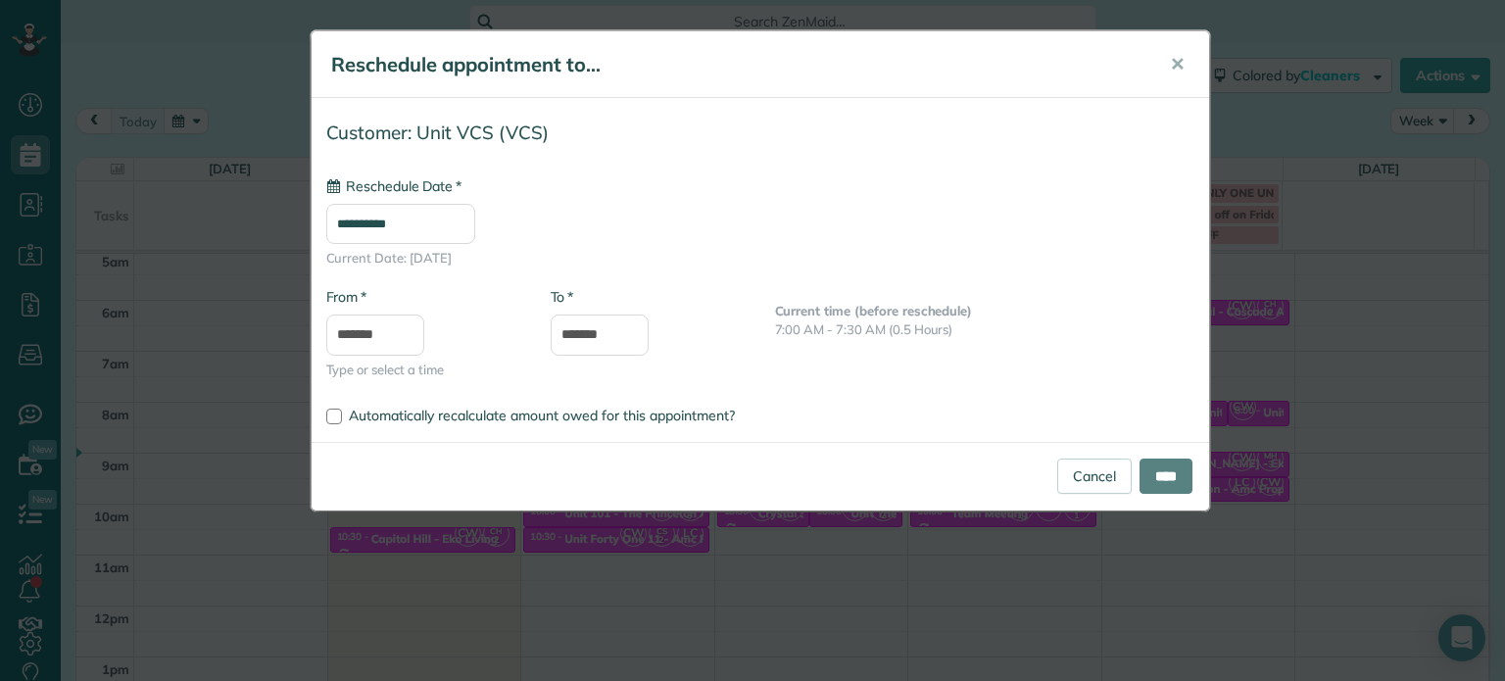
type input "**********"
click at [1158, 469] on input "****" at bounding box center [1166, 476] width 53 height 35
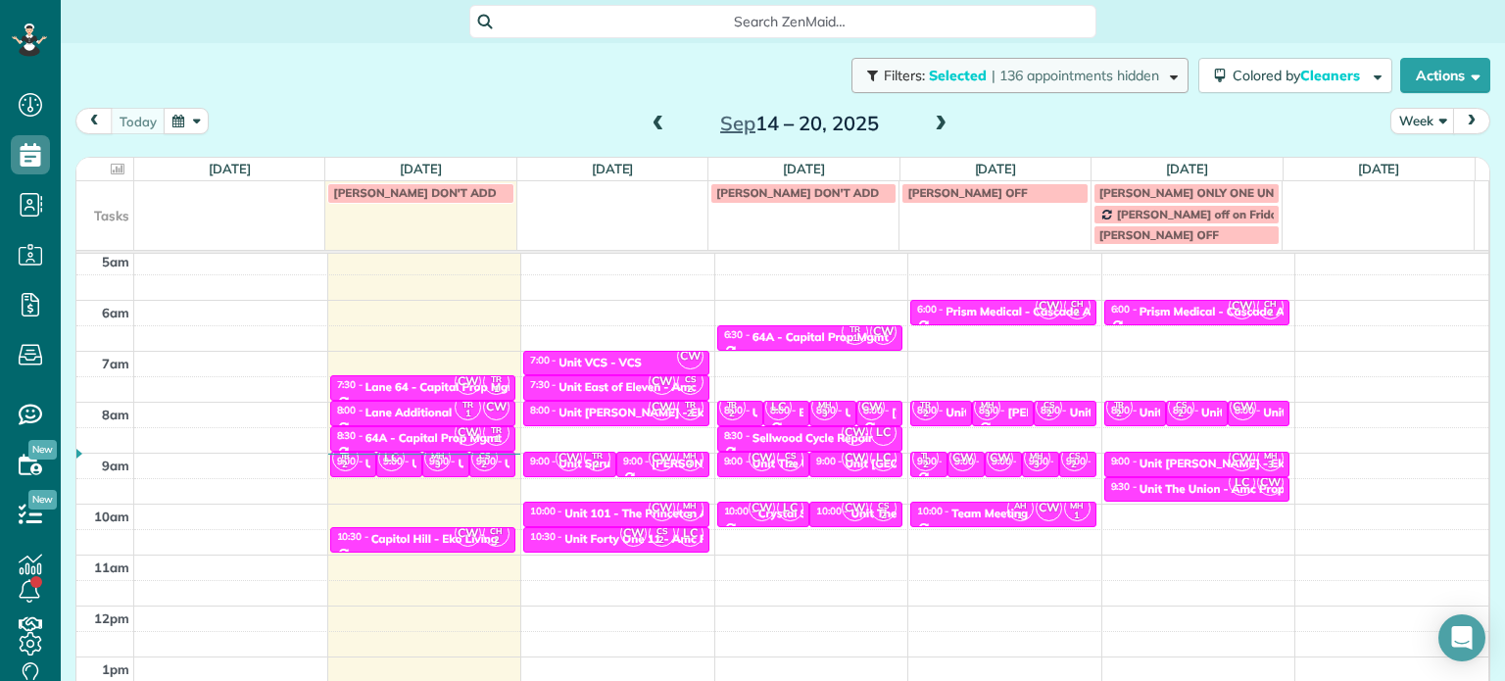
click at [1100, 72] on span "| 136 appointments hidden" at bounding box center [1076, 76] width 168 height 18
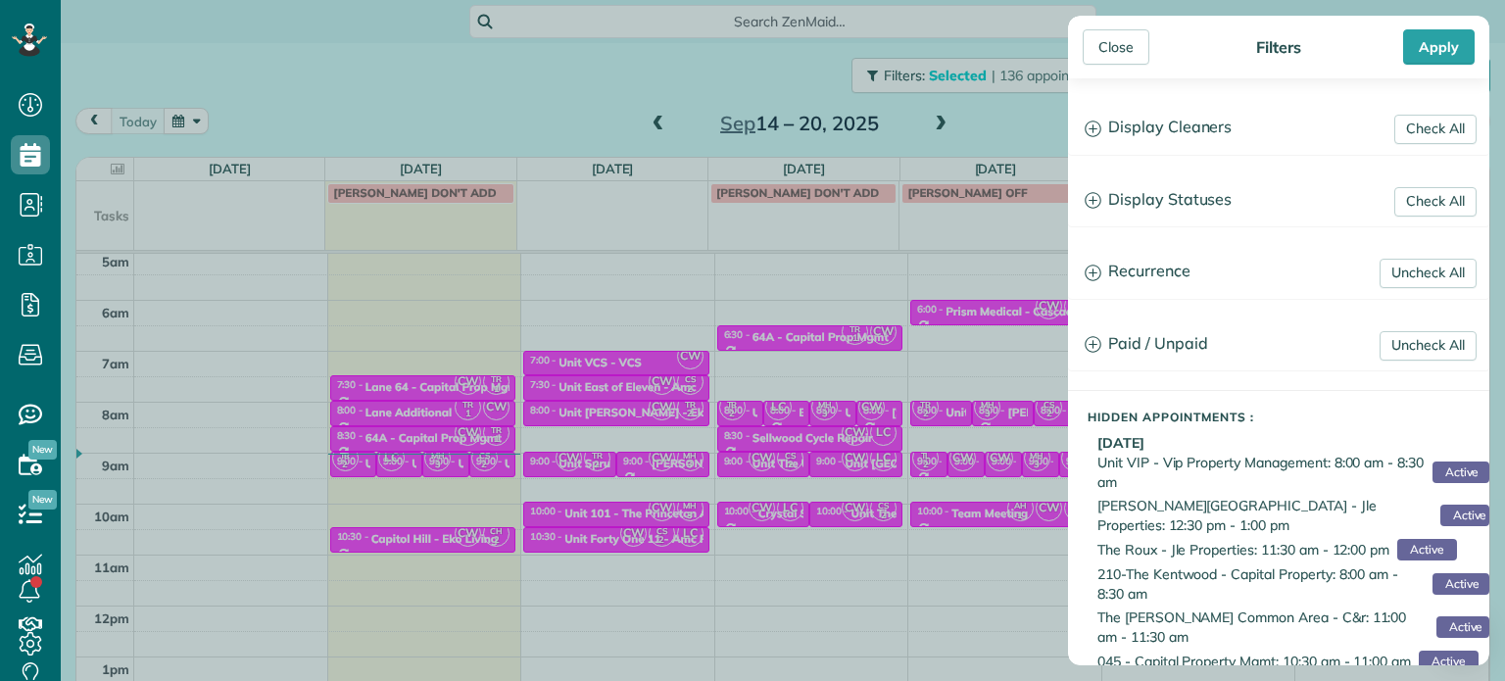
click at [1203, 155] on div "Check All Display Cleaners [PERSON_NAME]-German [PERSON_NAME] [PERSON_NAME] [PE…" at bounding box center [1278, 371] width 421 height 587
click at [1200, 138] on h3 "Display Cleaners" at bounding box center [1278, 128] width 419 height 50
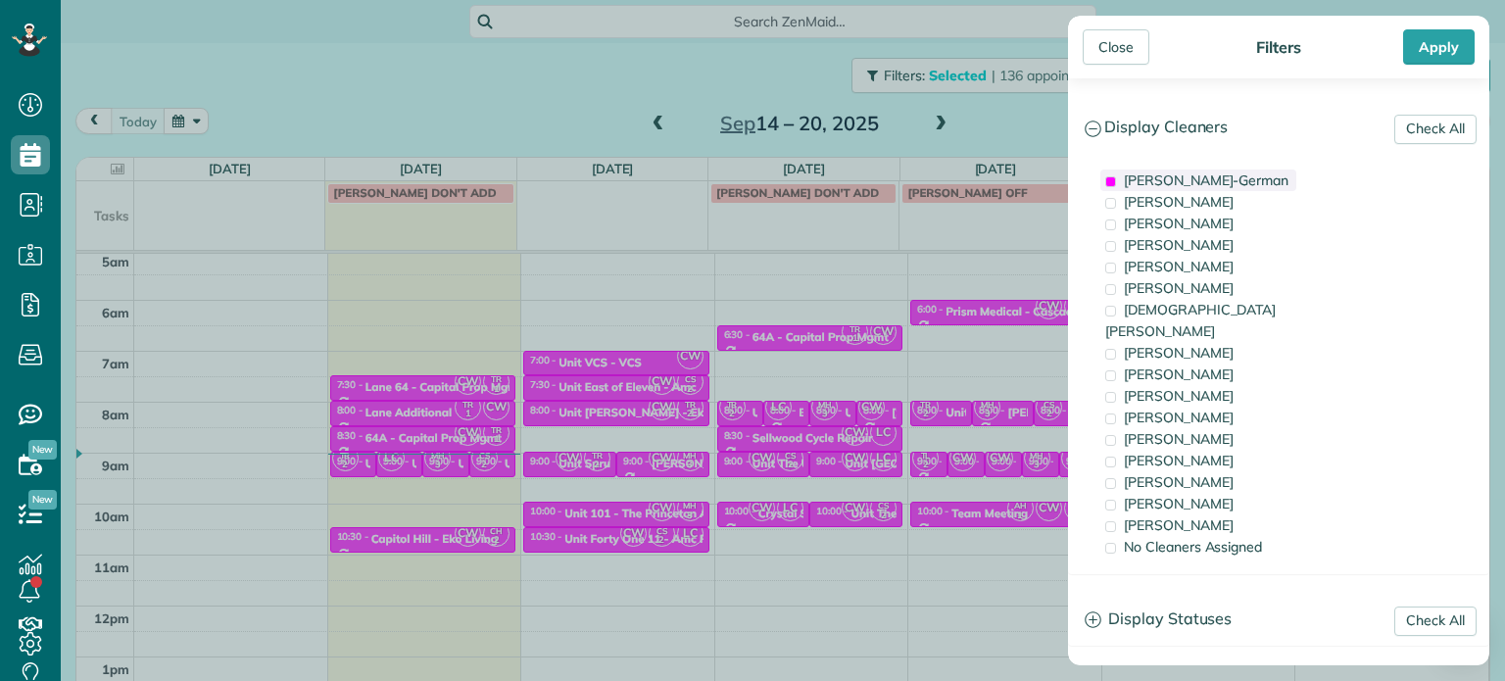
click at [1156, 181] on span "[PERSON_NAME]-German" at bounding box center [1206, 181] width 165 height 18
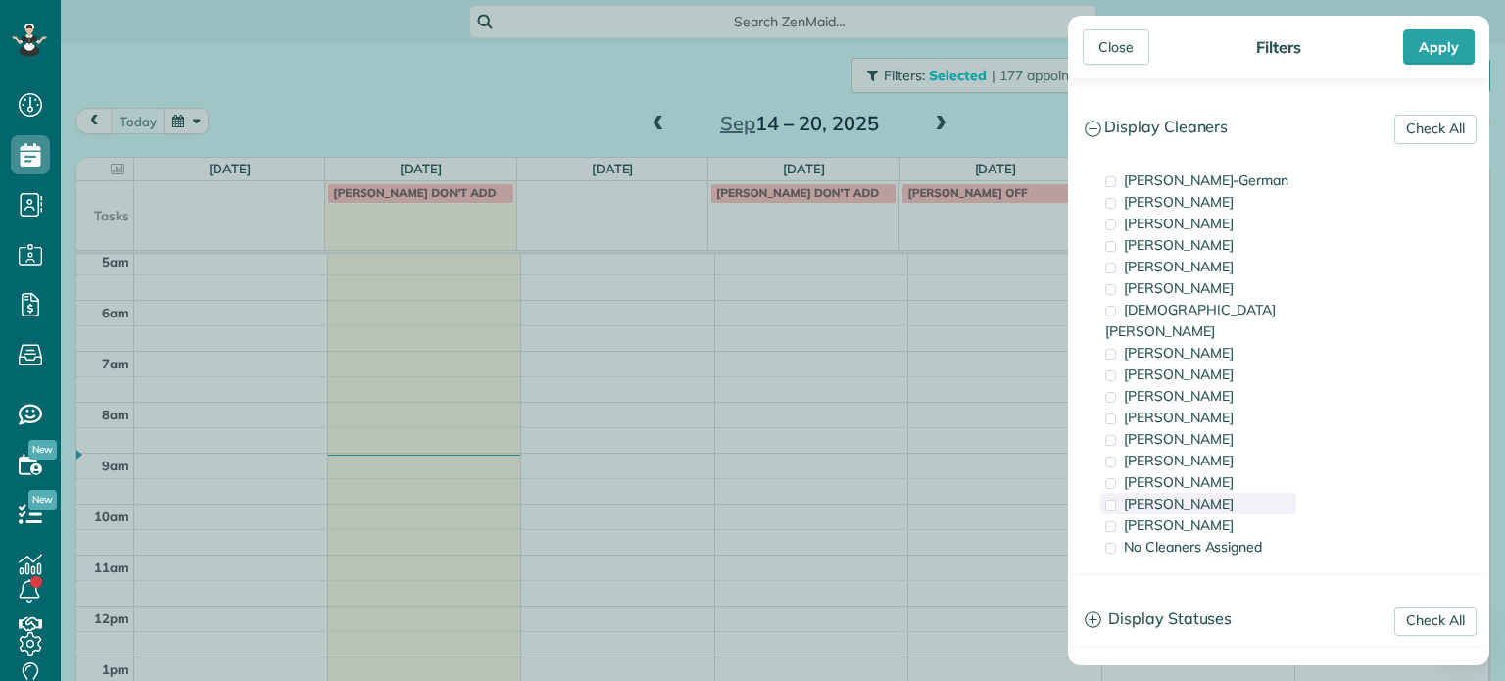
click at [1221, 493] on div "[PERSON_NAME]" at bounding box center [1199, 504] width 196 height 22
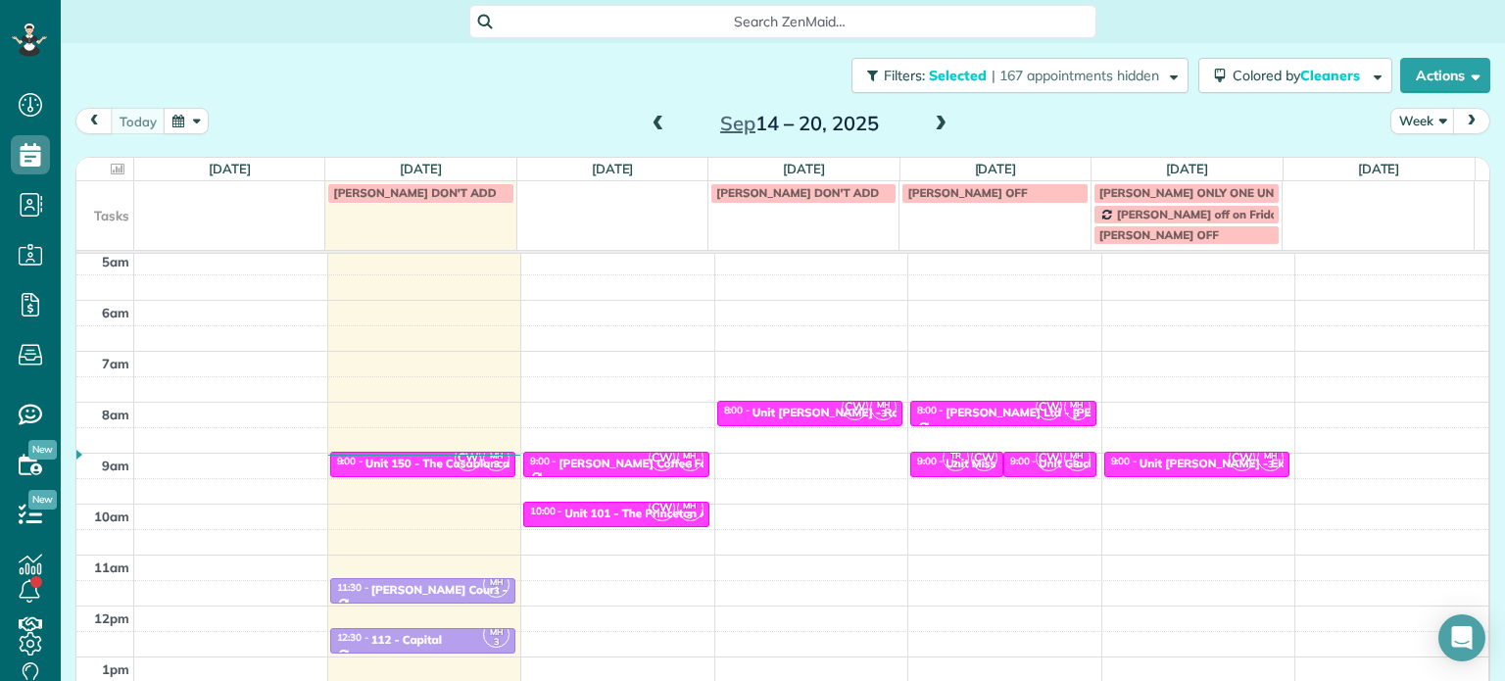
click at [756, 492] on div "Close Filters Apply Check All Display Cleaners [PERSON_NAME]-German [PERSON_NAM…" at bounding box center [752, 340] width 1505 height 681
click at [427, 462] on div "Unit 150 - The Casablanca - Capital" at bounding box center [463, 464] width 195 height 14
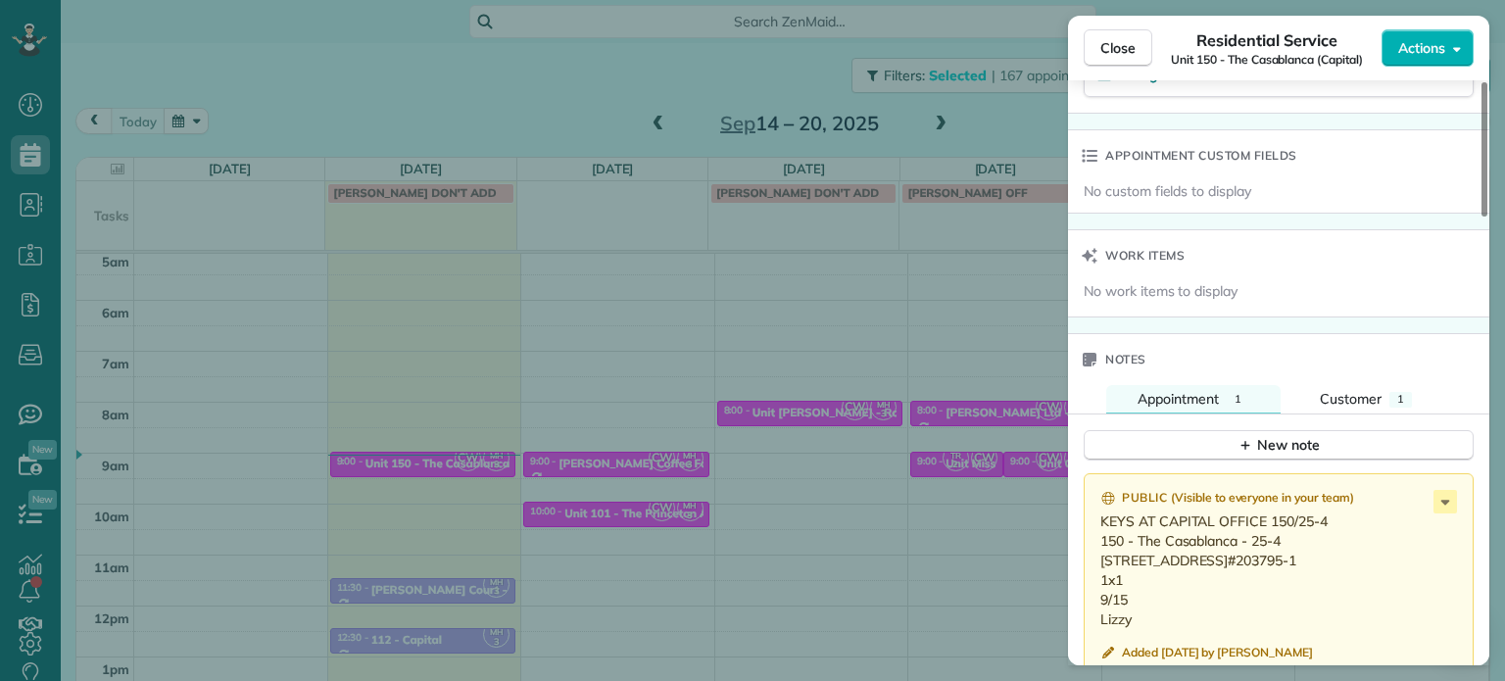
scroll to position [1575, 0]
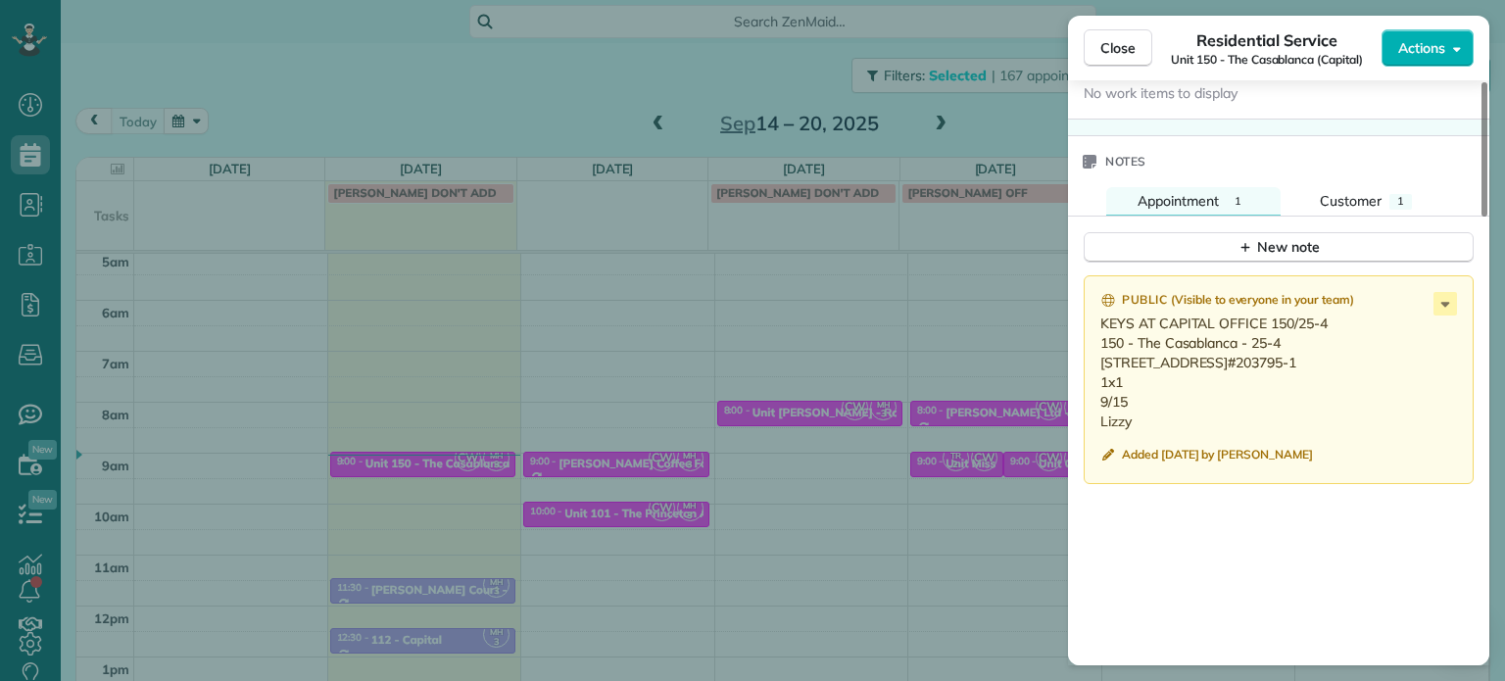
drag, startPoint x: 1330, startPoint y: 323, endPoint x: 1270, endPoint y: 330, distance: 60.2
click at [1270, 330] on p "KEYS AT CAPITAL OFFICE 150/25-4 150 - The Casablanca - 25-4 [STREET_ADDRESS]#20…" at bounding box center [1281, 373] width 361 height 118
click at [980, 391] on div "Close Residential Service Unit 150 - The Casablanca (Capital) Actions Status Ac…" at bounding box center [752, 340] width 1505 height 681
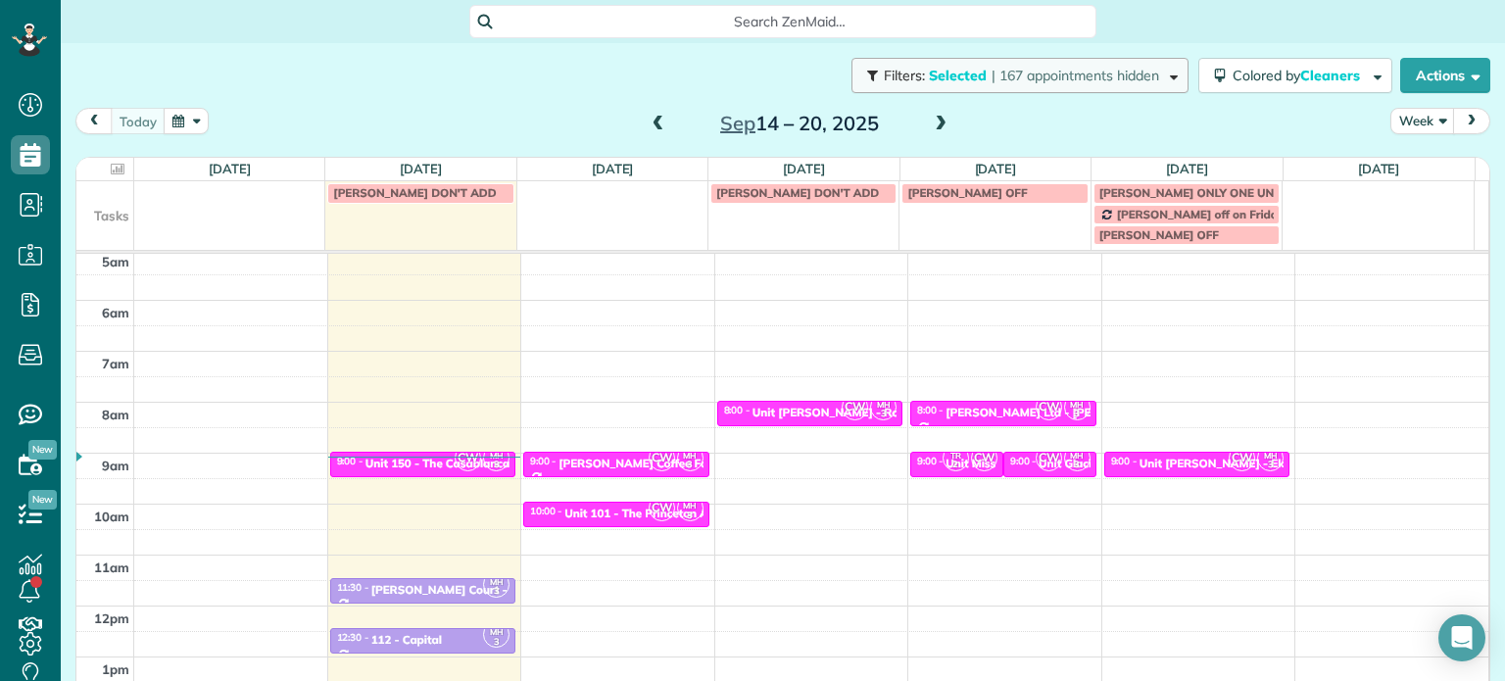
click at [1058, 89] on button "Filters: Selected | 167 appointments hidden" at bounding box center [1020, 75] width 337 height 35
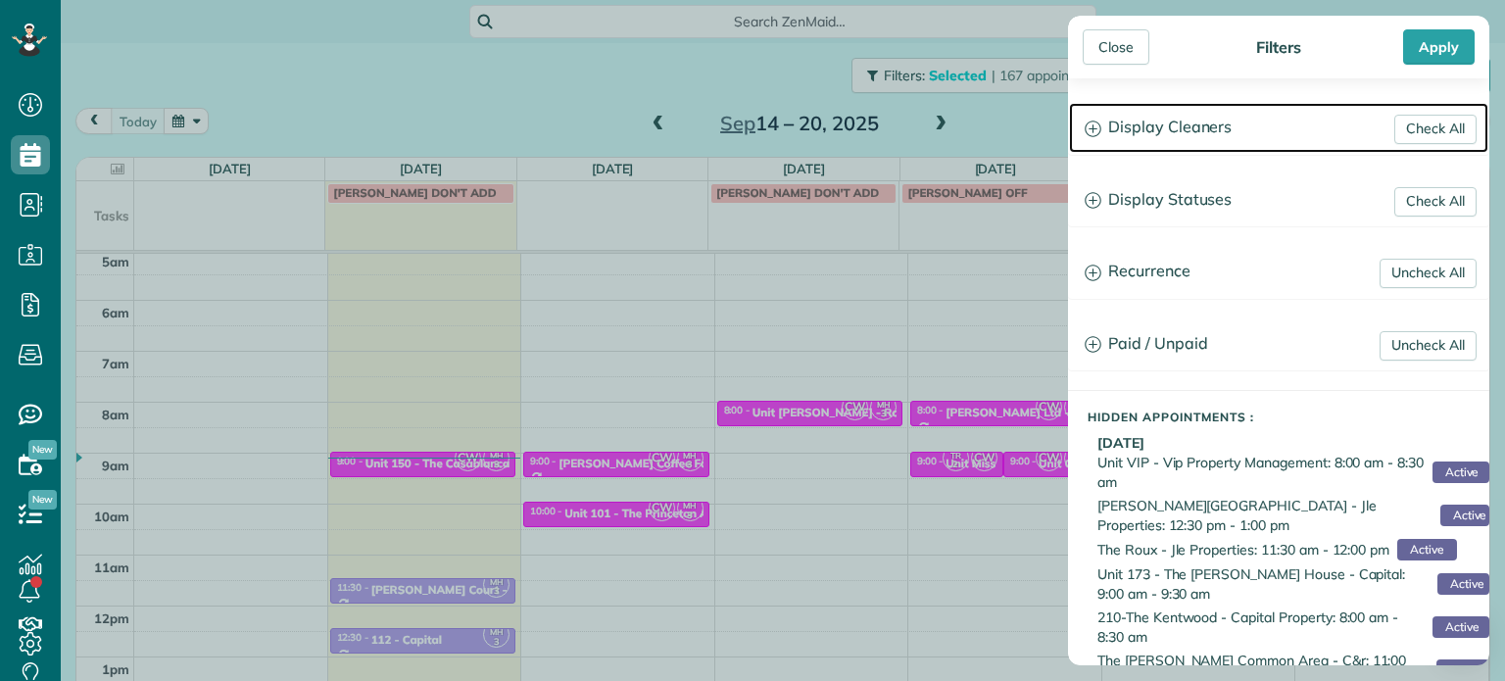
click at [1151, 138] on h3 "Display Cleaners" at bounding box center [1278, 128] width 419 height 50
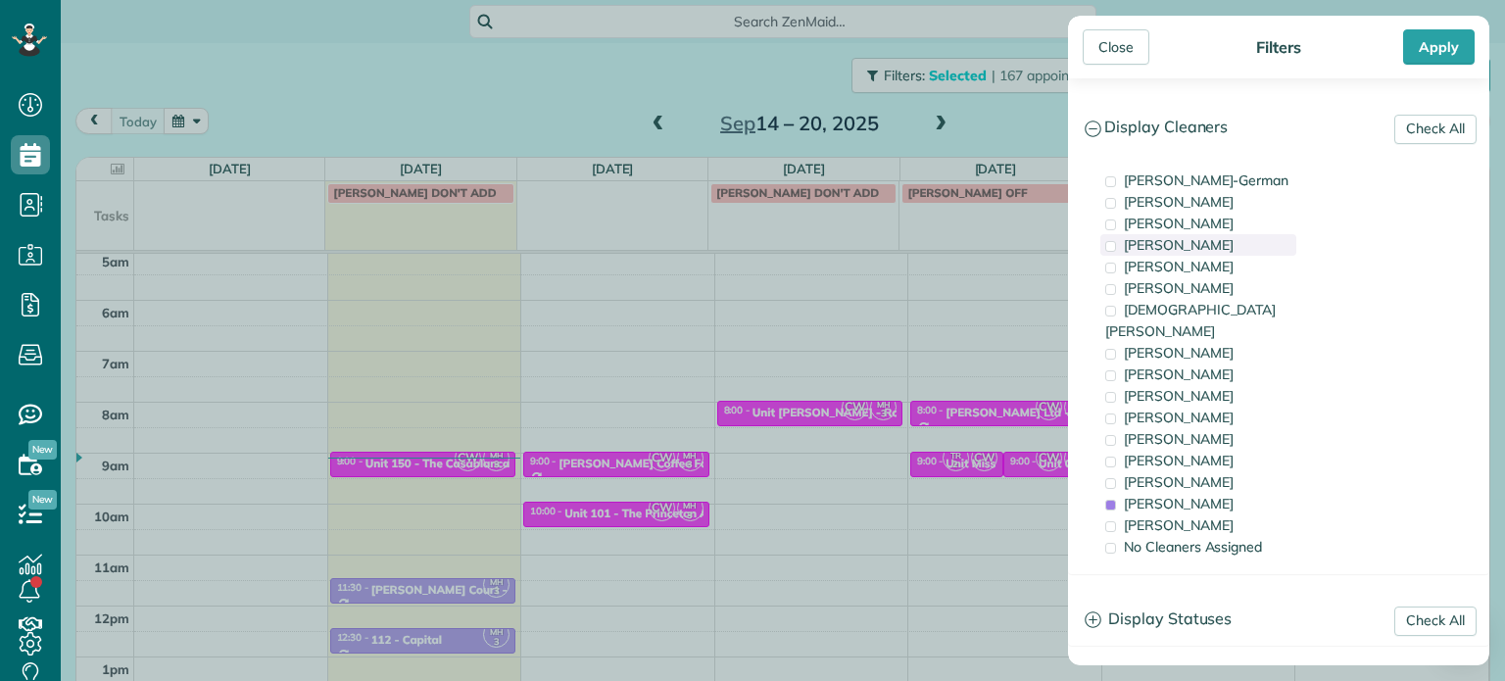
click at [1189, 249] on div "[PERSON_NAME]" at bounding box center [1199, 245] width 196 height 22
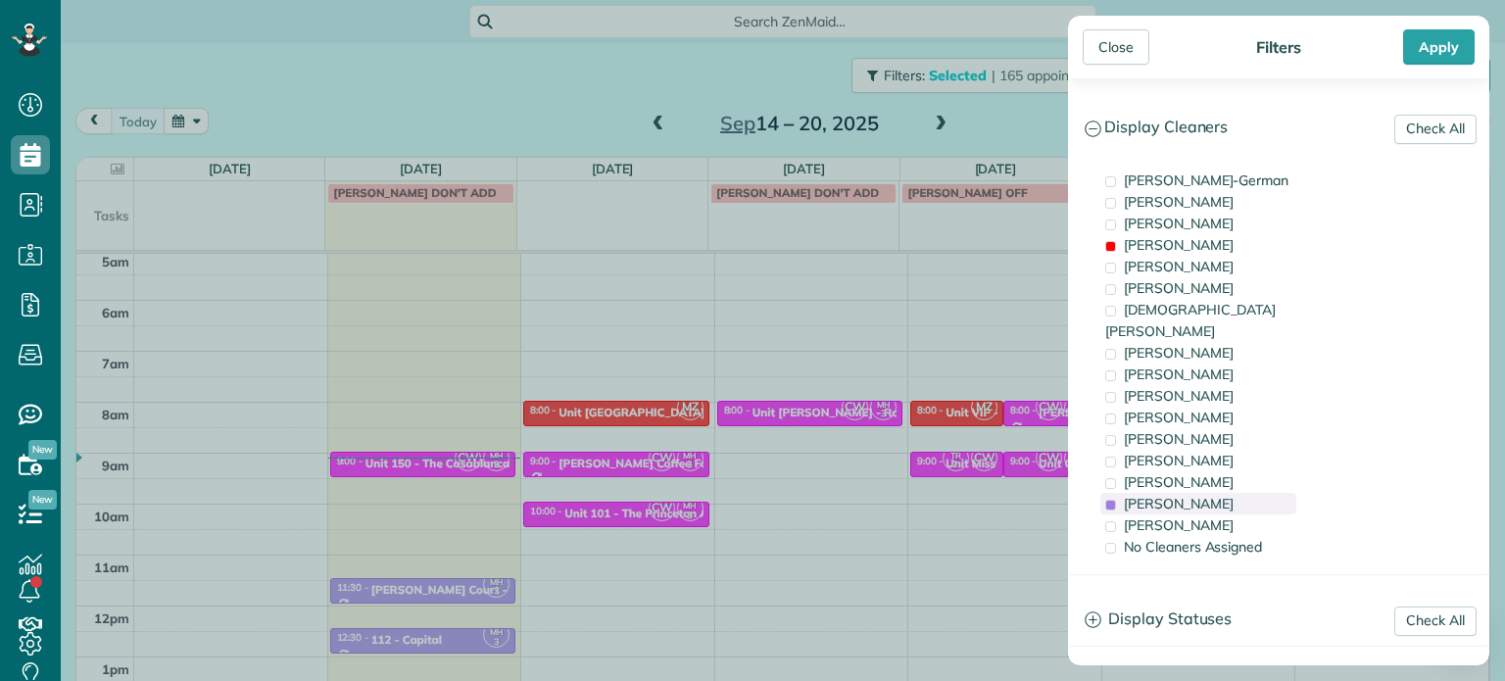
click at [1192, 495] on span "[PERSON_NAME]" at bounding box center [1179, 504] width 110 height 18
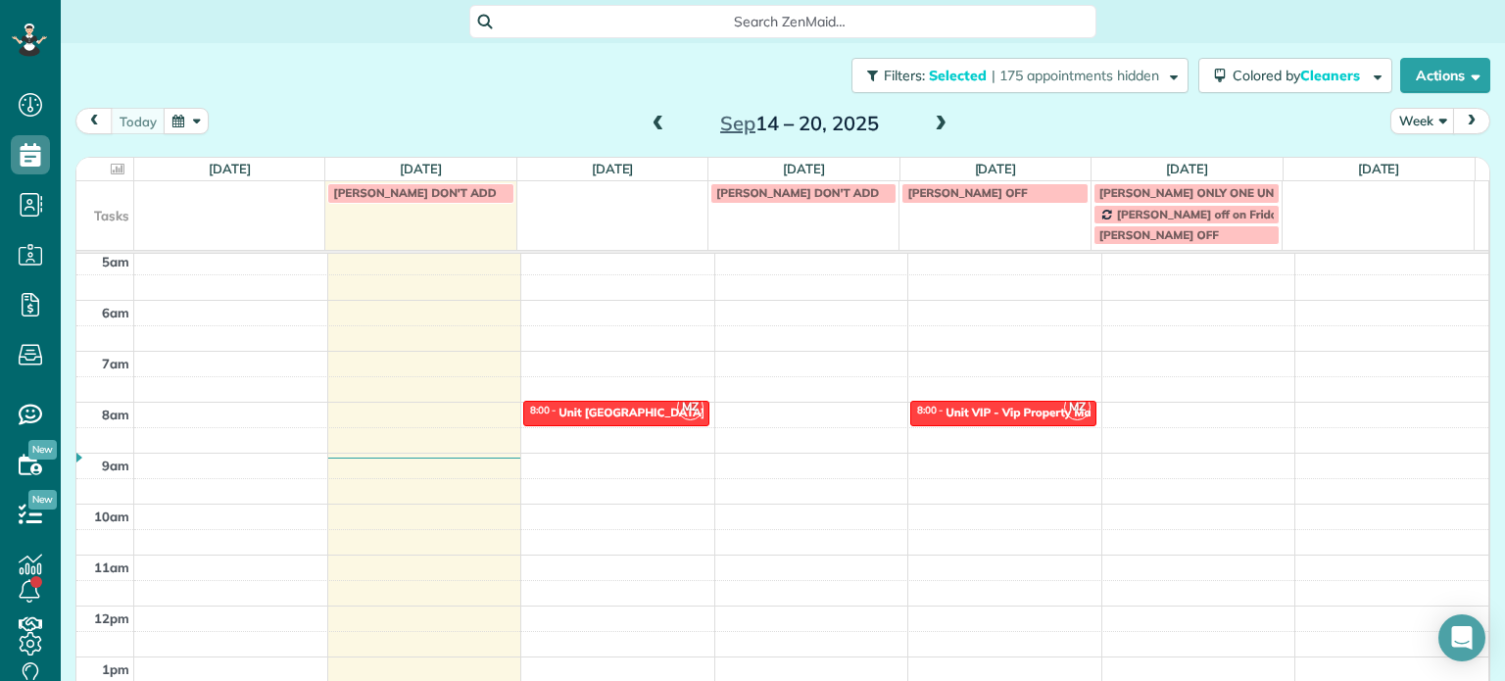
click at [735, 417] on div "Close Filters Apply Check All Display Cleaners [PERSON_NAME]-German [PERSON_NAM…" at bounding box center [752, 340] width 1505 height 681
click at [644, 464] on div "4am 5am 6am 7am 8am 9am 10am 11am 12pm 1pm 2pm 3pm 4pm 5pm 9:00 - 9:15 MZ 8:00 …" at bounding box center [782, 555] width 1412 height 712
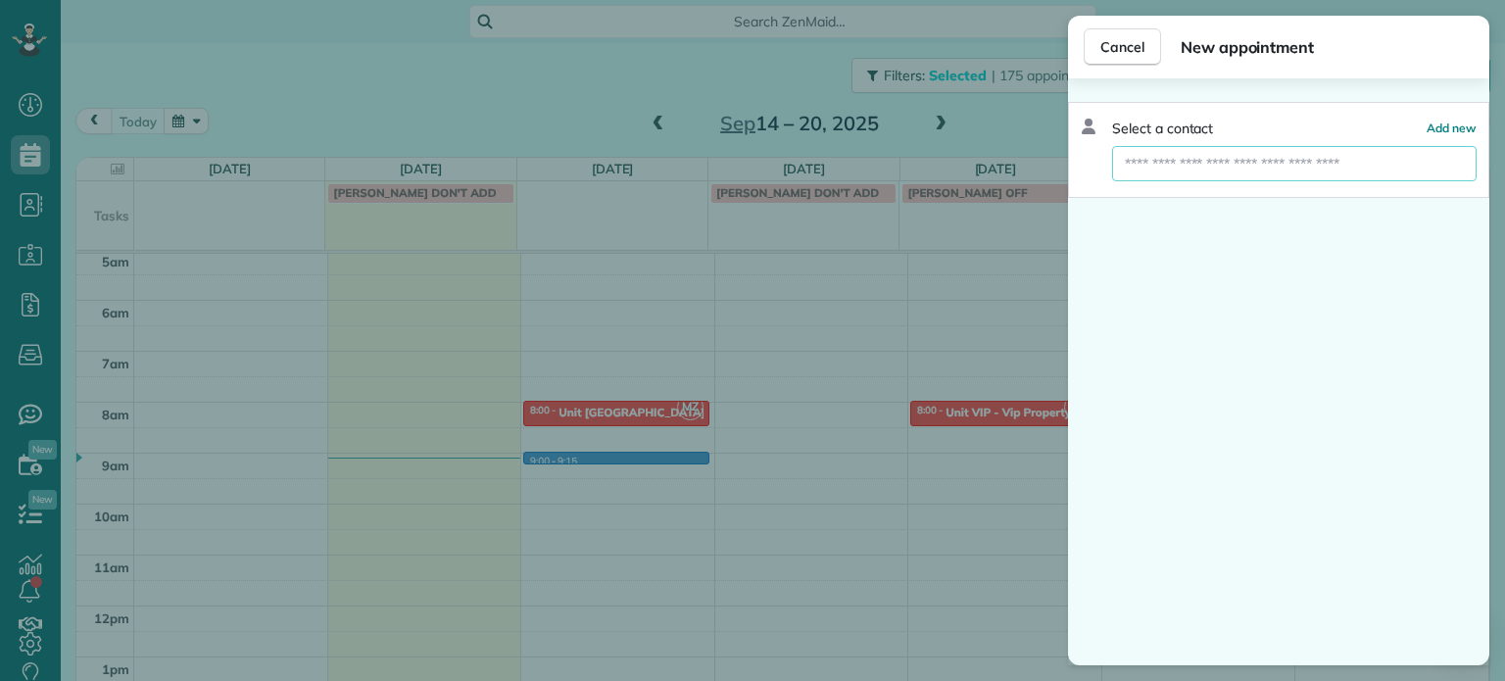
click at [1243, 161] on input "text" at bounding box center [1294, 163] width 365 height 35
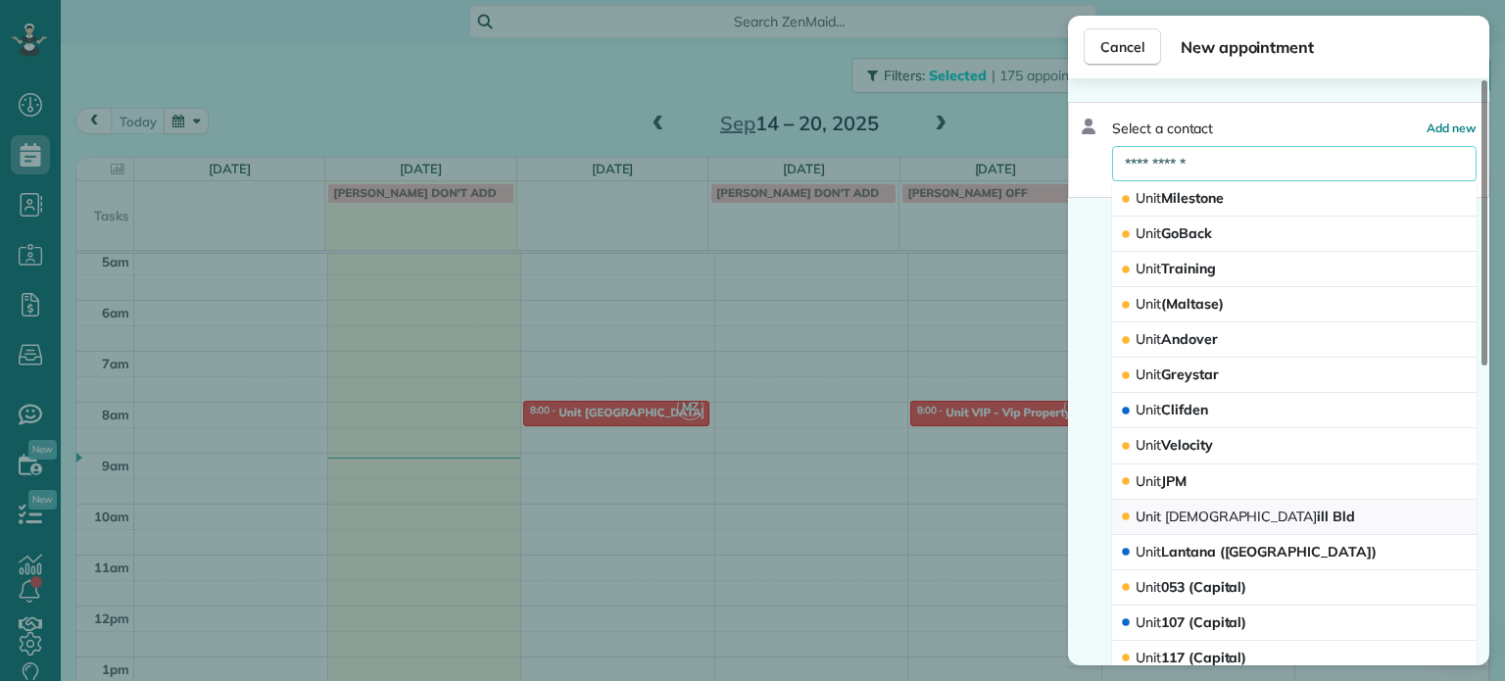
type input "**********"
click at [1284, 513] on button "[DEMOGRAPHIC_DATA] ill Bld" at bounding box center [1294, 517] width 365 height 35
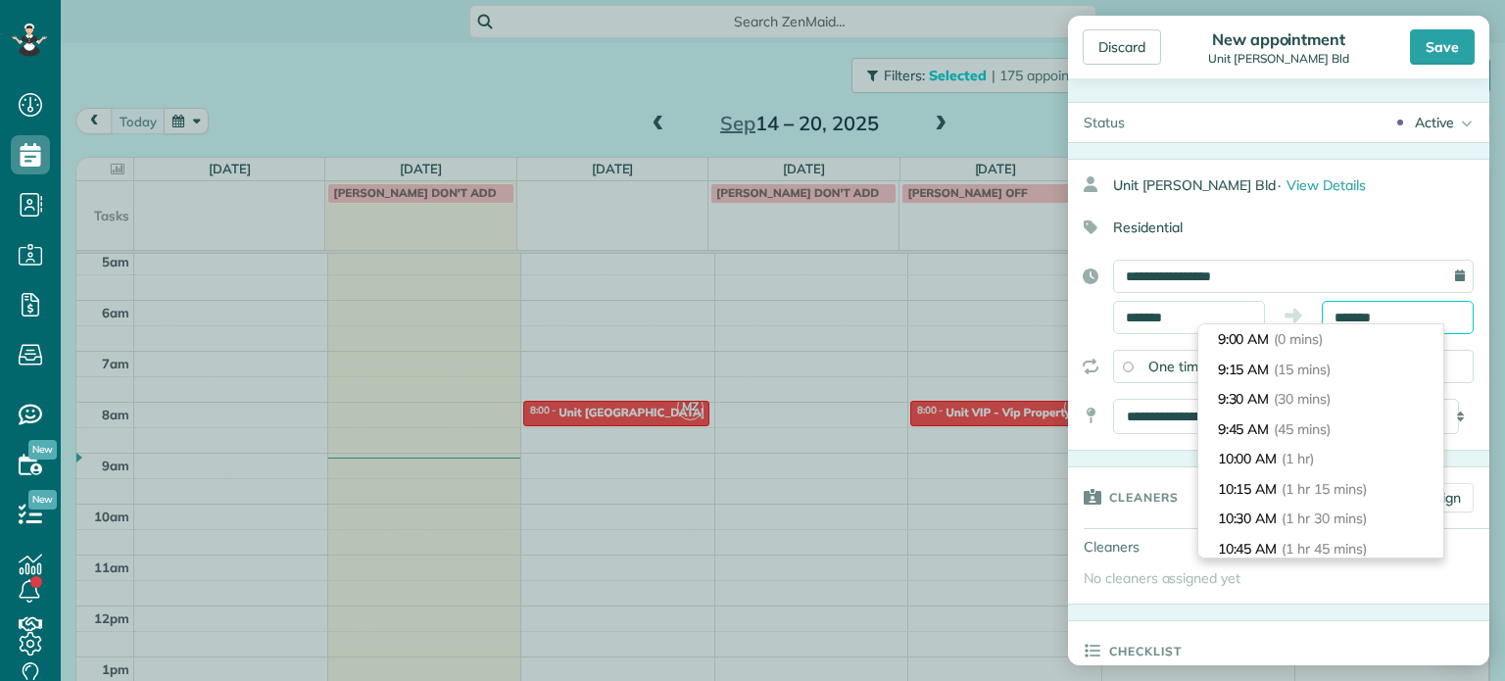
click at [1344, 316] on input "*******" at bounding box center [1398, 317] width 152 height 33
type input "*******"
click at [1348, 402] on li "9:30 AM (30 mins)" at bounding box center [1321, 399] width 245 height 30
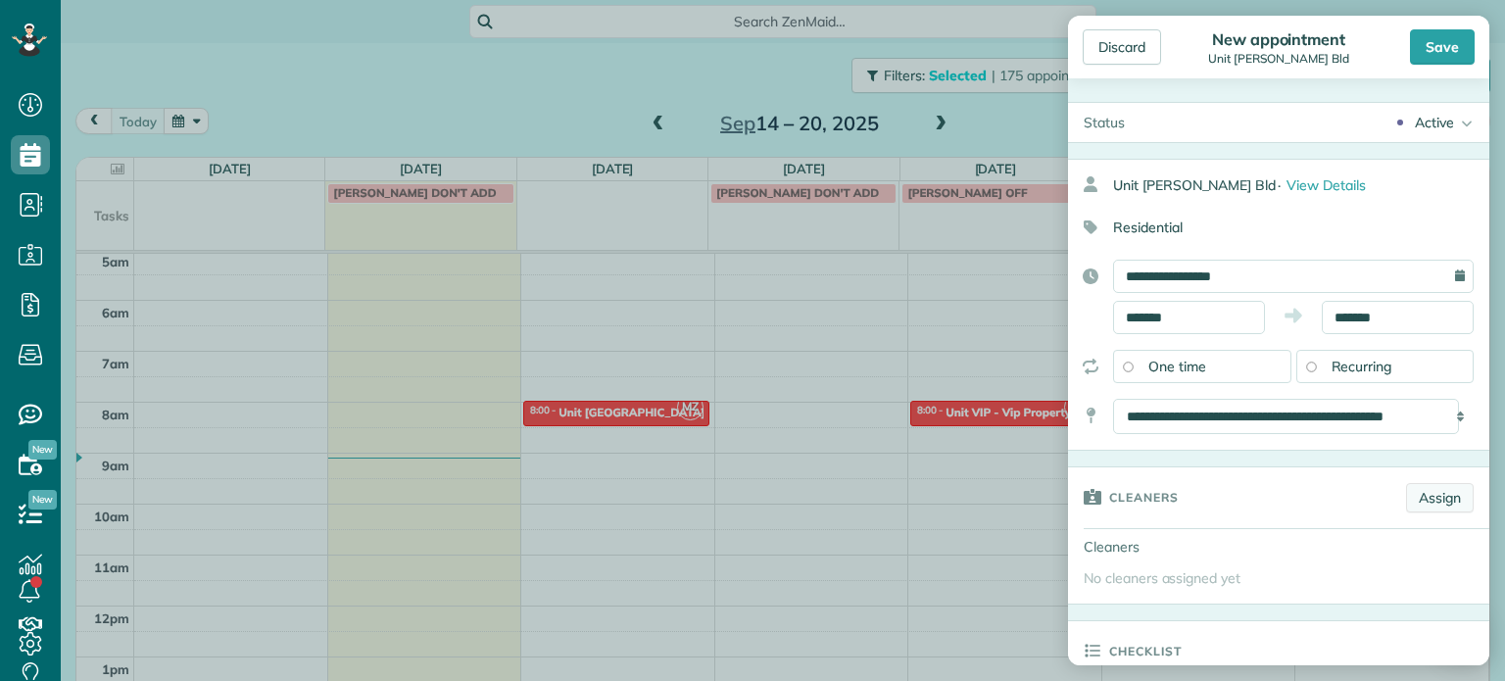
click at [1411, 503] on link "Assign" at bounding box center [1440, 497] width 68 height 29
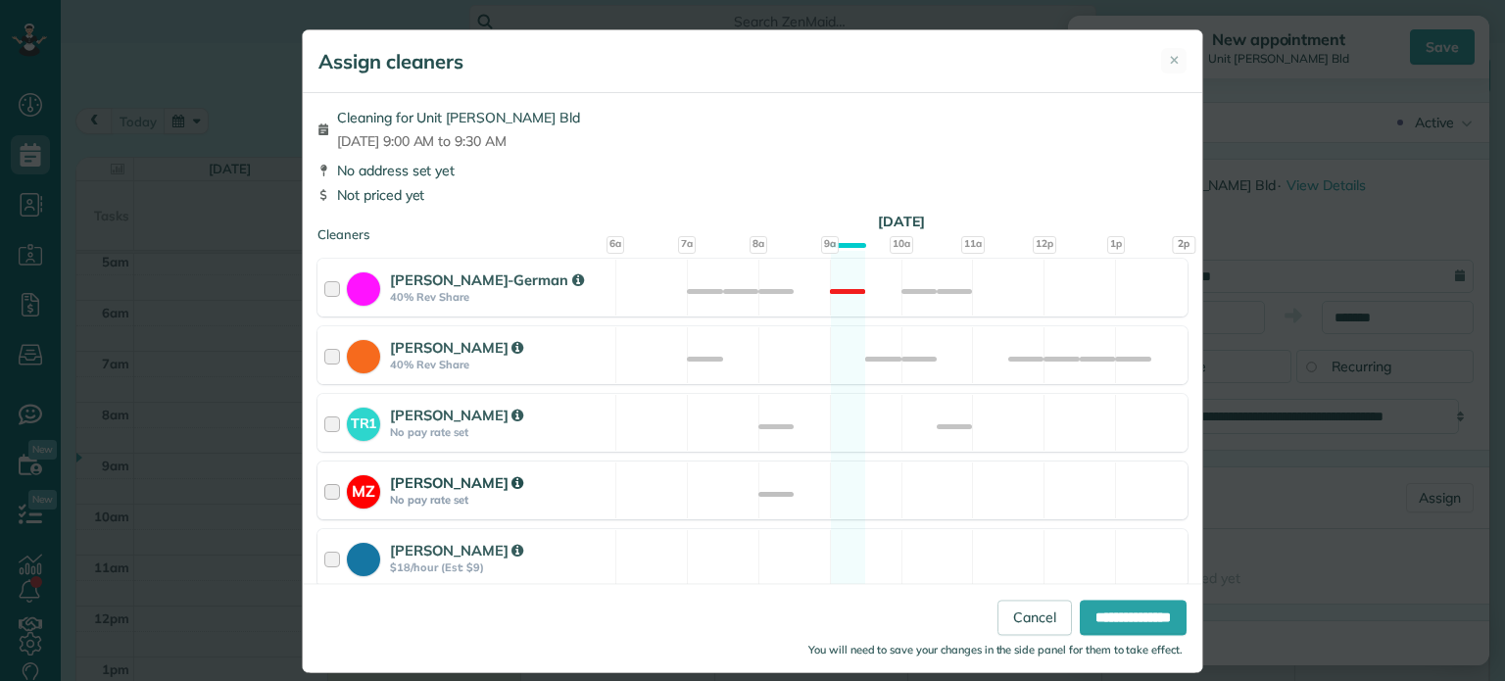
click at [941, 495] on div "MZ [PERSON_NAME] No pay rate set Available" at bounding box center [753, 491] width 870 height 58
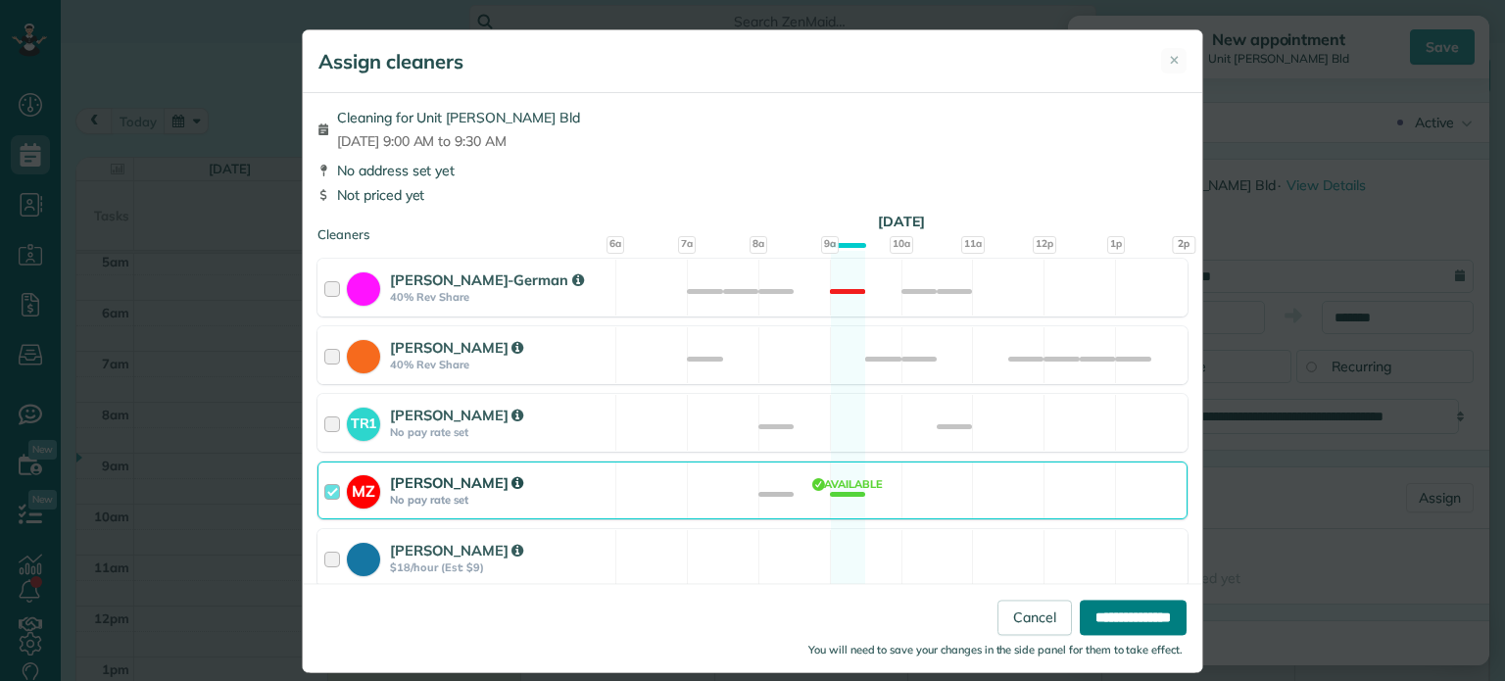
click at [1081, 608] on input "**********" at bounding box center [1133, 618] width 107 height 35
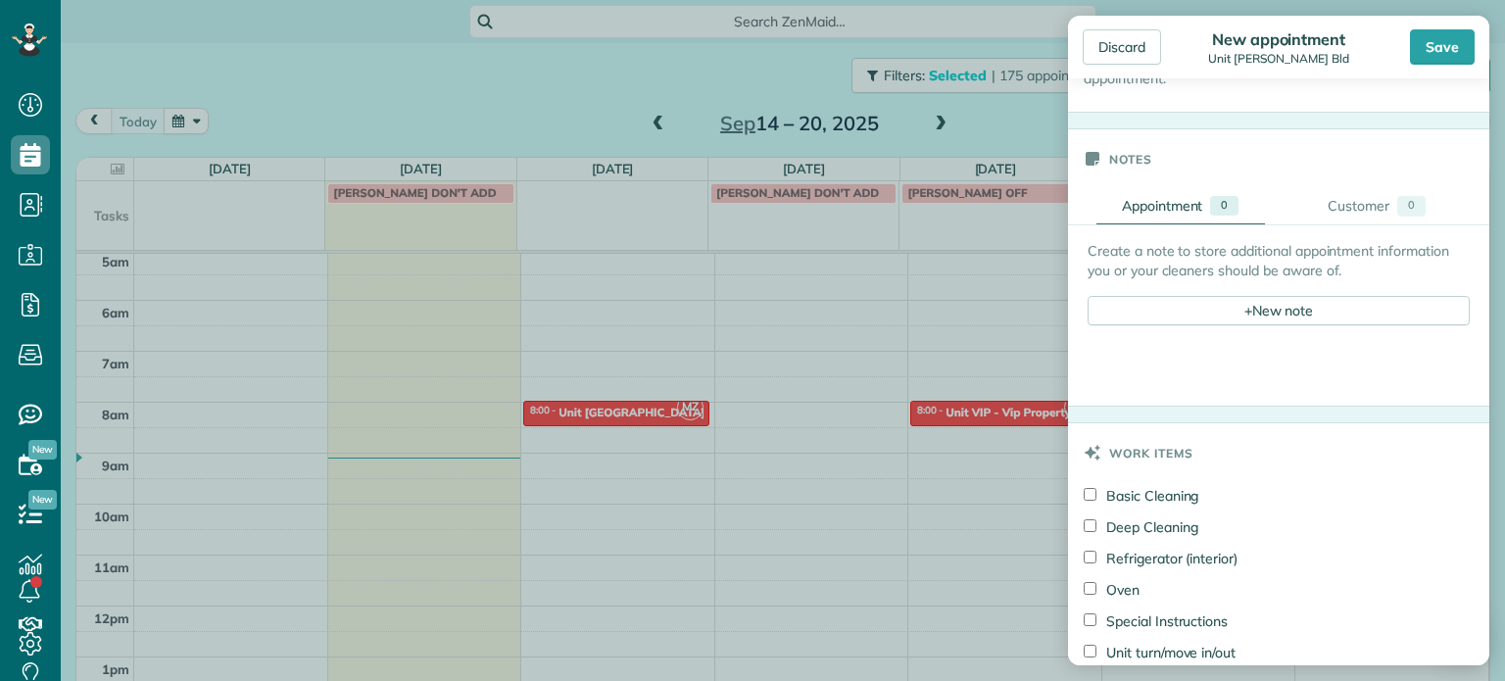
scroll to position [686, 0]
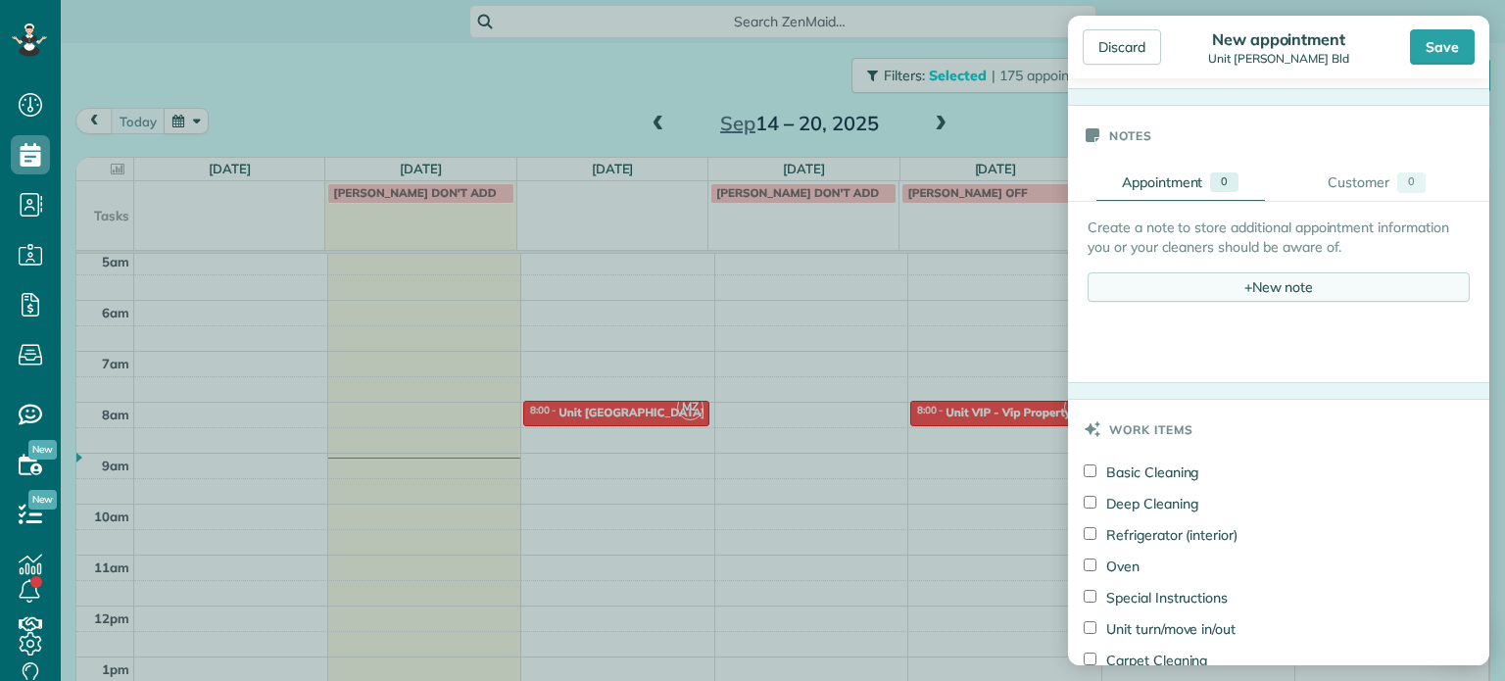
click at [1221, 282] on div "+ New note" at bounding box center [1279, 286] width 382 height 29
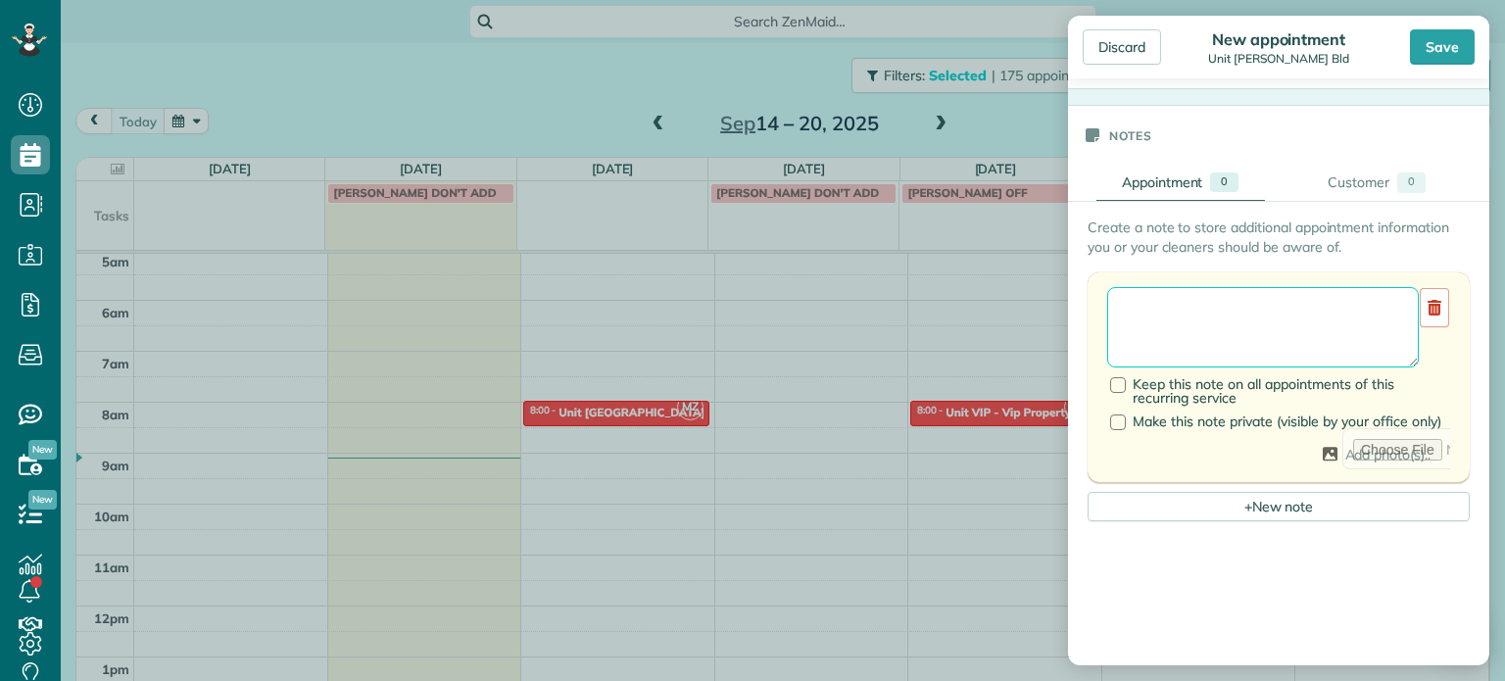
click at [1222, 303] on textarea at bounding box center [1263, 327] width 312 height 80
type textarea "**********"
click at [1438, 53] on div "Save" at bounding box center [1442, 46] width 65 height 35
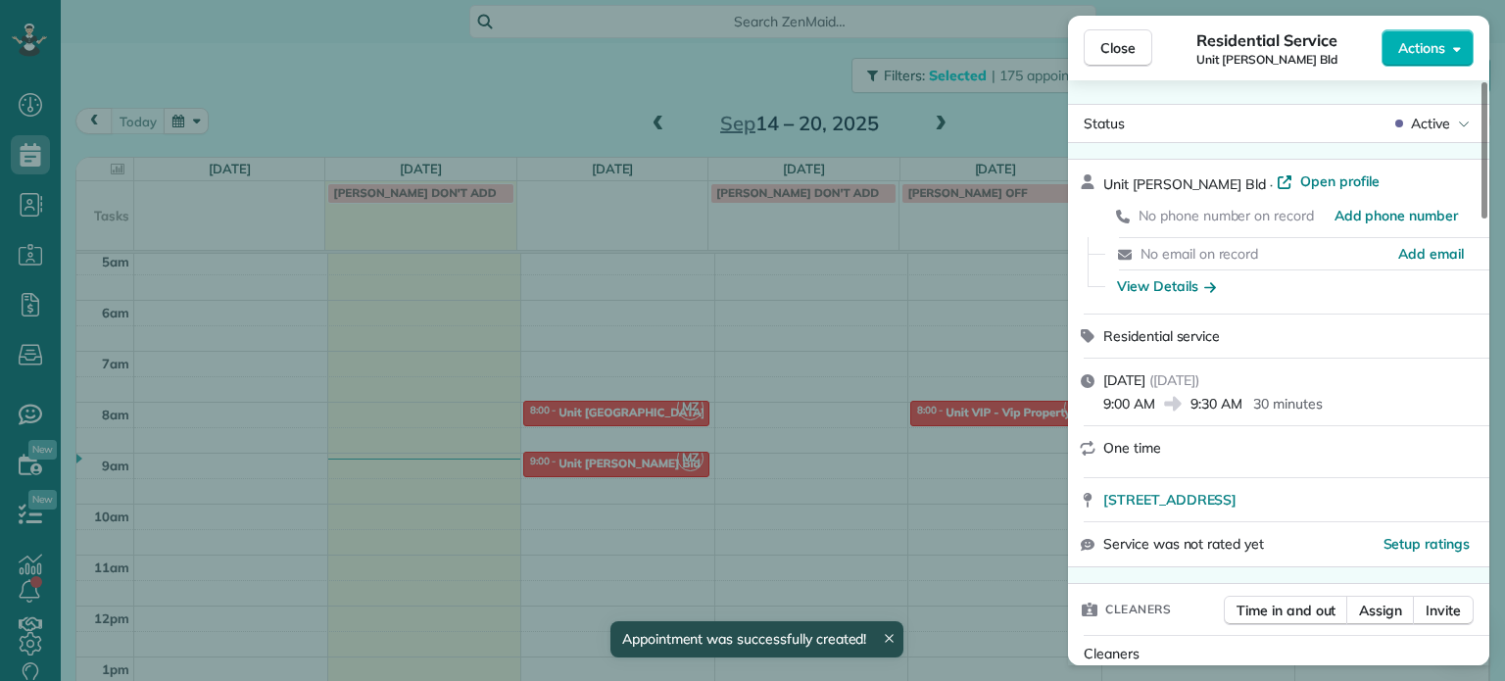
click at [520, 95] on div "Close Residential Service Unit [PERSON_NAME] Bld Actions Status Active [GEOGRAP…" at bounding box center [752, 340] width 1505 height 681
